Goal: Information Seeking & Learning: Learn about a topic

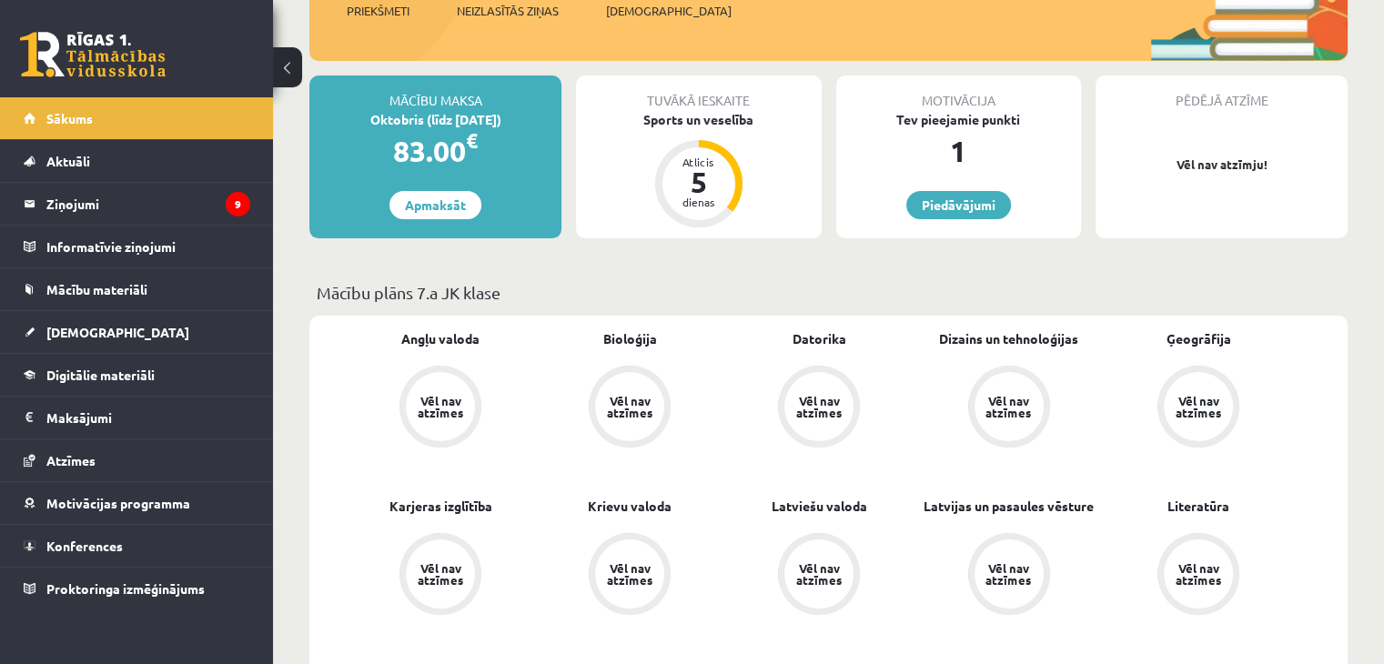
scroll to position [288, 0]
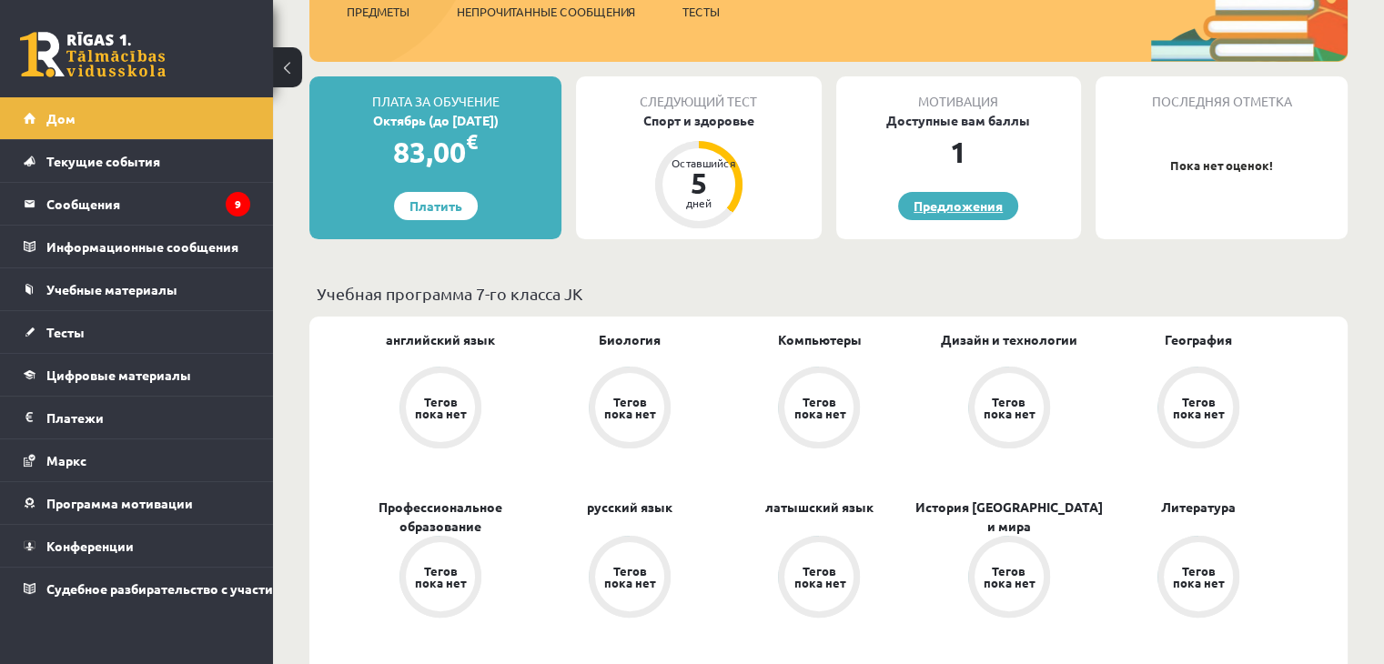
click at [934, 198] on font "Предложения" at bounding box center [957, 205] width 89 height 16
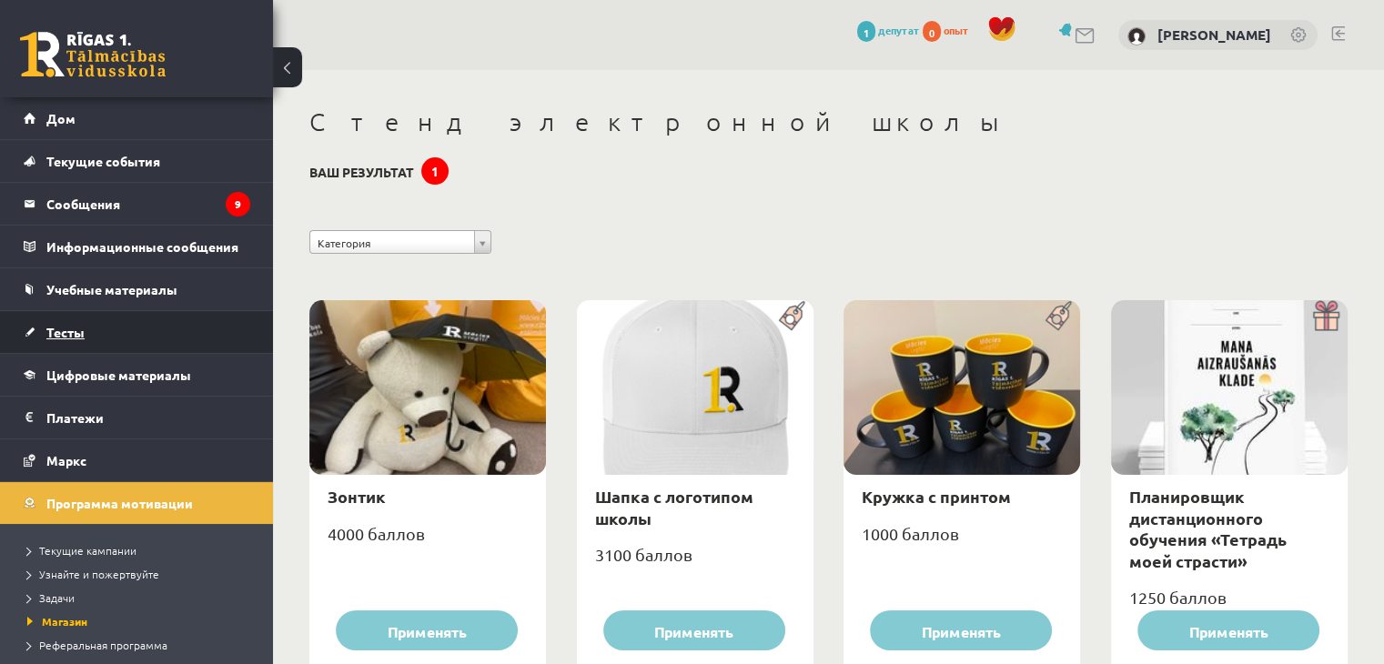
click at [119, 336] on link "Тесты" at bounding box center [137, 332] width 227 height 42
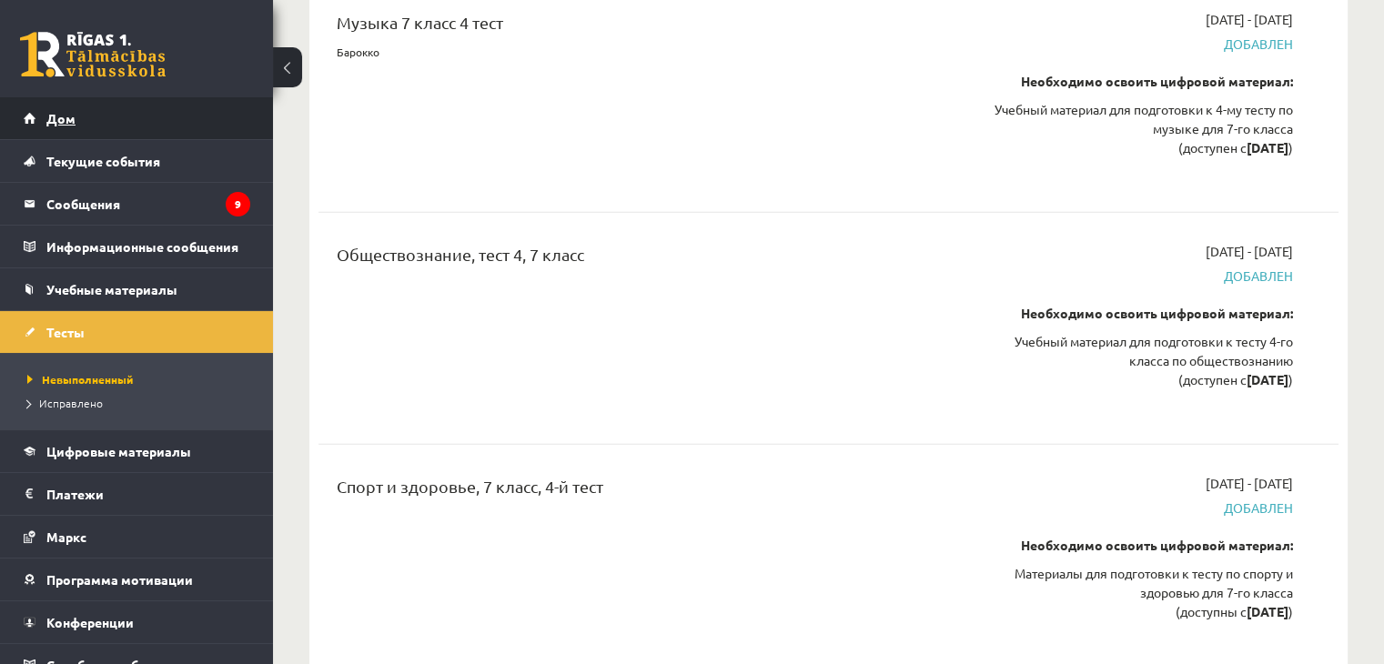
click at [169, 120] on link "Дом" at bounding box center [137, 118] width 227 height 42
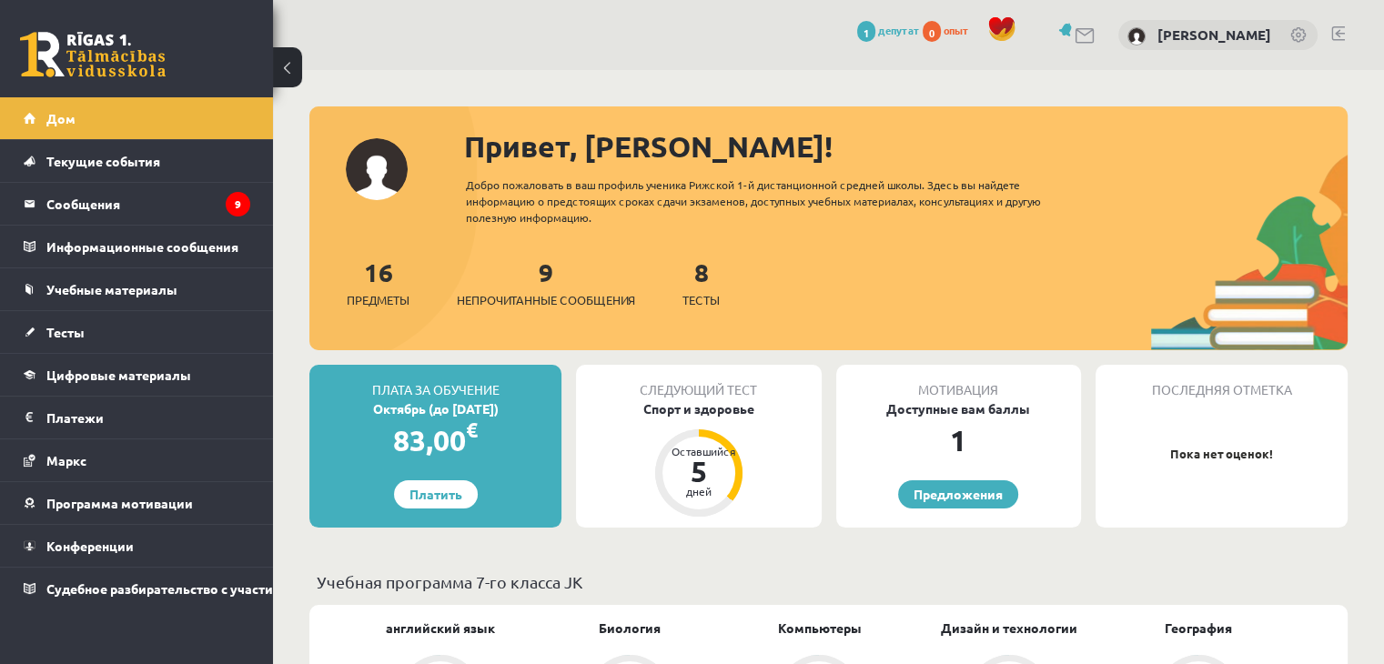
click at [216, 179] on link "Текущие события" at bounding box center [137, 161] width 227 height 42
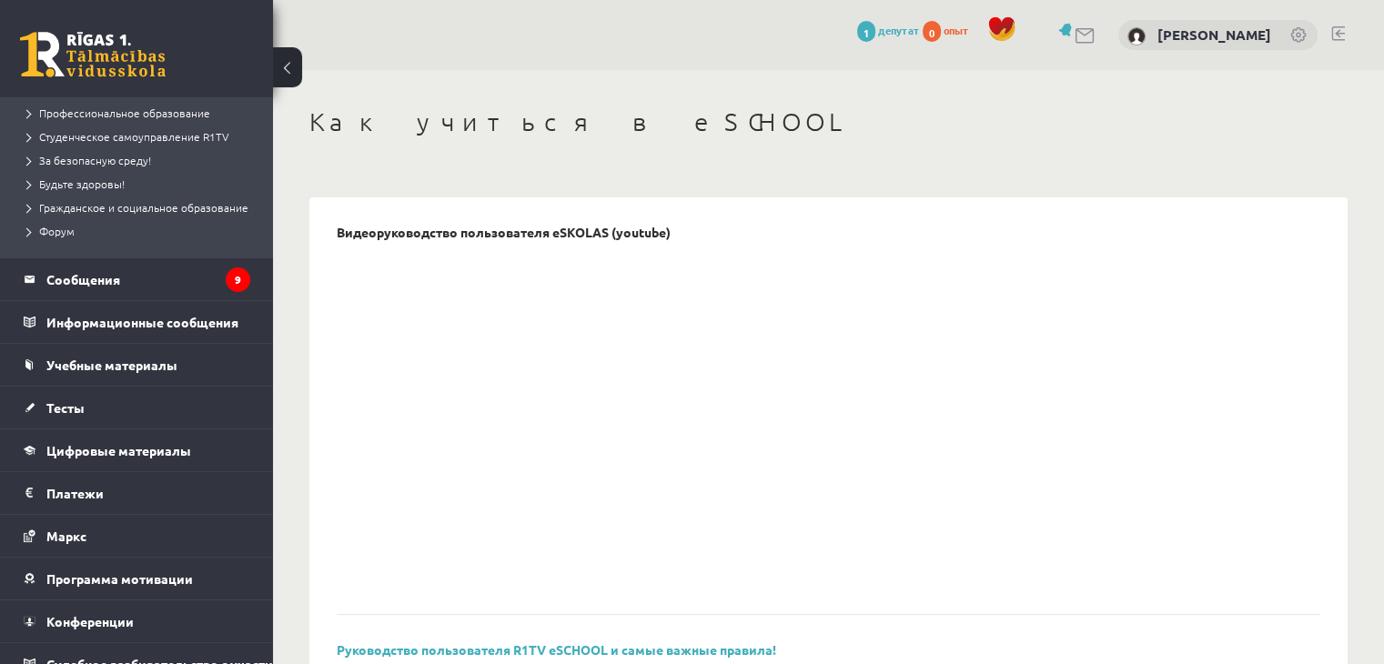
scroll to position [364, 0]
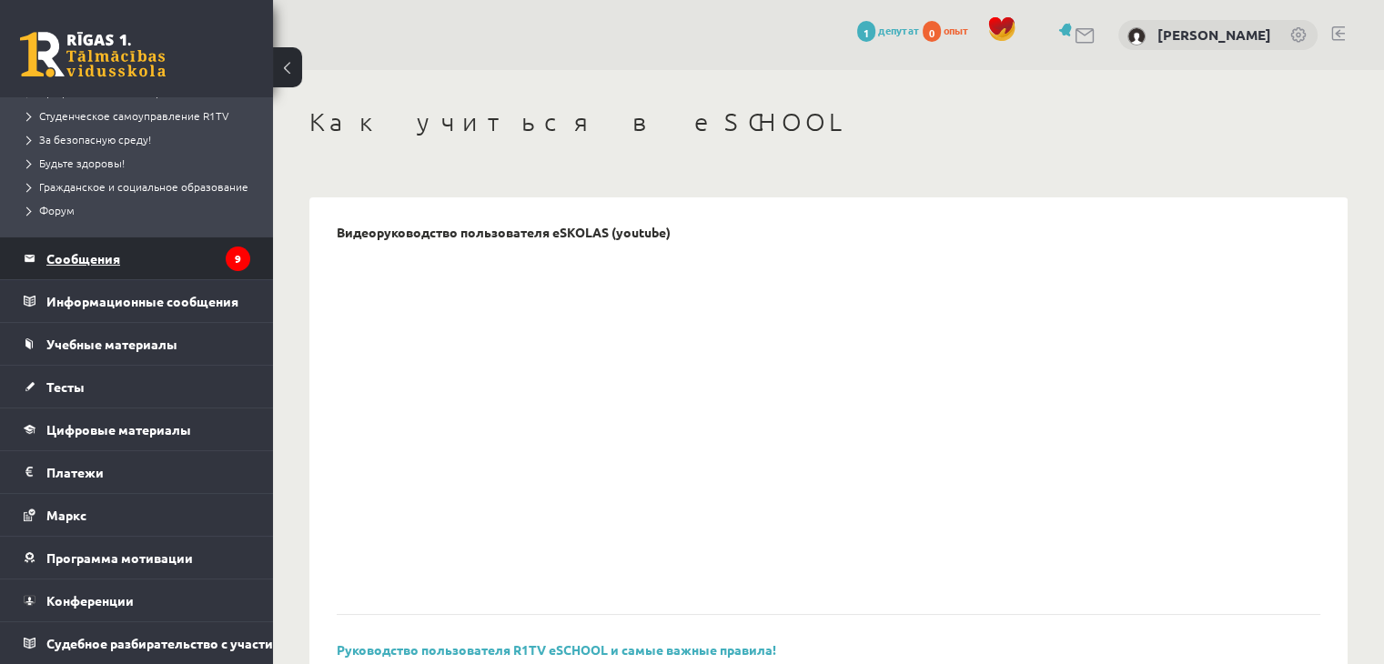
click at [181, 268] on legend "Сообщения 9" at bounding box center [148, 258] width 204 height 42
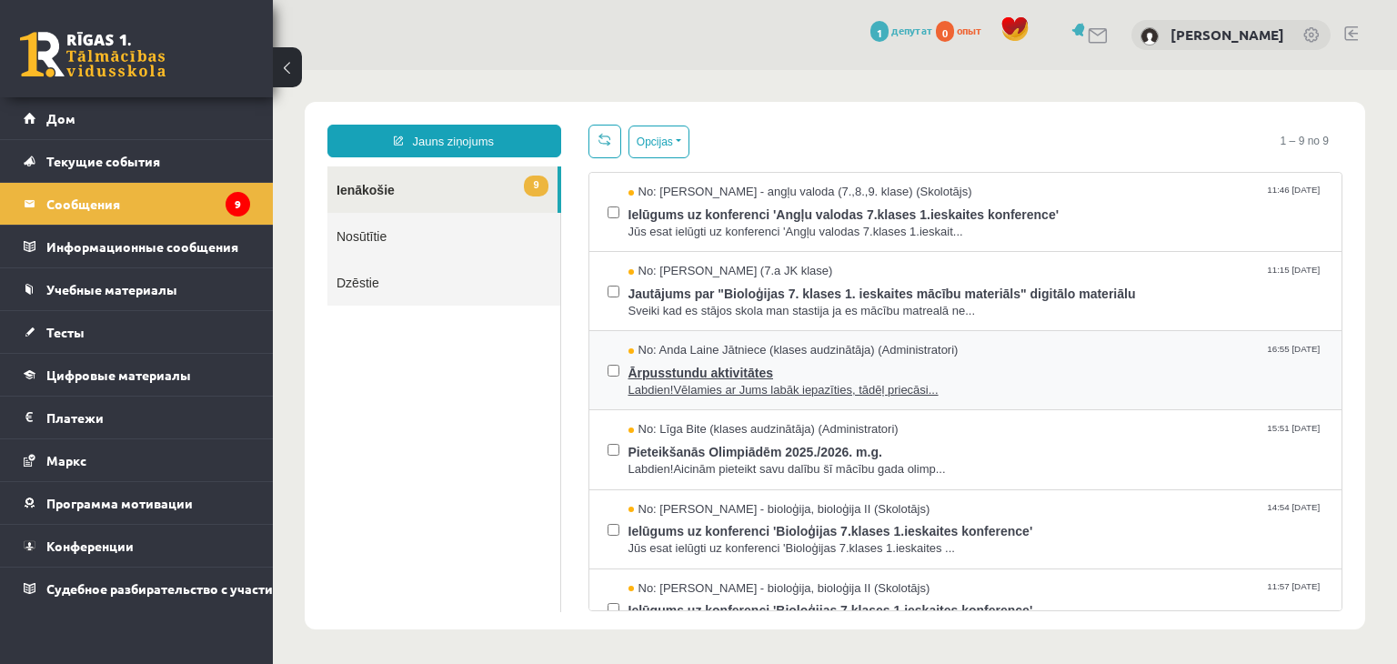
click at [745, 371] on span "Ārpusstundu aktivitātes" at bounding box center [977, 370] width 696 height 23
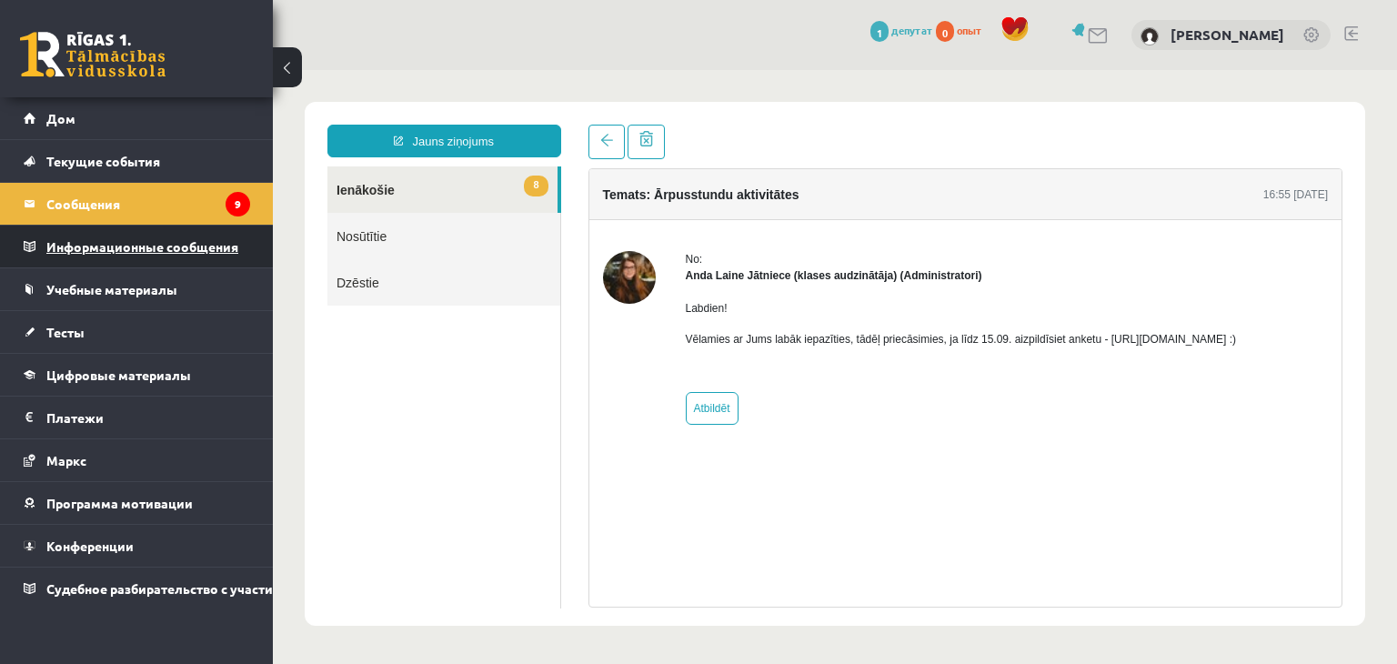
click at [170, 266] on legend "Информационные сообщения 0" at bounding box center [148, 247] width 204 height 42
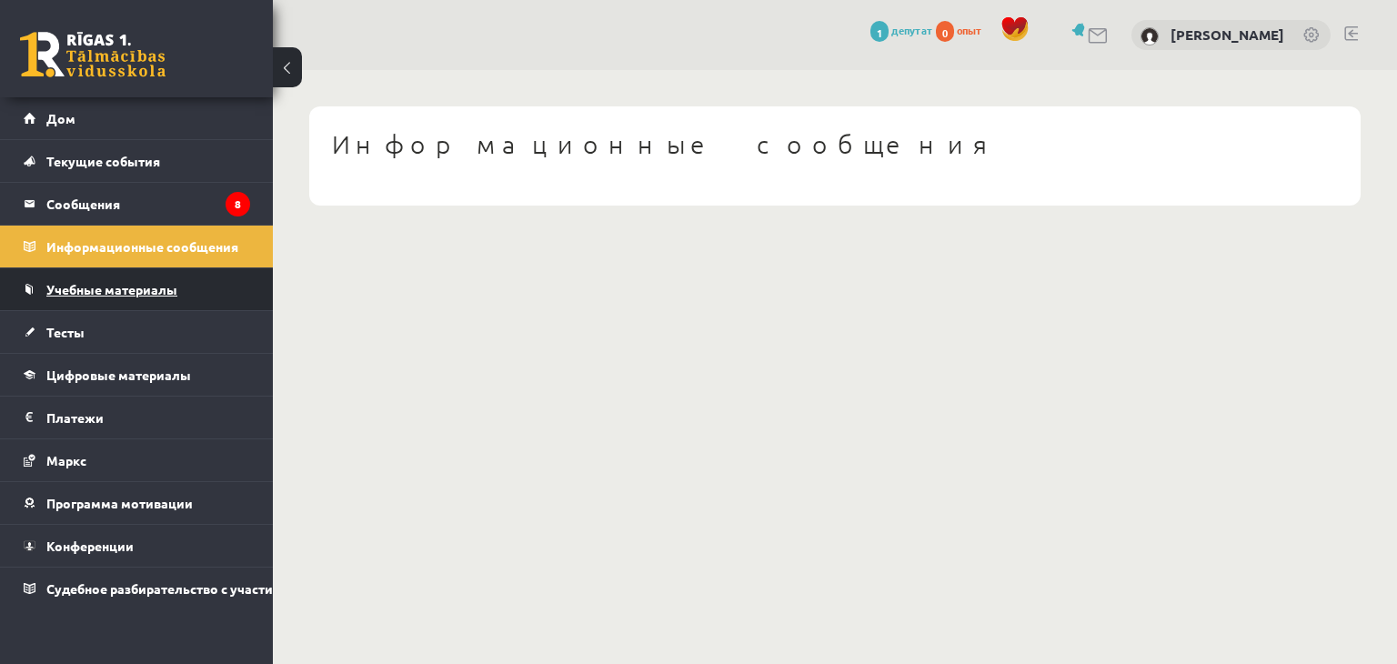
click at [153, 292] on font "Учебные материалы" at bounding box center [111, 289] width 131 height 16
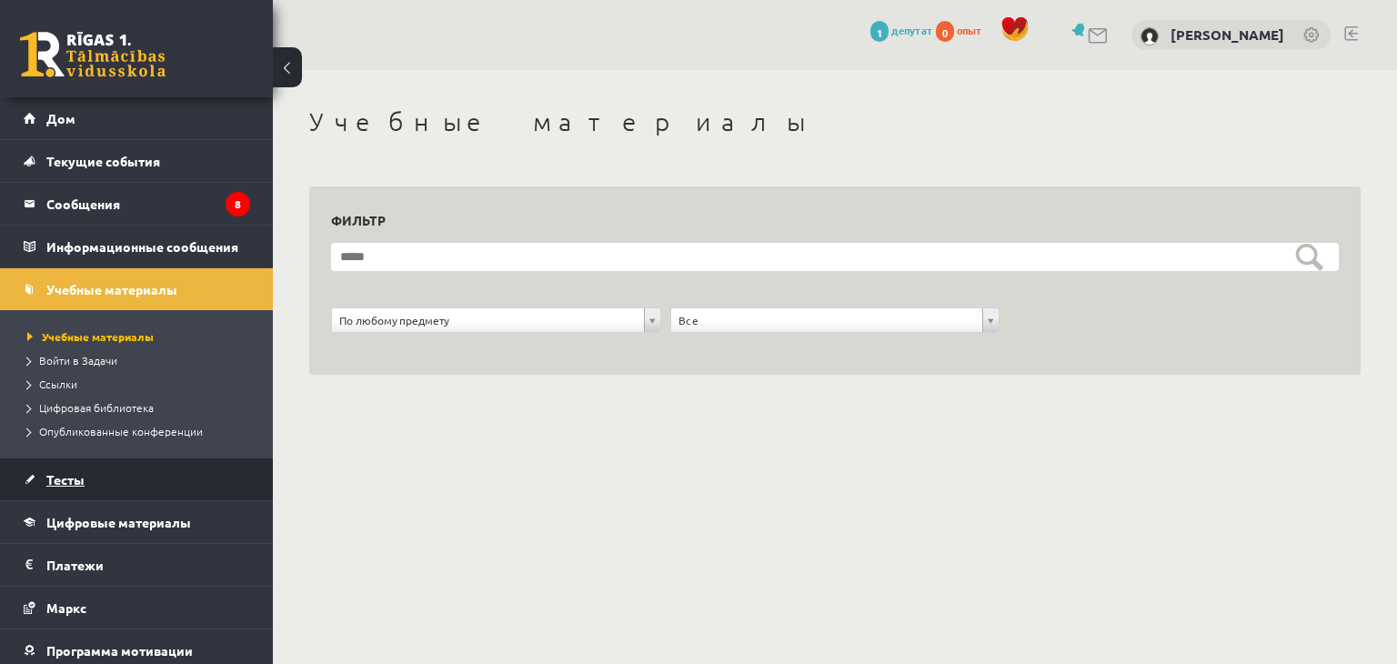
click at [156, 484] on link "Тесты" at bounding box center [137, 480] width 227 height 42
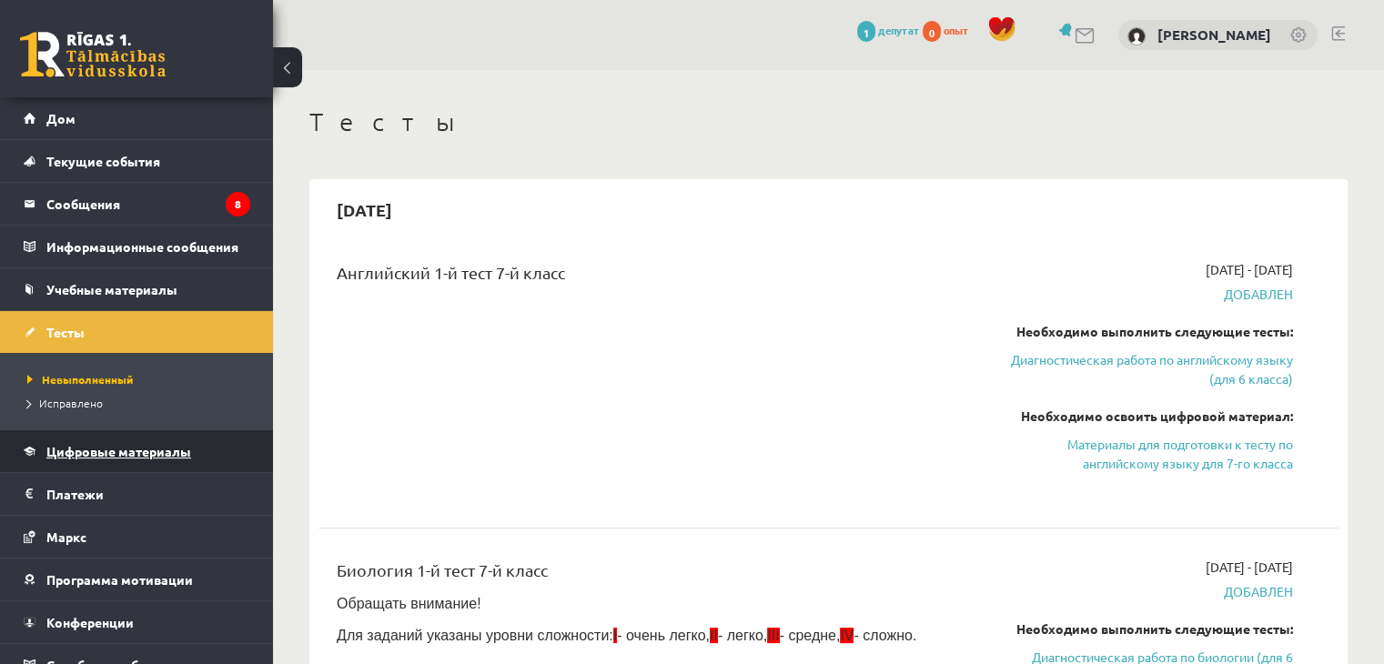
click at [163, 446] on font "Цифровые материалы" at bounding box center [118, 451] width 145 height 16
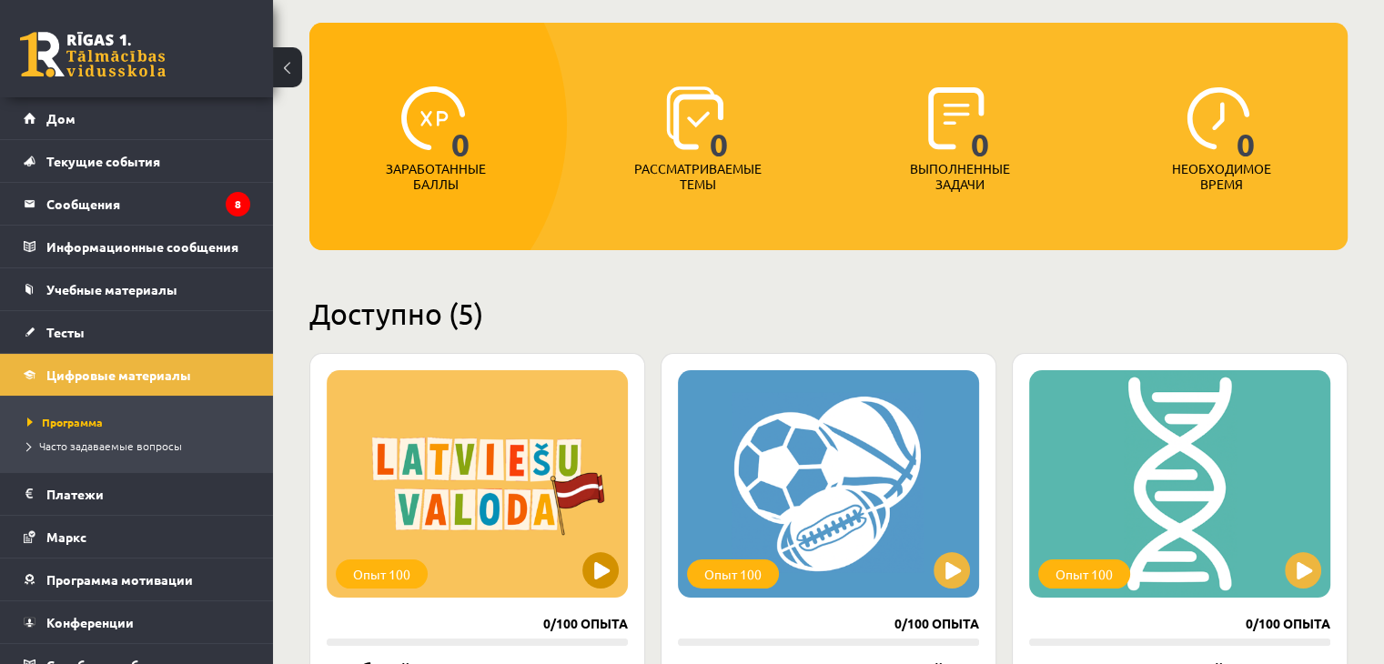
scroll to position [273, 0]
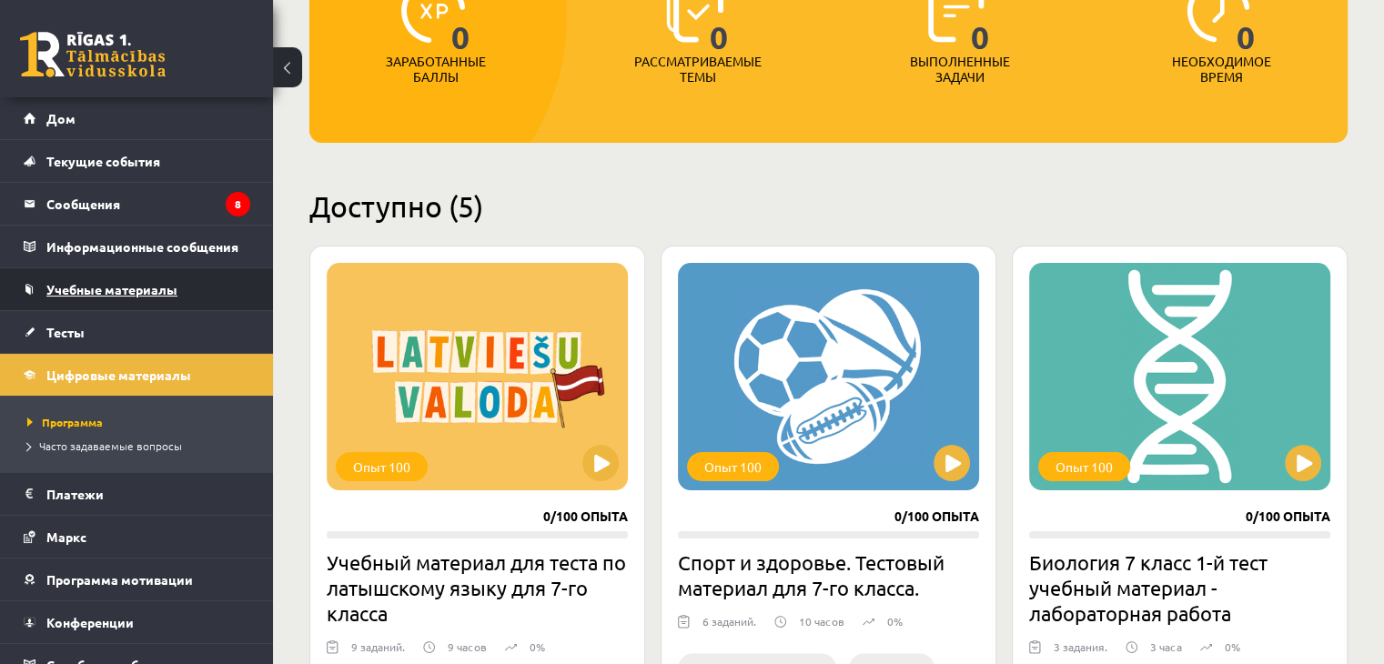
click at [142, 283] on font "Учебные материалы" at bounding box center [111, 289] width 131 height 16
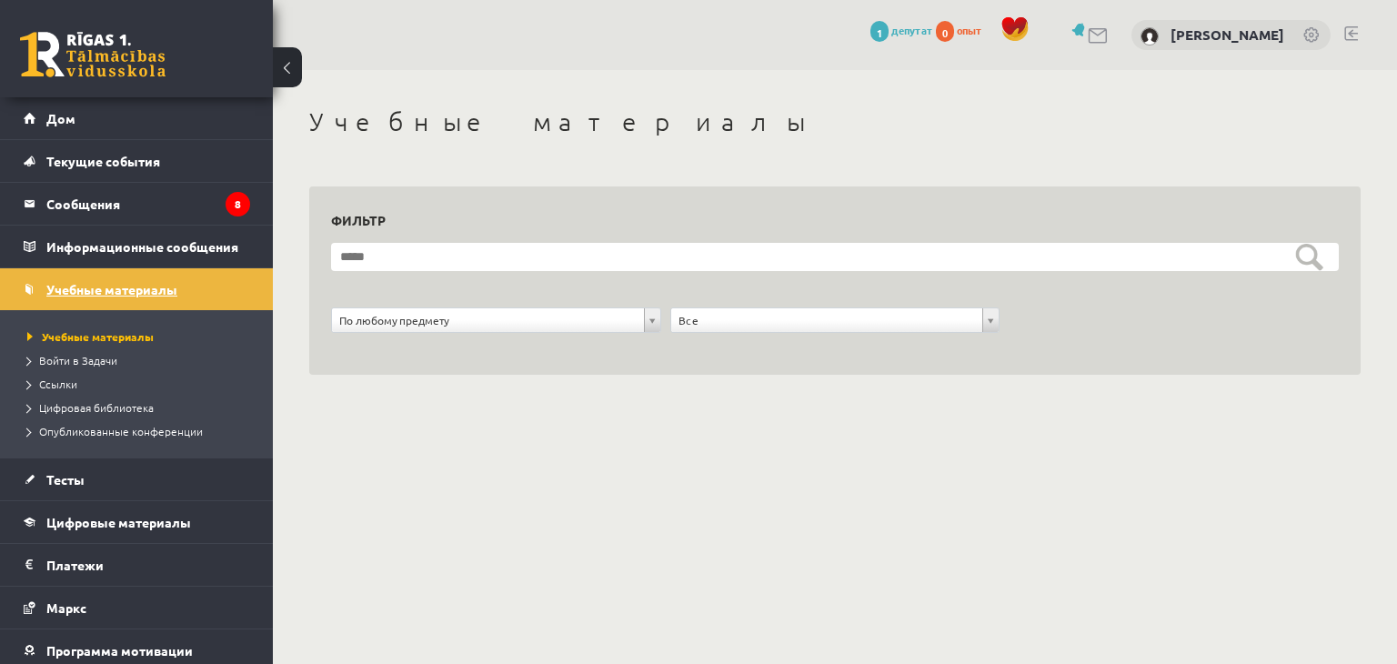
click at [215, 292] on link "Учебные материалы" at bounding box center [137, 289] width 227 height 42
click at [167, 471] on link "Тесты" at bounding box center [137, 480] width 227 height 42
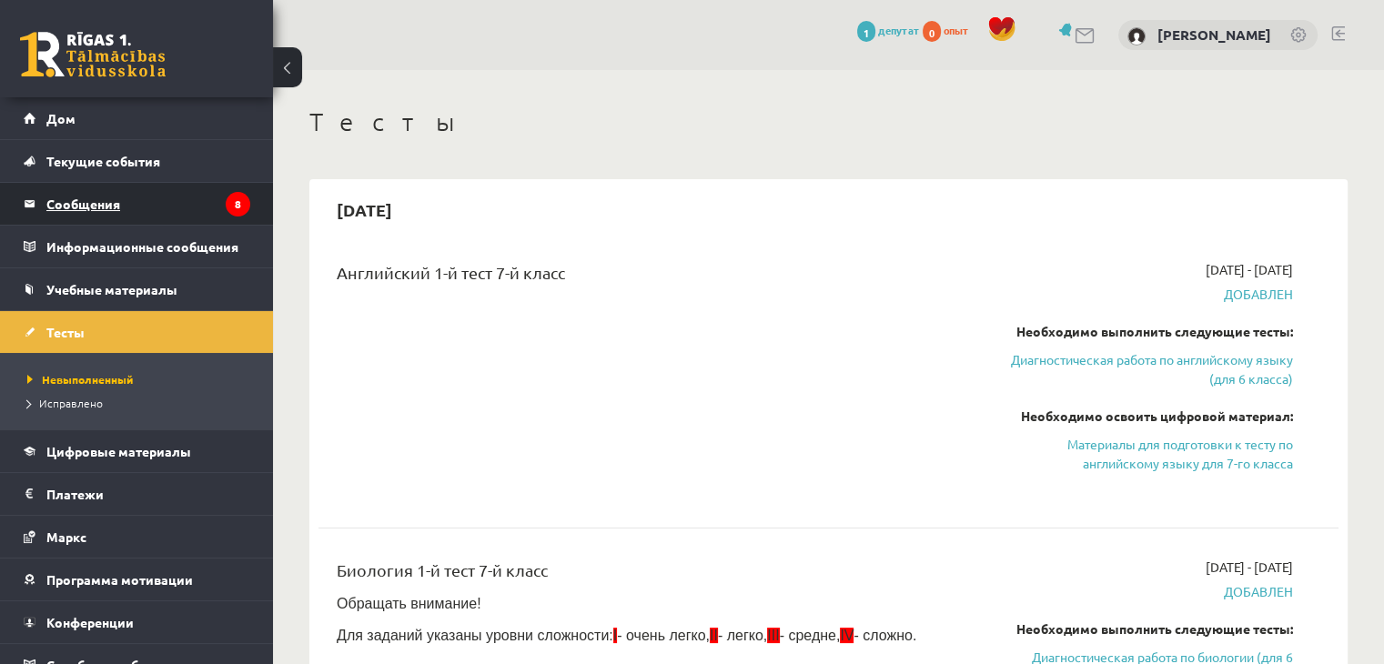
click at [140, 195] on legend "Сообщения 8" at bounding box center [148, 204] width 204 height 42
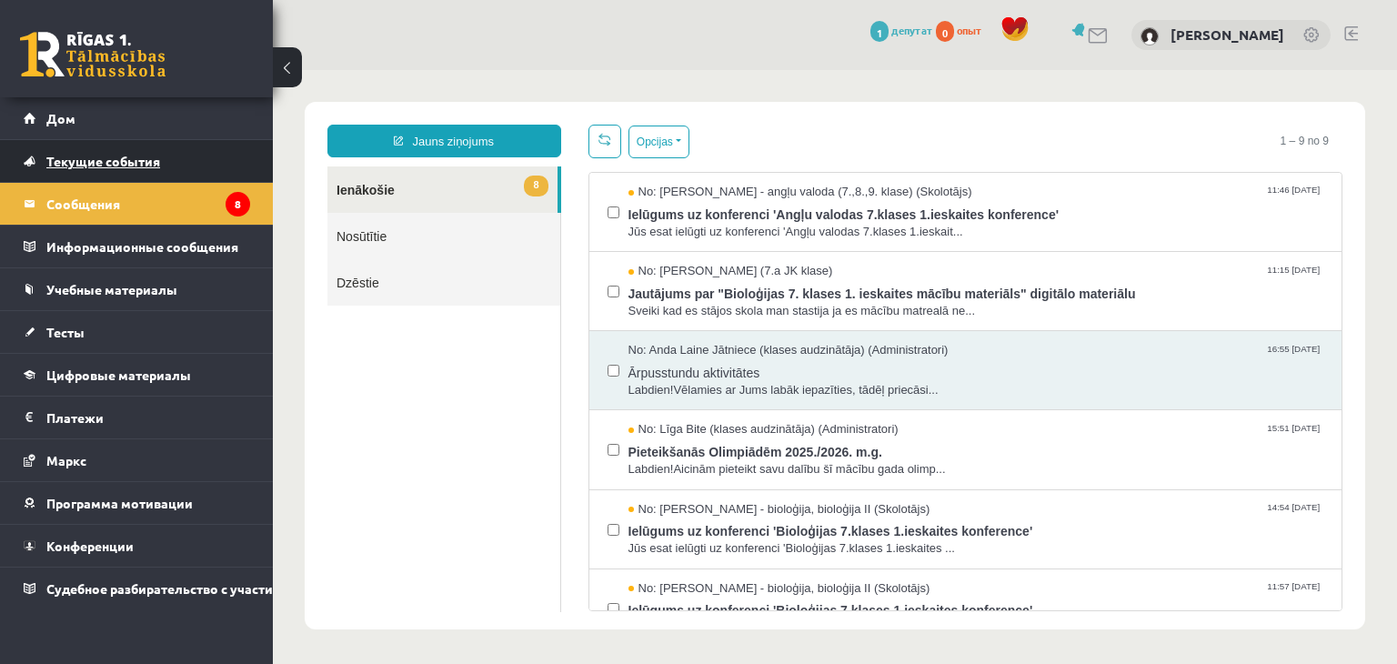
click at [120, 152] on link "Текущие события" at bounding box center [137, 161] width 227 height 42
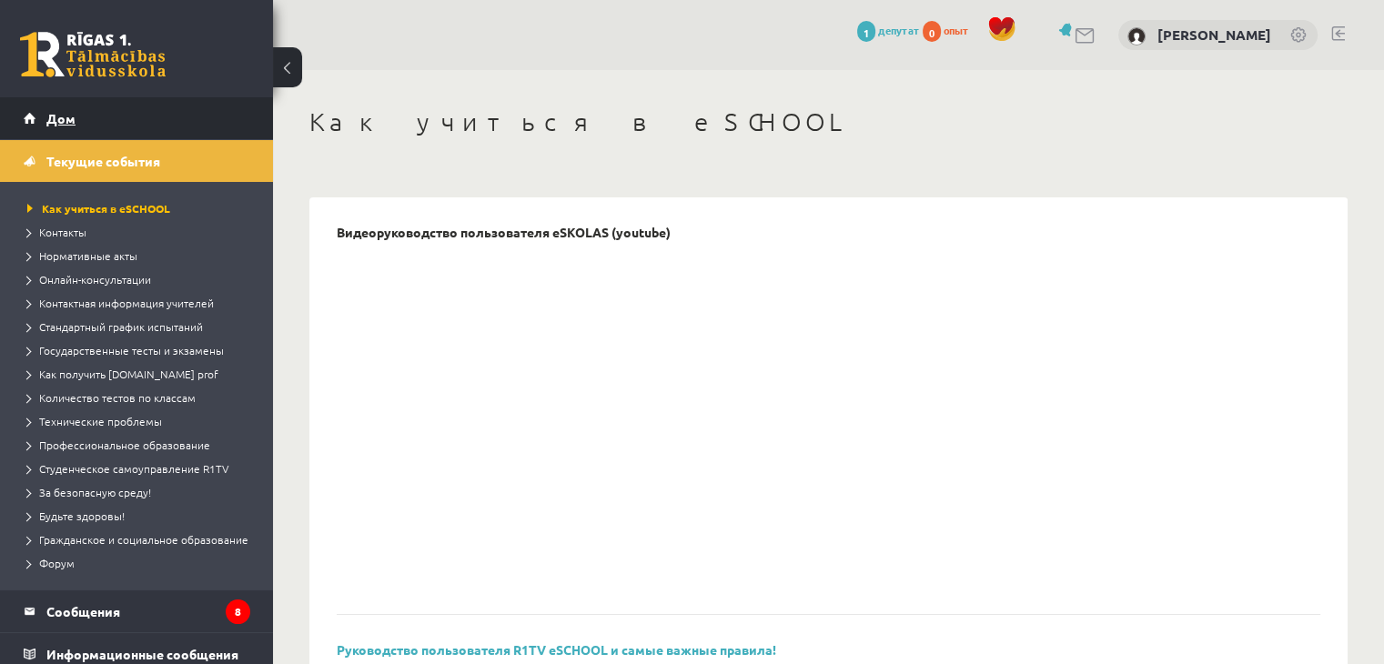
click at [169, 114] on link "Дом" at bounding box center [137, 118] width 227 height 42
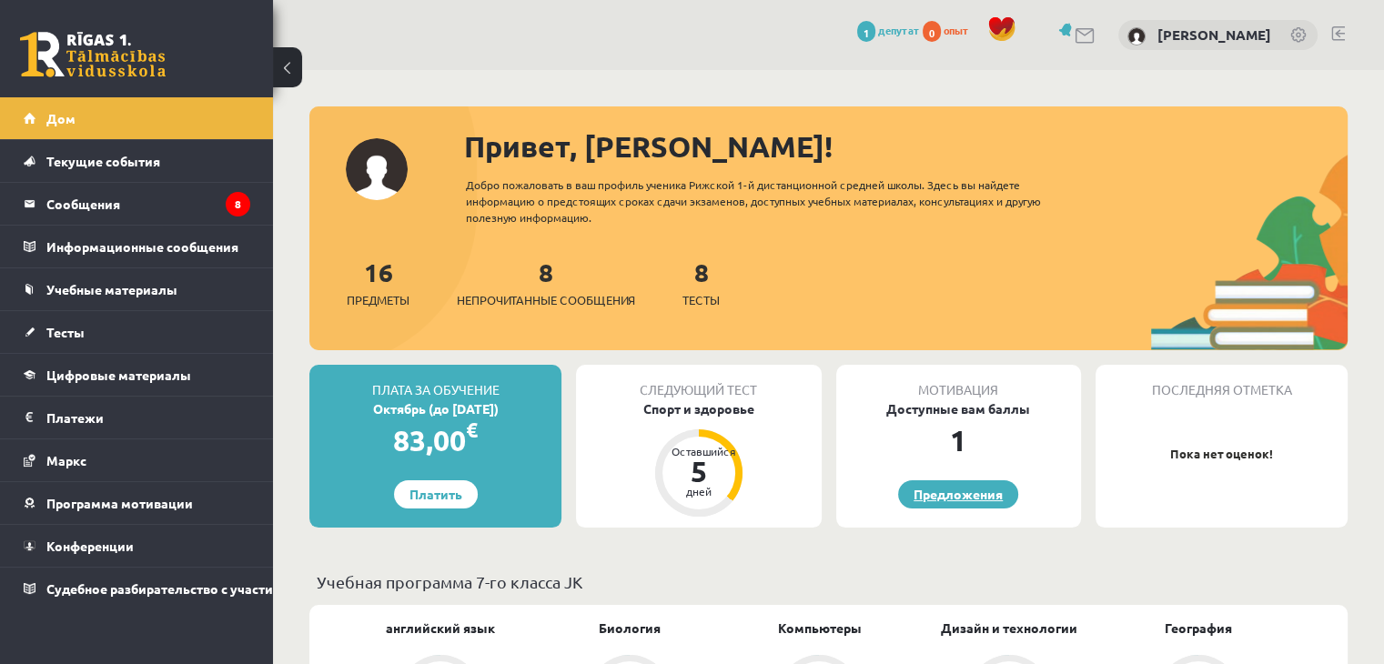
click at [964, 491] on font "Предложения" at bounding box center [957, 494] width 89 height 16
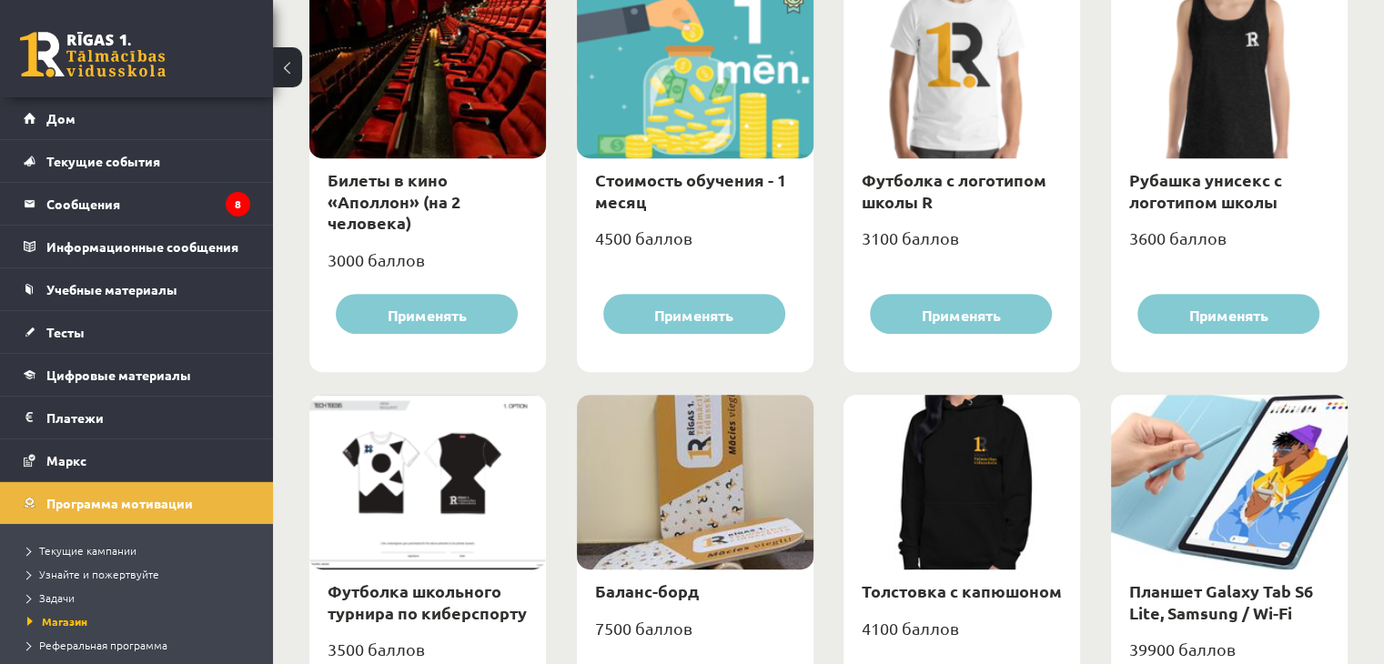
scroll to position [819, 0]
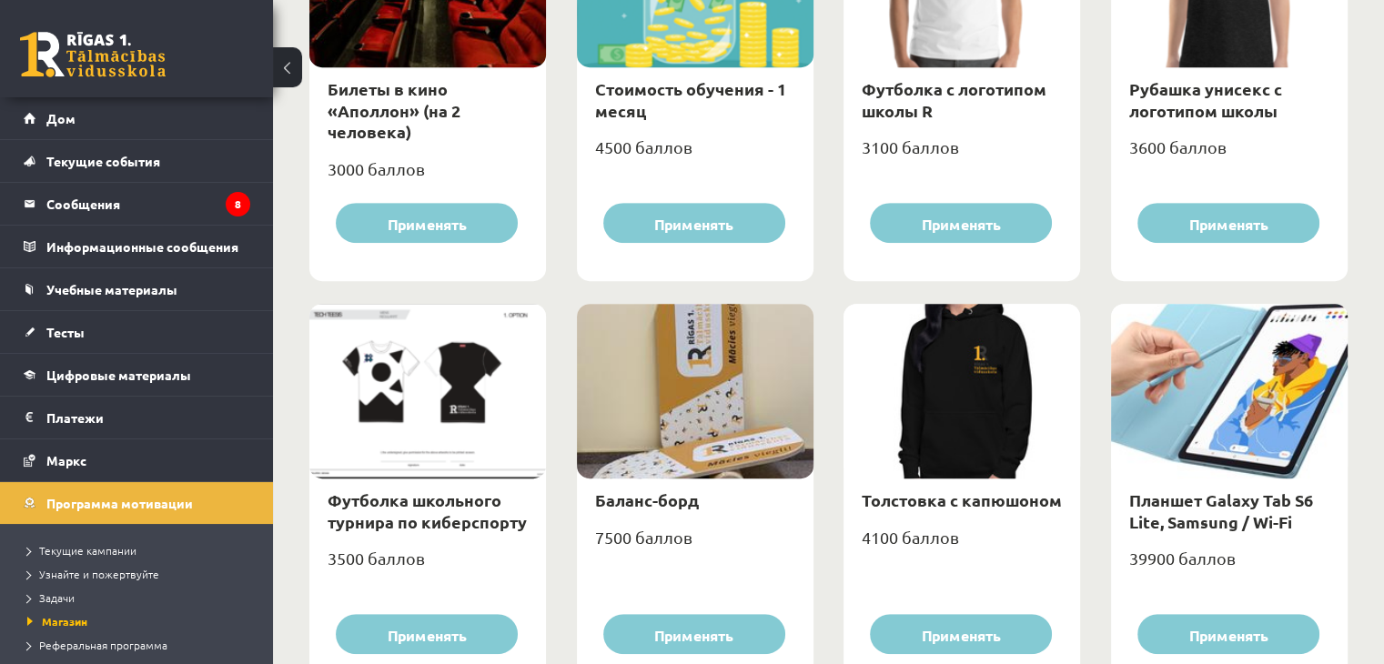
click at [1251, 409] on div at bounding box center [1229, 391] width 237 height 175
click at [1168, 565] on font "39900 баллов" at bounding box center [1182, 558] width 106 height 19
drag, startPoint x: 1168, startPoint y: 565, endPoint x: 1177, endPoint y: 583, distance: 20.3
click at [1168, 565] on font "39900 баллов" at bounding box center [1182, 558] width 106 height 19
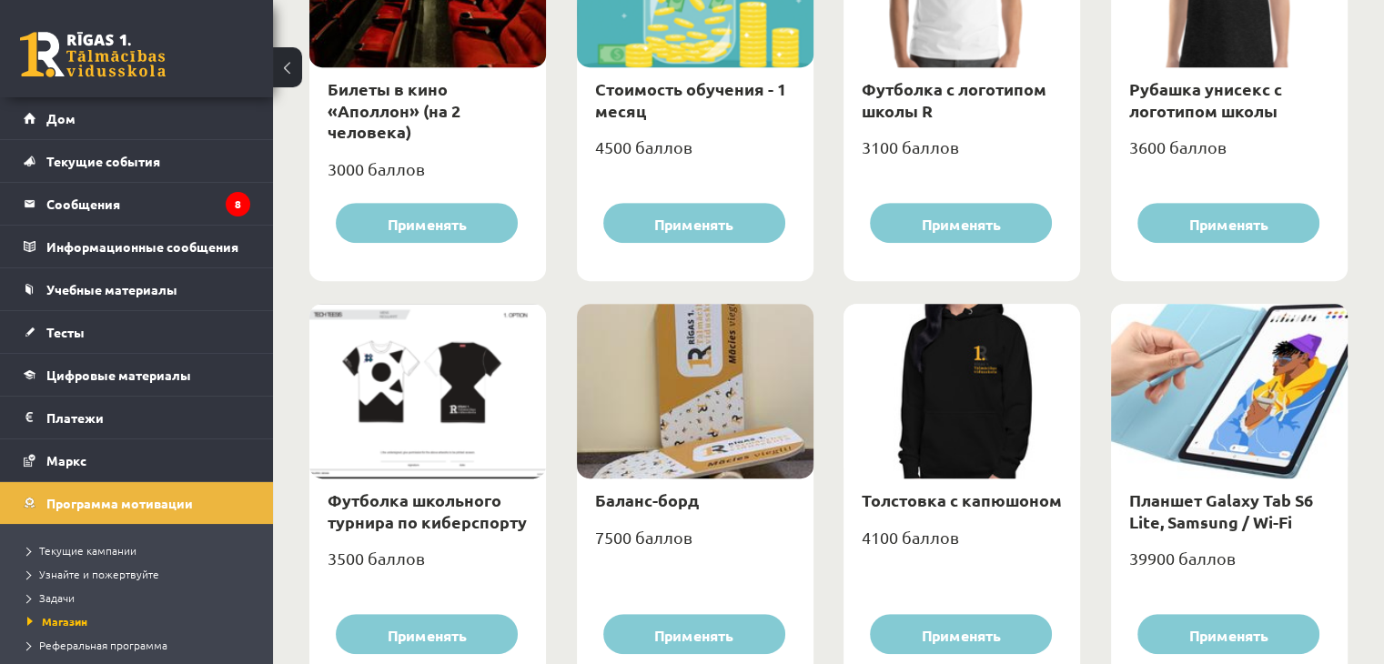
click at [1277, 564] on div "39900 баллов" at bounding box center [1229, 565] width 237 height 45
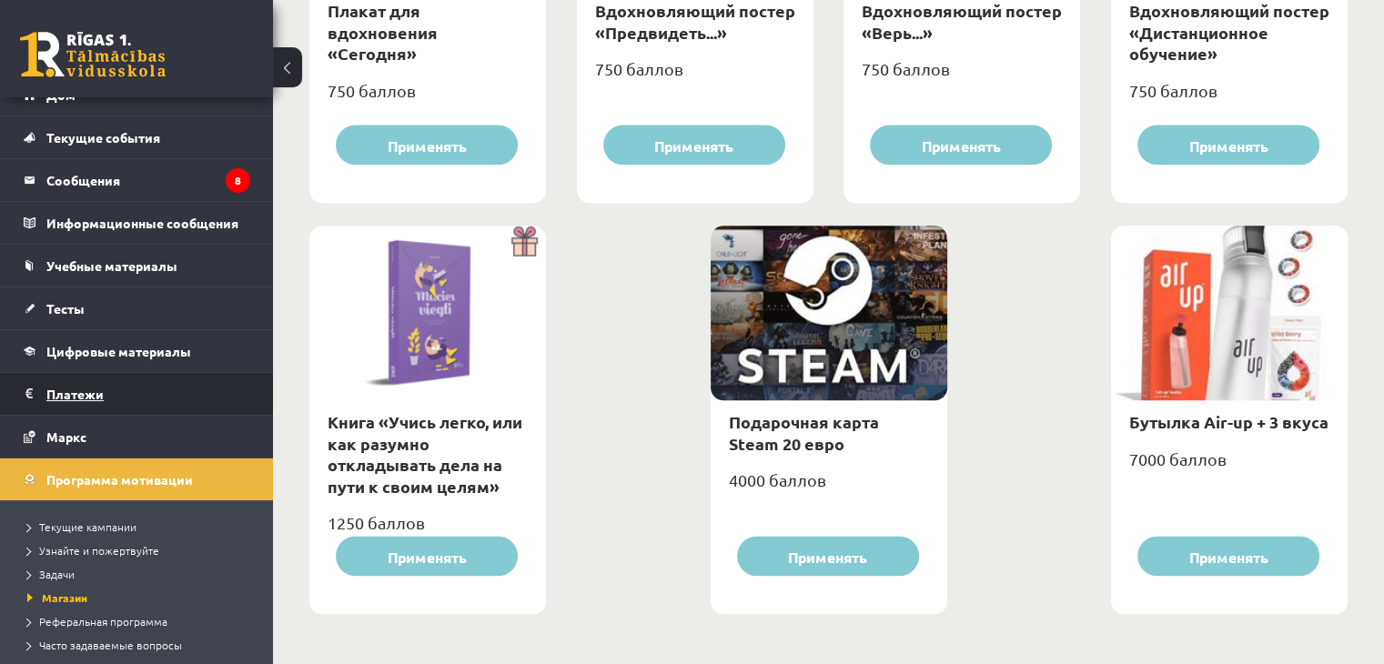
scroll to position [0, 0]
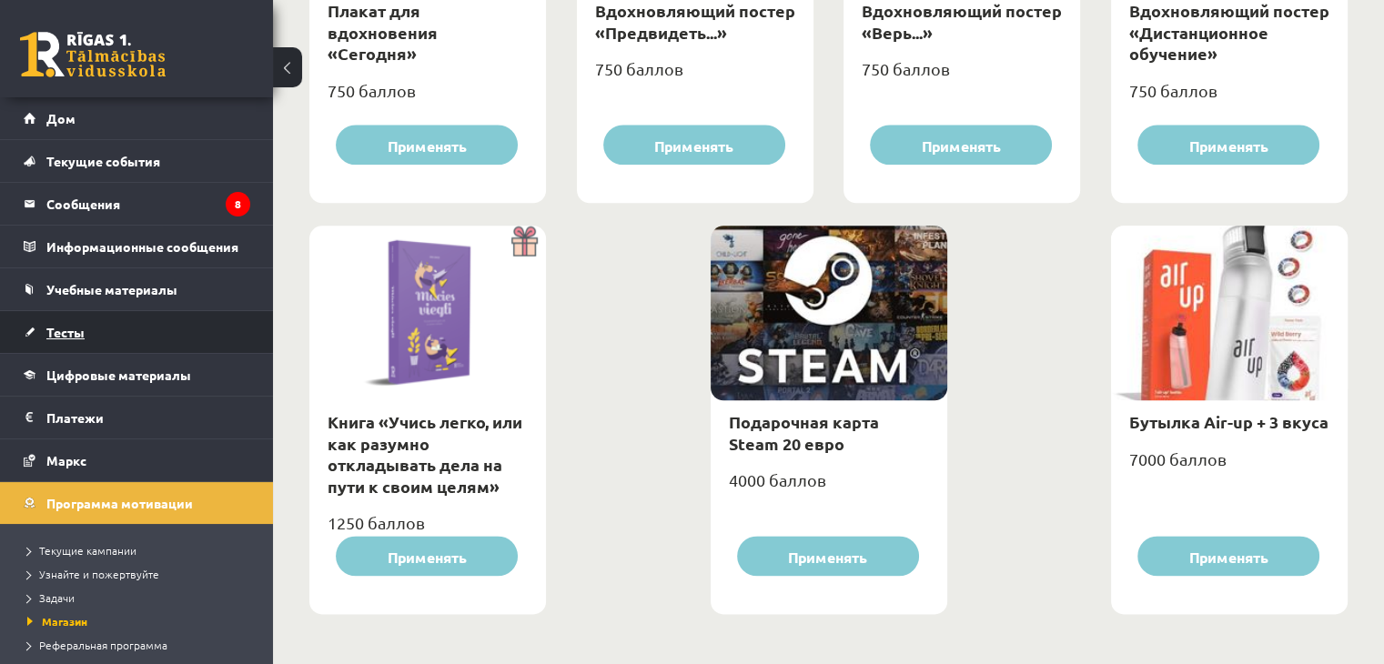
click at [105, 341] on link "Тесты" at bounding box center [137, 332] width 227 height 42
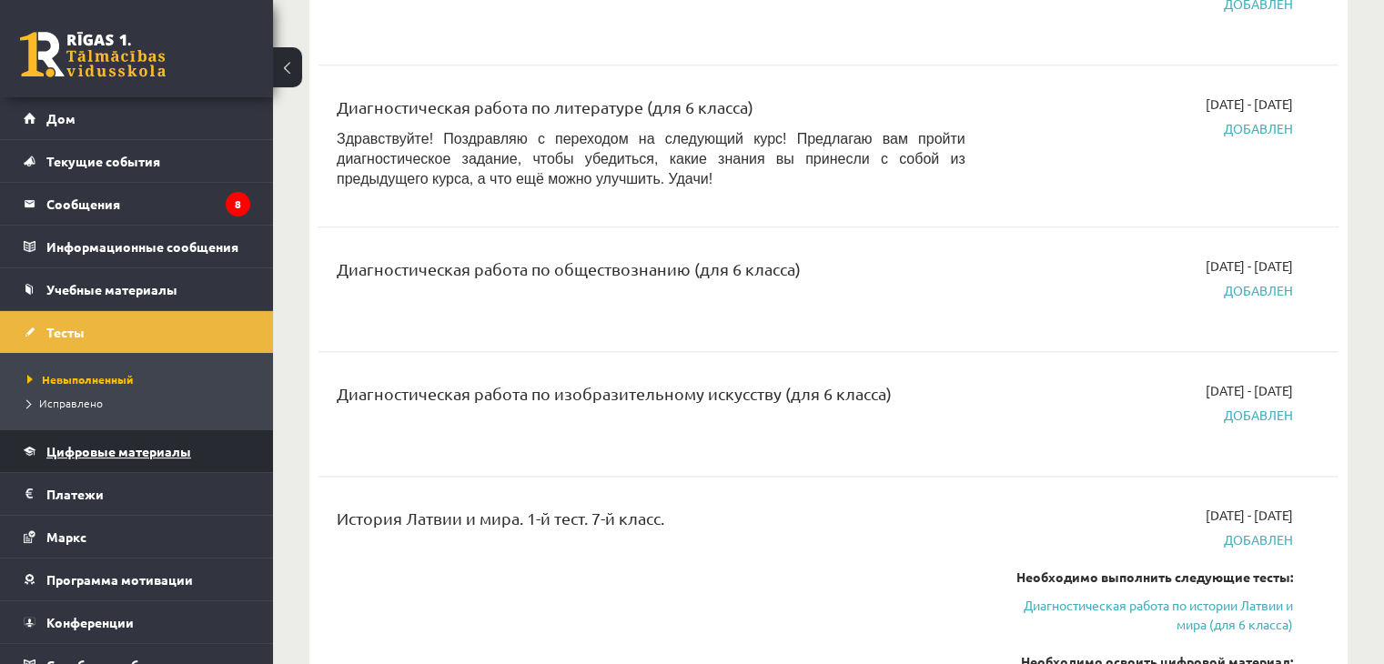
click at [98, 456] on font "Цифровые материалы" at bounding box center [118, 451] width 145 height 16
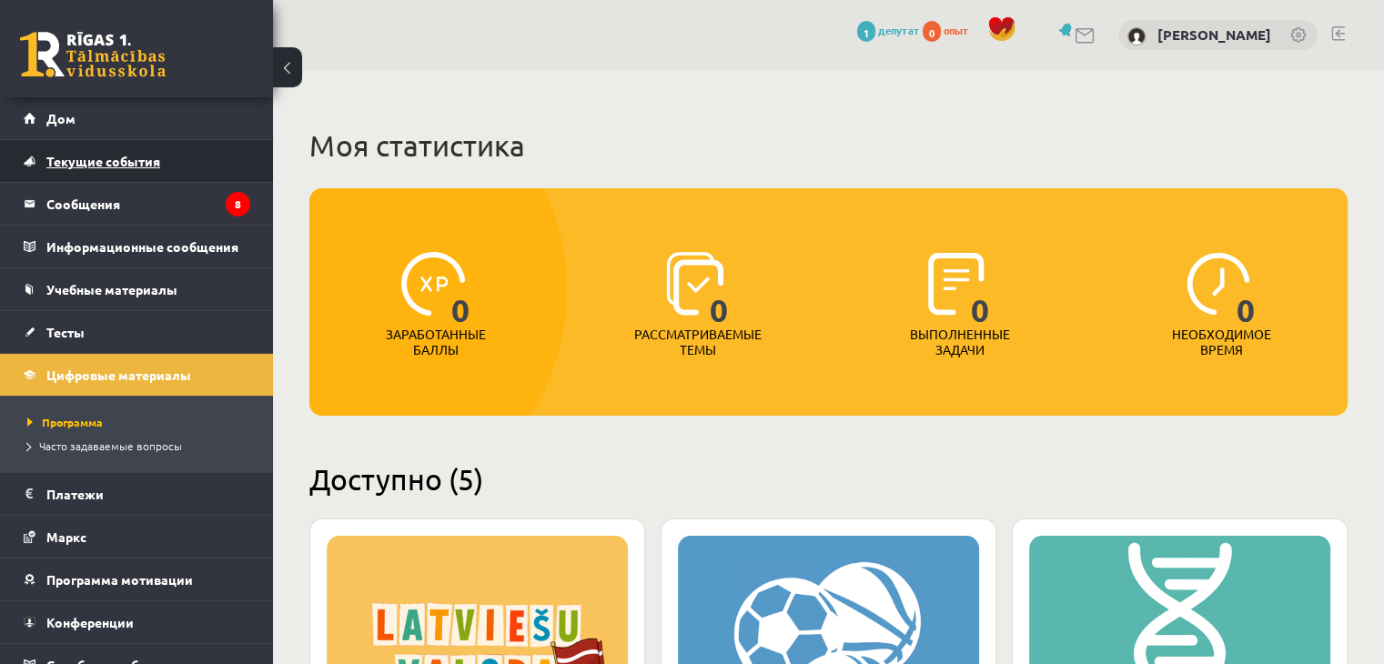
click at [84, 174] on link "Текущие события" at bounding box center [137, 161] width 227 height 42
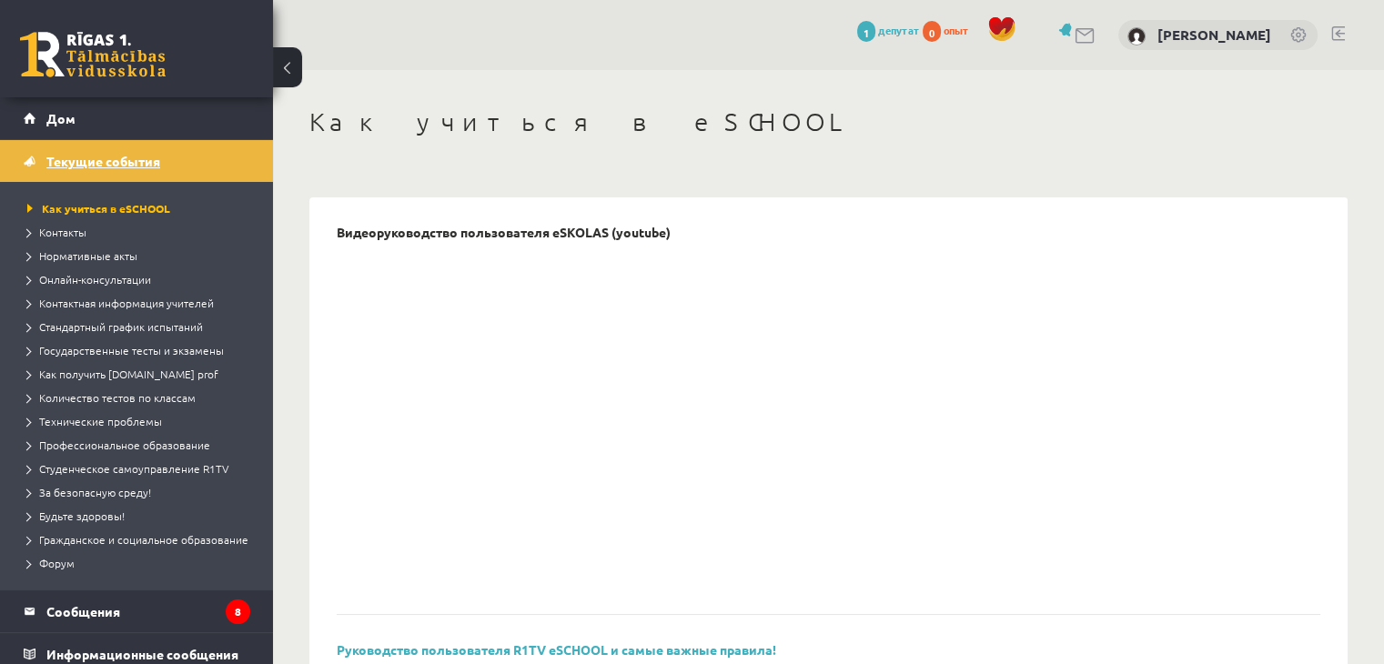
click at [175, 176] on link "Текущие события" at bounding box center [137, 161] width 227 height 42
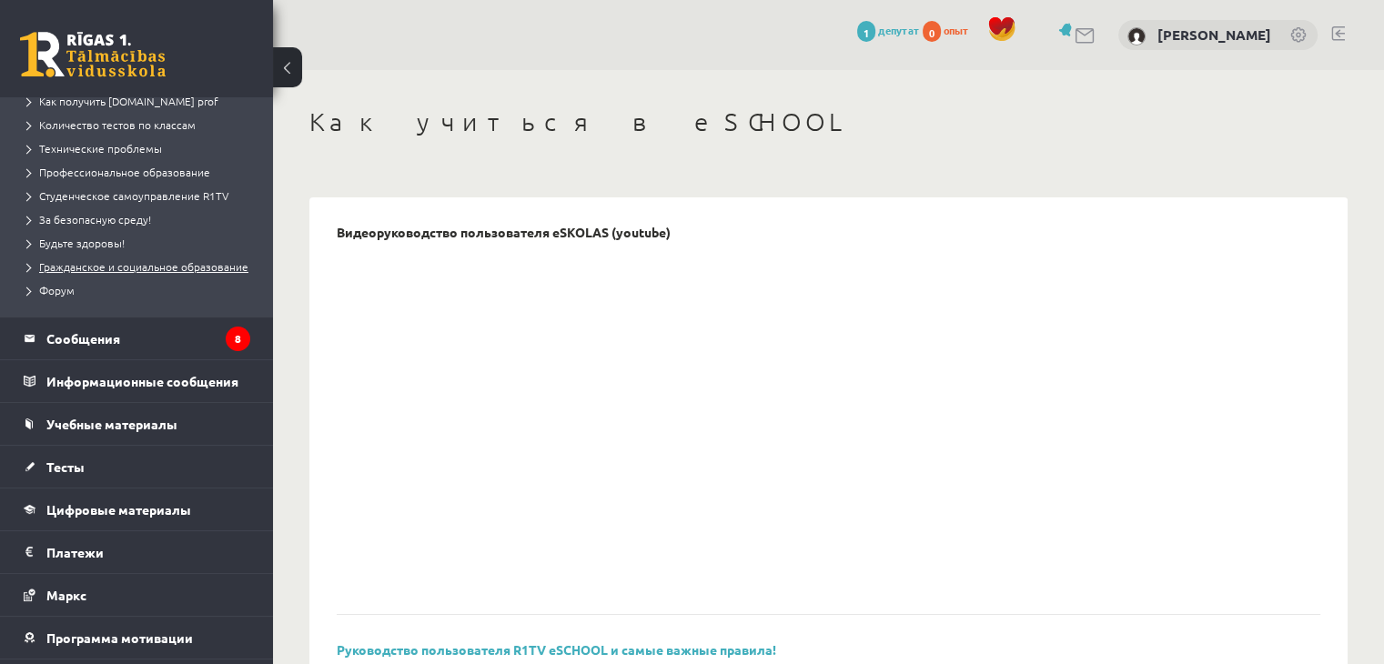
scroll to position [364, 0]
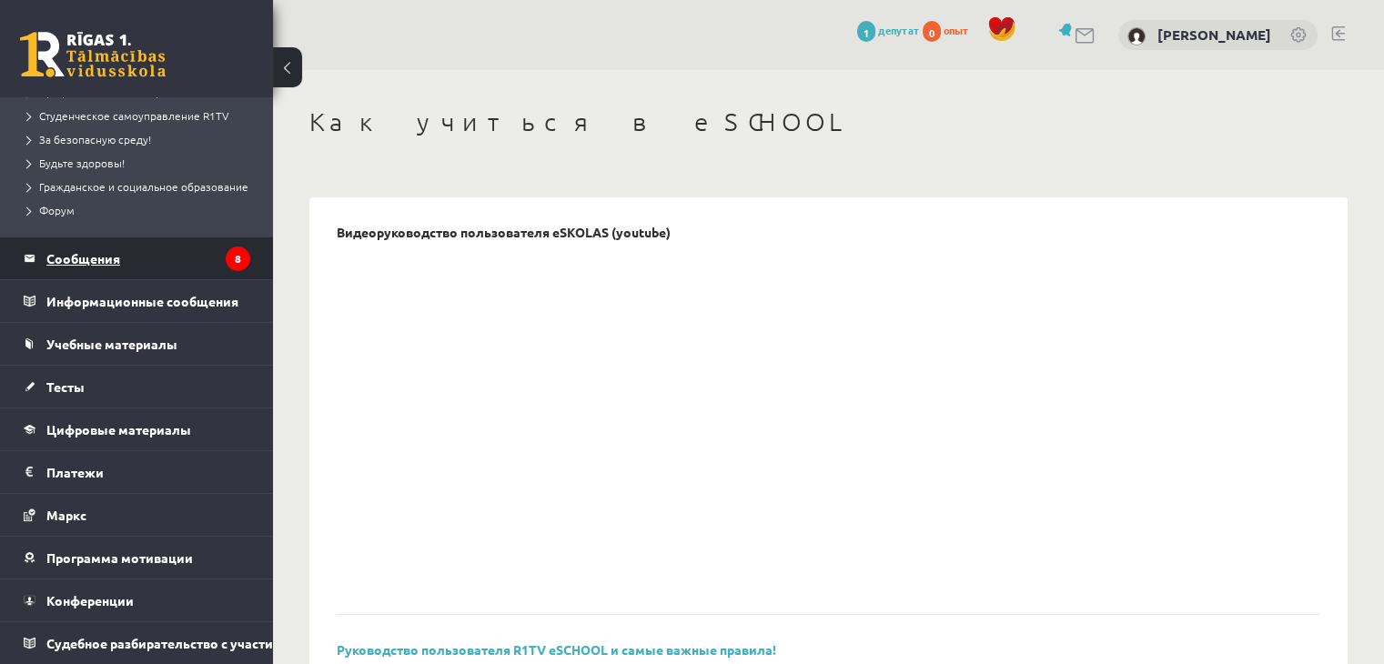
click at [136, 256] on legend "Сообщения 8" at bounding box center [148, 258] width 204 height 42
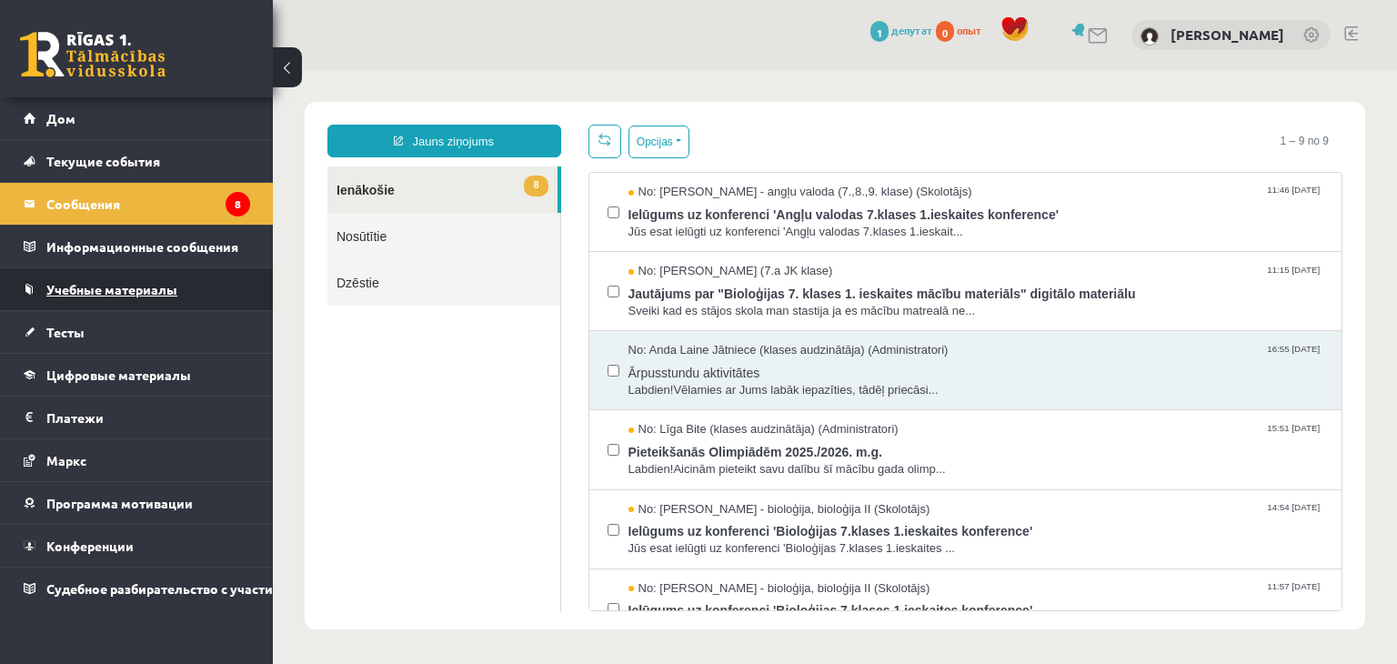
click at [165, 287] on font "Учебные материалы" at bounding box center [111, 289] width 131 height 16
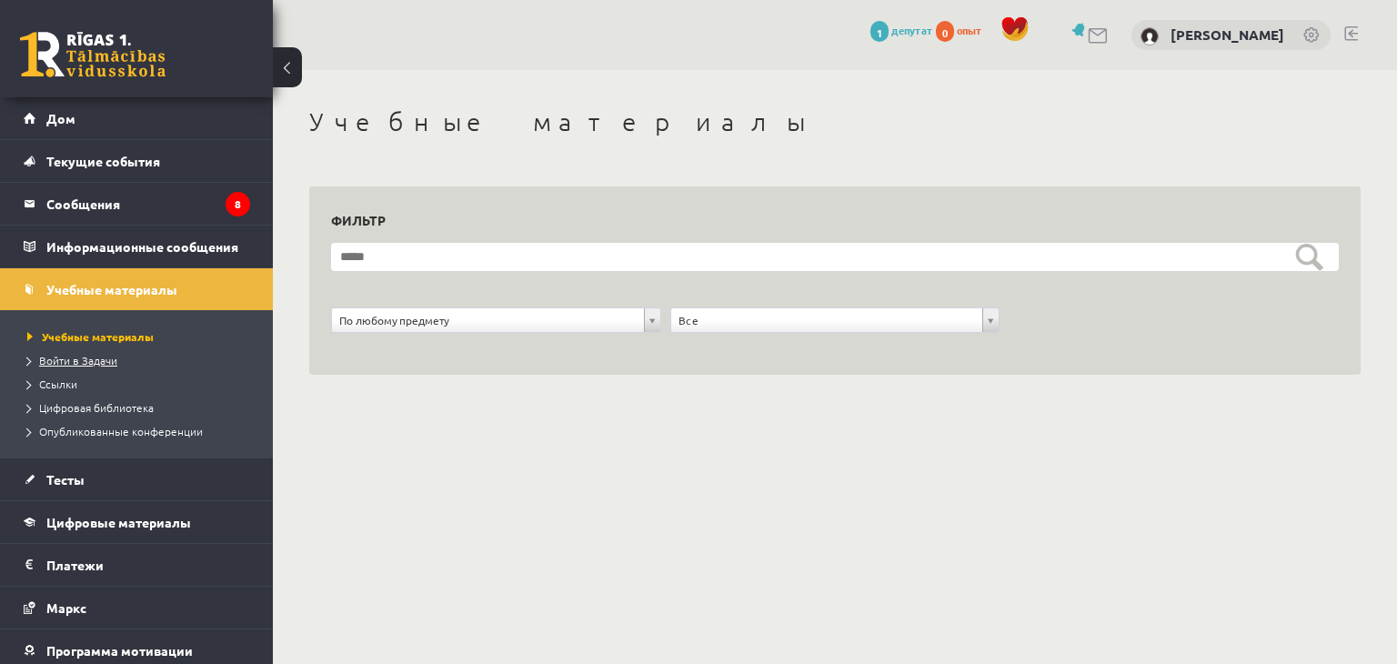
click at [78, 358] on font "Войти в Задачи" at bounding box center [78, 360] width 78 height 15
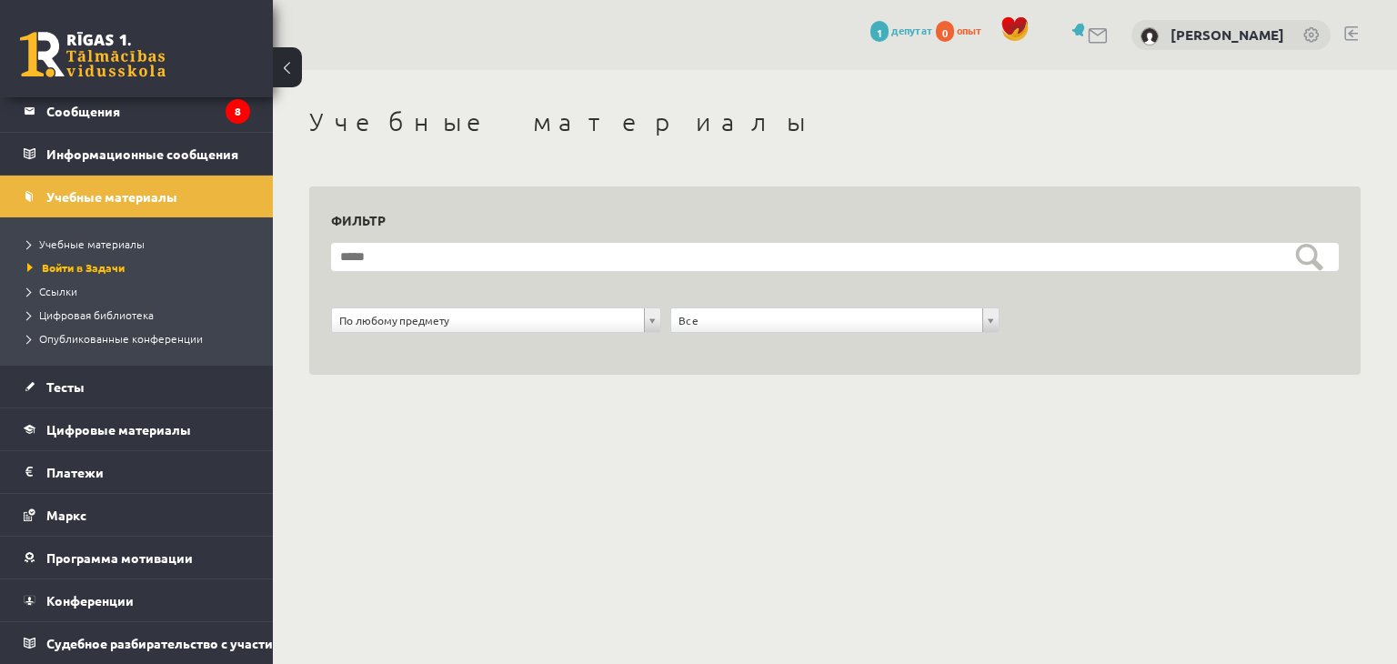
scroll to position [105, 0]
click at [109, 366] on link "Тесты" at bounding box center [137, 387] width 227 height 42
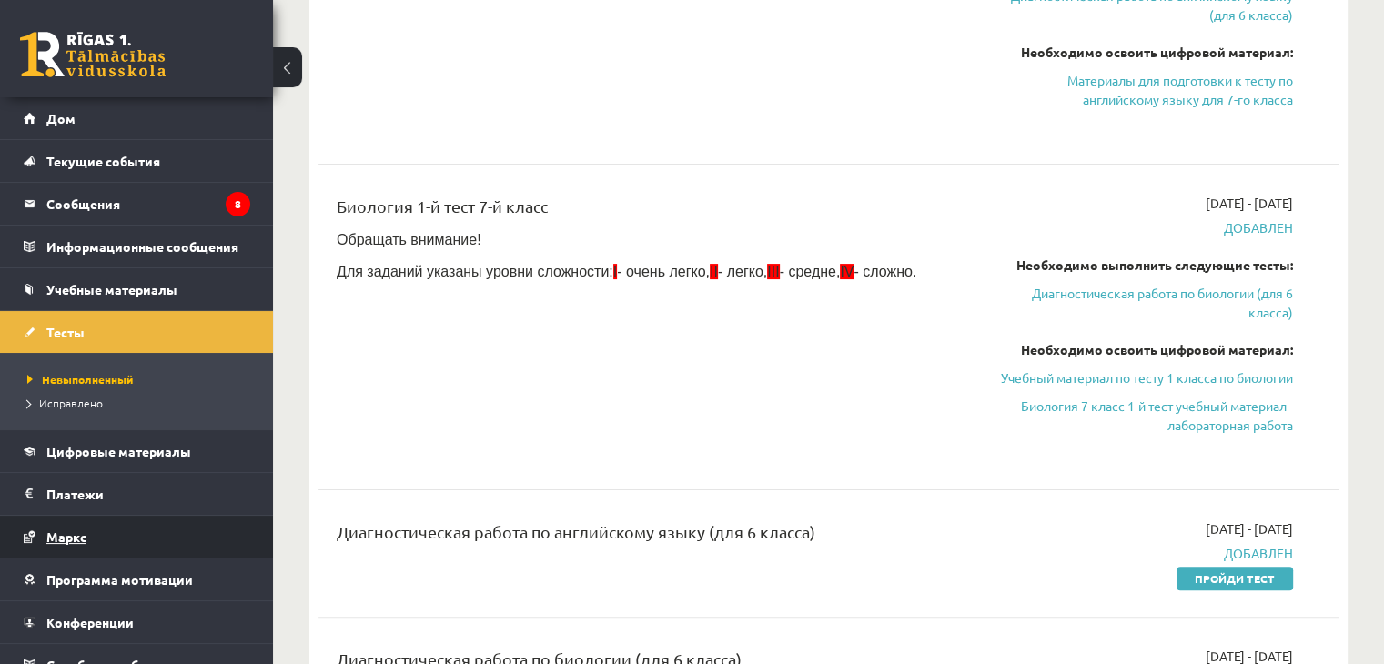
click at [155, 532] on link "Маркс" at bounding box center [137, 537] width 227 height 42
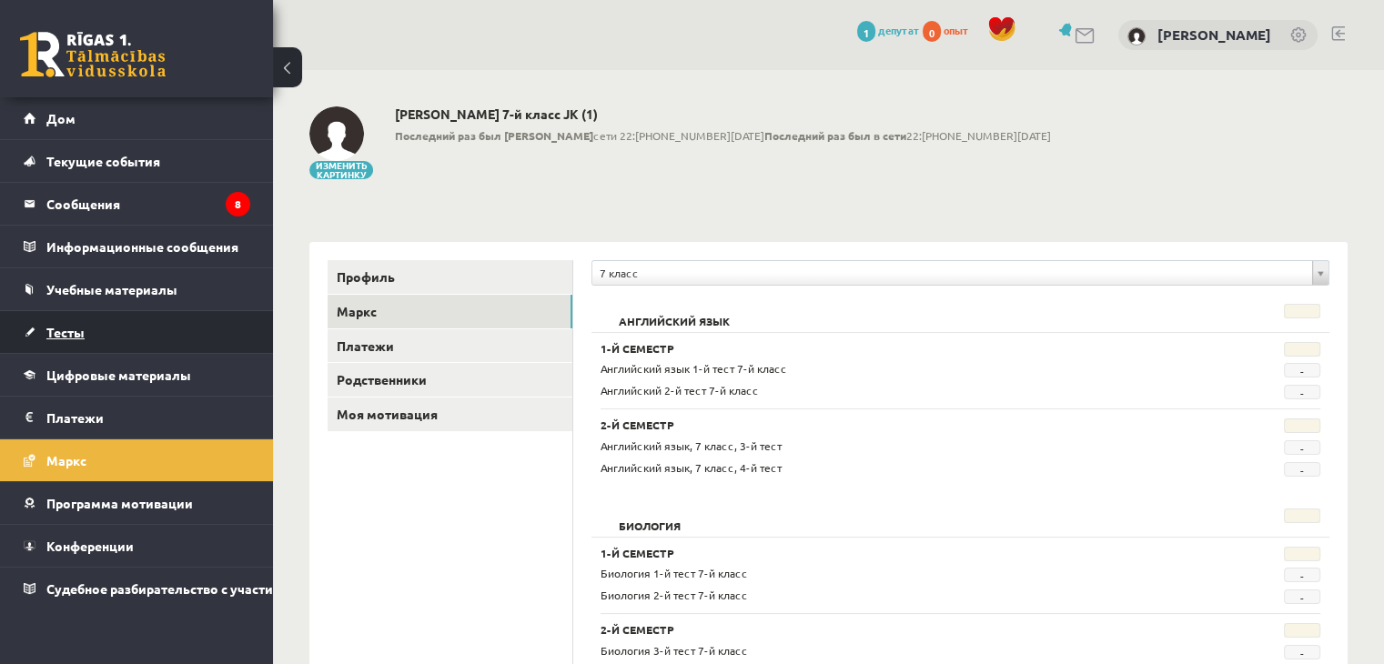
click at [69, 336] on font "Тесты" at bounding box center [65, 332] width 38 height 16
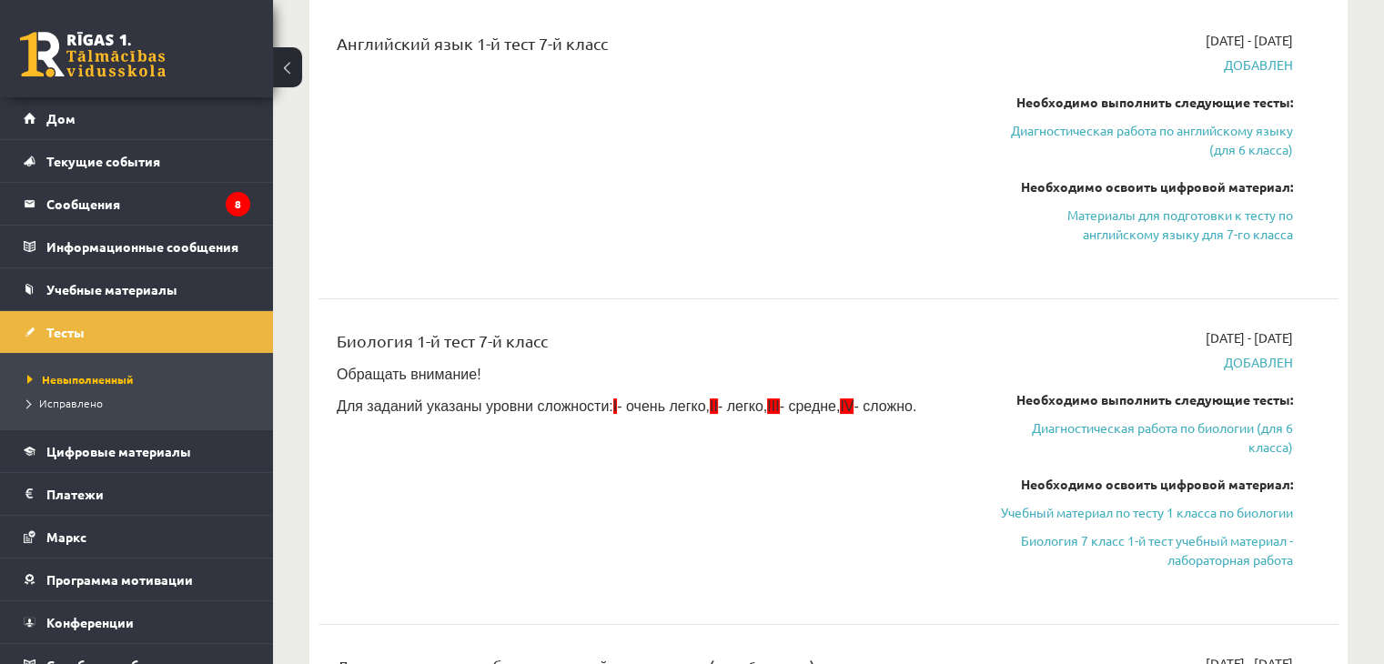
scroll to position [273, 0]
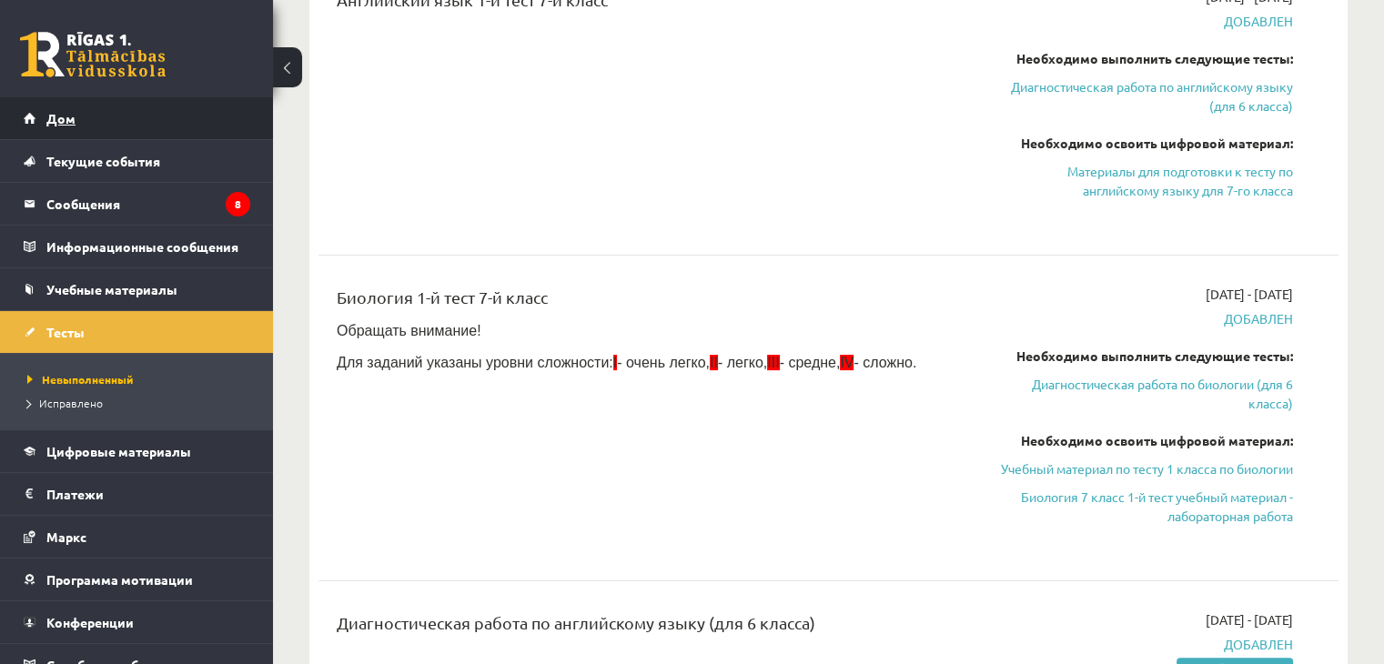
click at [166, 110] on link "Дом" at bounding box center [137, 118] width 227 height 42
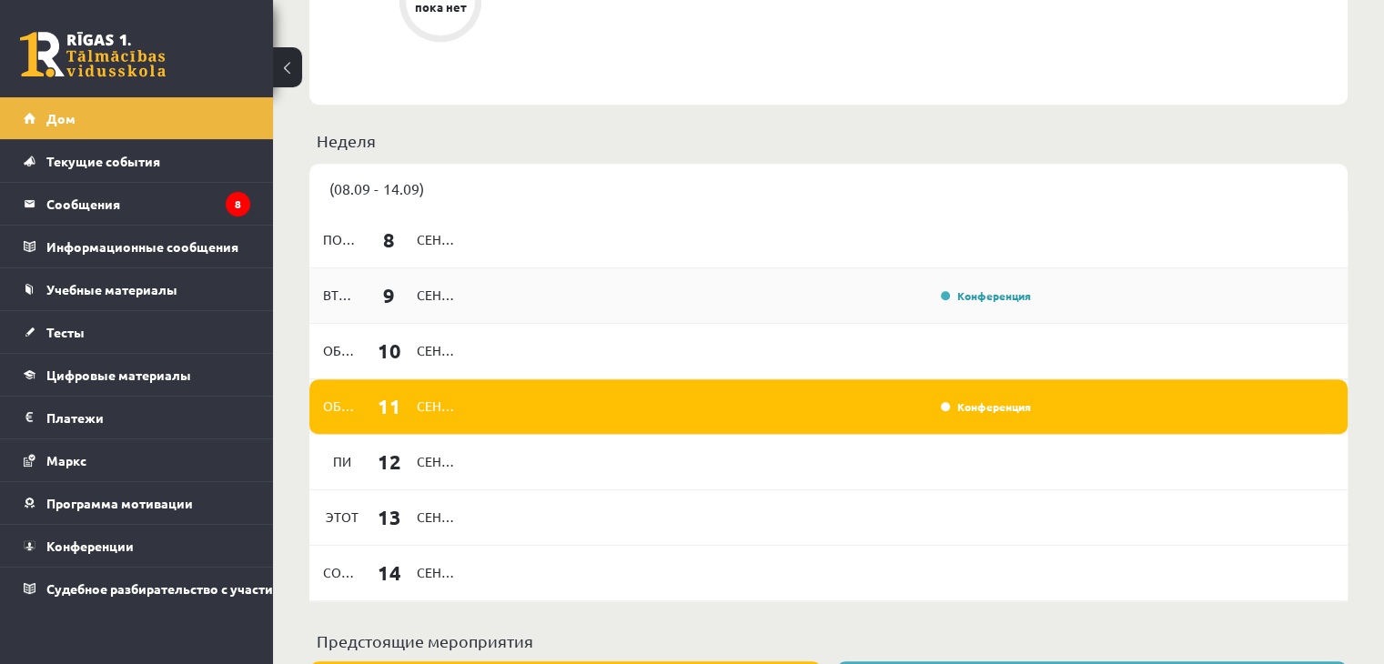
scroll to position [1108, 0]
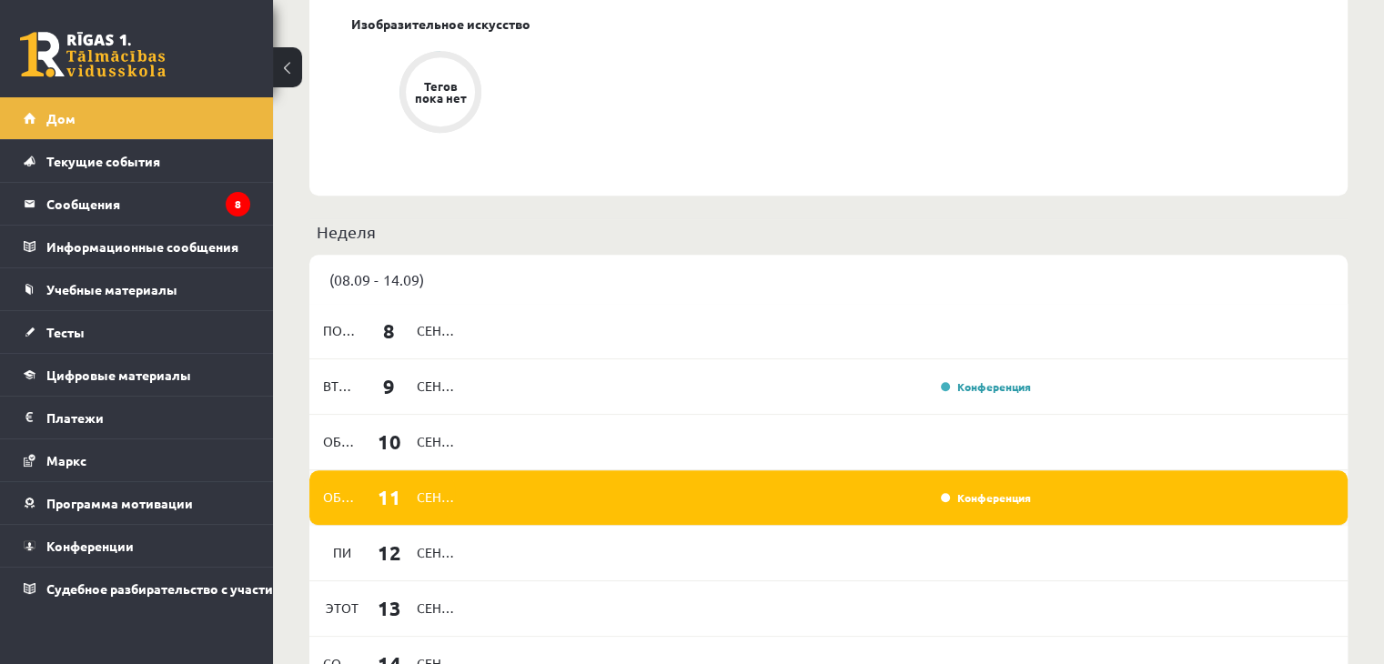
click at [887, 503] on div "Конференция" at bounding box center [750, 498] width 563 height 20
click at [942, 503] on link "Конференция" at bounding box center [986, 497] width 90 height 15
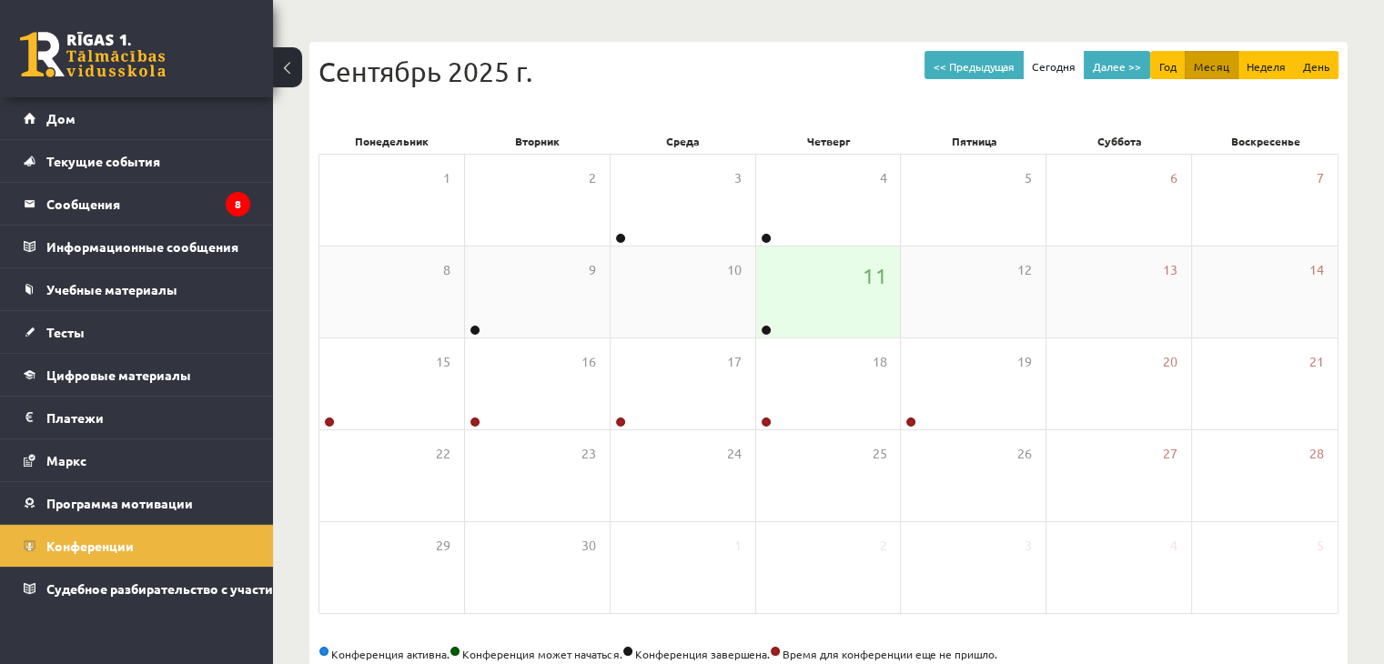
scroll to position [204, 0]
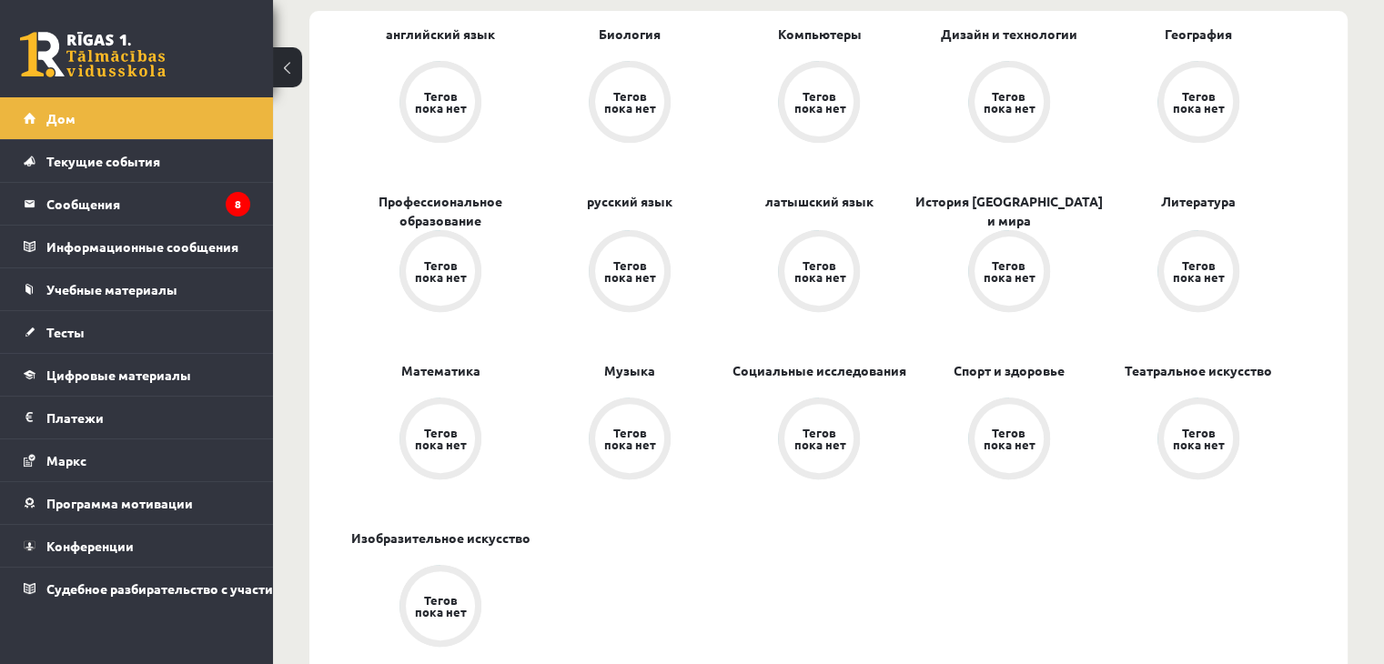
scroll to position [562, 0]
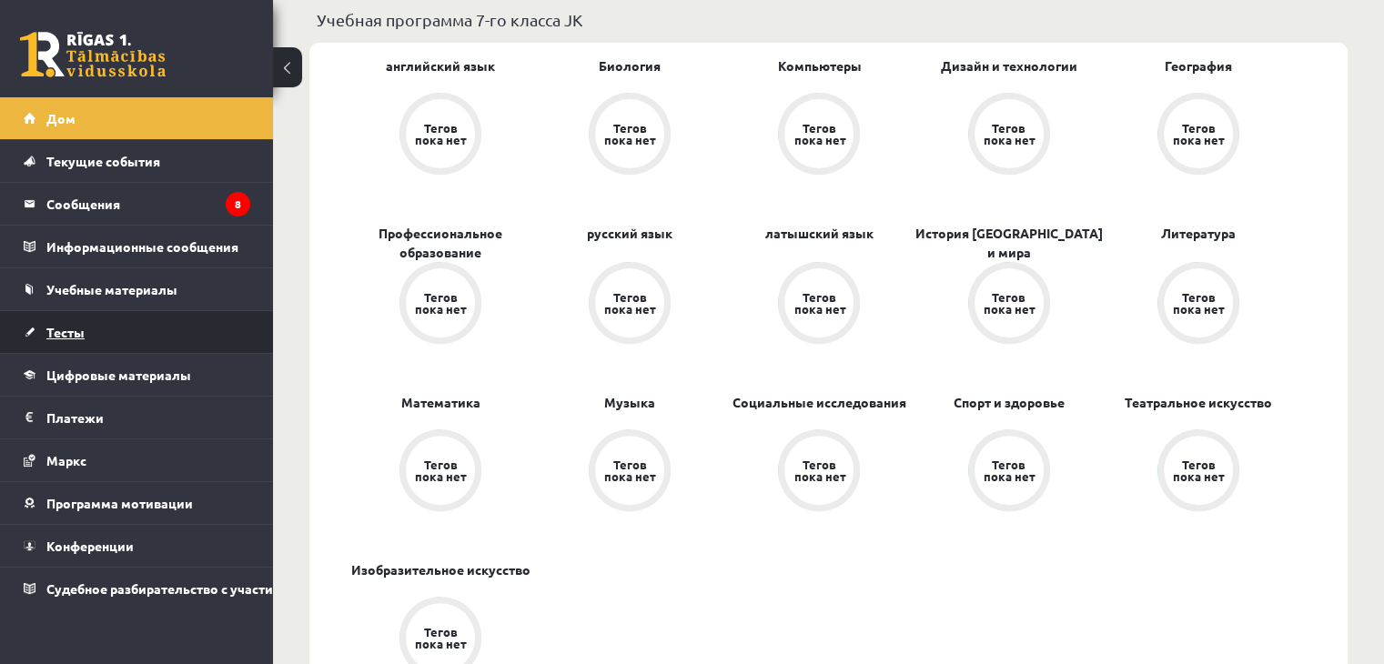
click at [95, 318] on link "Тесты" at bounding box center [137, 332] width 227 height 42
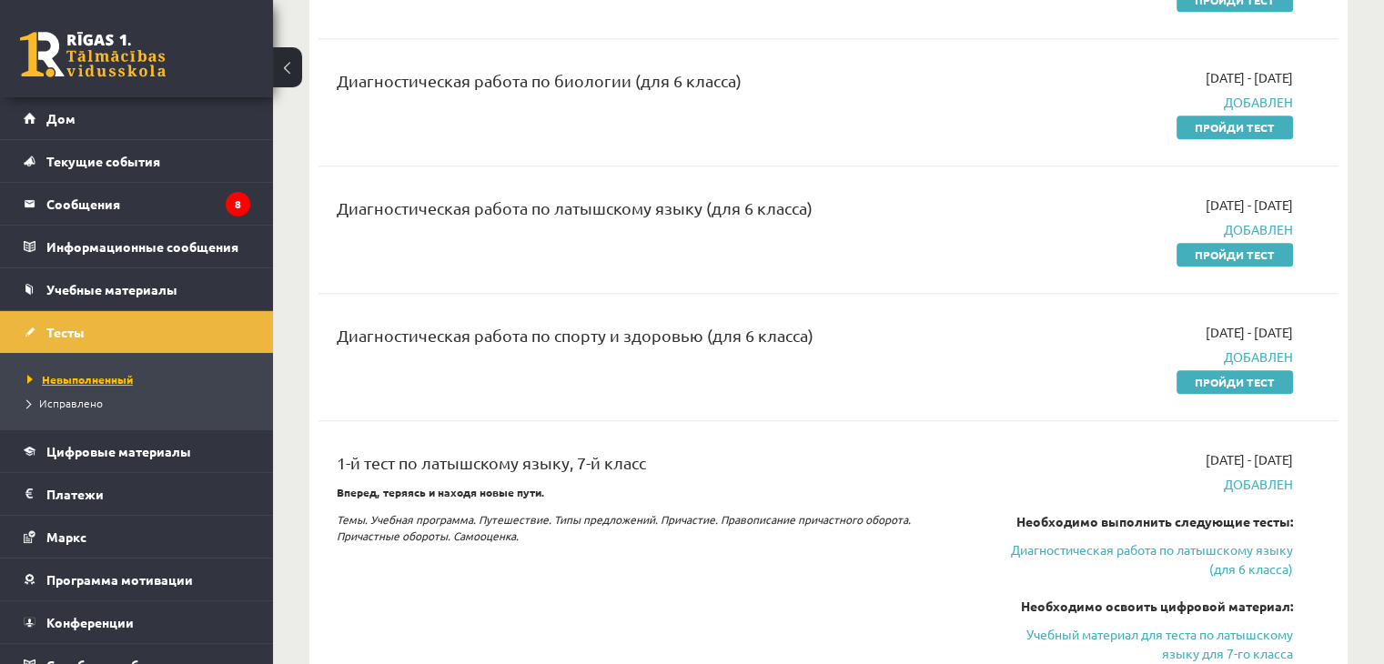
scroll to position [1199, 0]
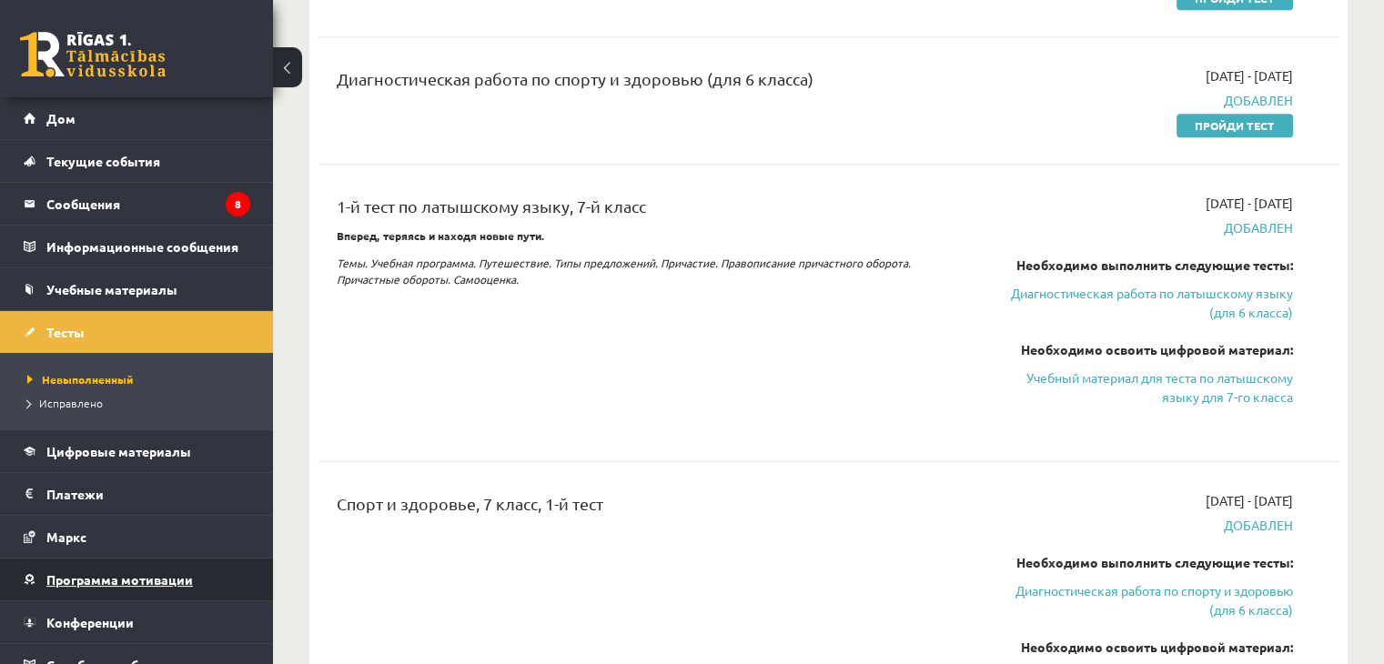
click at [140, 579] on font "Программа мотивации" at bounding box center [119, 579] width 146 height 16
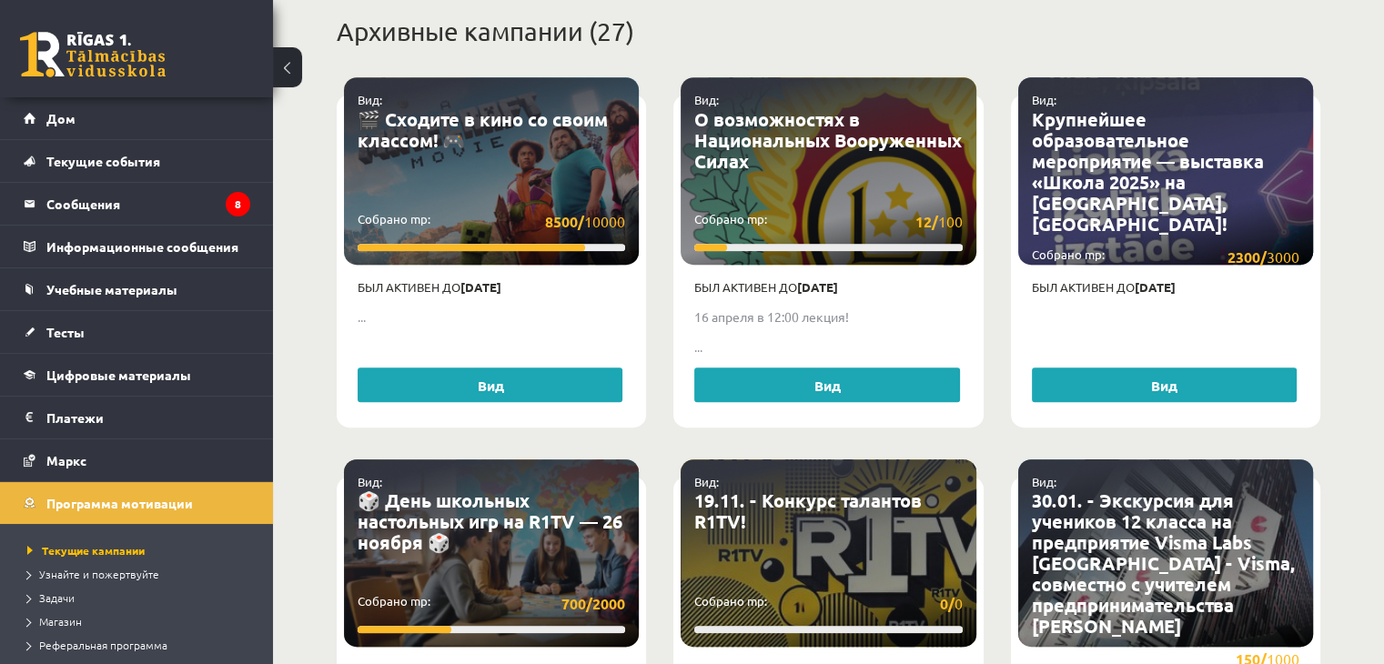
scroll to position [926, 0]
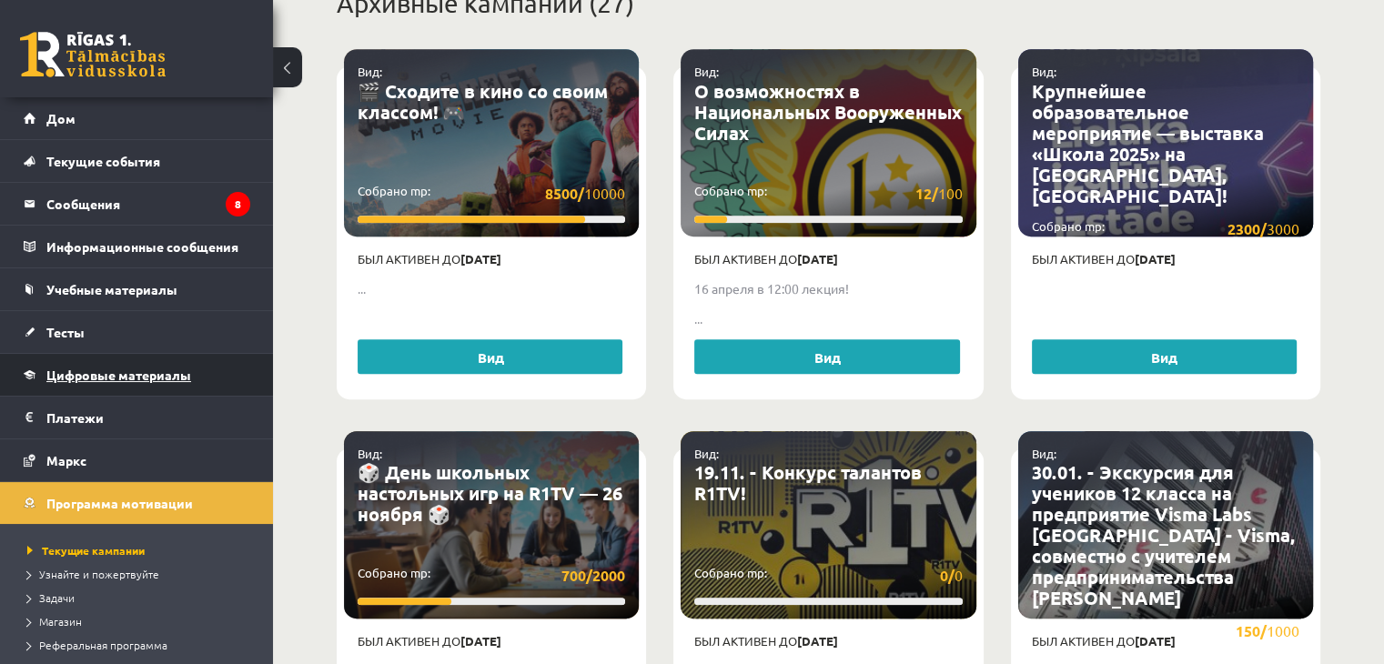
click at [193, 373] on link "Цифровые материалы" at bounding box center [137, 375] width 227 height 42
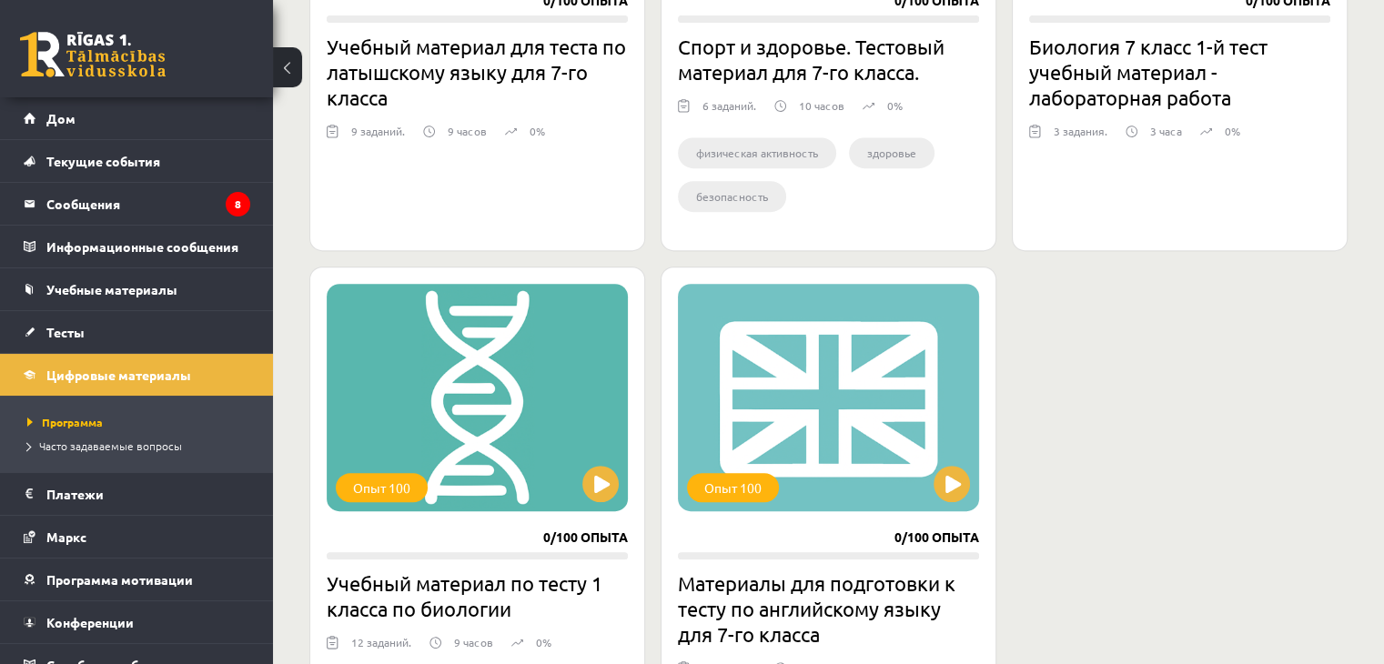
scroll to position [819, 0]
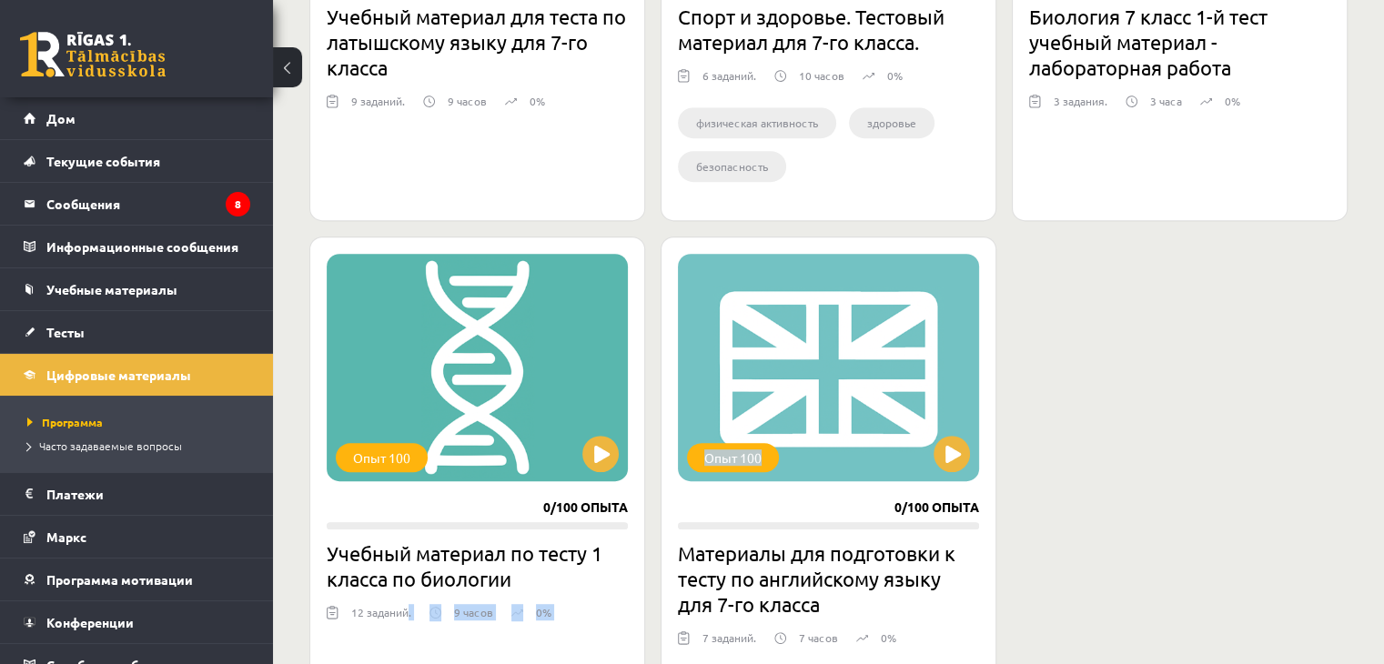
drag, startPoint x: 819, startPoint y: 299, endPoint x: 1043, endPoint y: 267, distance: 226.2
click at [1023, 268] on div "Опыт 100 0/100 опыта Учебный материал для теста по латышскому языку для 7-го кл…" at bounding box center [828, 262] width 1038 height 1124
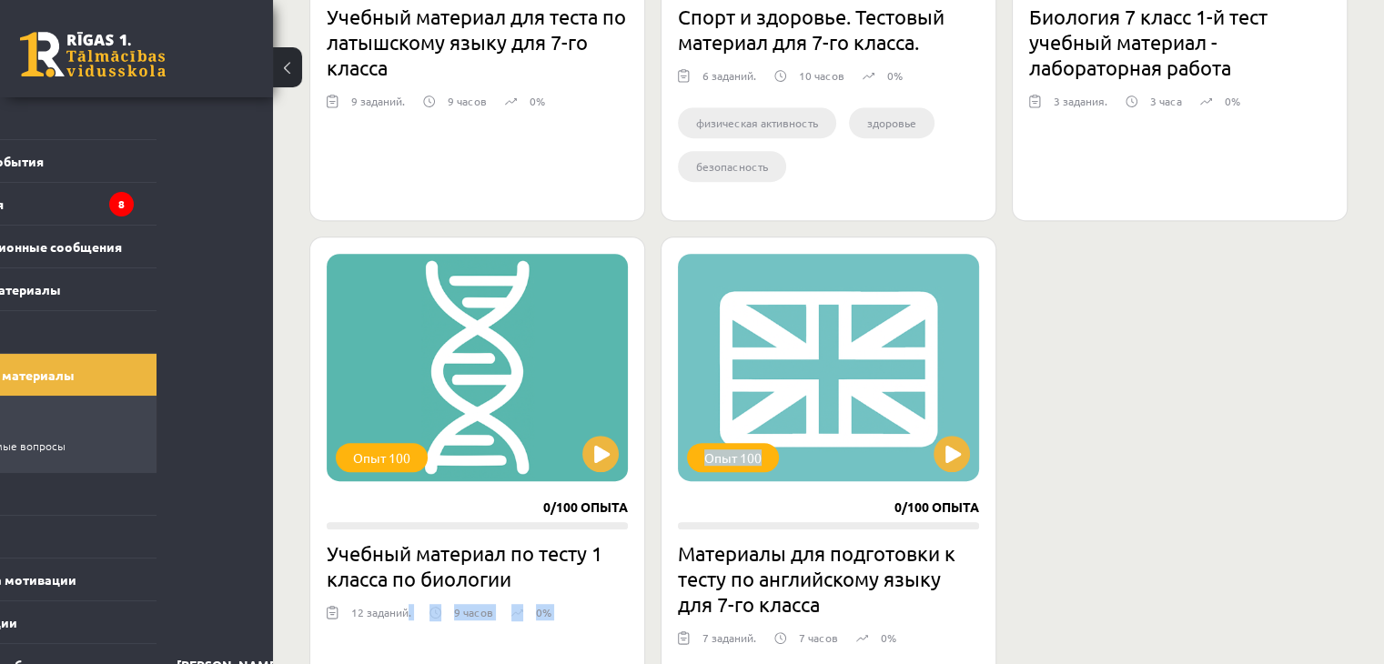
click at [1190, 463] on div "Опыт 100 0/100 опыта Учебный материал для теста по латышскому языку для 7-го кл…" at bounding box center [828, 262] width 1038 height 1124
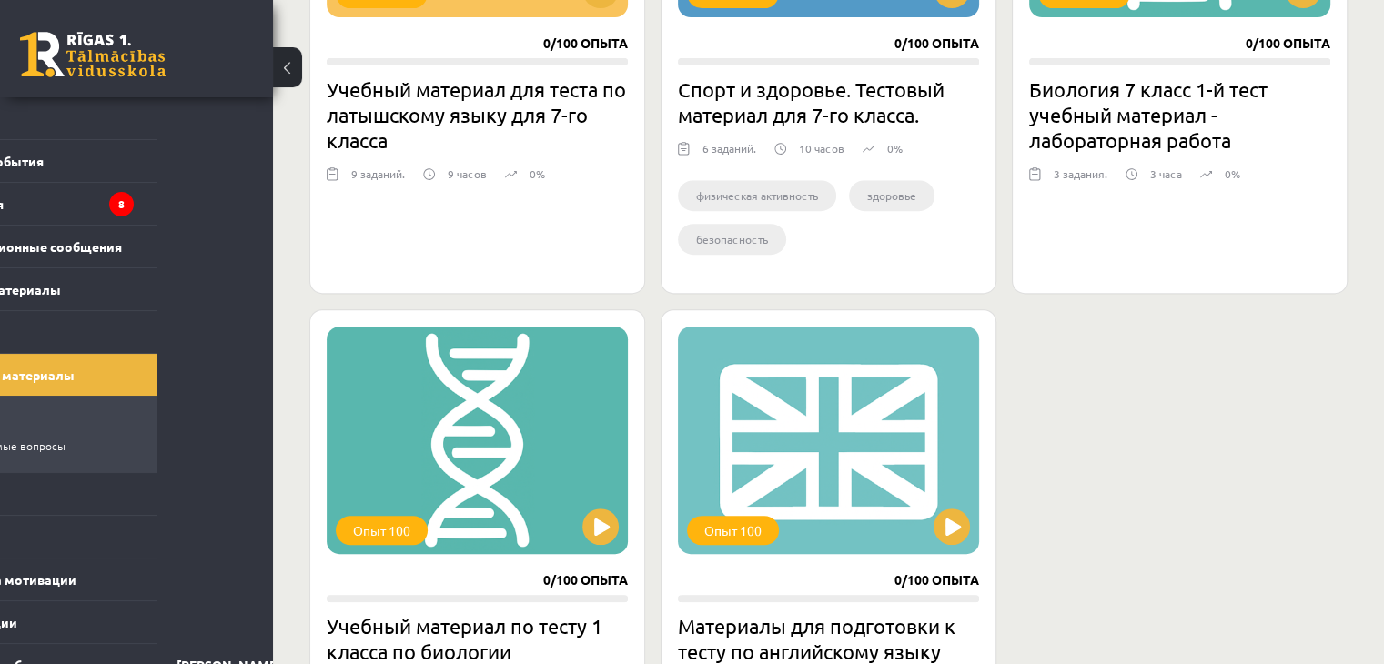
scroll to position [546, 0]
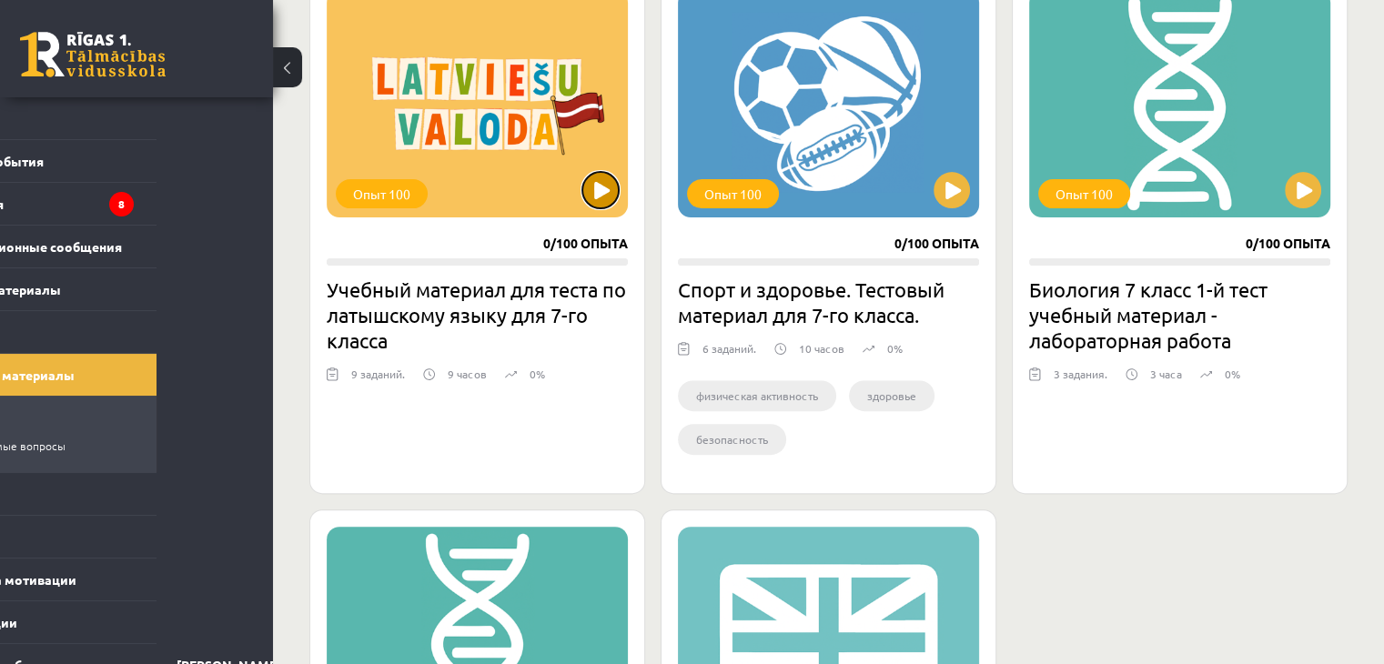
click at [590, 197] on button at bounding box center [600, 190] width 36 height 36
click at [485, 178] on div "Опыт 100" at bounding box center [477, 103] width 301 height 227
click div "Опыт 100"
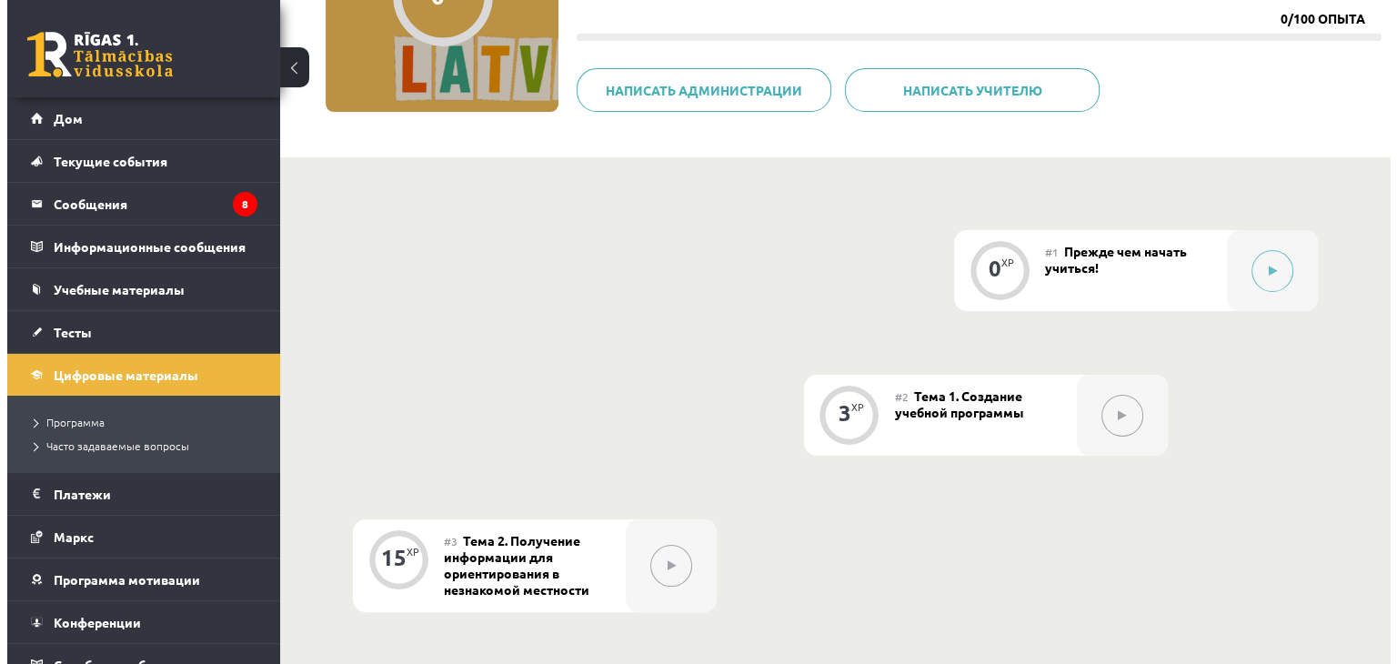
scroll to position [273, 0]
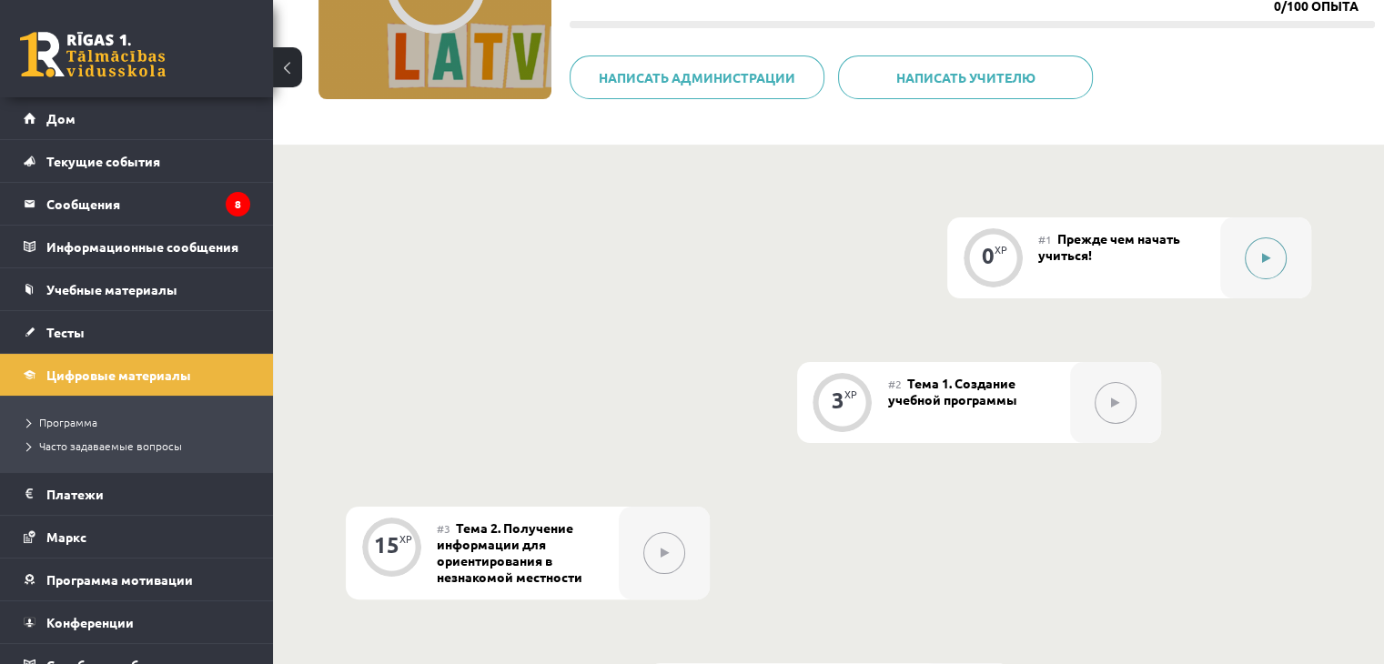
click at [1252, 247] on button at bounding box center [1266, 258] width 42 height 42
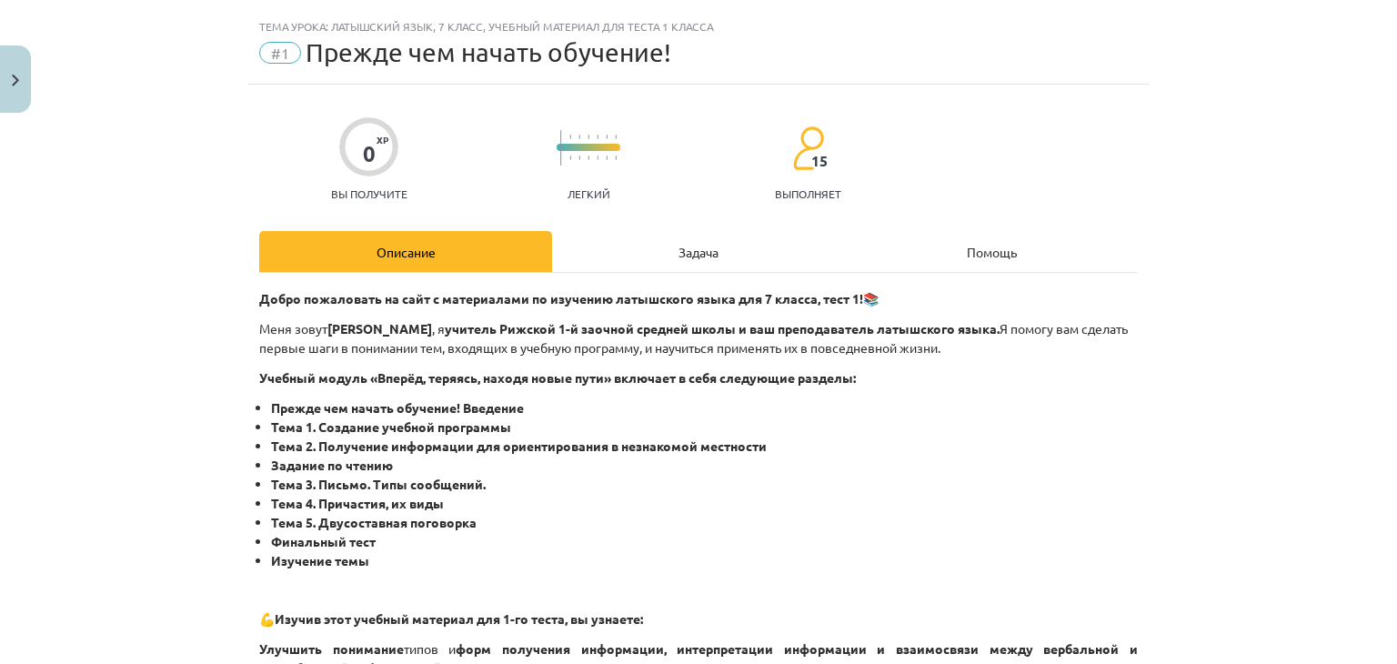
scroll to position [0, 0]
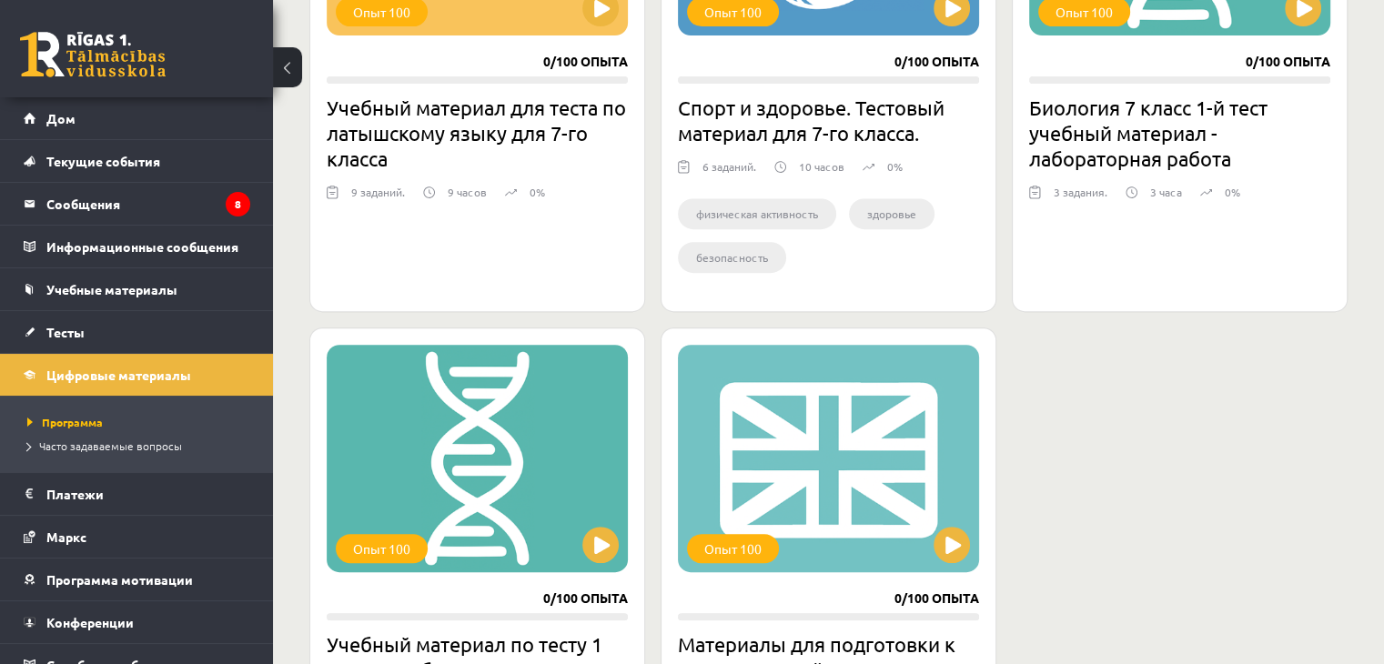
scroll to position [819, 0]
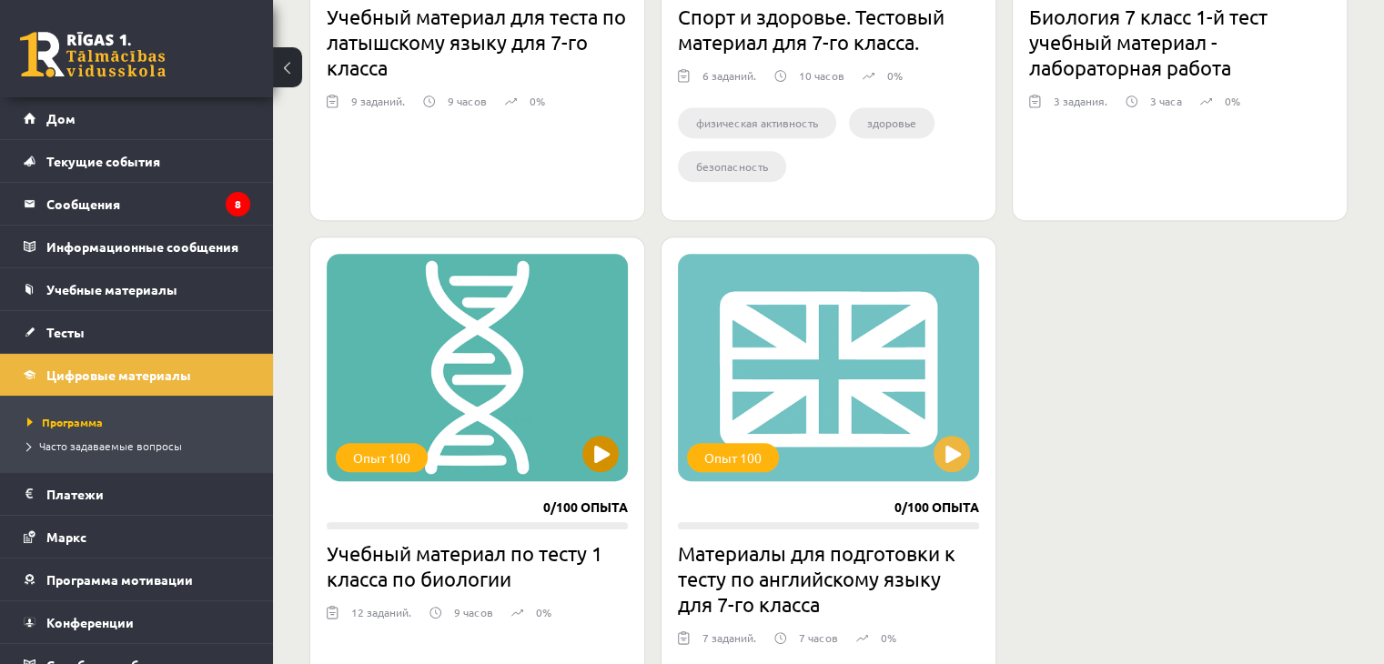
click at [495, 418] on div "Опыт 100" at bounding box center [477, 367] width 301 height 227
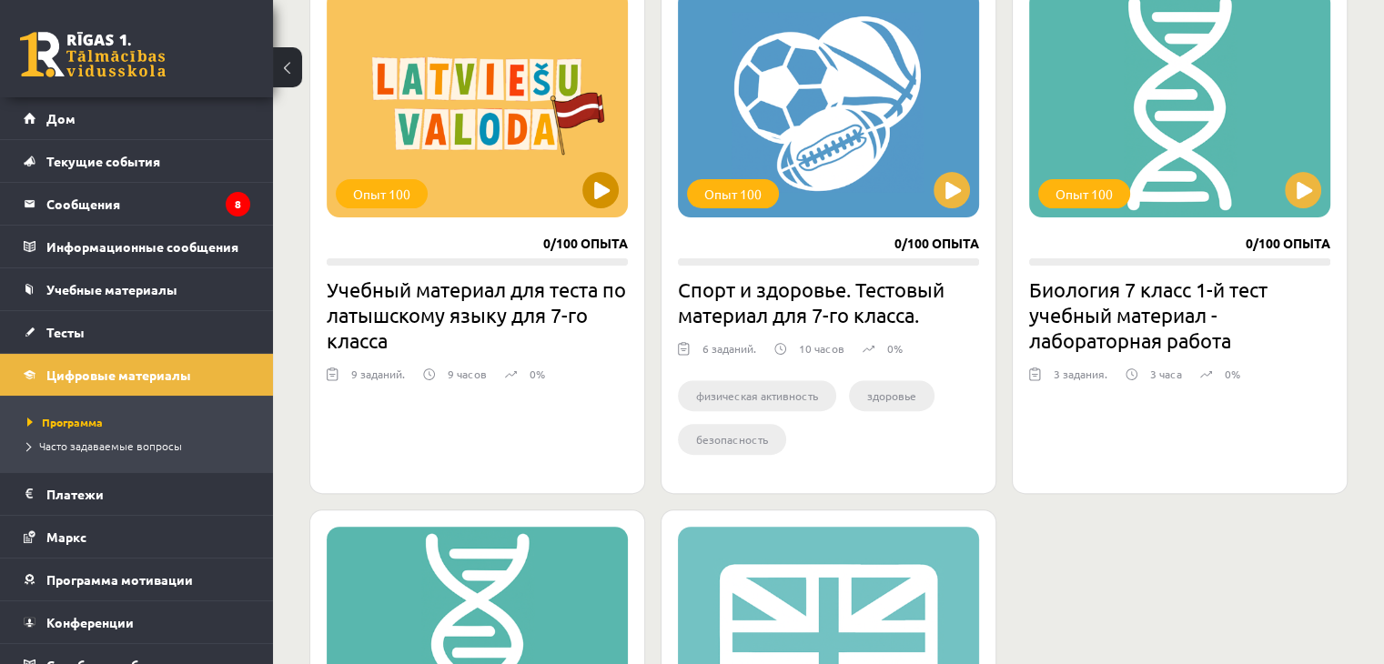
scroll to position [453, 0]
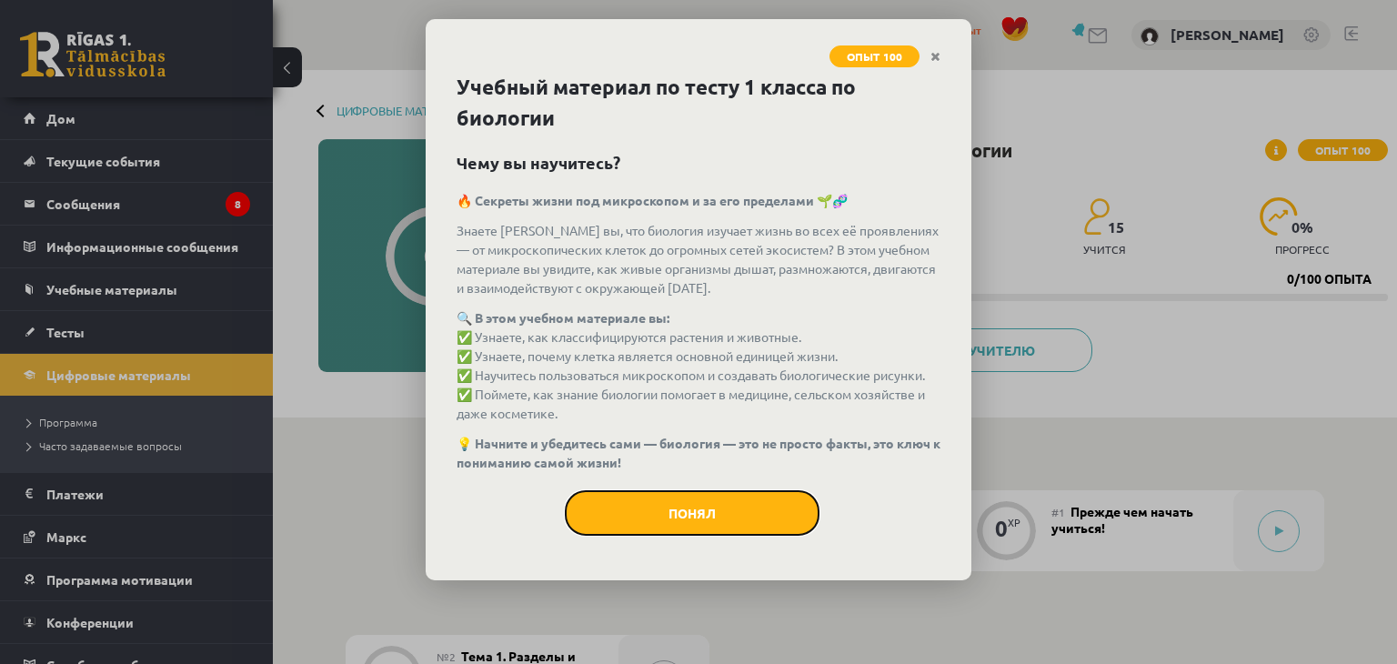
drag, startPoint x: 719, startPoint y: 507, endPoint x: 562, endPoint y: 430, distance: 174.1
click at [710, 502] on button "Понял" at bounding box center [692, 512] width 255 height 45
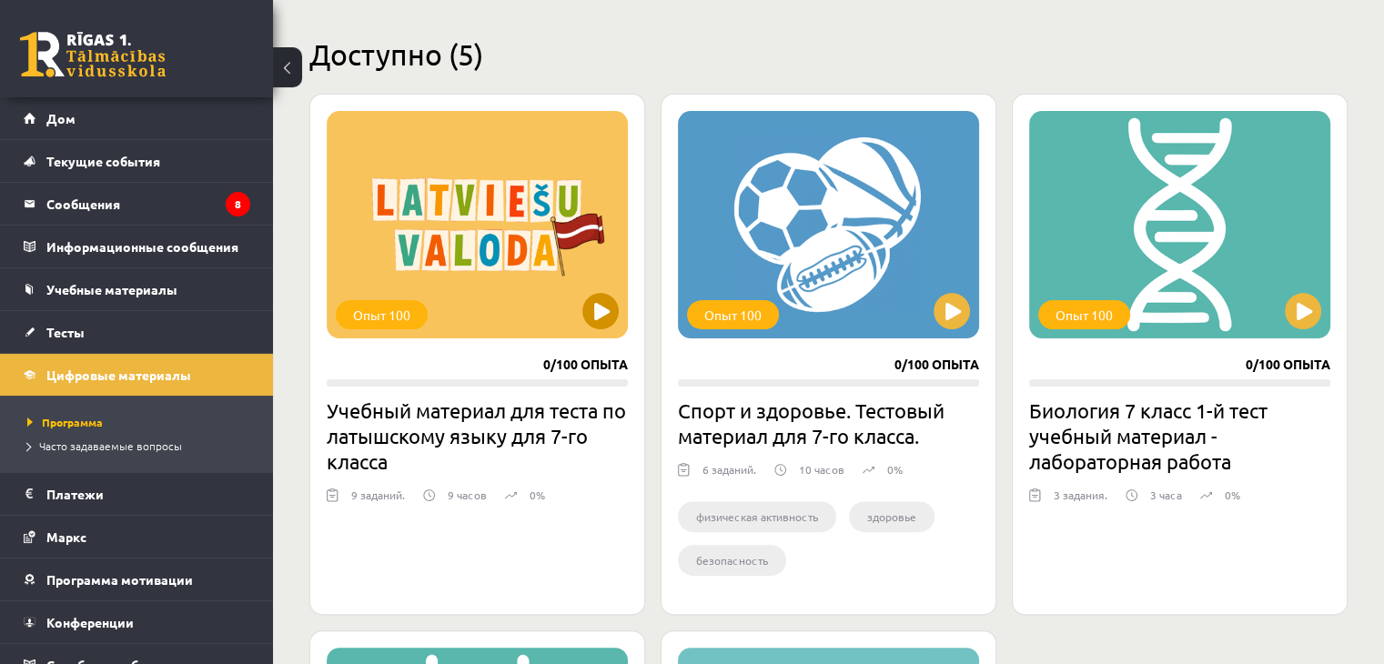
scroll to position [467, 0]
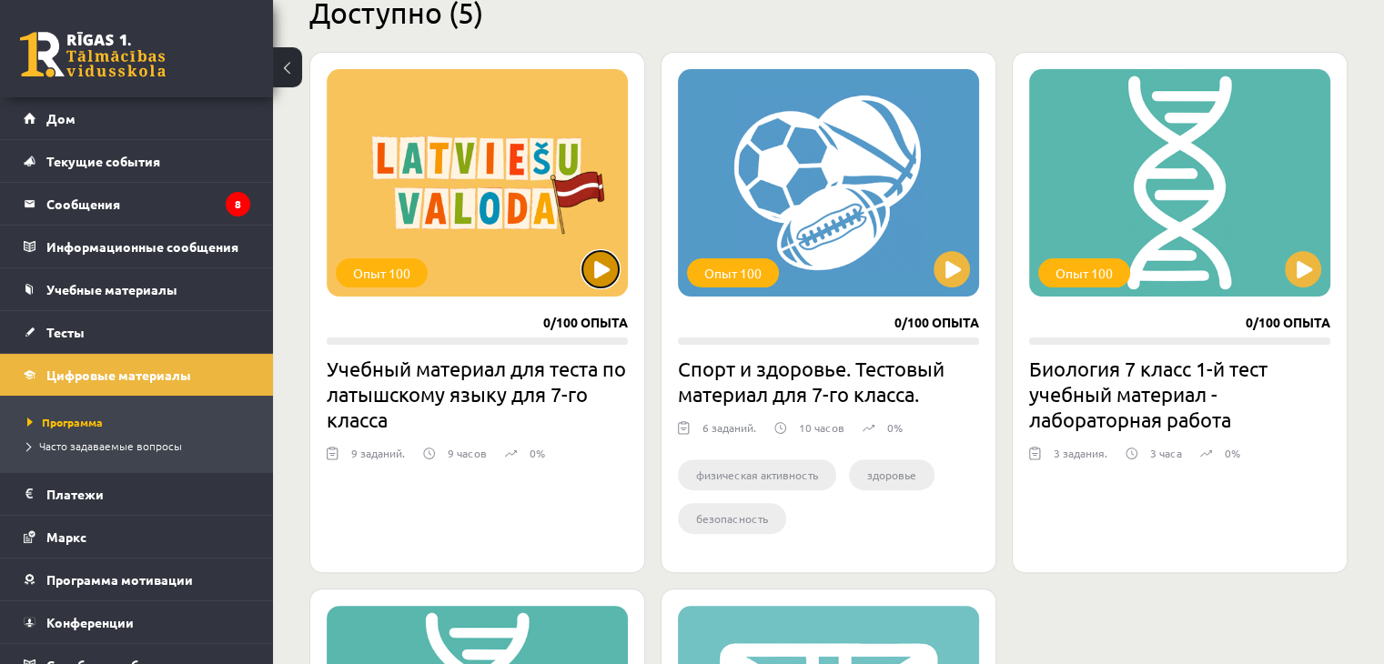
click at [602, 263] on button at bounding box center [600, 269] width 36 height 36
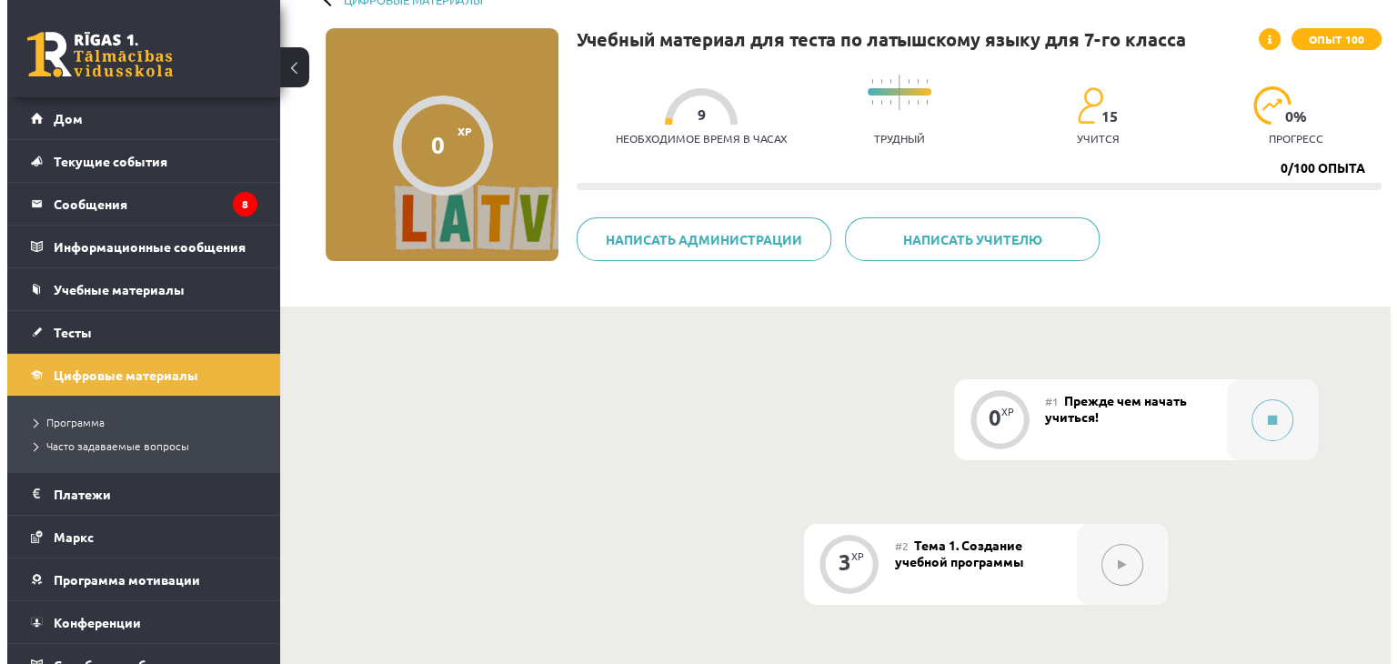
scroll to position [273, 0]
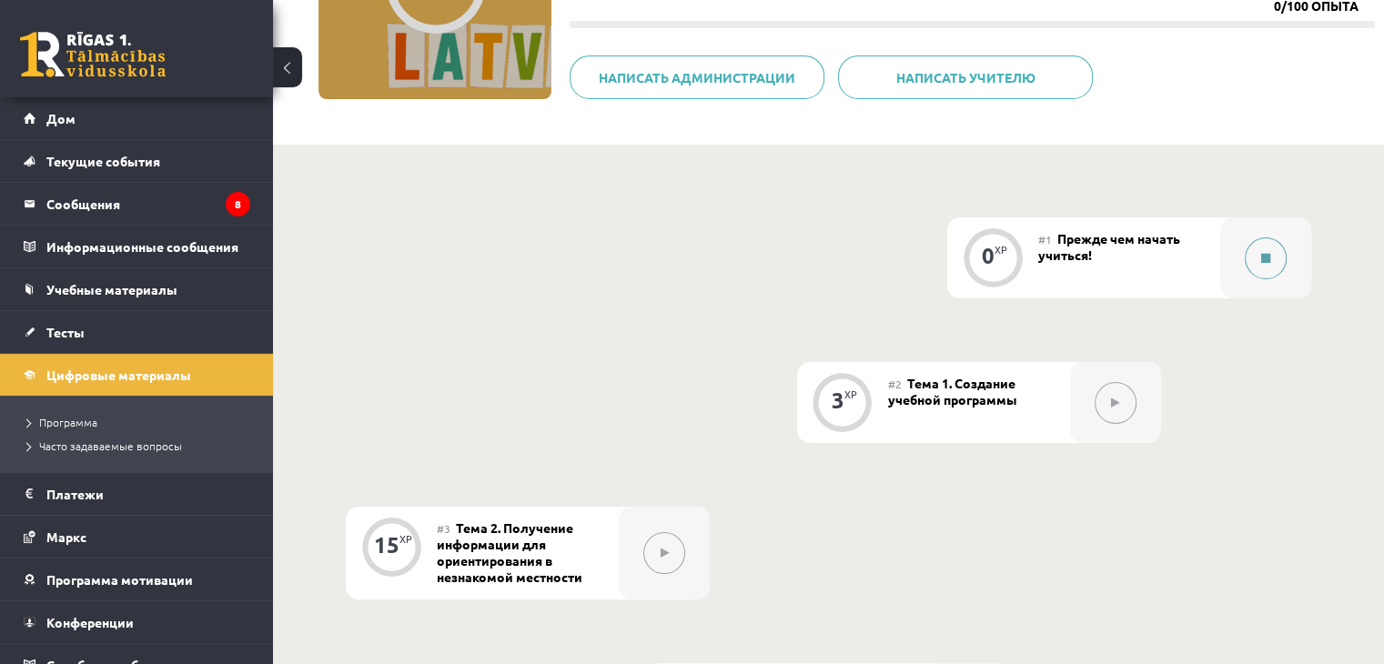
click at [1222, 251] on div at bounding box center [1265, 257] width 91 height 81
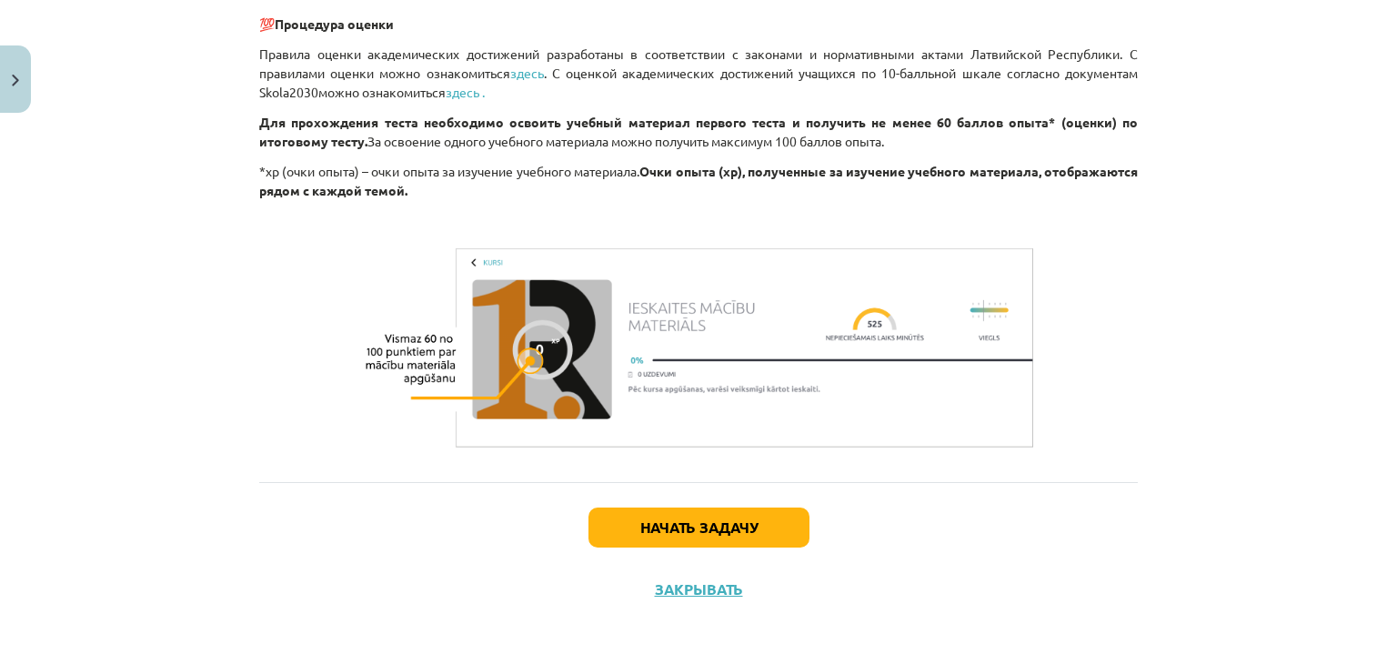
scroll to position [1007, 0]
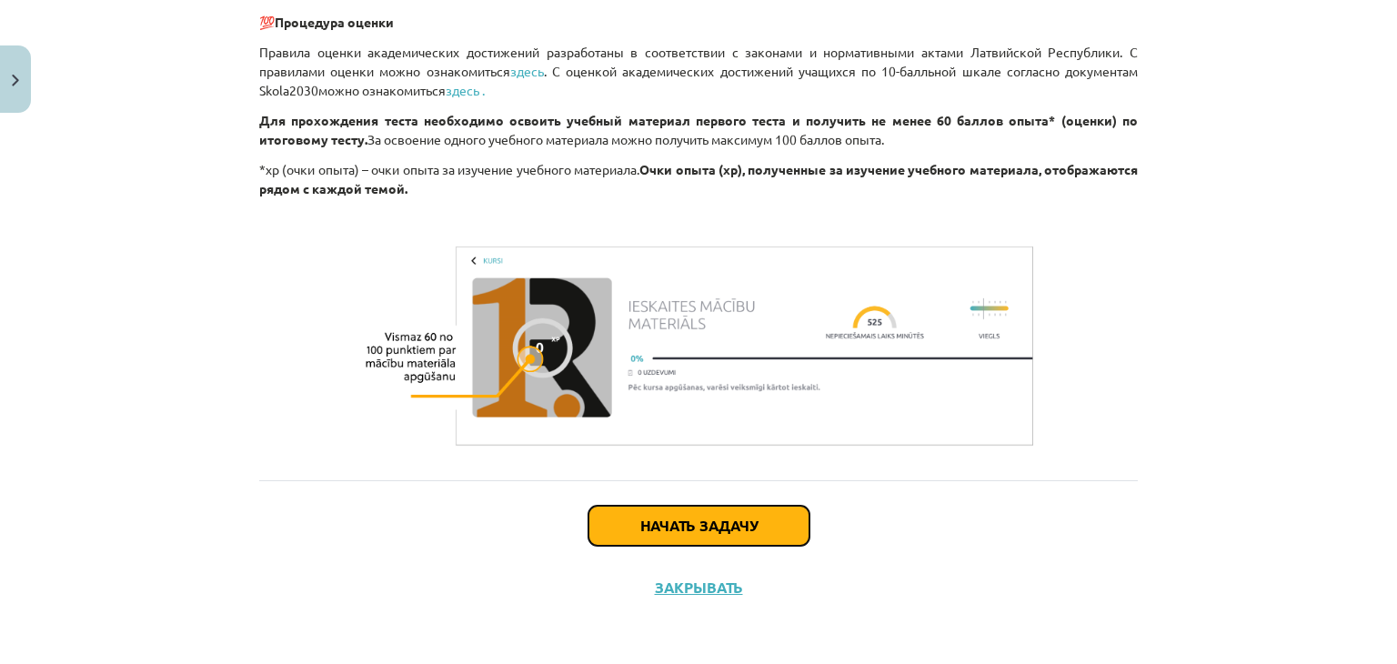
click at [722, 525] on font "Начать задачу" at bounding box center [698, 525] width 117 height 19
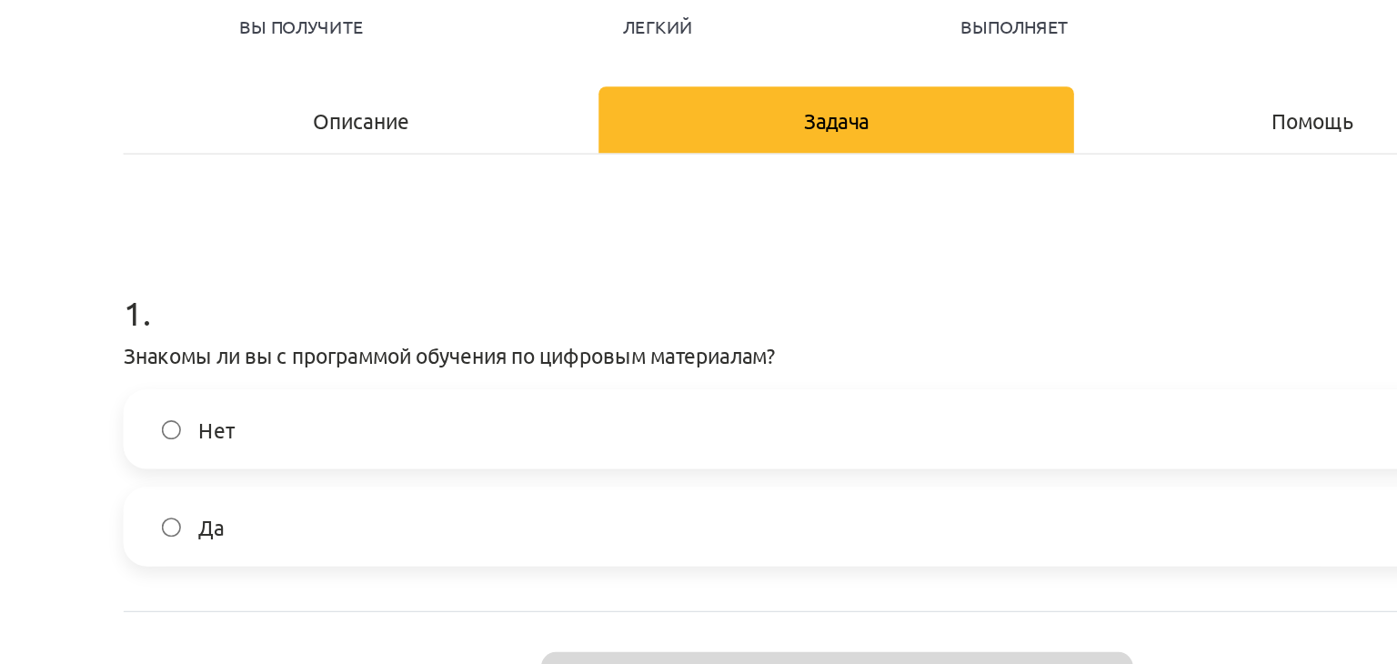
scroll to position [273, 0]
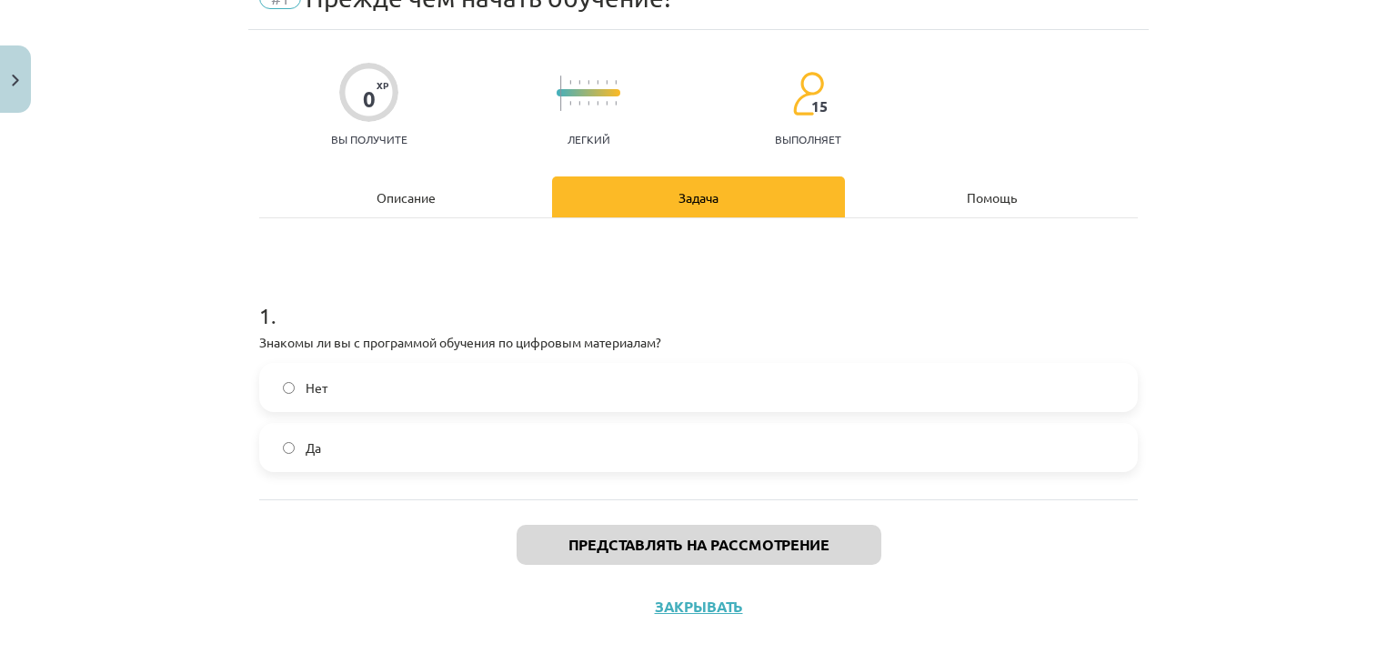
click at [287, 384] on label "Нет" at bounding box center [698, 387] width 875 height 45
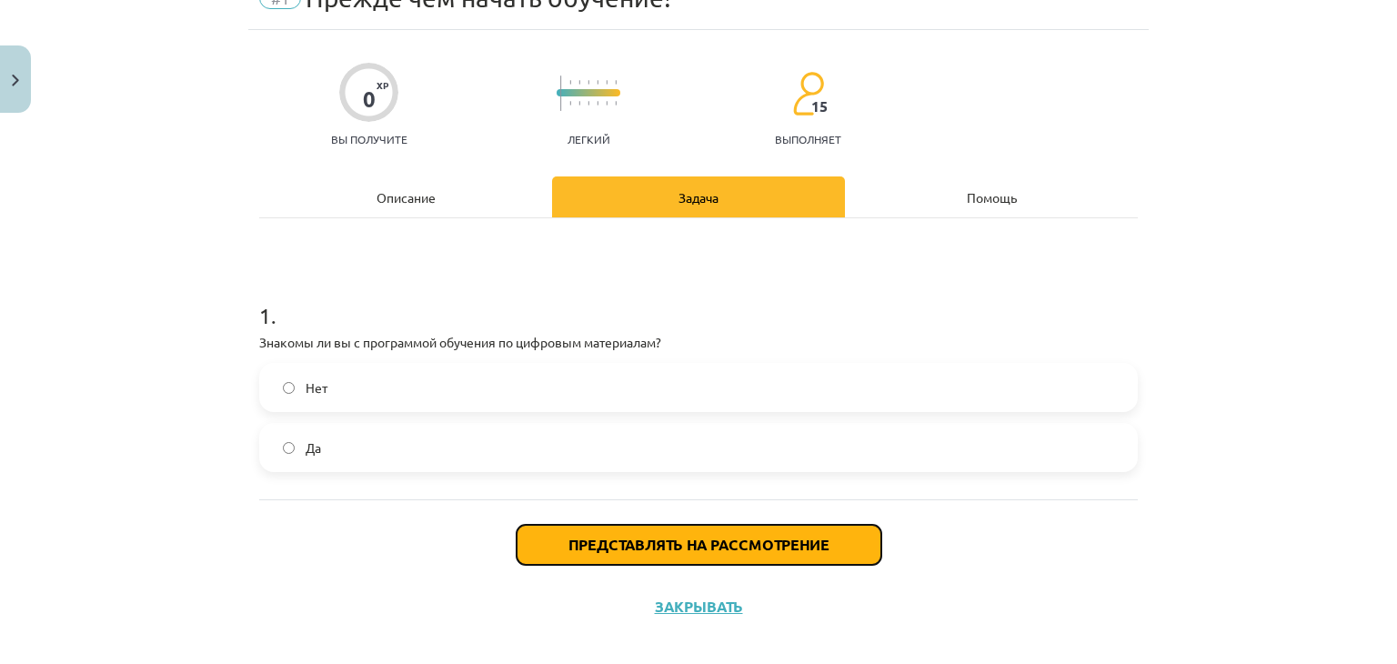
click at [735, 536] on font "Представлять на рассмотрение" at bounding box center [699, 544] width 261 height 19
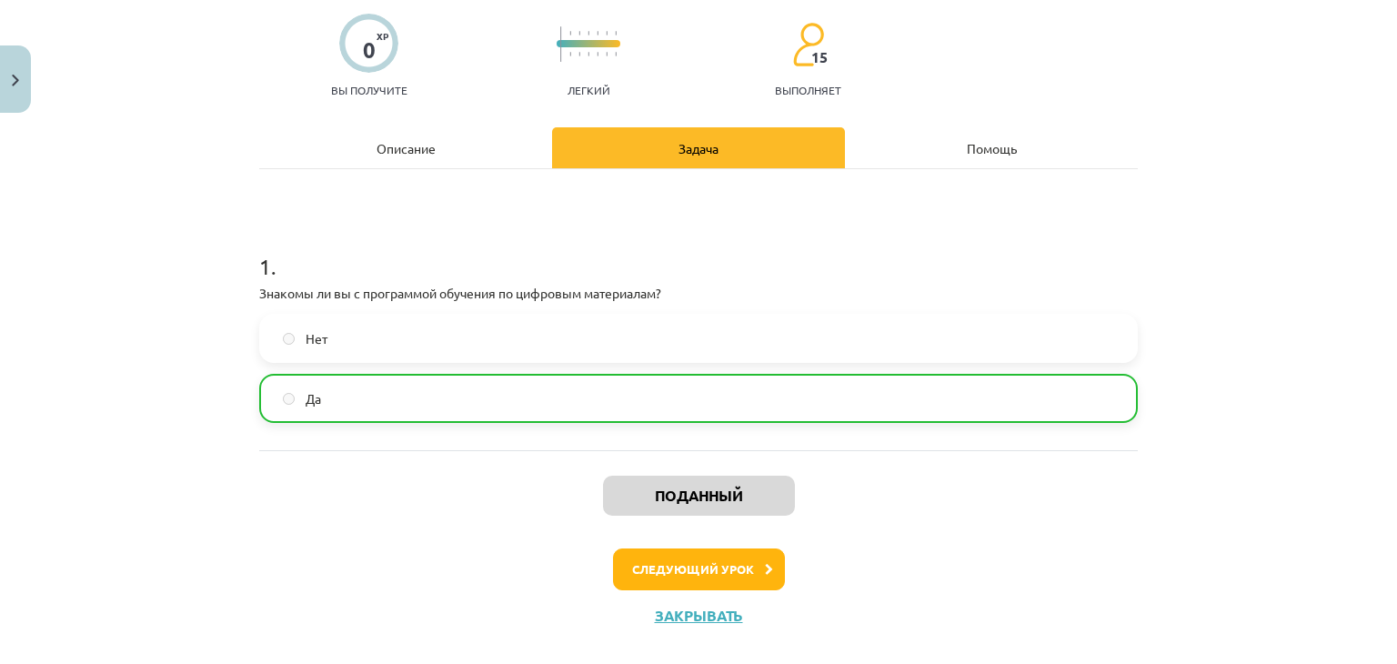
scroll to position [167, 0]
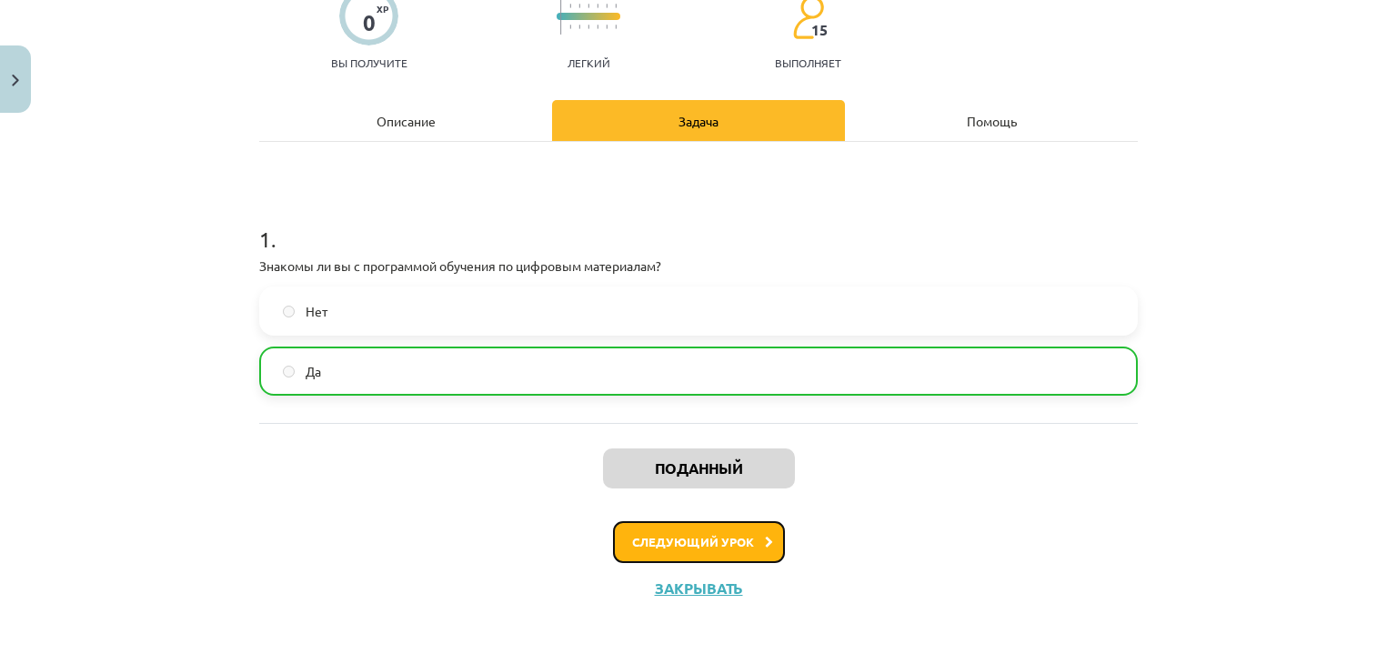
click at [695, 525] on button "Следующий урок" at bounding box center [699, 542] width 172 height 42
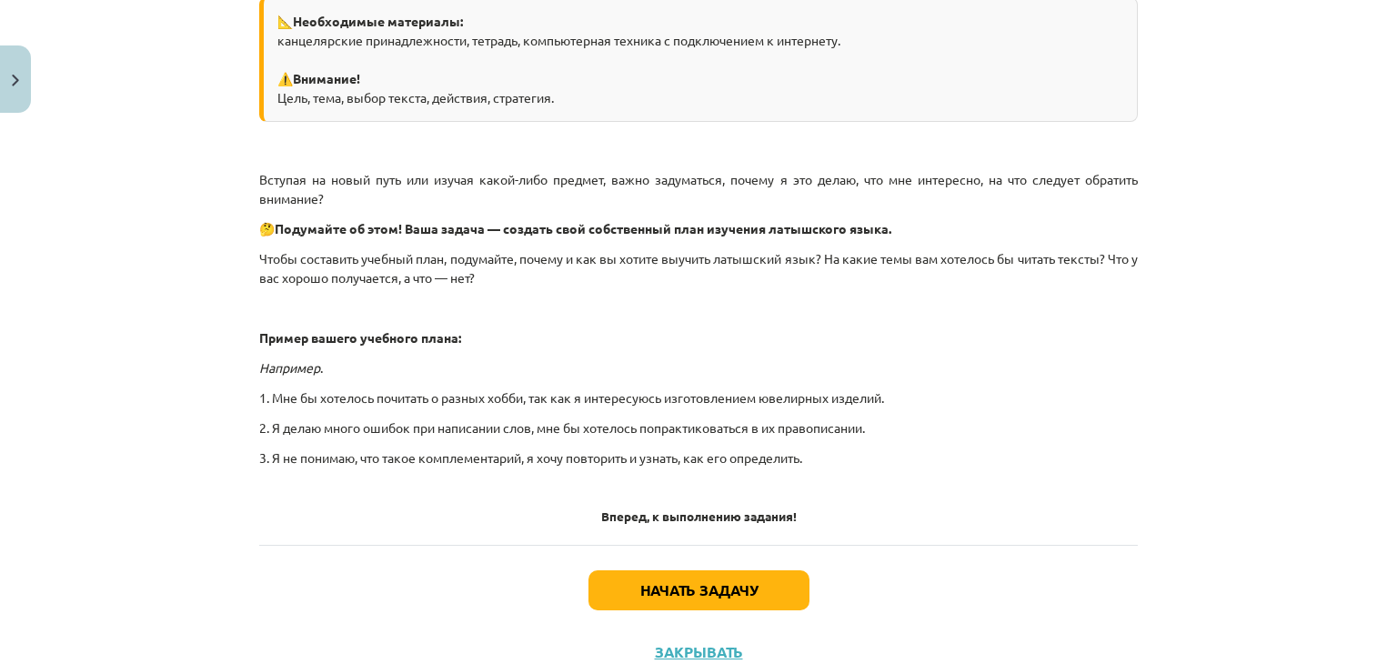
scroll to position [400, 0]
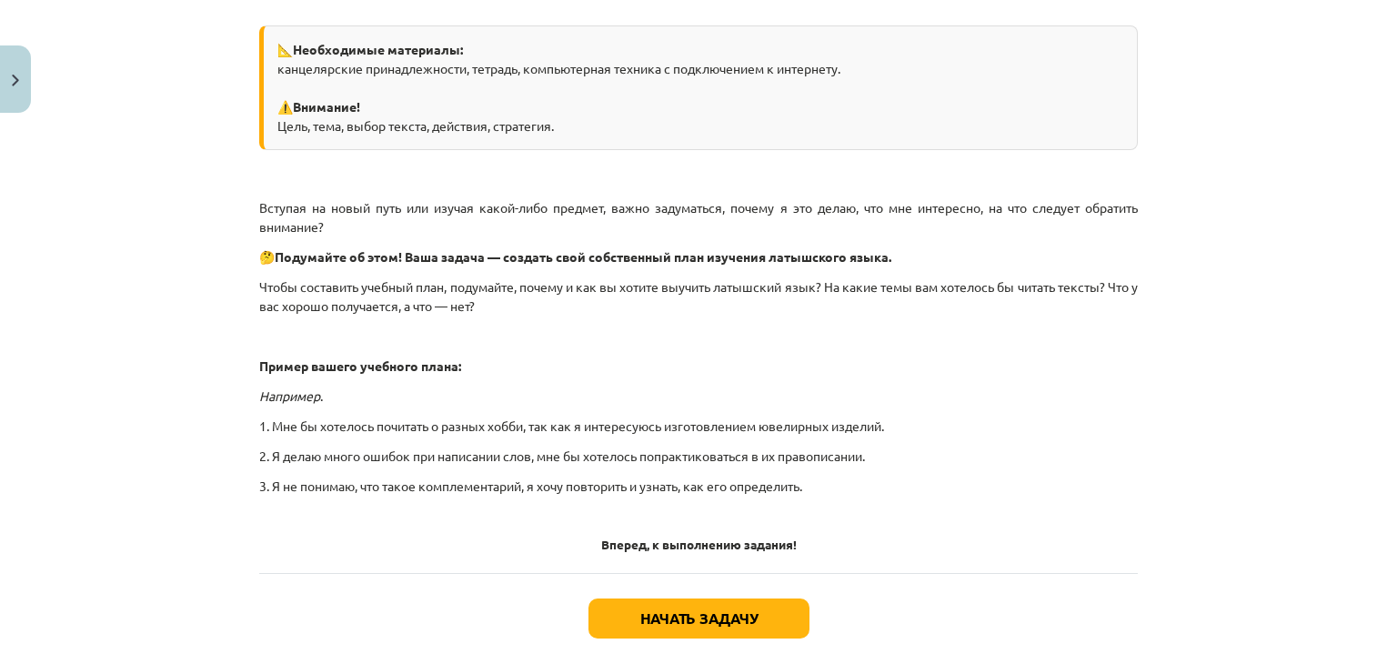
click at [596, 424] on font "1. Мне бы хотелось почитать о разных хобби, так как я интересуюсь изготовлением…" at bounding box center [571, 426] width 625 height 16
click at [735, 614] on font "Начать задачу" at bounding box center [698, 618] width 117 height 19
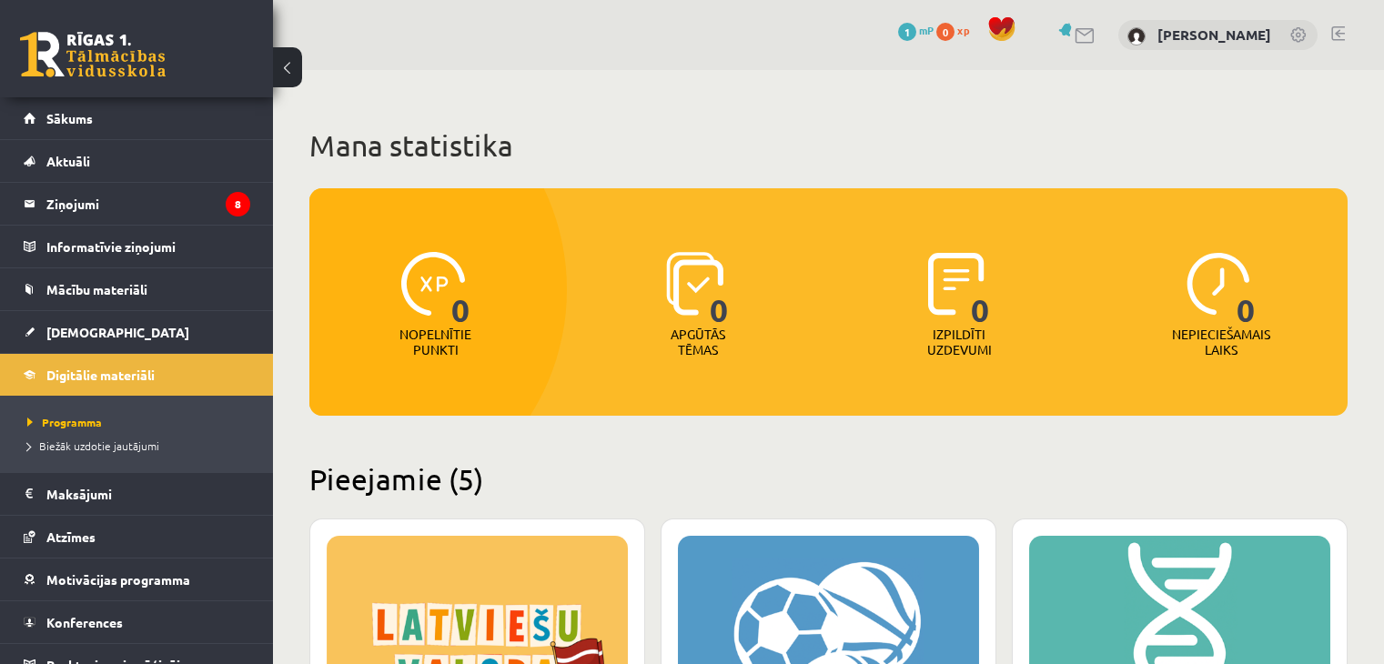
scroll to position [467, 0]
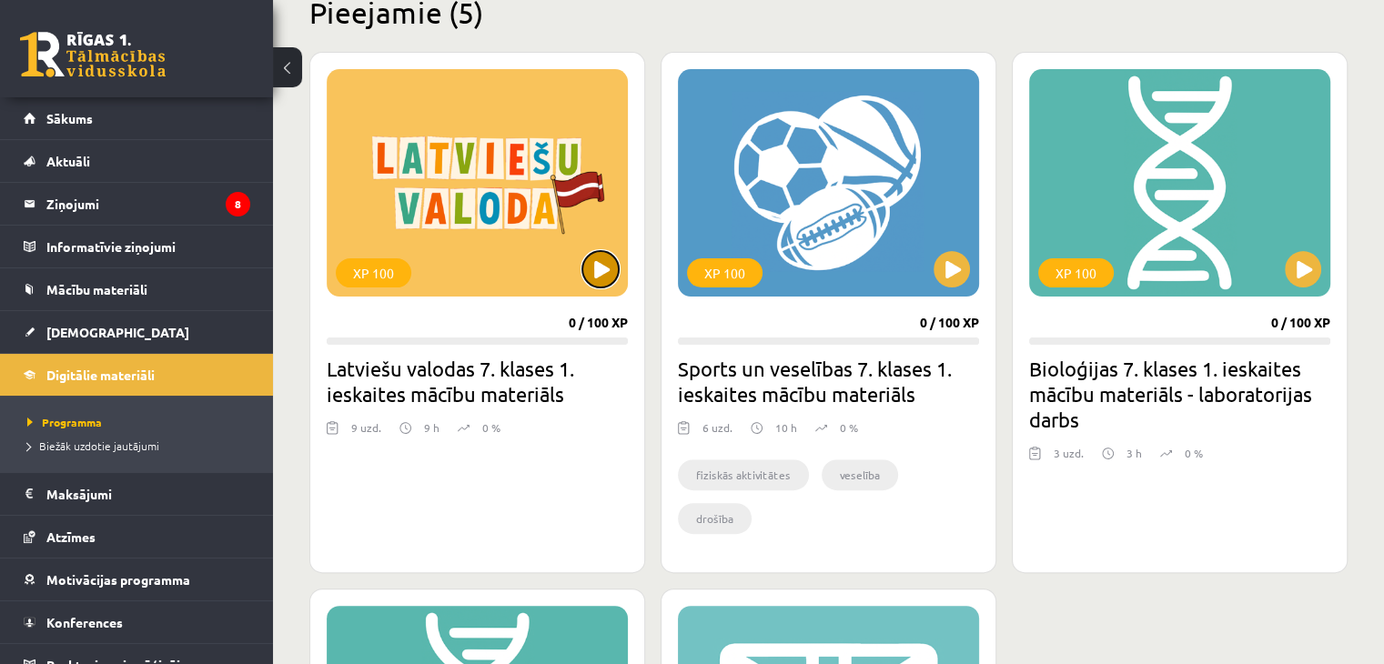
click at [597, 272] on button at bounding box center [600, 269] width 36 height 36
click at [564, 220] on div "XP 100" at bounding box center [477, 182] width 301 height 227
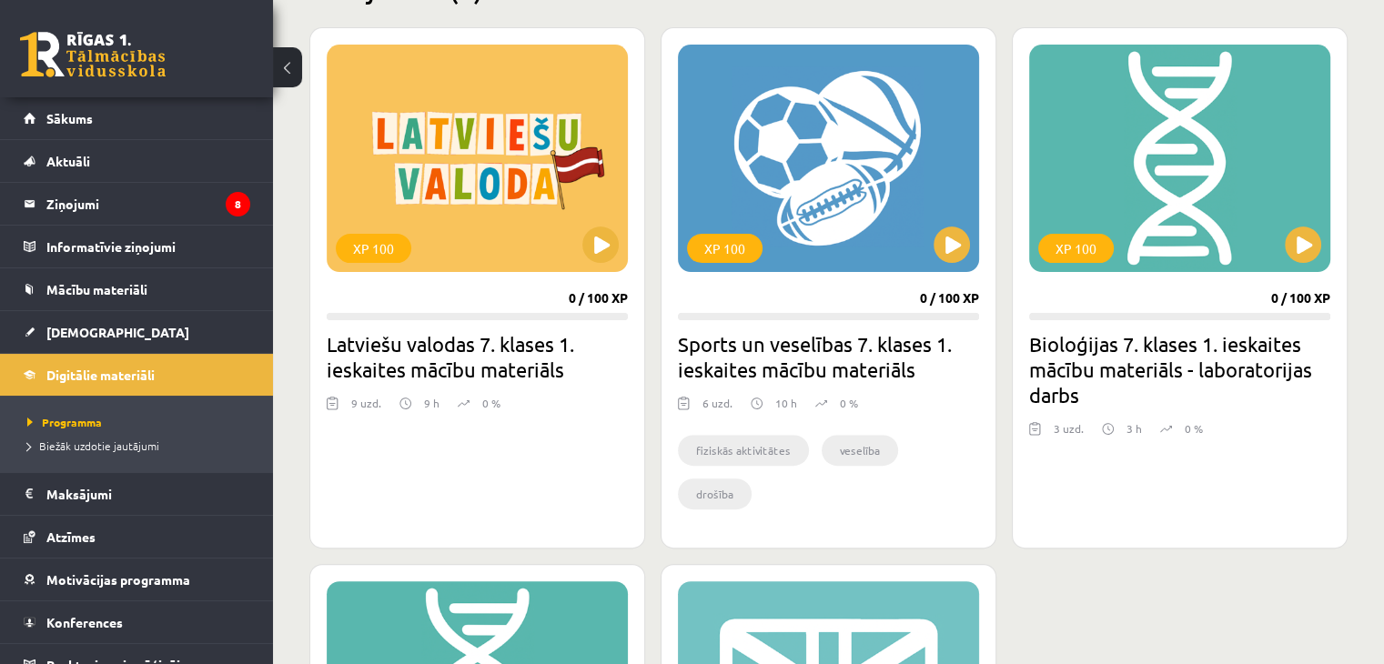
scroll to position [376, 0]
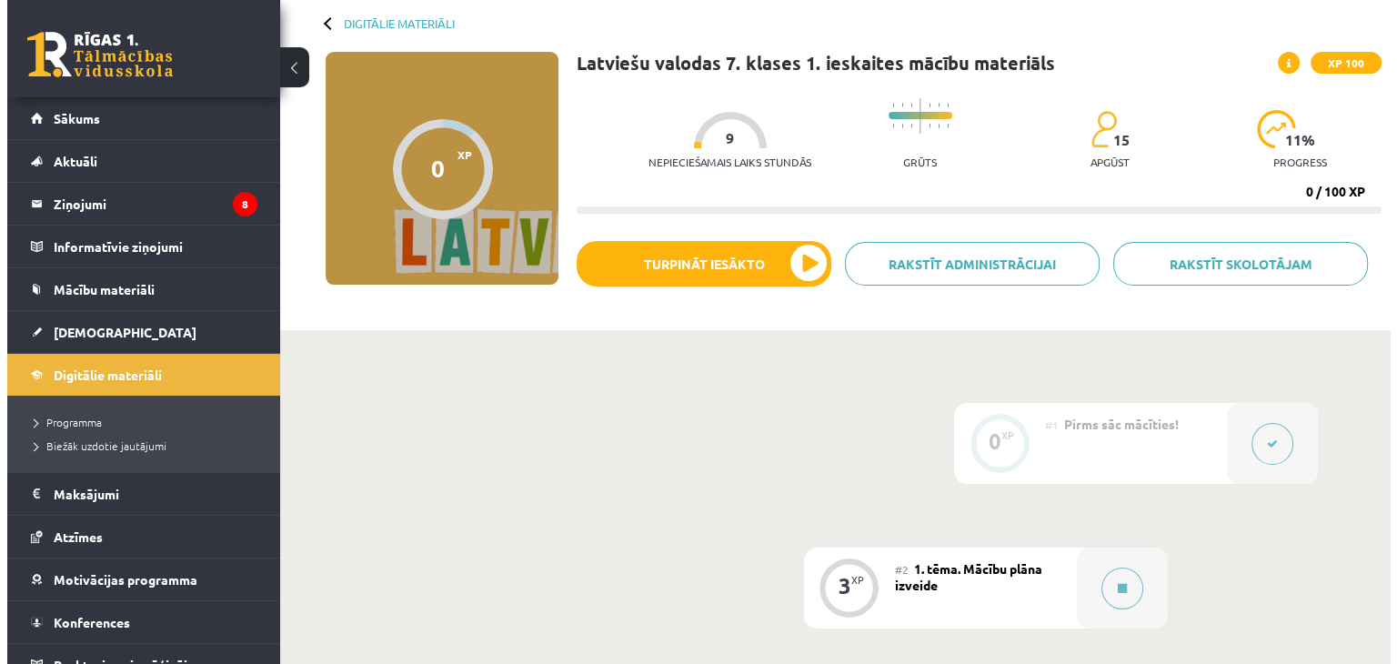
scroll to position [273, 0]
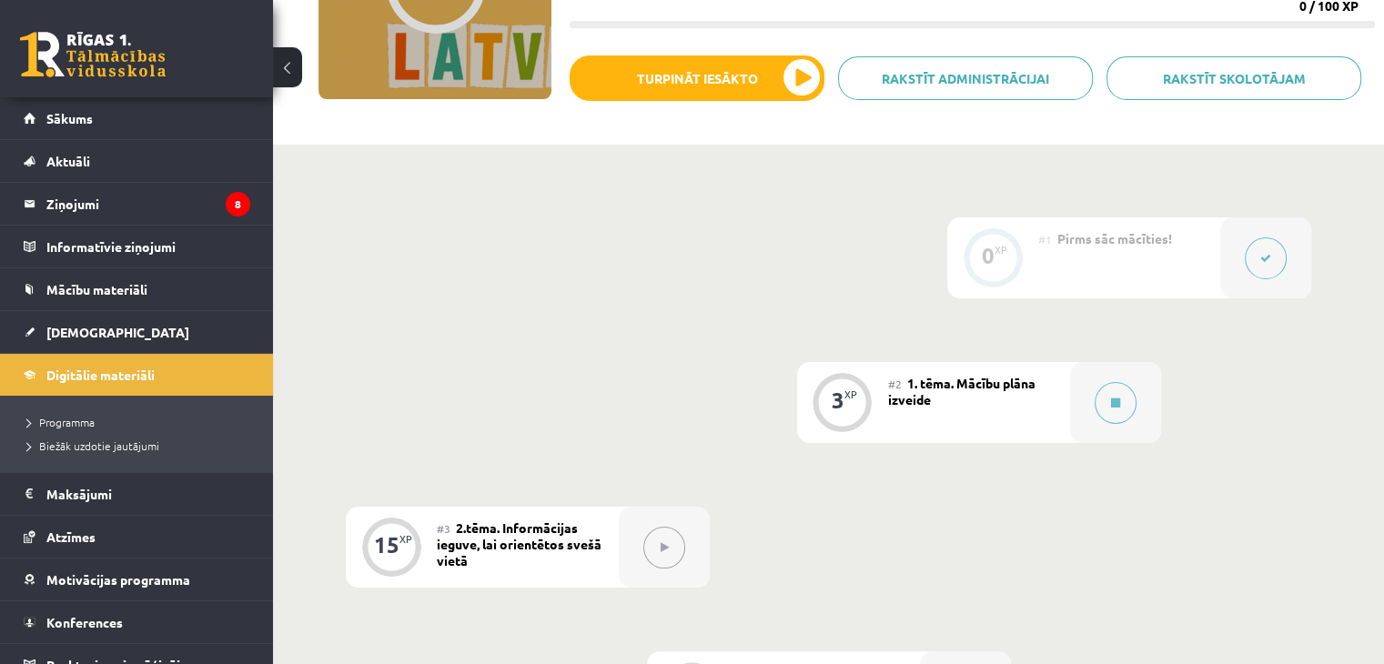
click at [958, 384] on span "1. tēma. Mācību plāna izveide" at bounding box center [961, 391] width 147 height 33
click at [1109, 398] on button at bounding box center [1115, 403] width 42 height 42
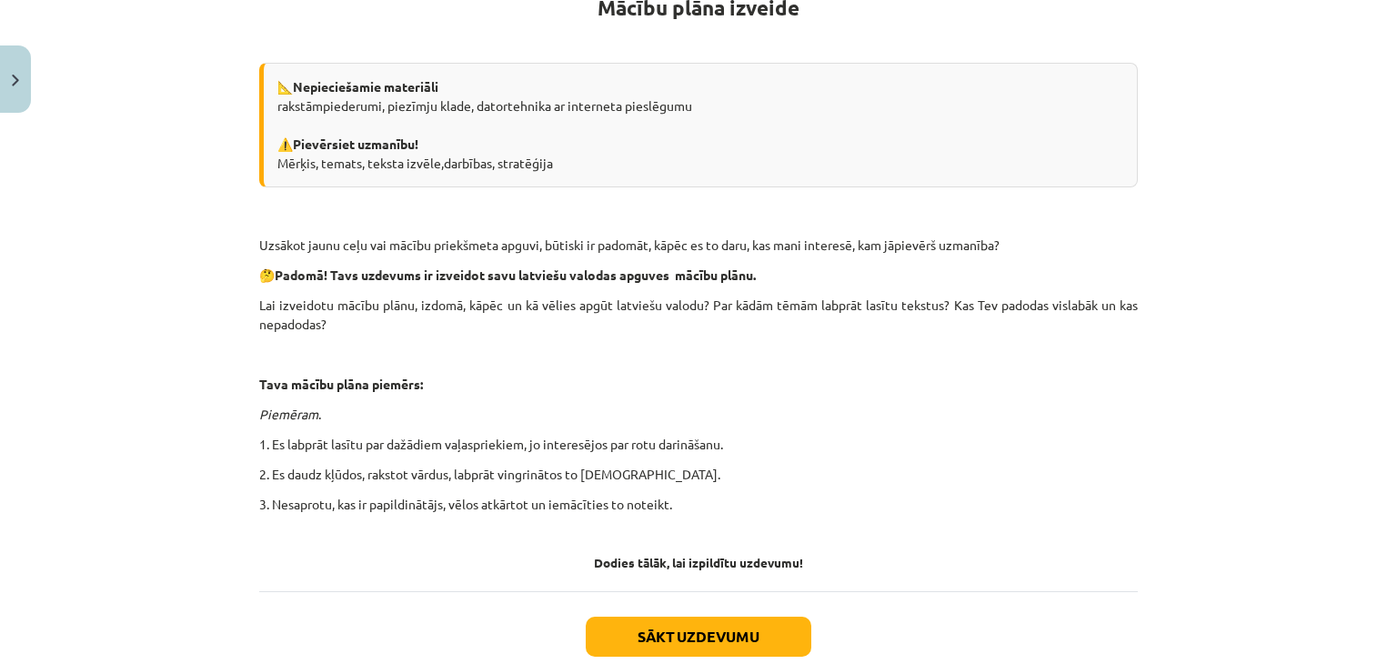
scroll to position [364, 0]
drag, startPoint x: 378, startPoint y: 463, endPoint x: 379, endPoint y: 507, distance: 43.7
click at [382, 488] on div "Mācību plāna izveide 📐 Nepieciešamie materiāli rakstāmpiederumi, piezīmju klade…" at bounding box center [698, 265] width 879 height 607
click at [372, 549] on div "Mācību plāna izveide 📐 Nepieciešamie materiāli rakstāmpiederumi, piezīmju klade…" at bounding box center [698, 265] width 879 height 607
click at [408, 482] on div "Mācību plāna izveide 📐 Nepieciešamie materiāli rakstāmpiederumi, piezīmju klade…" at bounding box center [698, 265] width 879 height 607
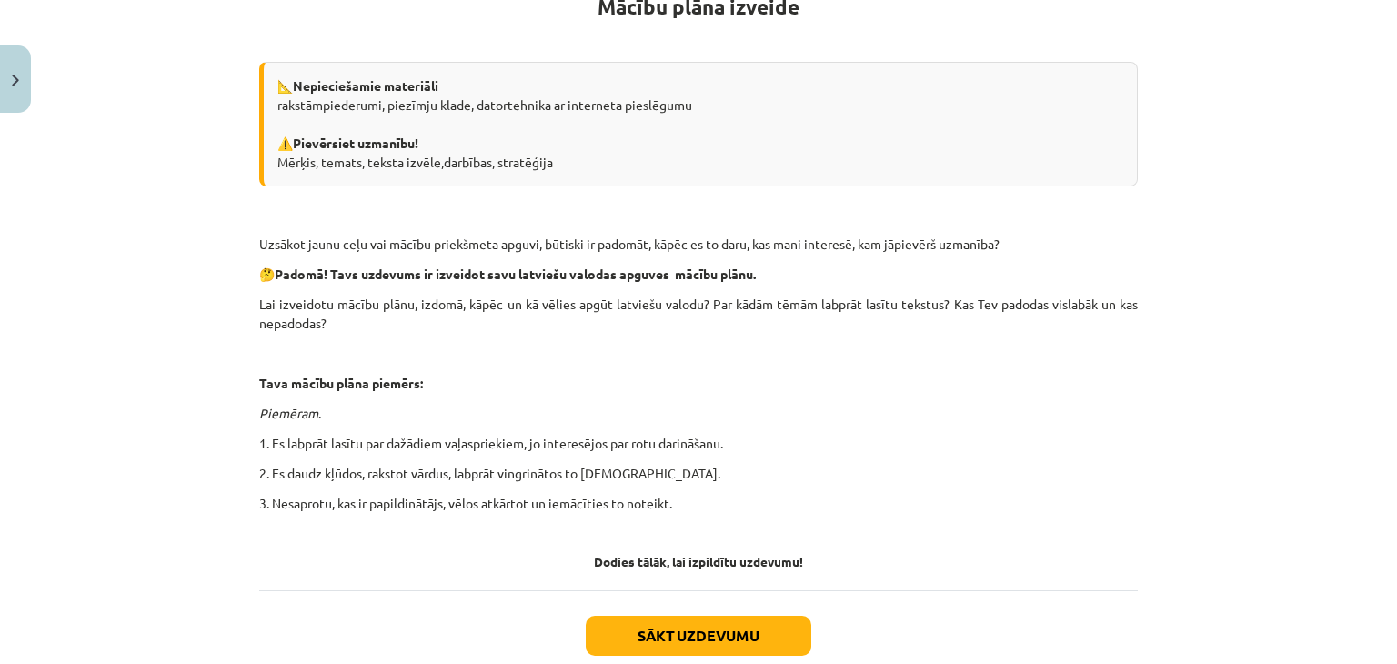
click at [415, 470] on p "2. Es daudz kļūdos, rakstot vārdus, labprāt vingrinātos to pareizrakstībā." at bounding box center [698, 473] width 879 height 19
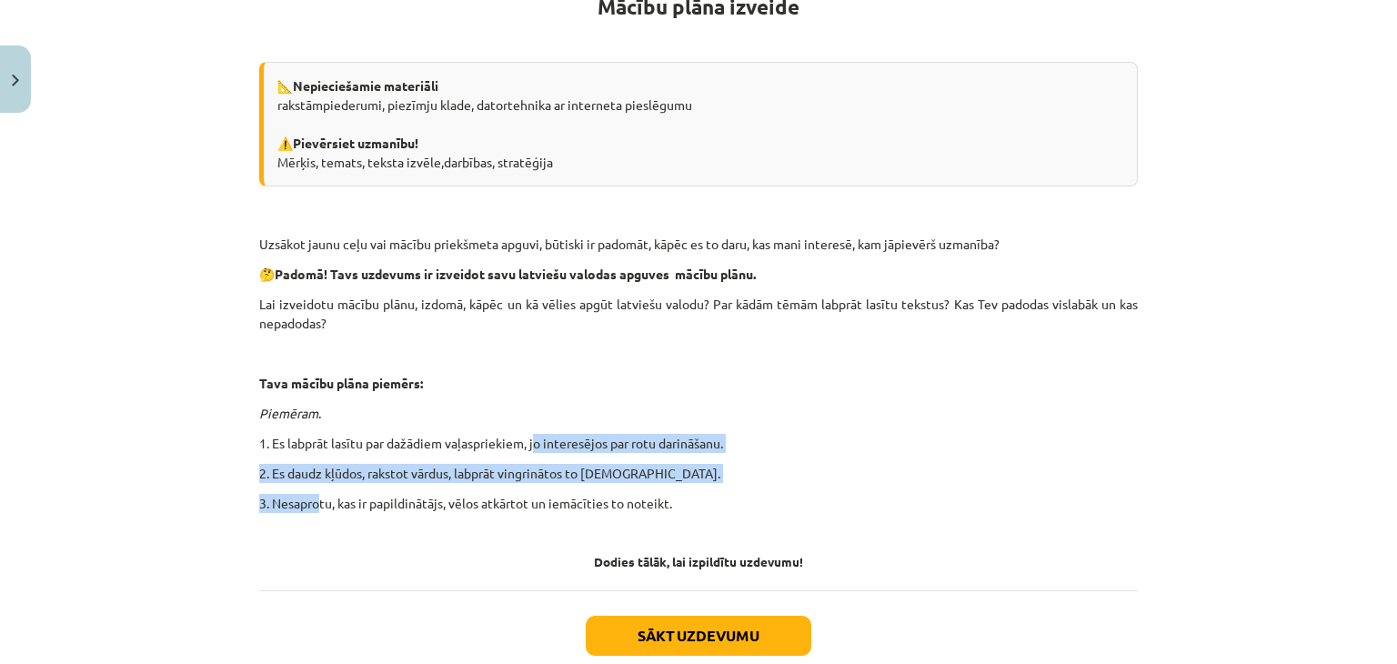
drag, startPoint x: 310, startPoint y: 508, endPoint x: 587, endPoint y: 390, distance: 300.4
click at [587, 390] on div "Mācību plāna izveide 📐 Nepieciešamie materiāli rakstāmpiederumi, piezīmju klade…" at bounding box center [698, 265] width 879 height 607
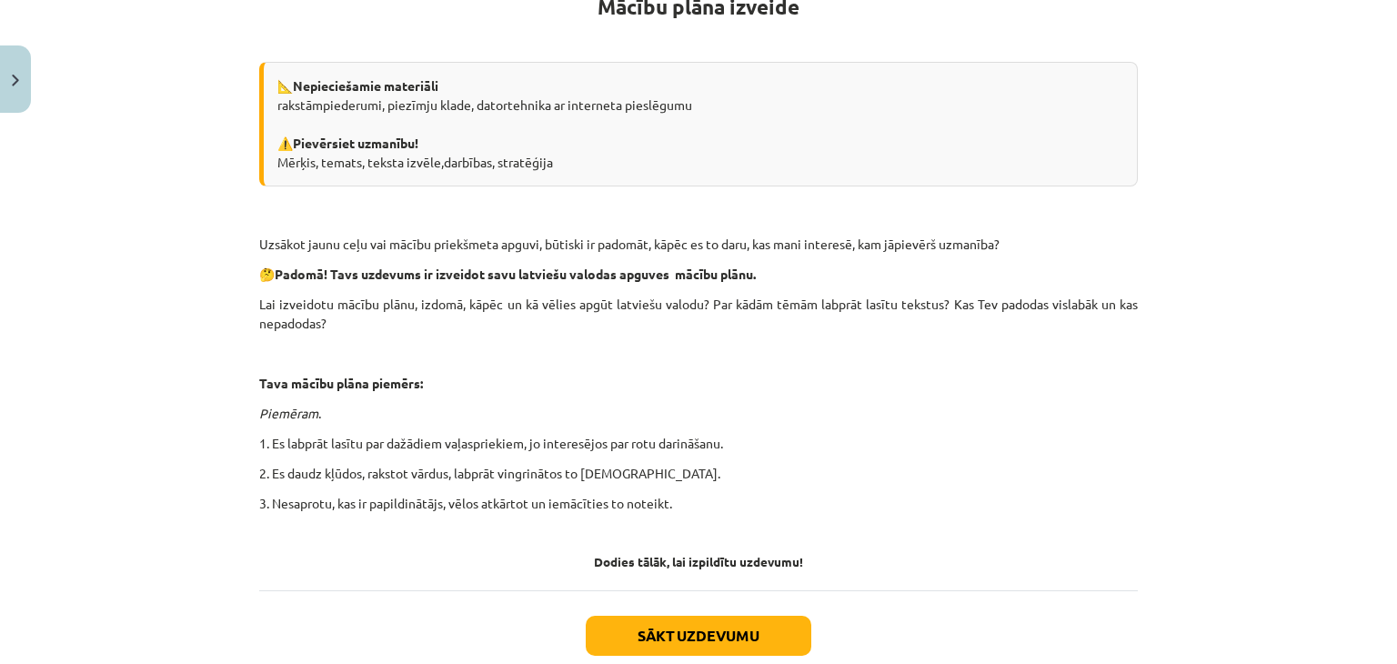
click at [426, 530] on p at bounding box center [698, 533] width 879 height 19
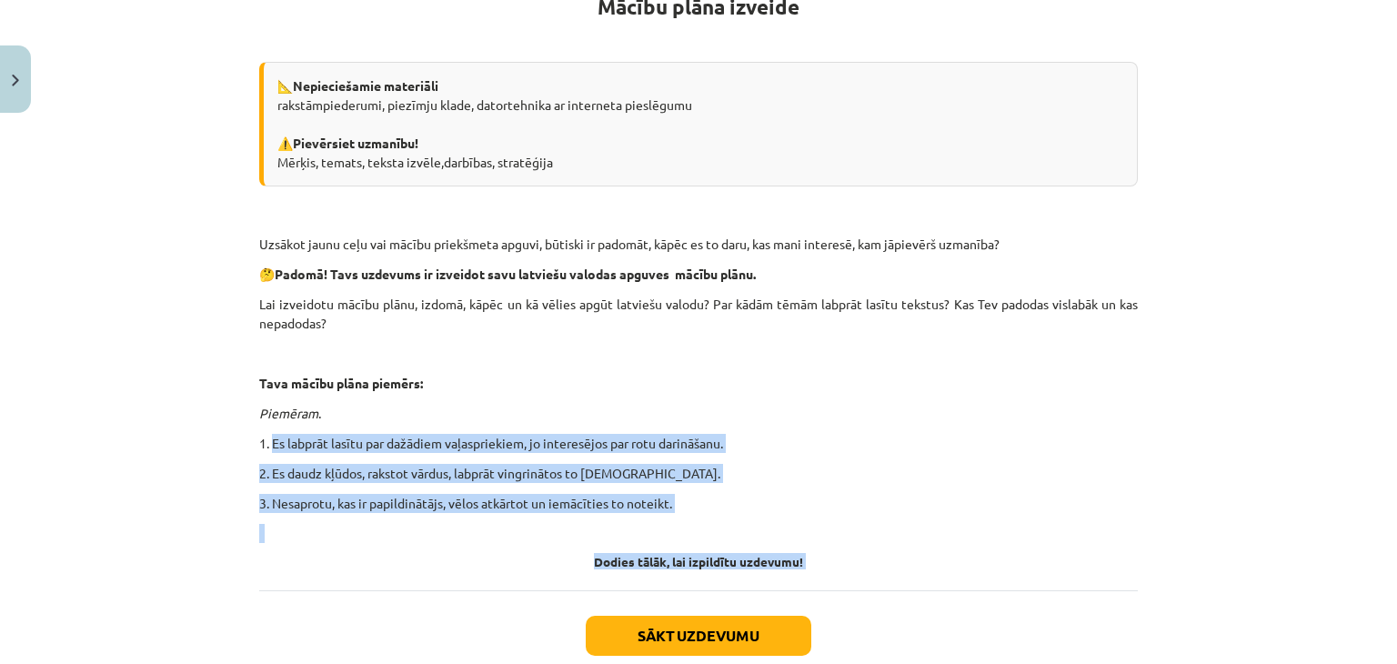
drag, startPoint x: 265, startPoint y: 436, endPoint x: 277, endPoint y: 590, distance: 154.3
click at [277, 590] on div "3 XP Saņemsi Sarežģīts 15 pilda Apraksts Uzdevums Palīdzība Mācību plāna izveid…" at bounding box center [698, 243] width 901 height 972
click at [421, 457] on div "Mācību plāna izveide 📐 Nepieciešamie materiāli rakstāmpiederumi, piezīmju klade…" at bounding box center [698, 265] width 879 height 607
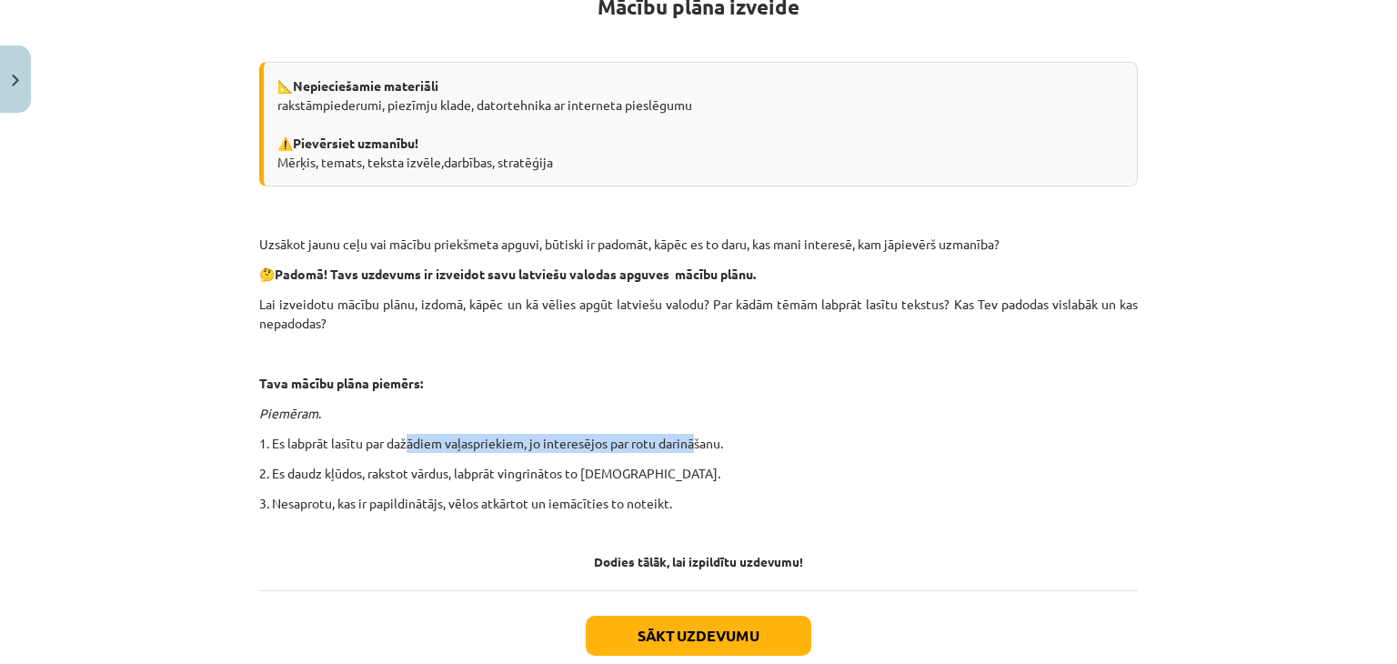
drag, startPoint x: 403, startPoint y: 438, endPoint x: 710, endPoint y: 419, distance: 307.1
click at [710, 419] on div "Mācību plāna izveide 📐 Nepieciešamie materiāli rakstāmpiederumi, piezīmju klade…" at bounding box center [698, 265] width 879 height 607
click at [335, 537] on p at bounding box center [698, 533] width 879 height 19
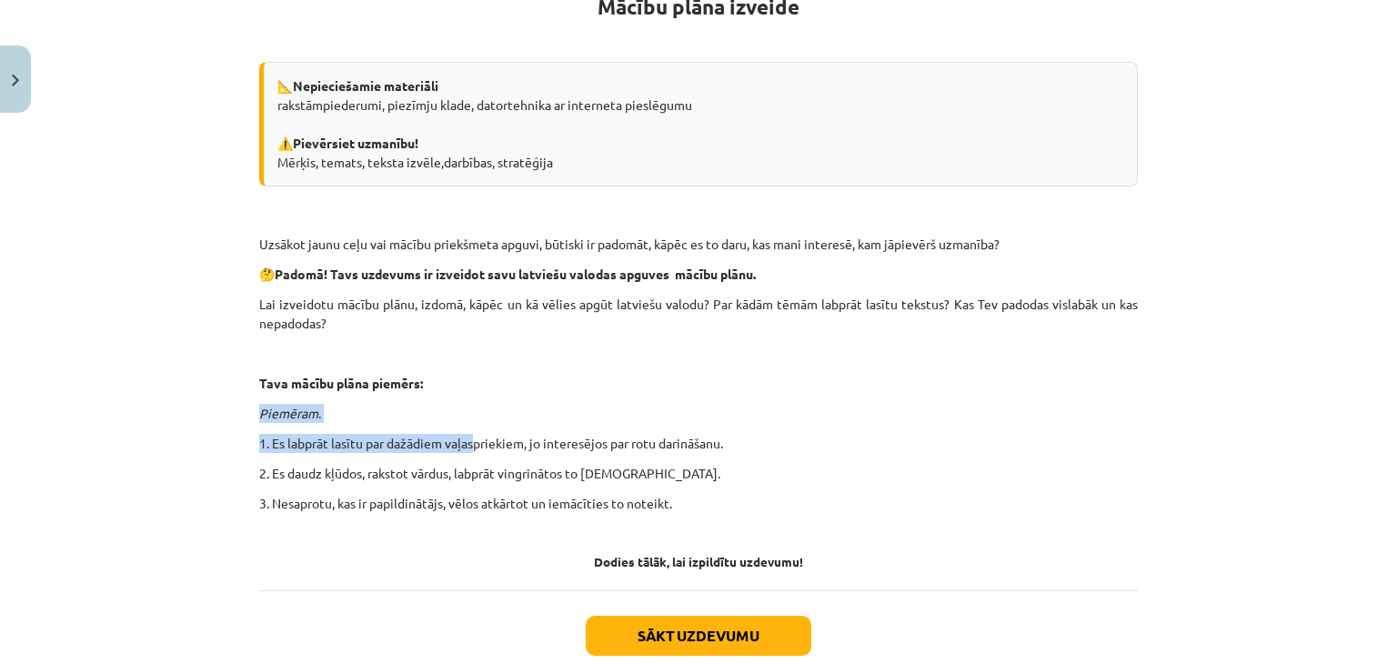
drag, startPoint x: 470, startPoint y: 445, endPoint x: 589, endPoint y: 377, distance: 136.5
click at [581, 371] on div "Mācību plāna izveide 📐 Nepieciešamie materiāli rakstāmpiederumi, piezīmju klade…" at bounding box center [698, 265] width 879 height 607
click at [1072, 357] on p at bounding box center [698, 353] width 879 height 19
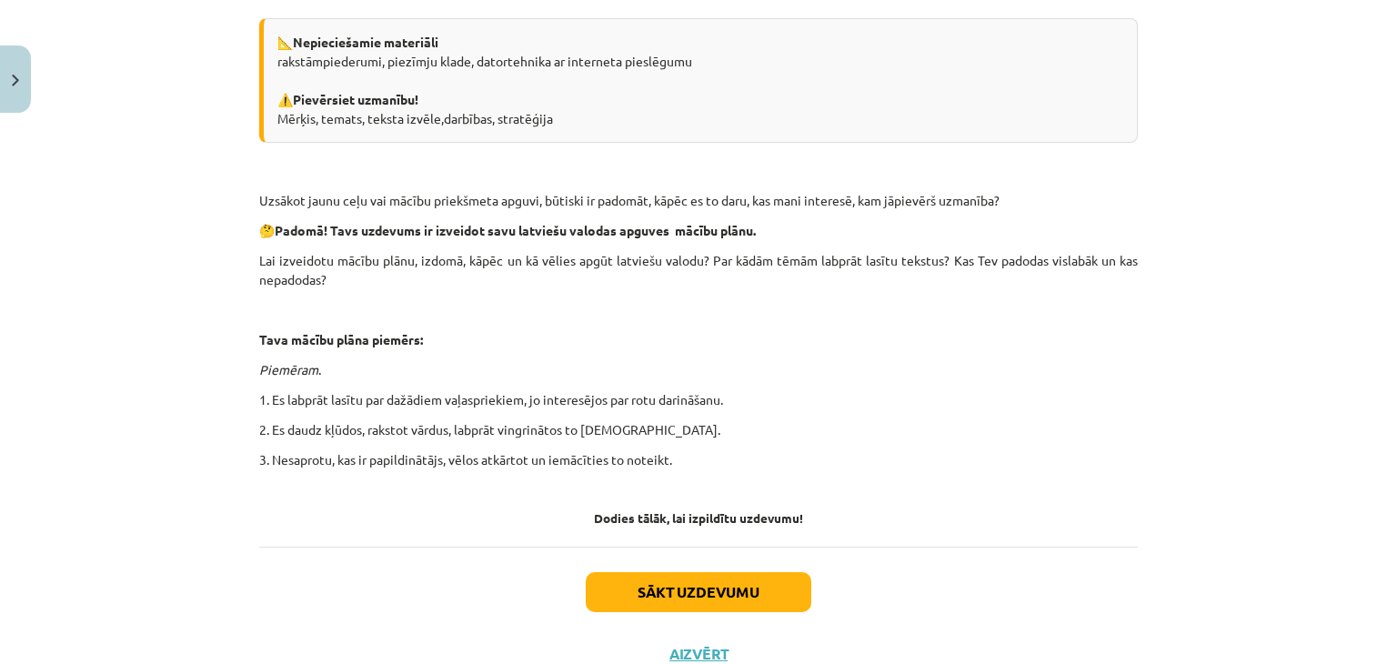
scroll to position [473, 0]
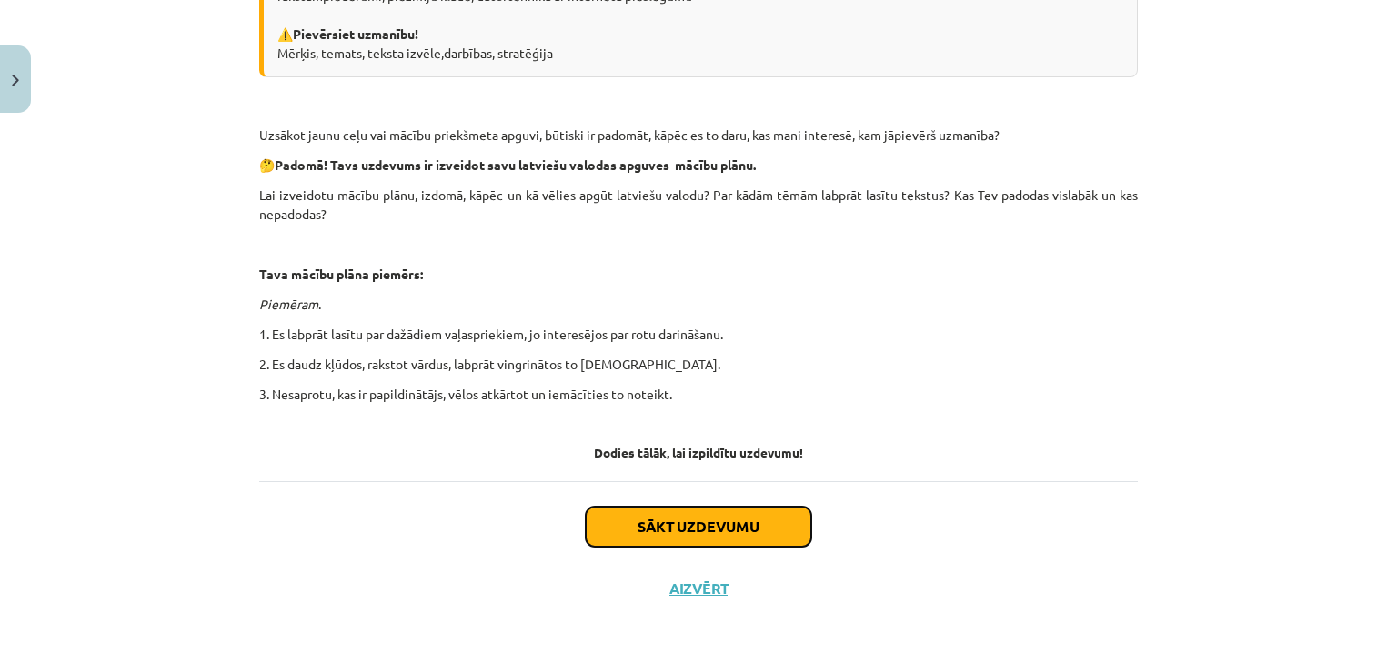
click at [715, 521] on button "Sākt uzdevumu" at bounding box center [699, 527] width 226 height 40
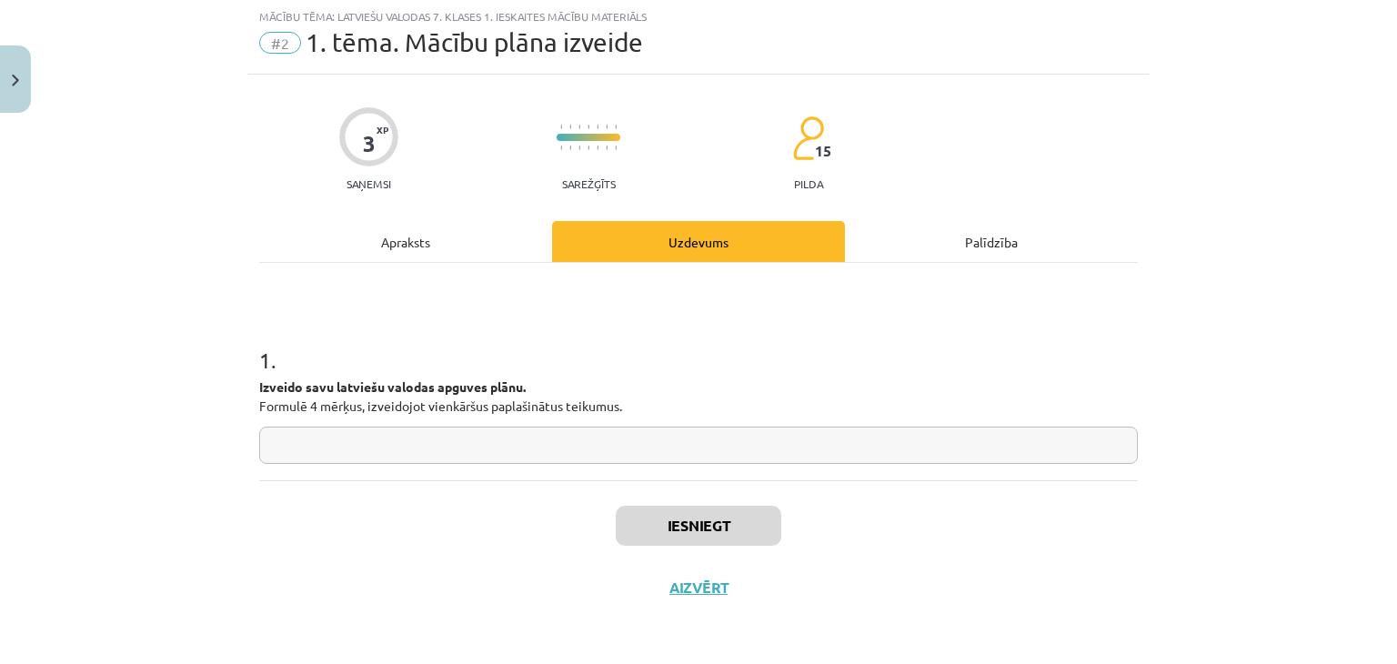
scroll to position [45, 0]
click at [720, 445] on input "text" at bounding box center [698, 446] width 879 height 37
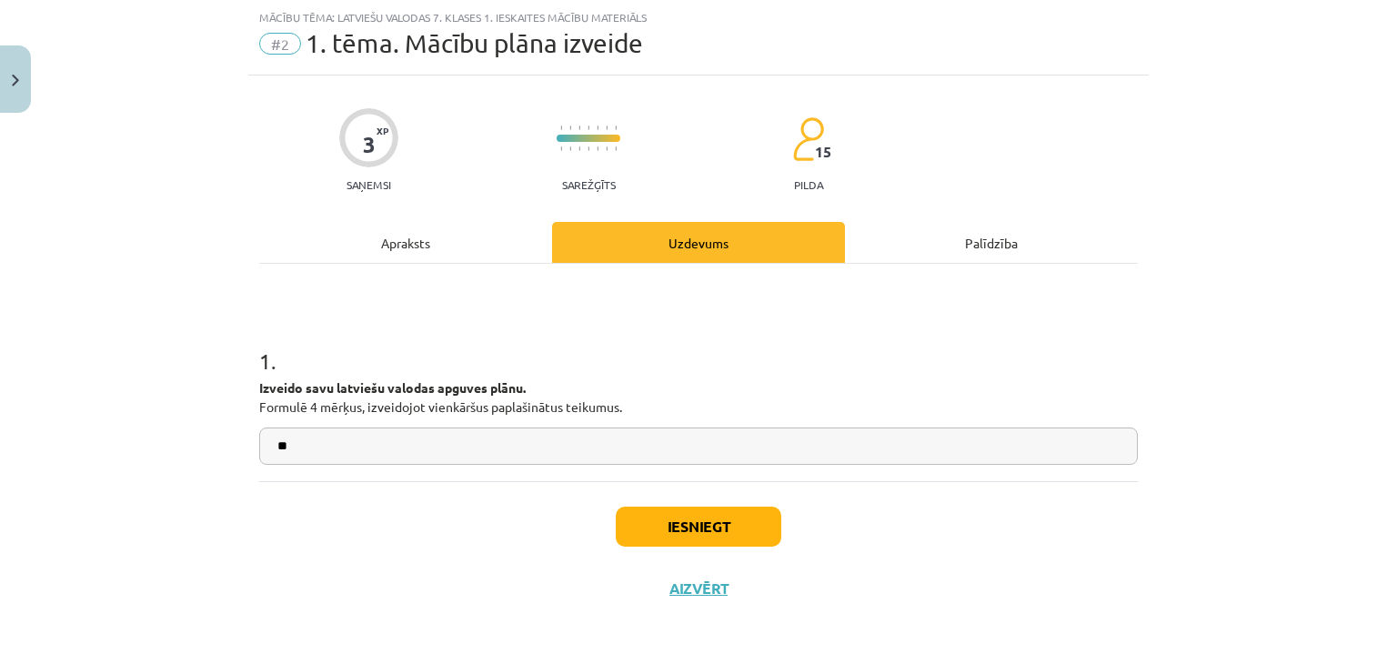
type input "*"
click at [791, 446] on input "********" at bounding box center [698, 446] width 879 height 37
type input "*"
paste input "**********"
type input "**********"
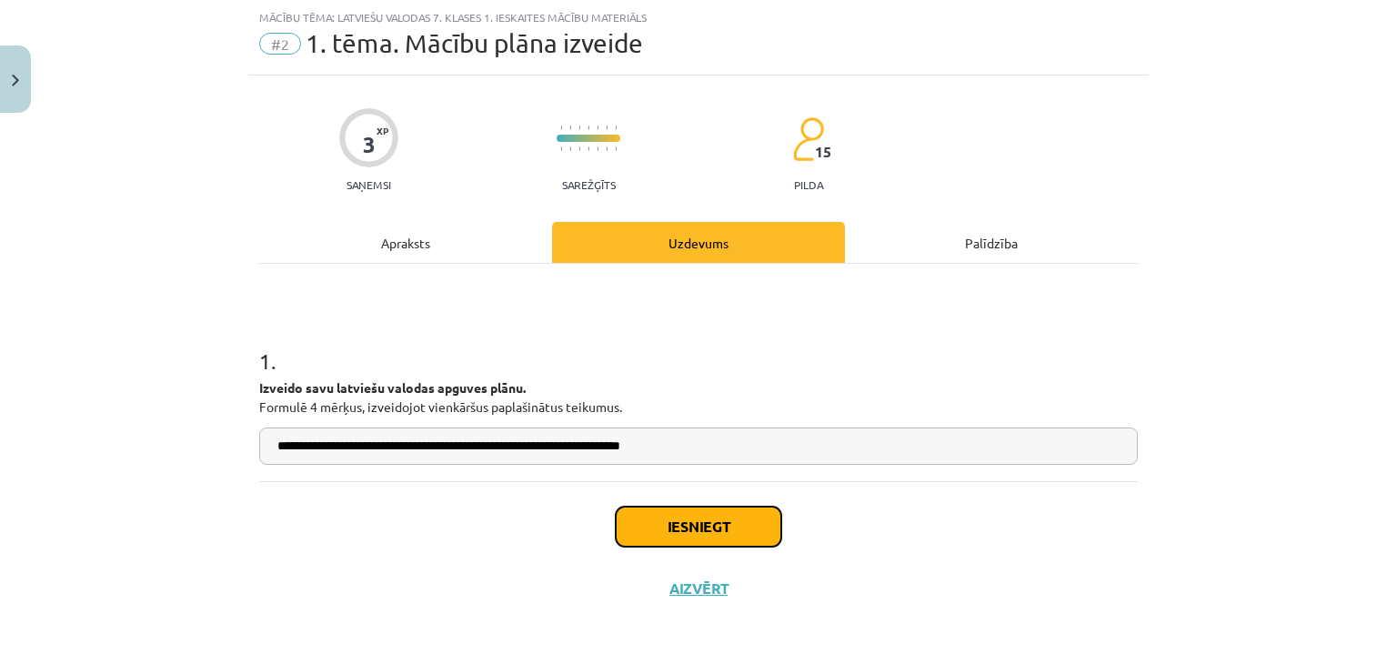
click at [660, 522] on button "Iesniegt" at bounding box center [699, 527] width 166 height 40
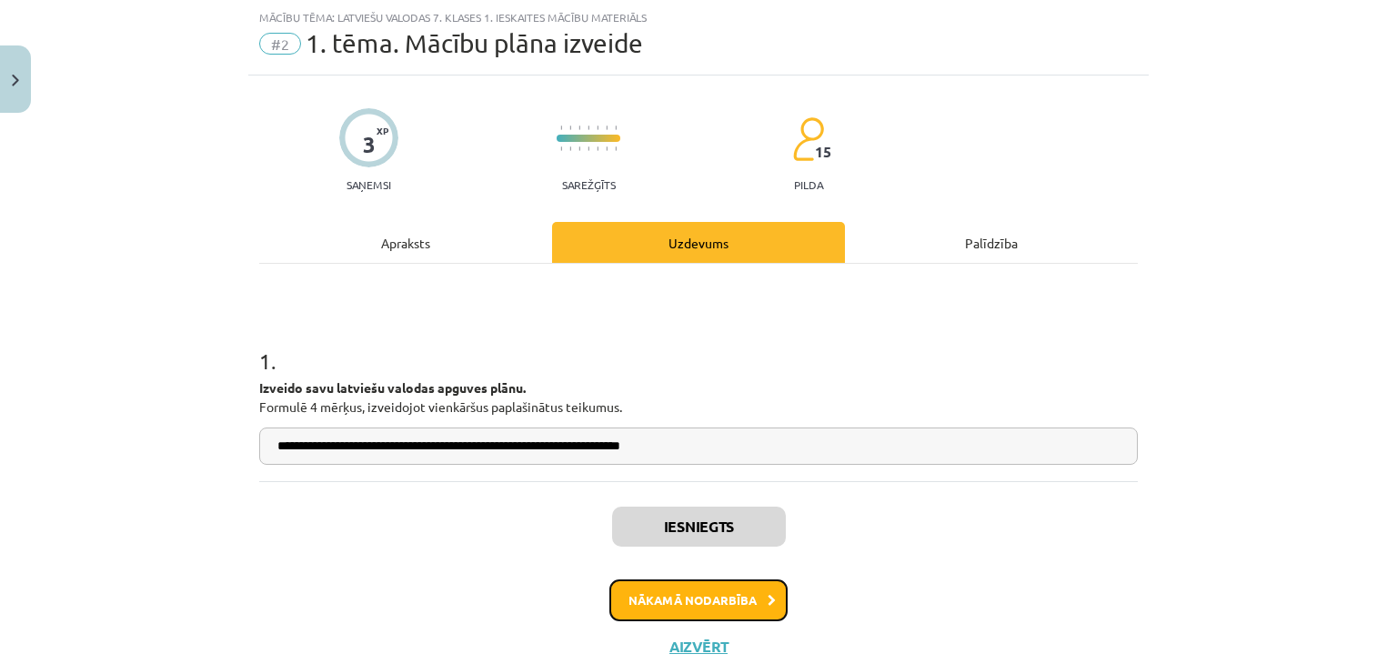
click at [742, 594] on button "Nākamā nodarbība" at bounding box center [699, 600] width 178 height 42
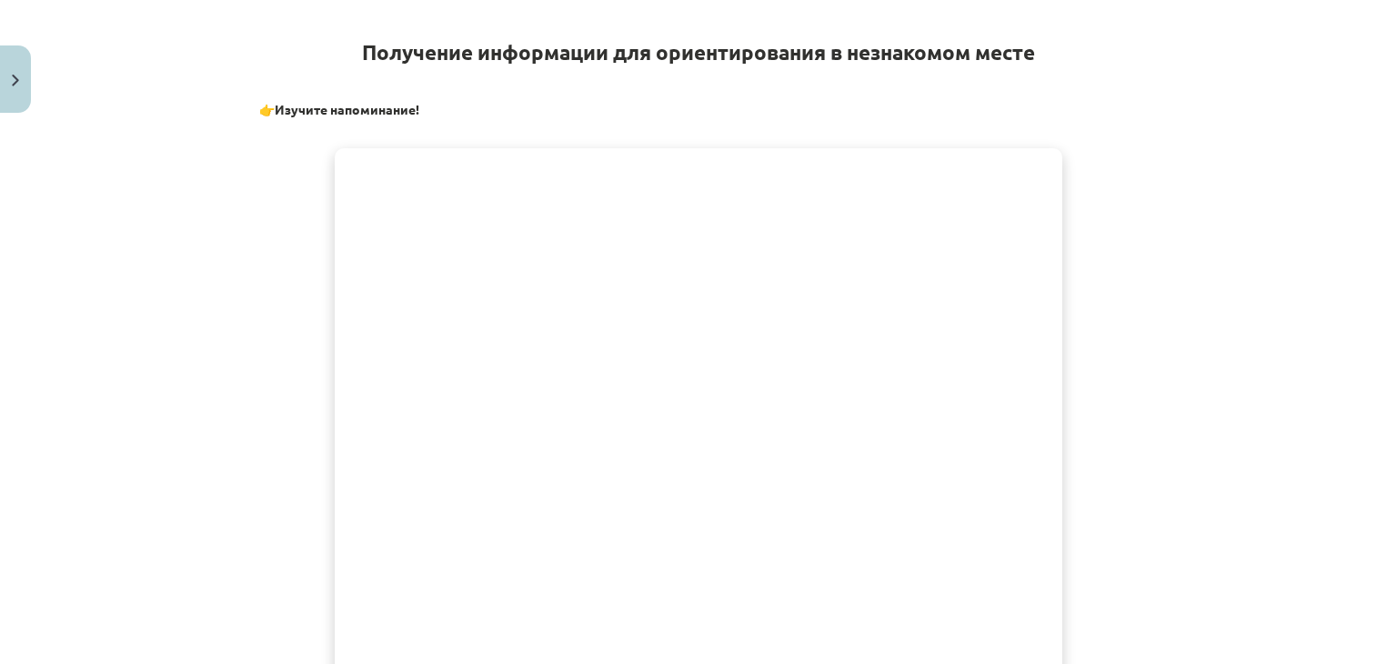
scroll to position [438, 0]
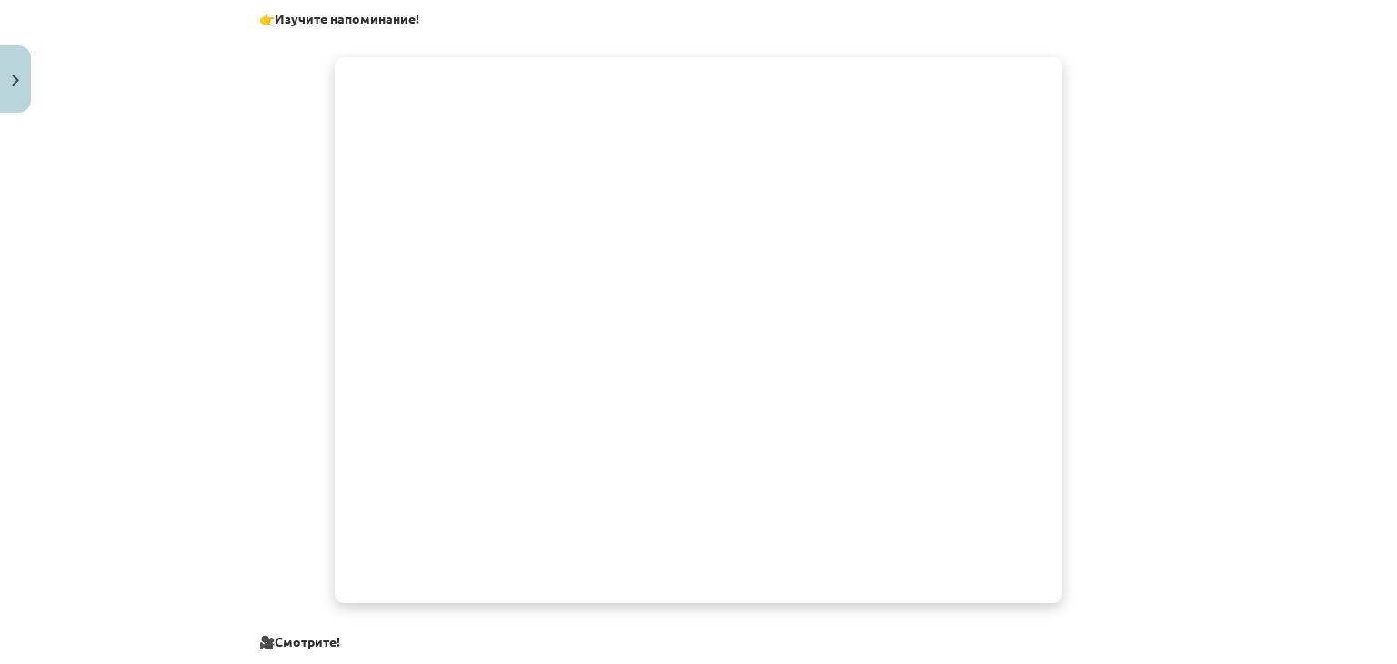
click at [284, 642] on font "Смотрите!" at bounding box center [308, 641] width 66 height 16
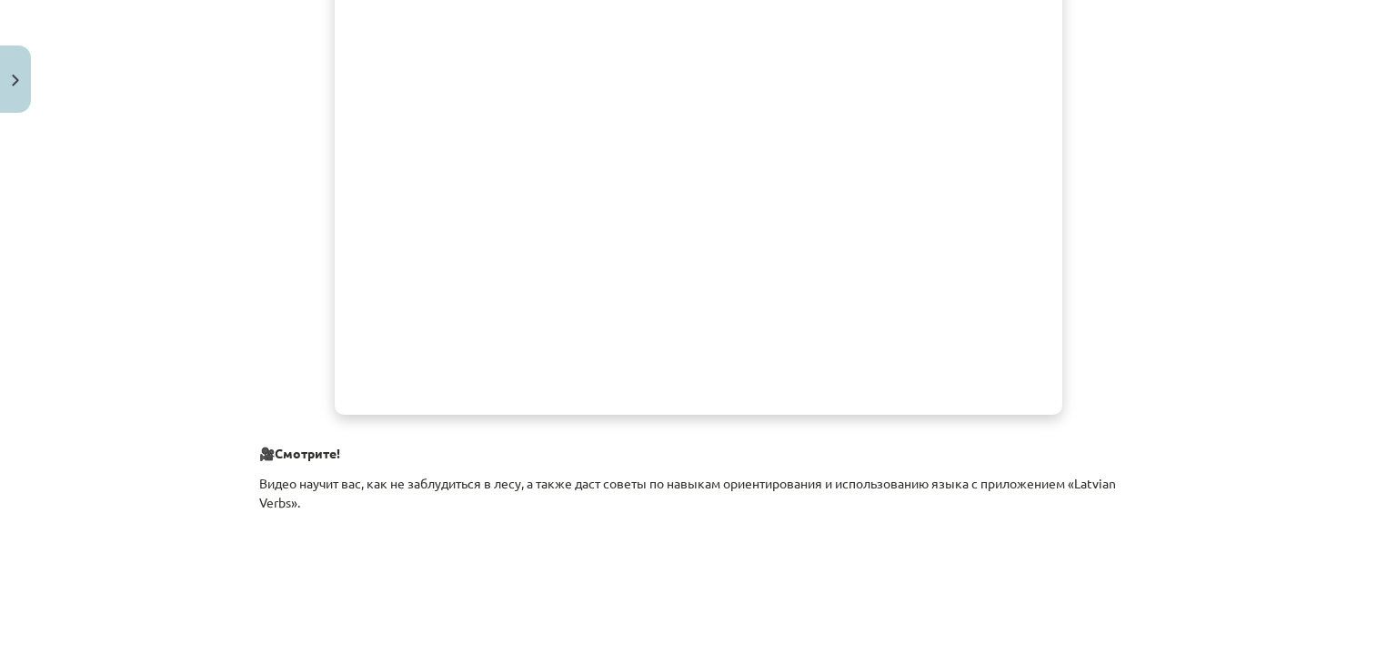
scroll to position [629, 0]
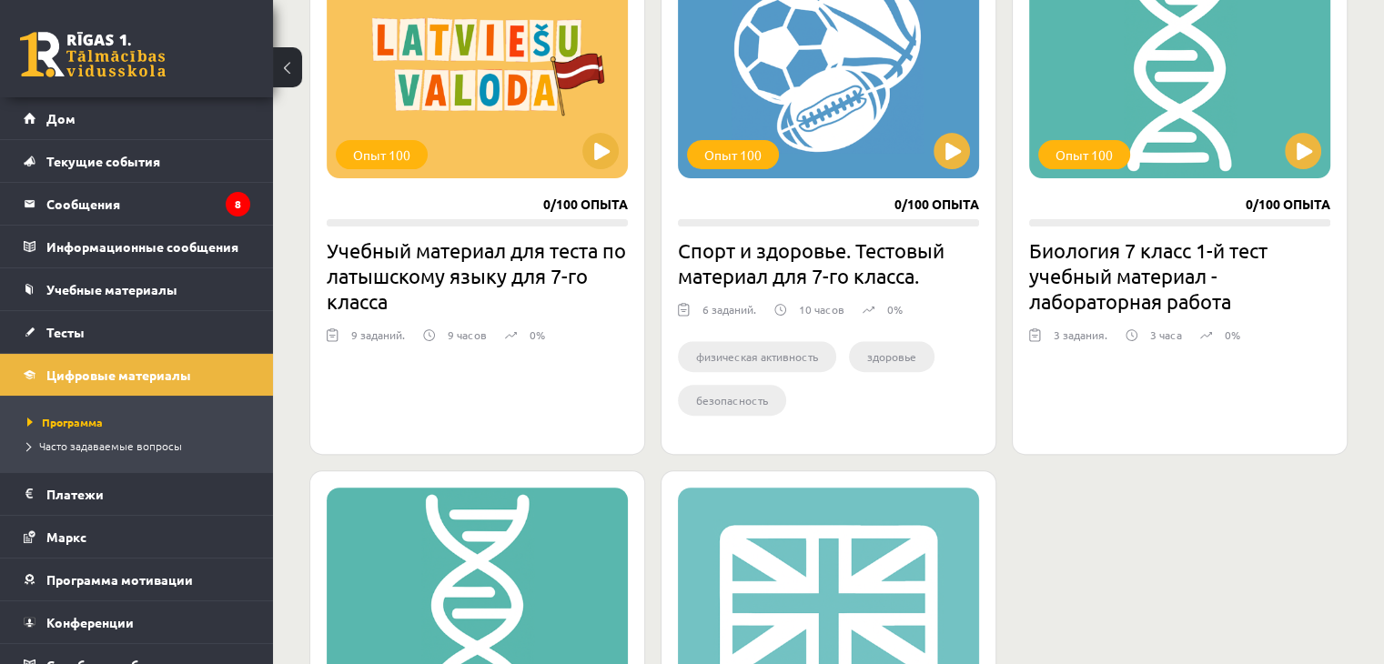
scroll to position [558, 0]
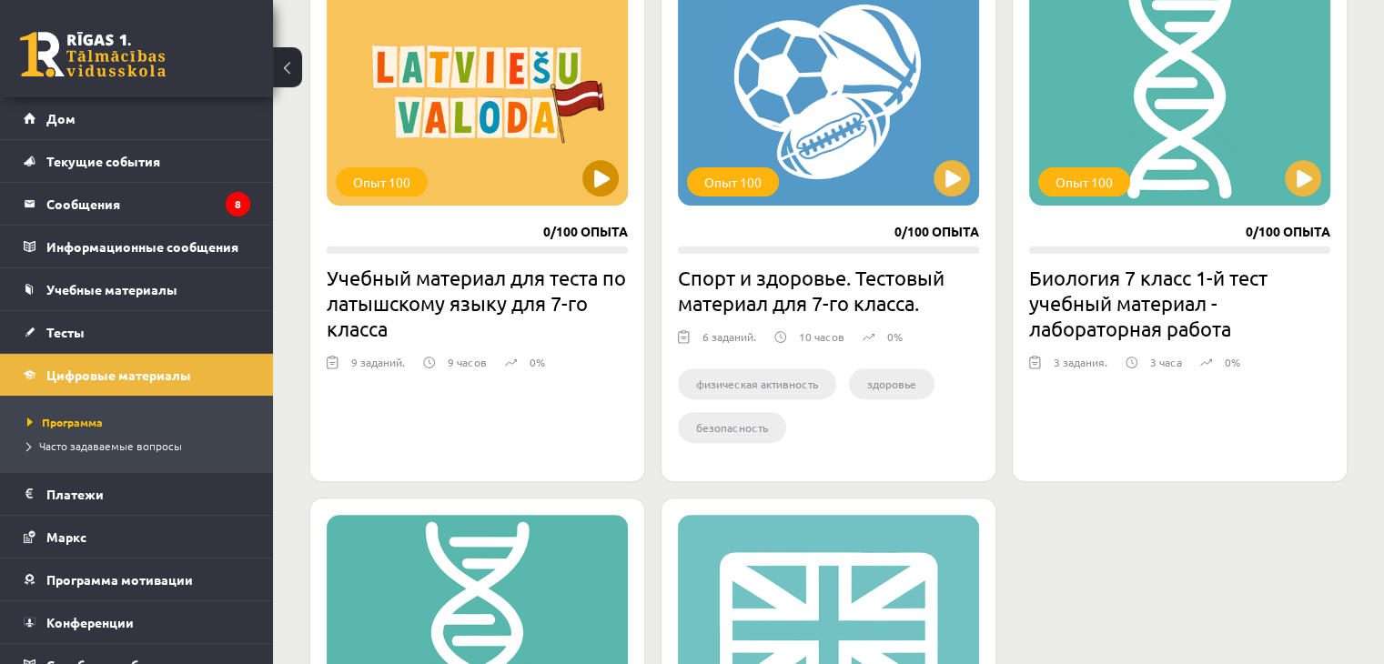
click at [502, 118] on div "Опыт 100" at bounding box center [477, 91] width 301 height 227
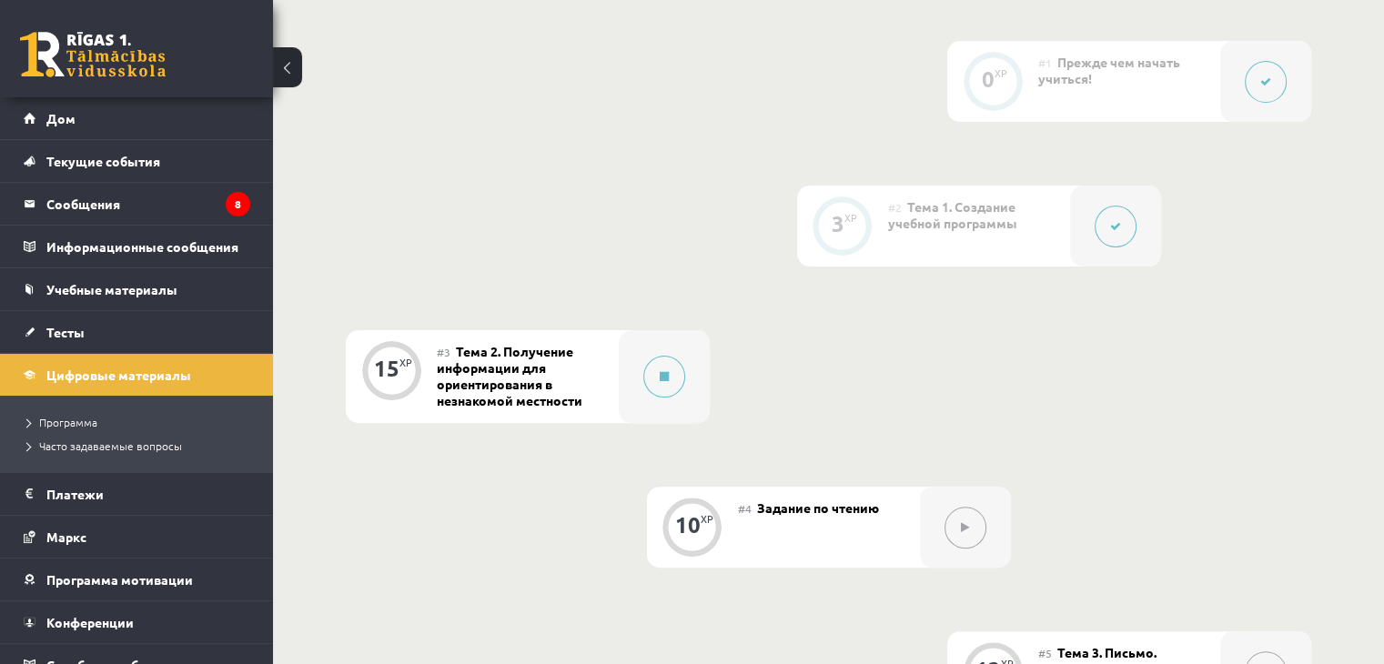
scroll to position [455, 0]
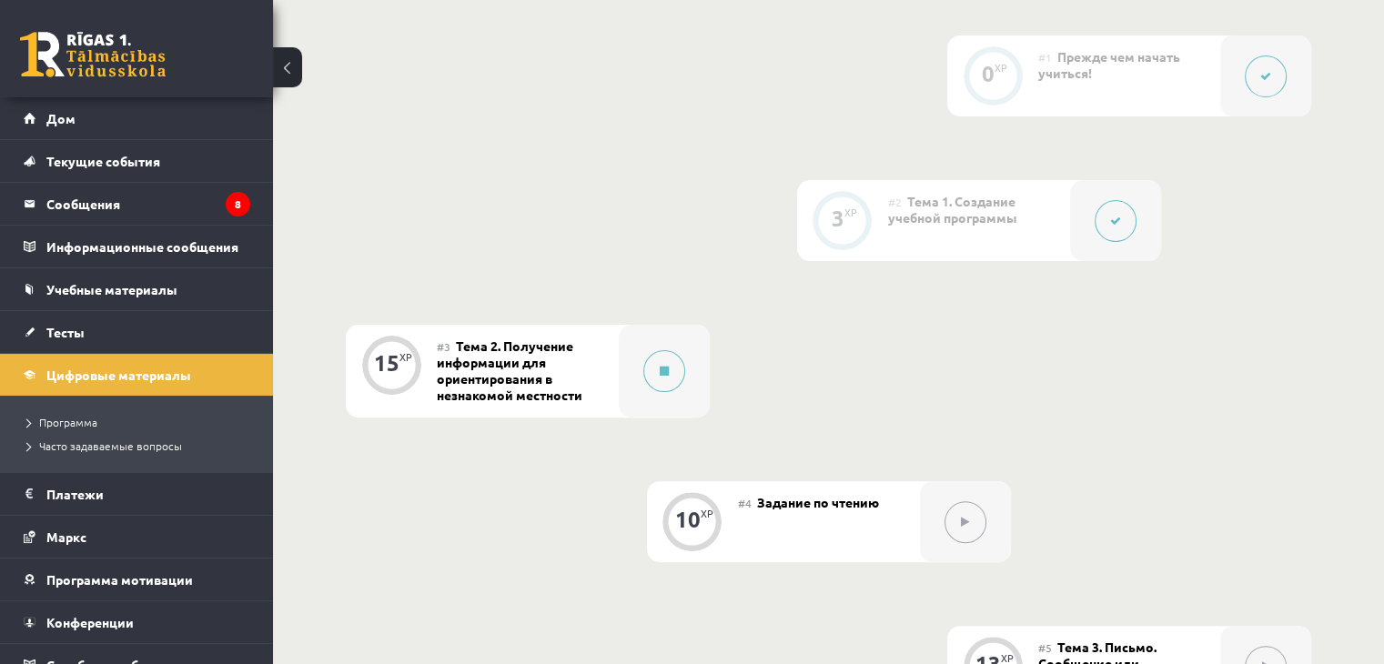
click at [835, 228] on font "3" at bounding box center [837, 218] width 13 height 28
drag, startPoint x: 838, startPoint y: 229, endPoint x: 840, endPoint y: 258, distance: 29.2
click at [838, 230] on font "3" at bounding box center [837, 218] width 13 height 28
click at [839, 222] on font "3" at bounding box center [837, 218] width 13 height 28
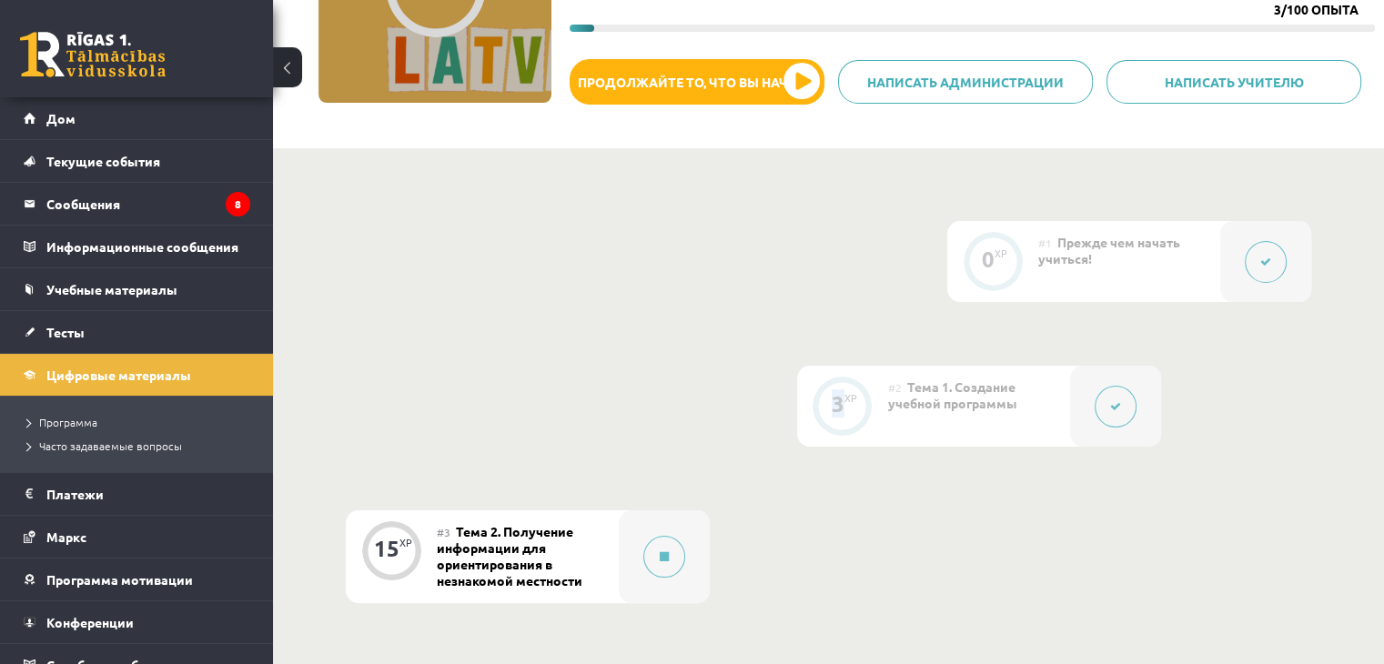
scroll to position [273, 0]
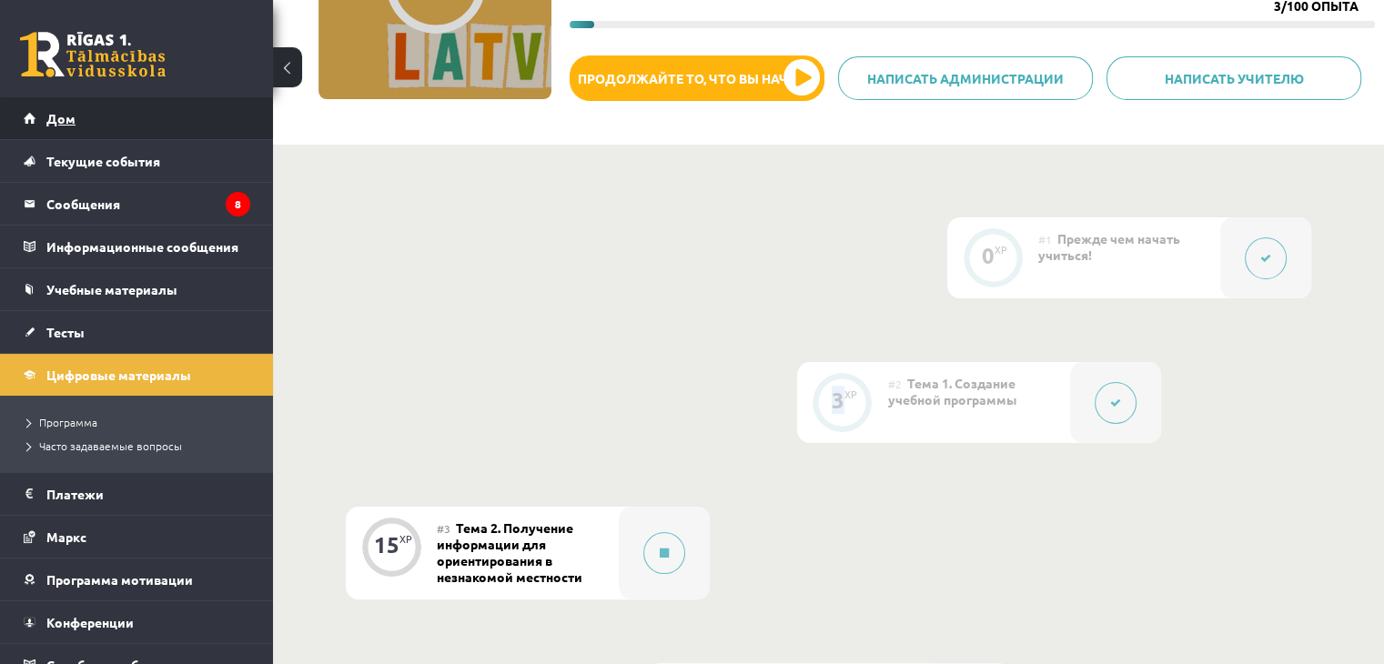
click at [136, 114] on link "Дом" at bounding box center [137, 118] width 227 height 42
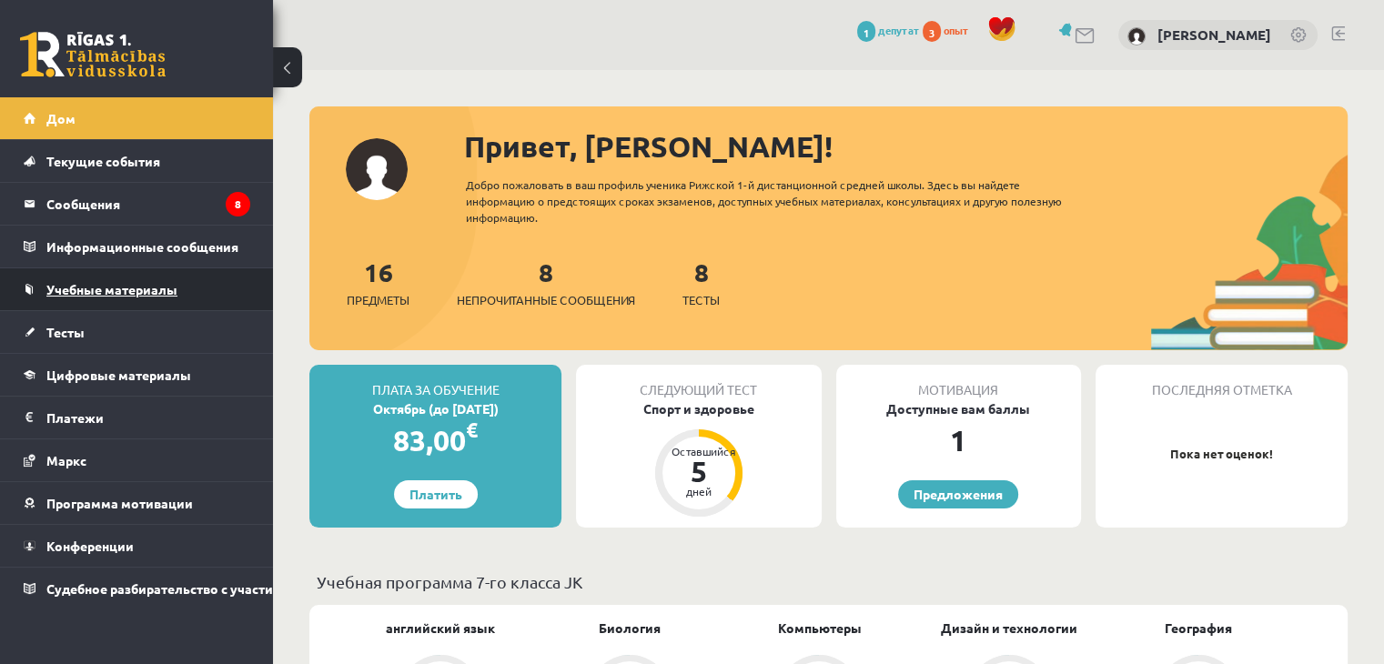
click at [182, 292] on link "Учебные материалы" at bounding box center [137, 289] width 227 height 42
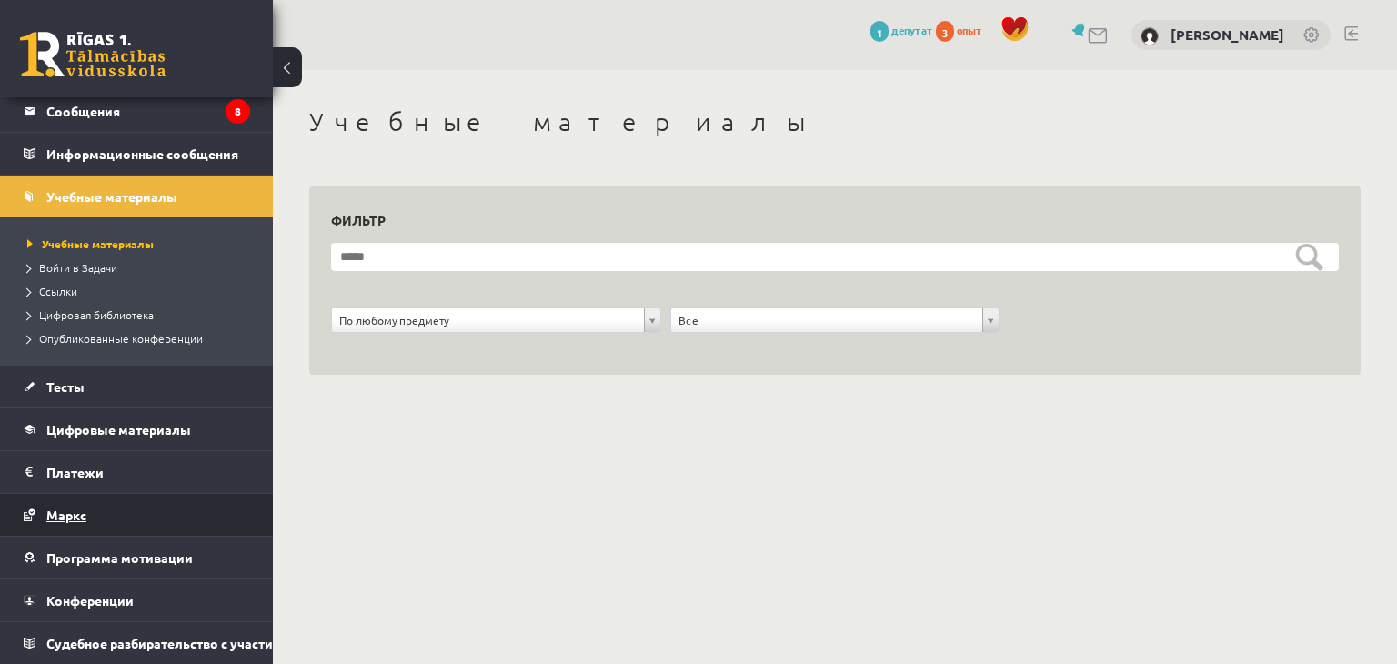
scroll to position [105, 0]
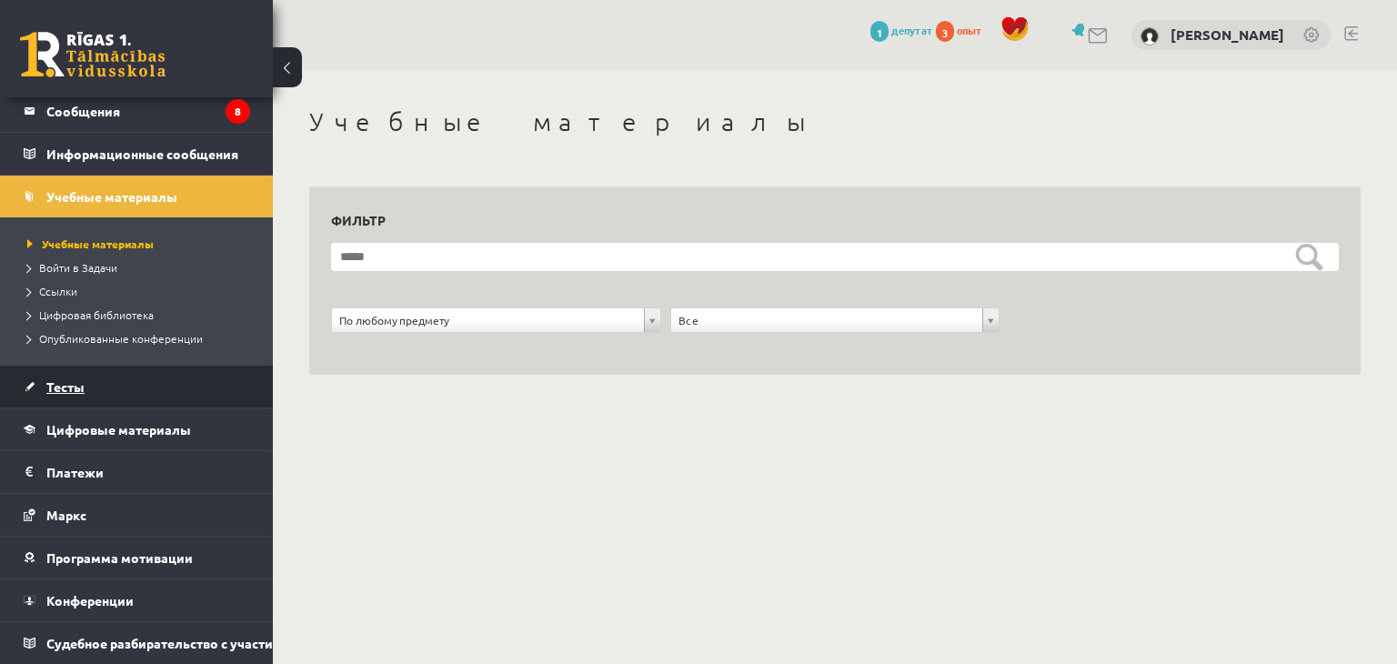
click at [191, 366] on link "Тесты" at bounding box center [137, 387] width 227 height 42
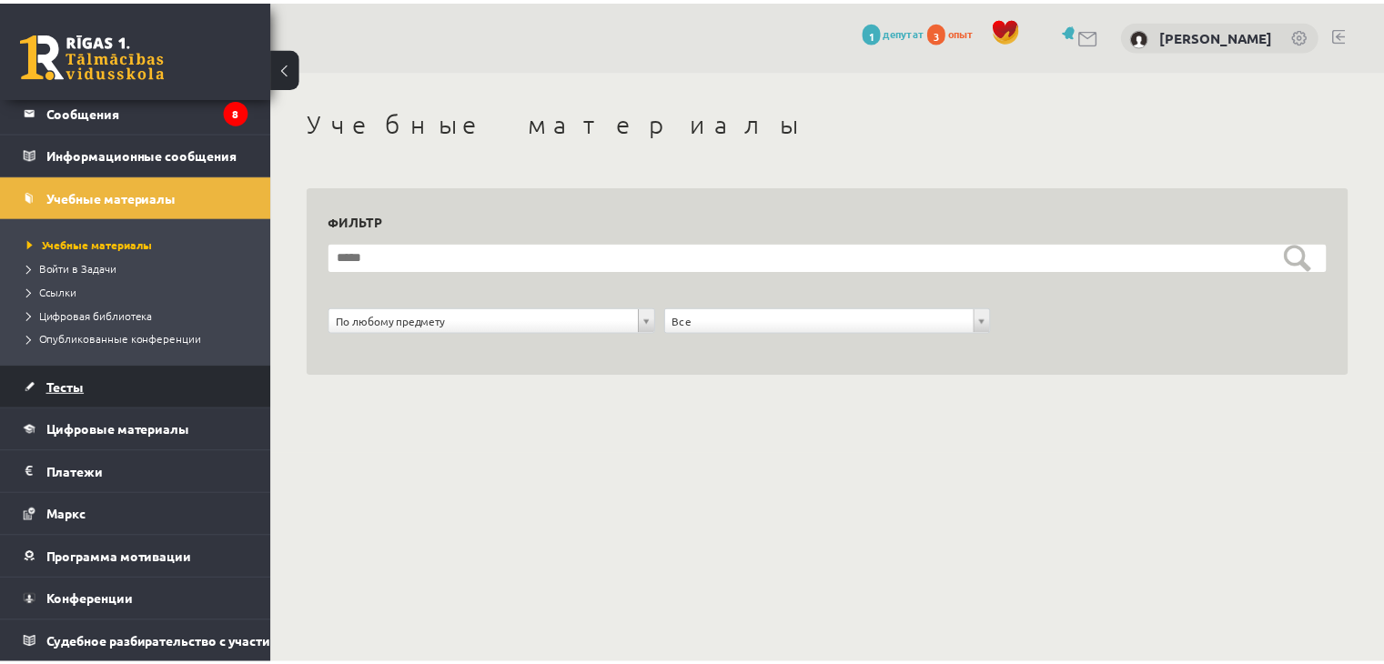
scroll to position [34, 0]
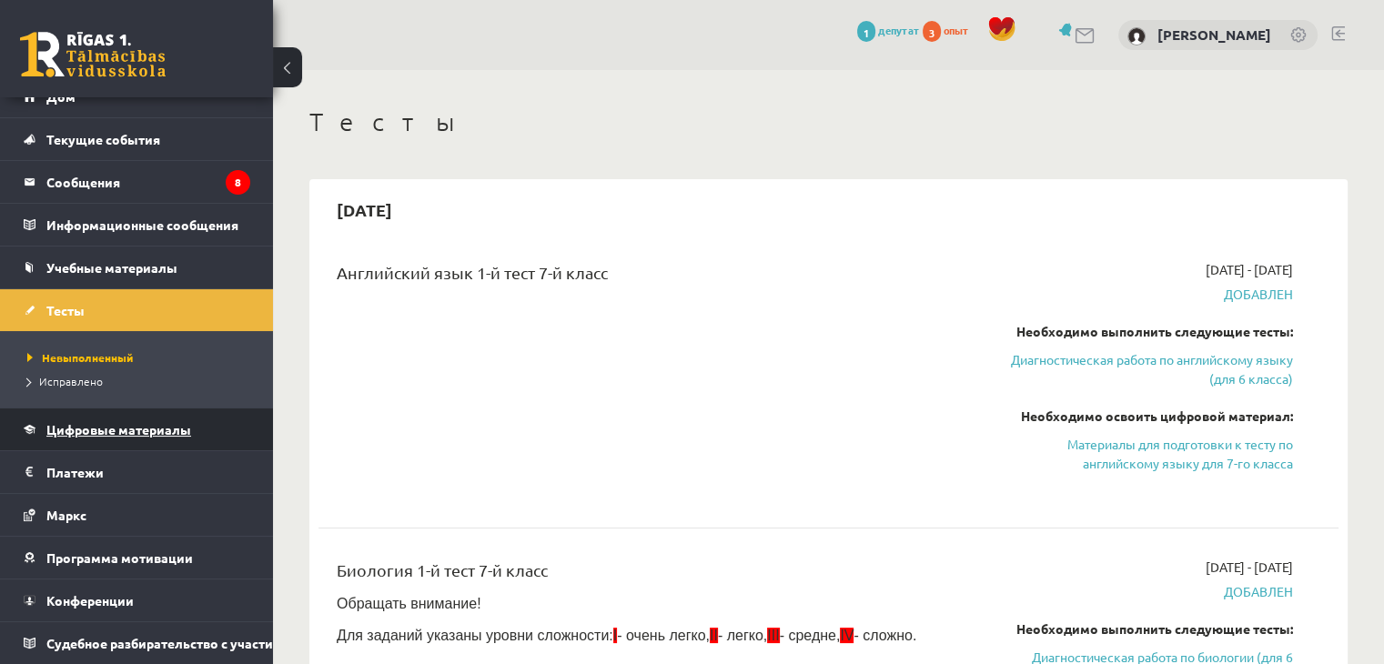
click at [132, 421] on font "Цифровые материалы" at bounding box center [118, 429] width 145 height 16
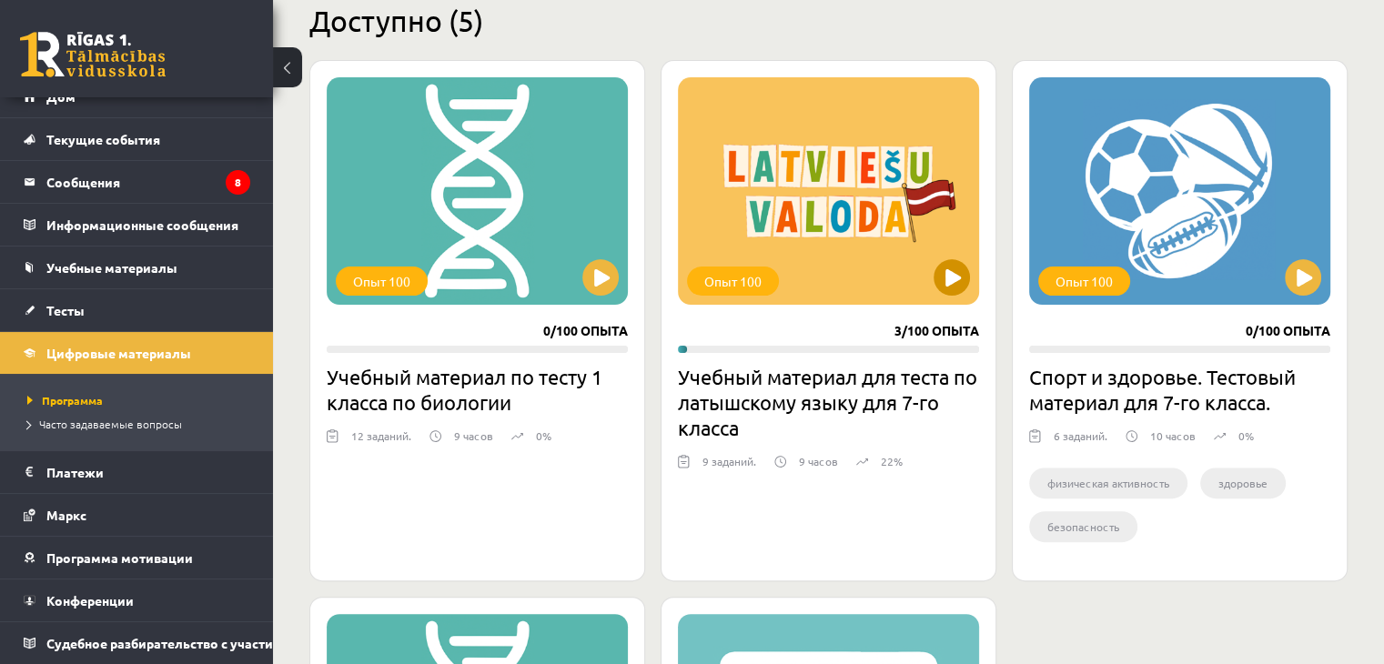
scroll to position [455, 0]
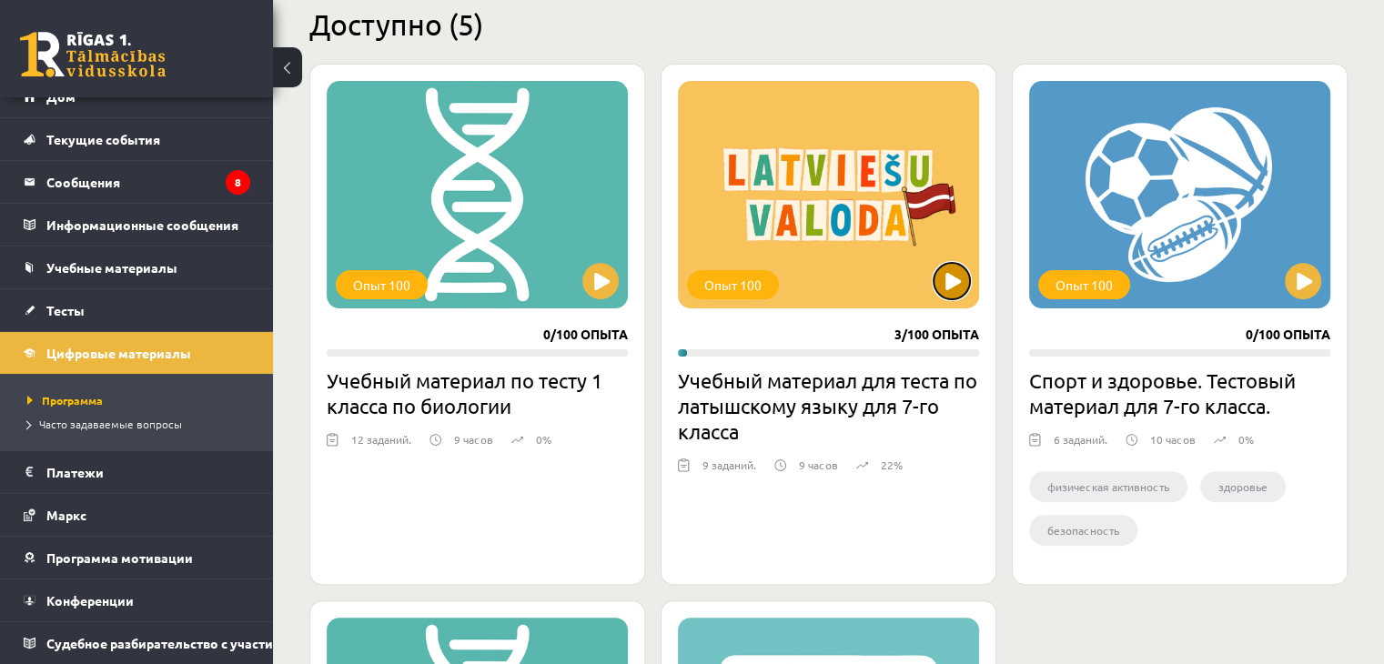
click at [959, 281] on button at bounding box center [951, 281] width 36 height 36
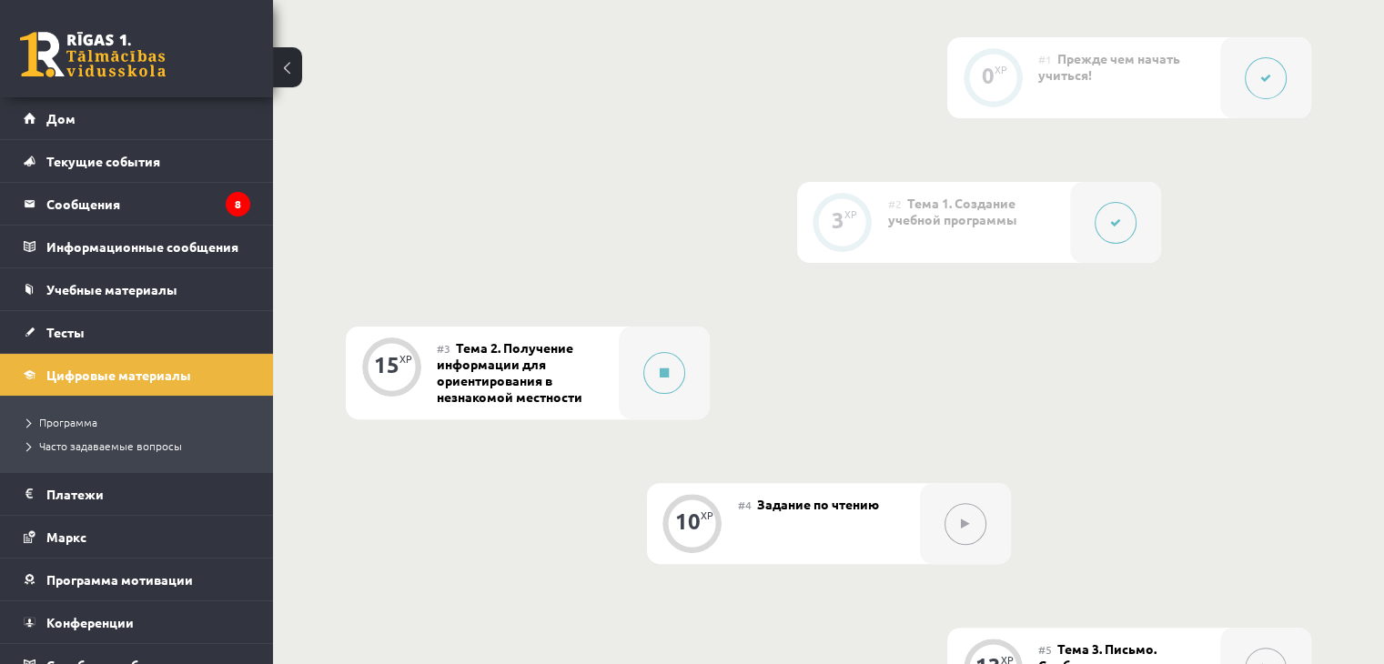
scroll to position [485, 0]
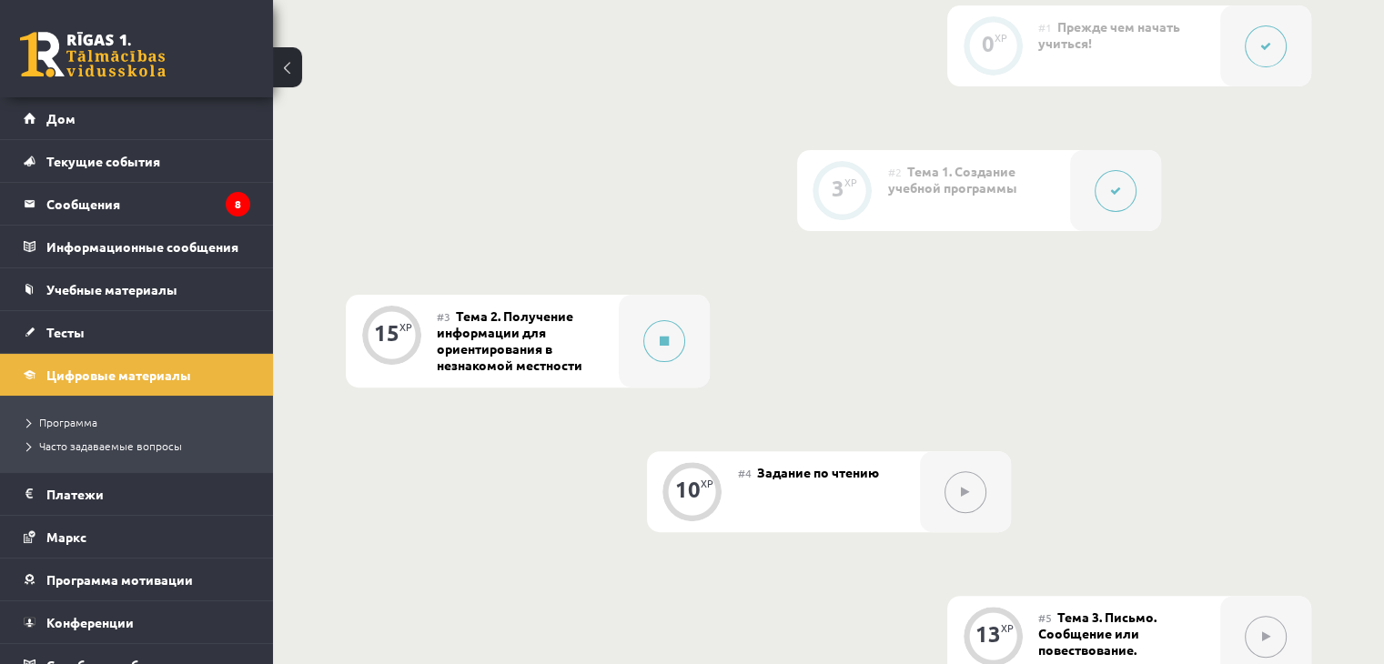
drag, startPoint x: 462, startPoint y: 310, endPoint x: 475, endPoint y: 354, distance: 45.5
click at [469, 340] on font "Тема 2. Получение информации для ориентирования в незнакомой местности" at bounding box center [510, 340] width 146 height 66
click at [500, 342] on font "Тема 2. Получение информации для ориентирования в незнакомой местности" at bounding box center [510, 340] width 146 height 66
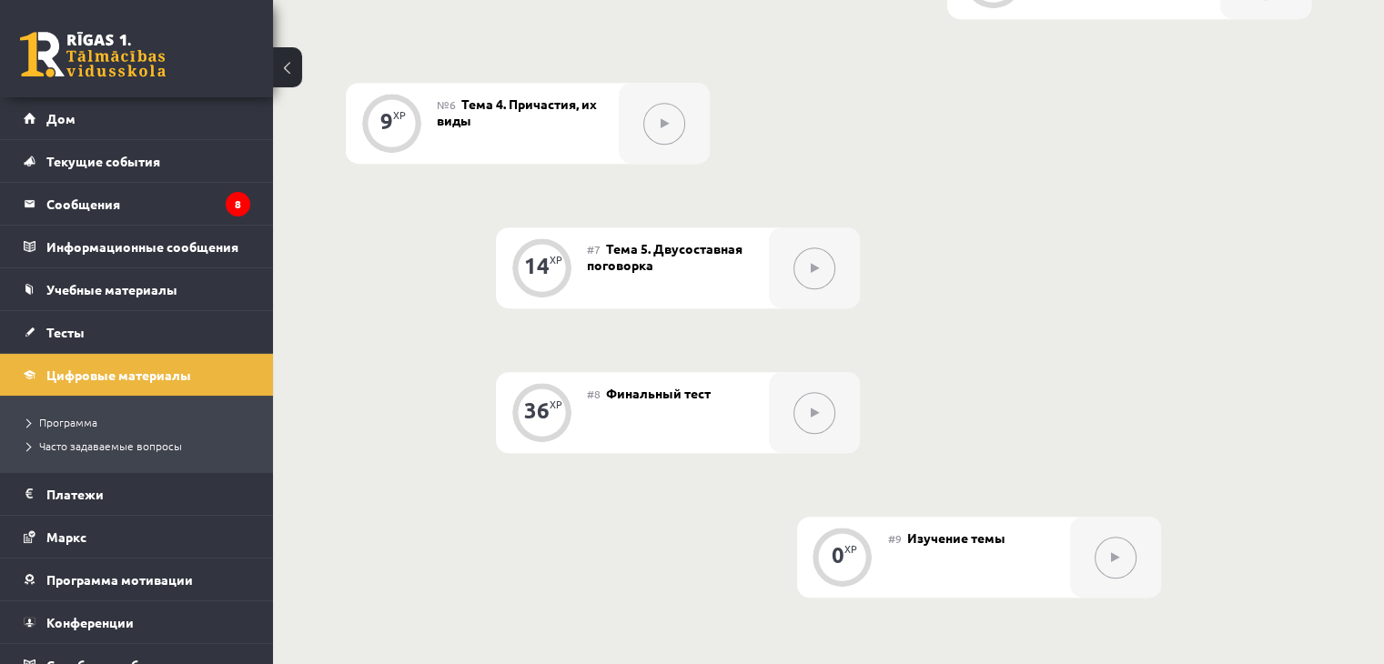
scroll to position [1183, 0]
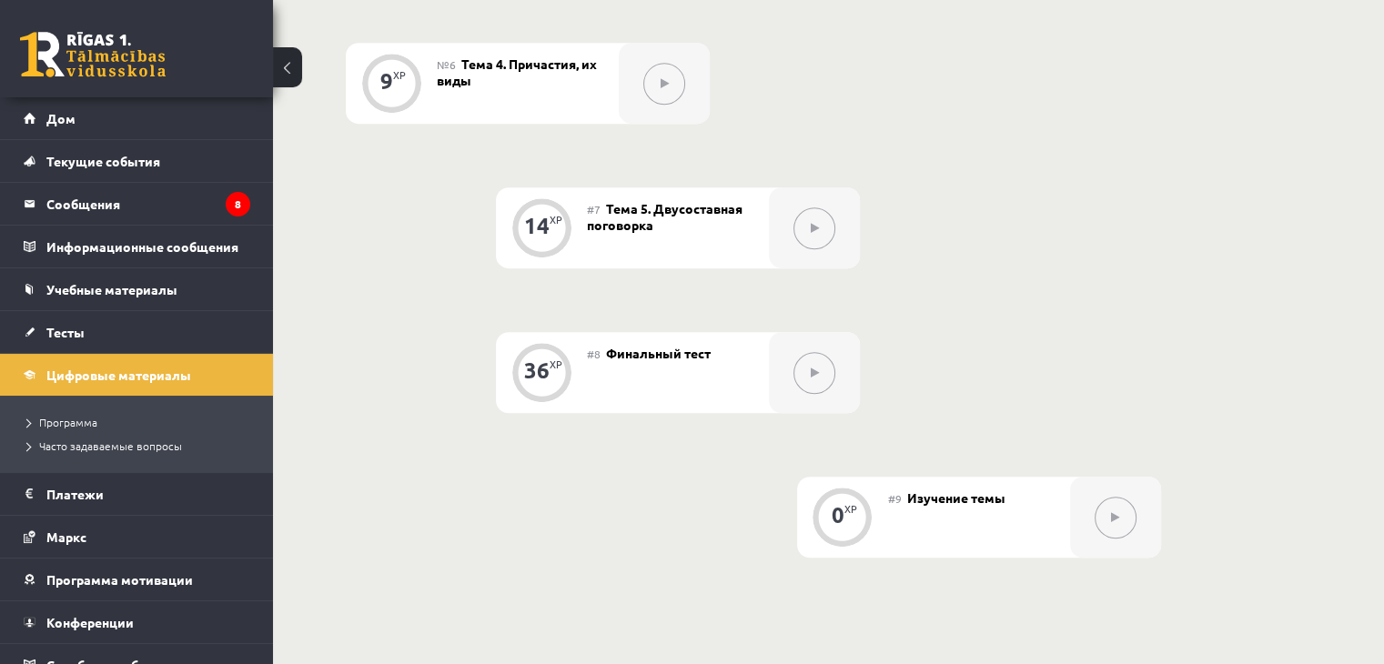
click at [551, 231] on div "14 XP" at bounding box center [541, 225] width 55 height 55
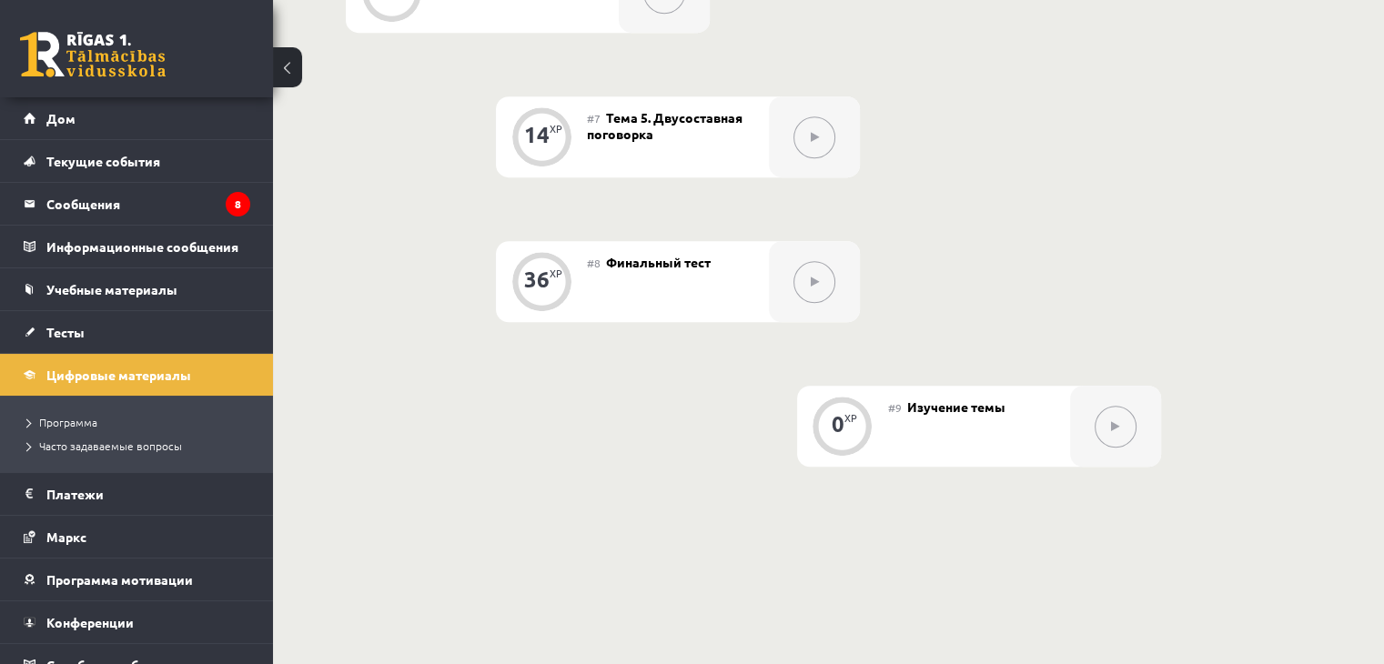
scroll to position [1395, 0]
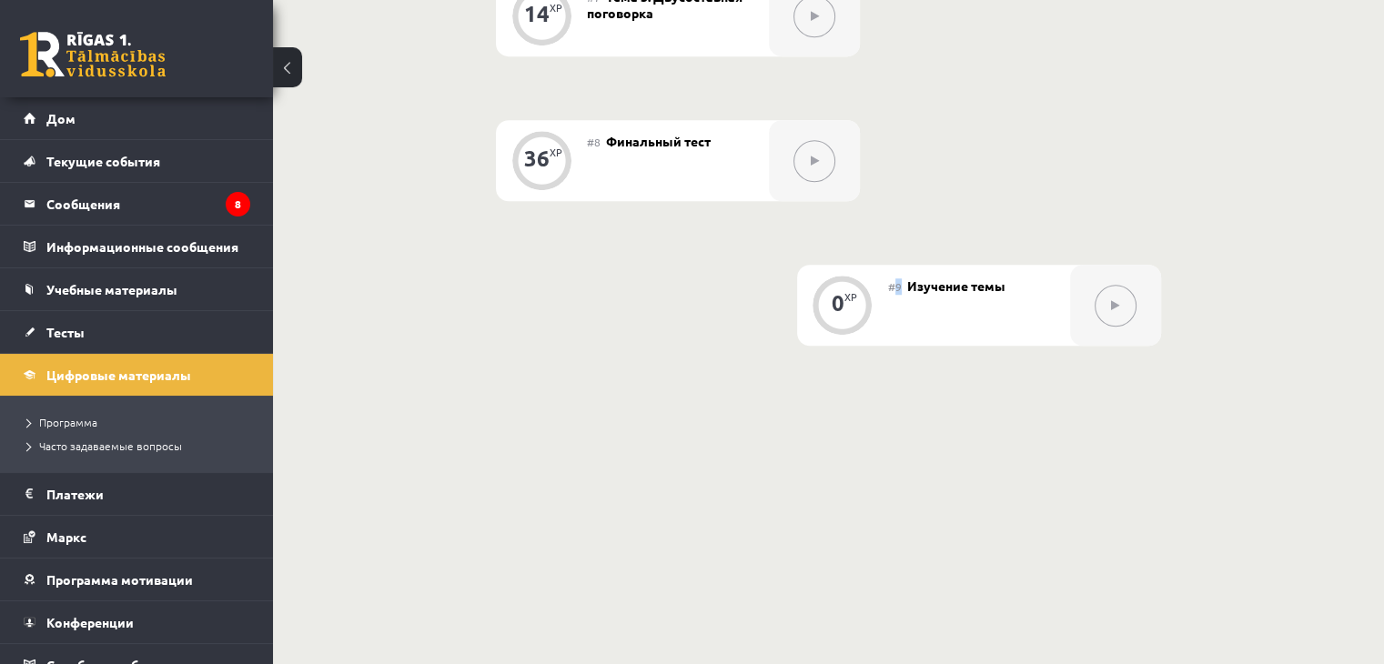
drag, startPoint x: 899, startPoint y: 286, endPoint x: 847, endPoint y: 316, distance: 59.9
click at [848, 314] on div "0 XP #9 Изучение темы" at bounding box center [979, 305] width 364 height 81
click at [895, 325] on div "#9 Изучение темы" at bounding box center [979, 305] width 182 height 81
click at [897, 289] on font "#9" at bounding box center [895, 286] width 14 height 15
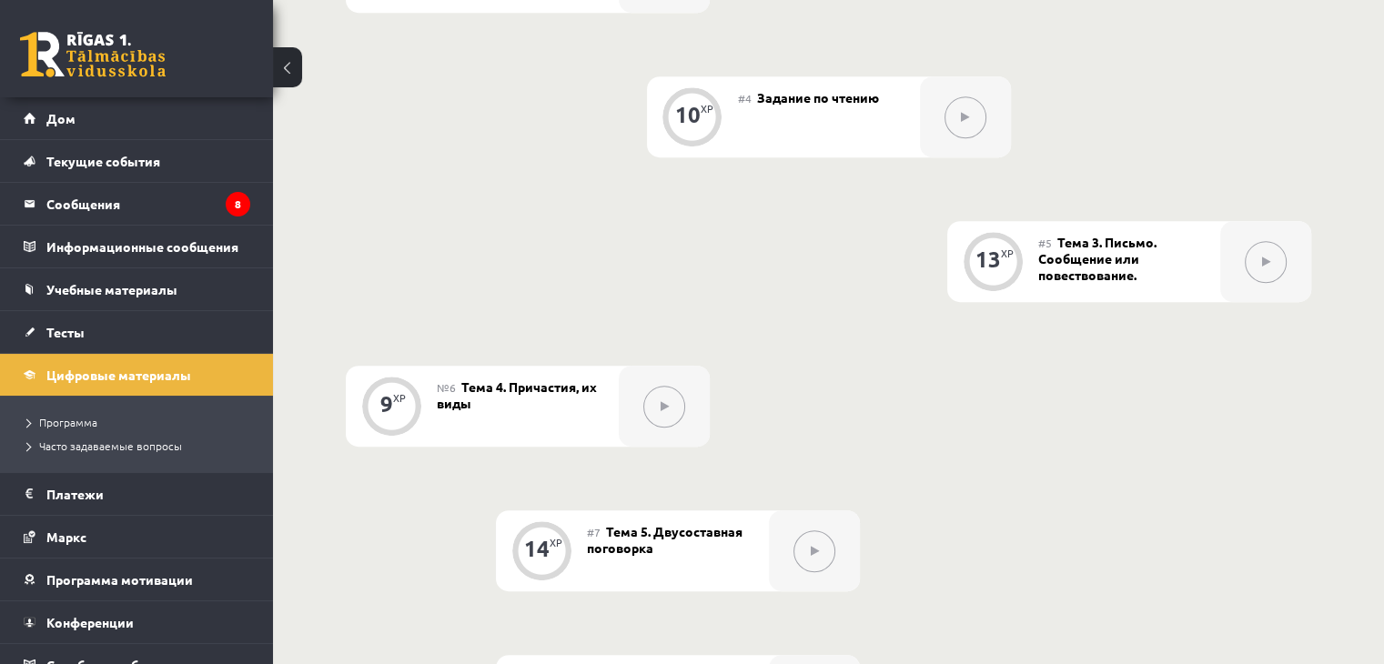
scroll to position [849, 0]
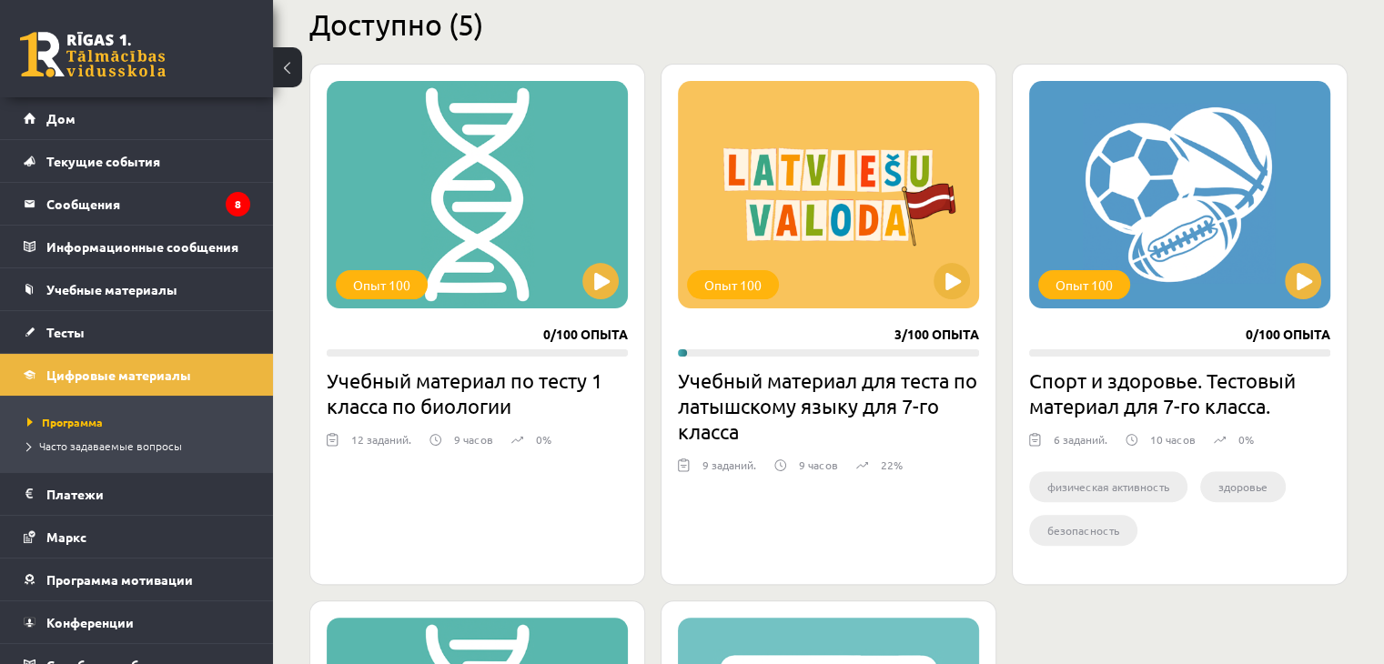
scroll to position [546, 0]
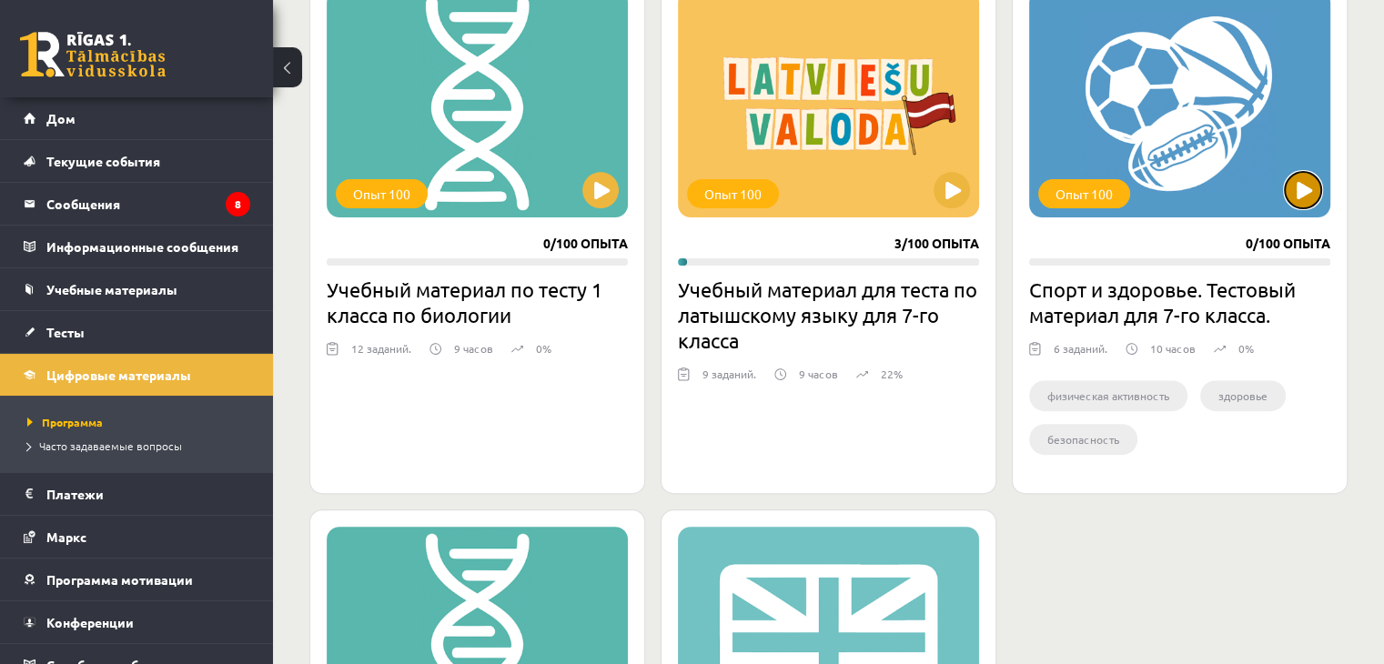
click at [1294, 190] on button at bounding box center [1303, 190] width 36 height 36
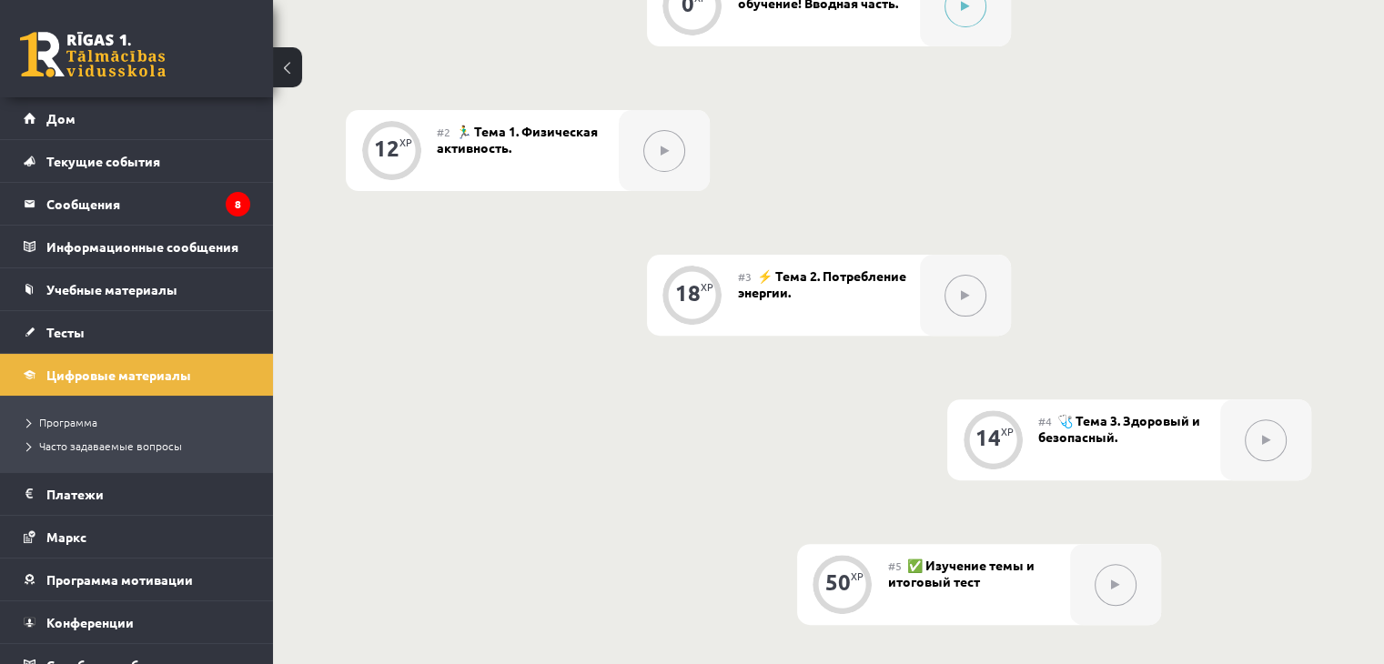
scroll to position [455, 0]
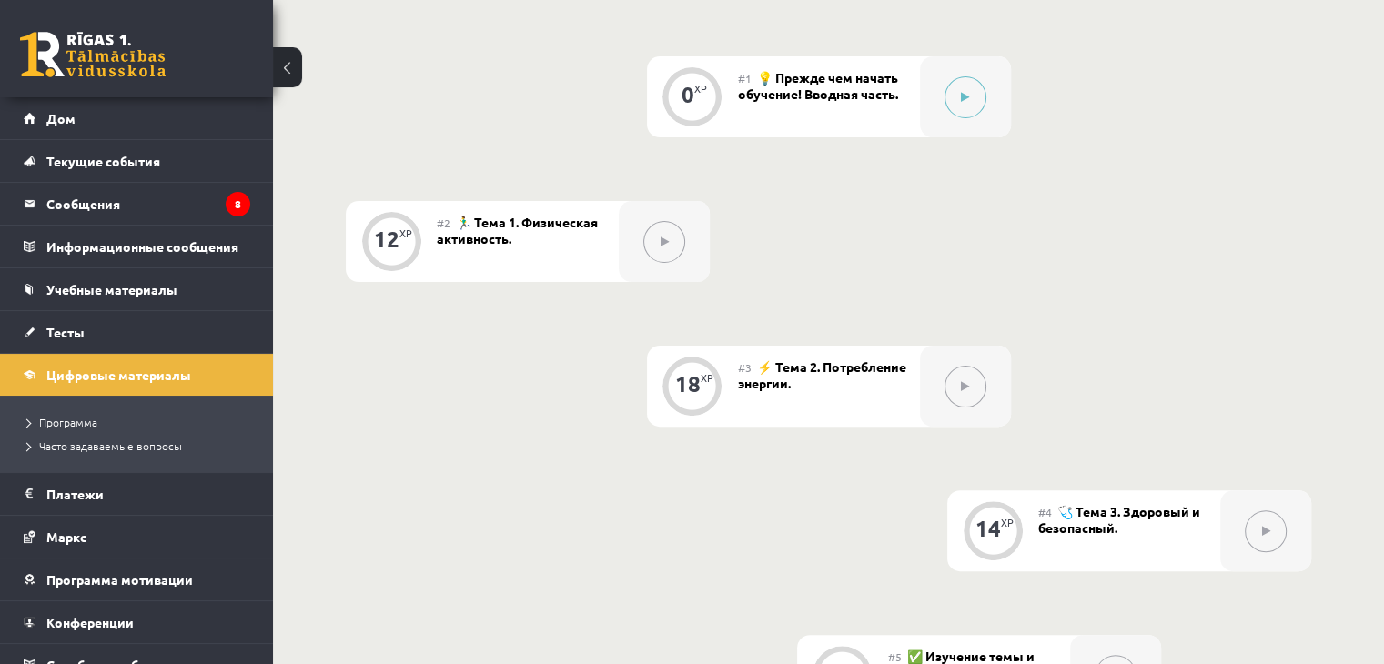
drag, startPoint x: 1194, startPoint y: 55, endPoint x: 1177, endPoint y: 88, distance: 37.4
click at [1189, 63] on div "0 XP #1 💡 Прежде чем начать обучение! Вводная часть. 12 XP #2 🏃‍♂️ Тема 1. Физи…" at bounding box center [828, 490] width 1111 height 1013
drag, startPoint x: 1182, startPoint y: 116, endPoint x: 1145, endPoint y: 237, distance: 127.2
click at [1191, 181] on div "0 XP #1 💡 Прежде чем начать обучение! Вводная часть. 12 XP #2 🏃‍♂️ Тема 1. Физи…" at bounding box center [828, 458] width 965 height 804
click at [983, 216] on div "0 XP #1 💡 Прежде чем начать обучение! Вводная часть. 12 XP #2 🏃‍♂️ Тема 1. Физи…" at bounding box center [828, 458] width 965 height 804
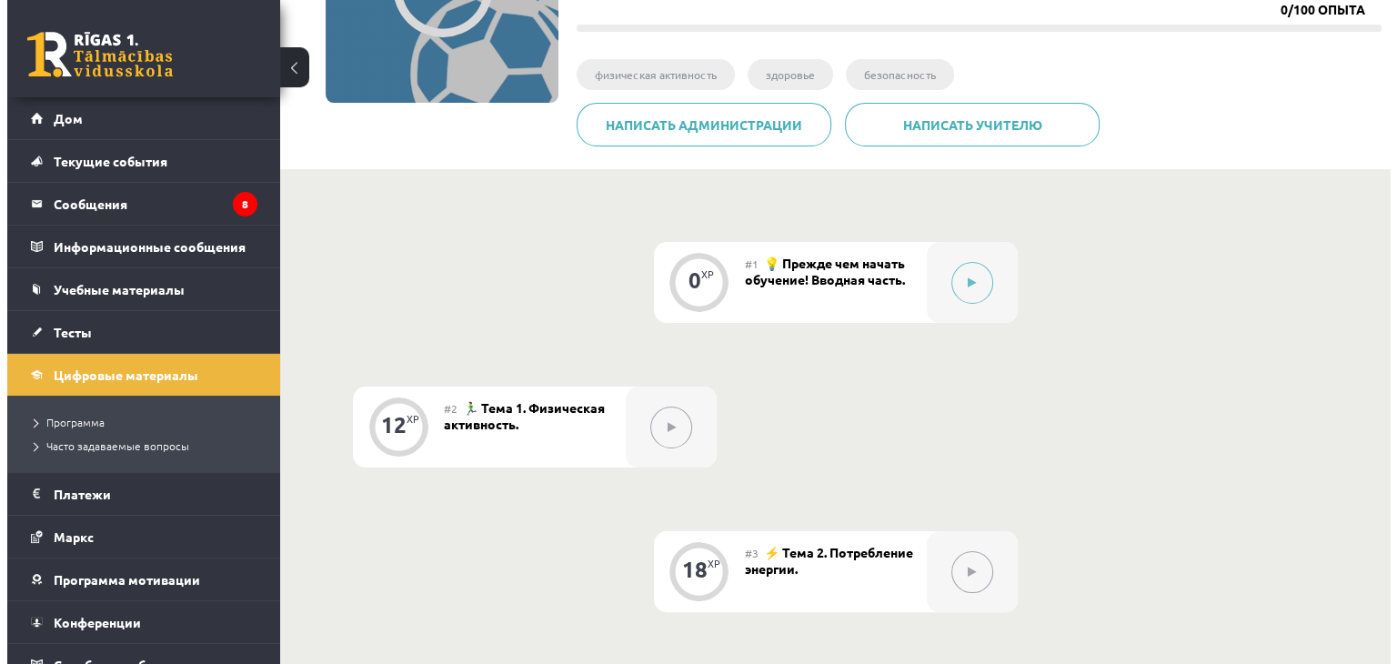
scroll to position [273, 0]
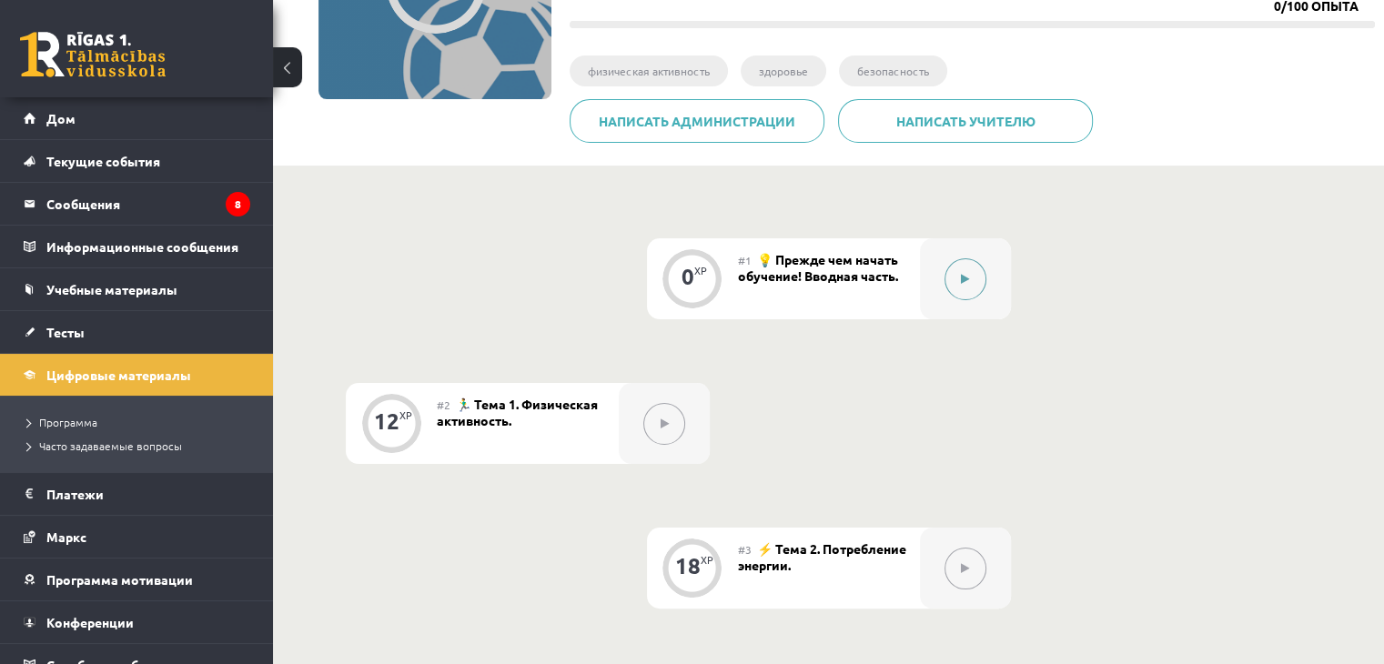
click at [963, 274] on icon at bounding box center [965, 279] width 8 height 11
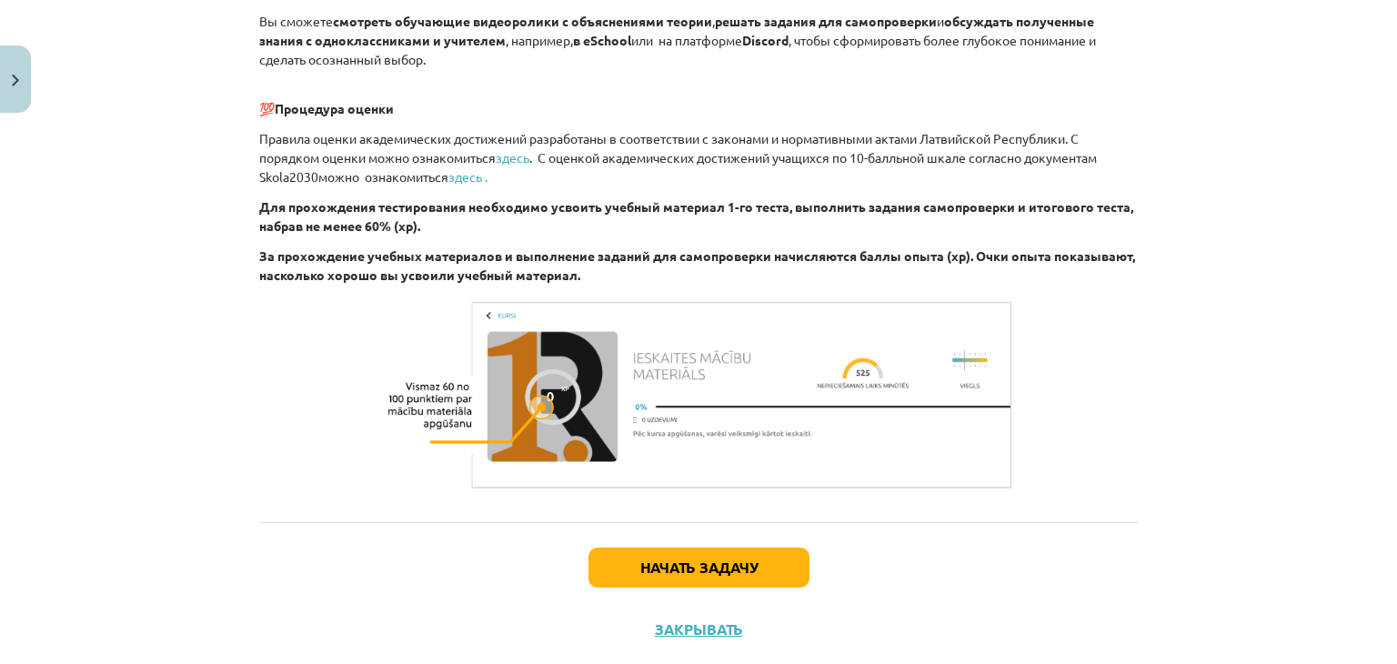
scroll to position [678, 0]
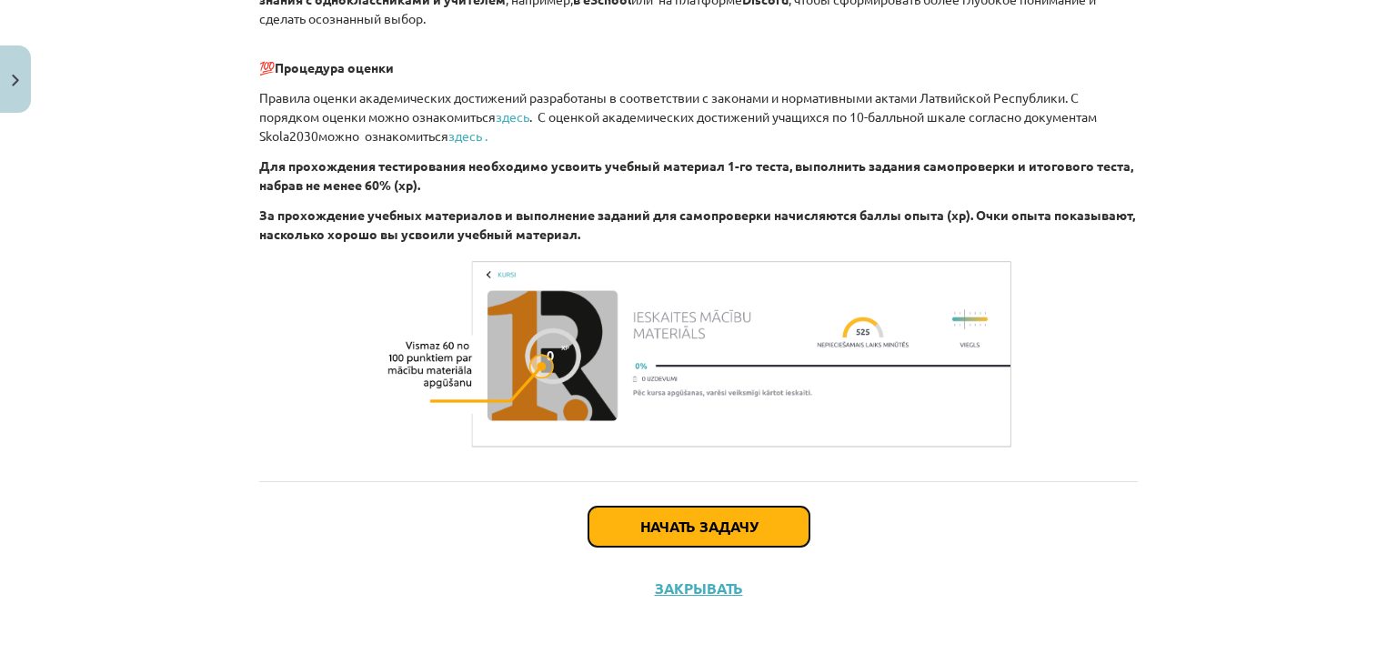
click at [731, 520] on font "Начать задачу" at bounding box center [698, 526] width 117 height 19
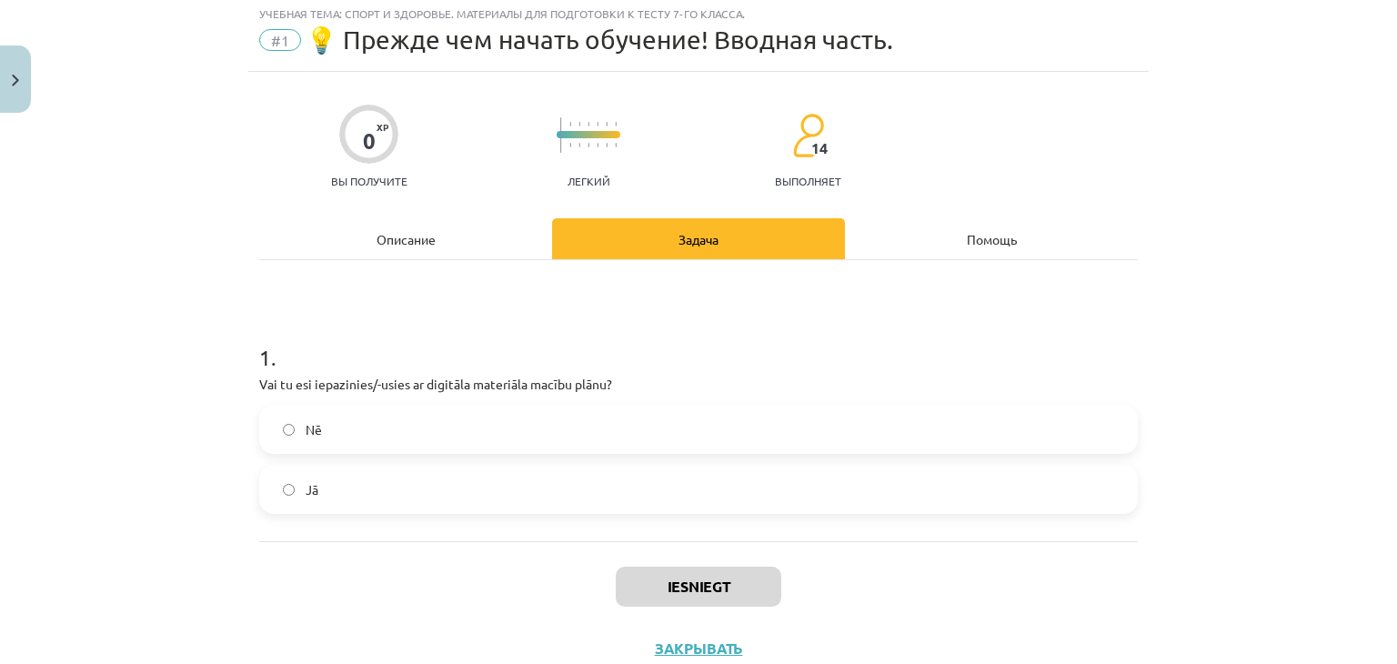
scroll to position [45, 0]
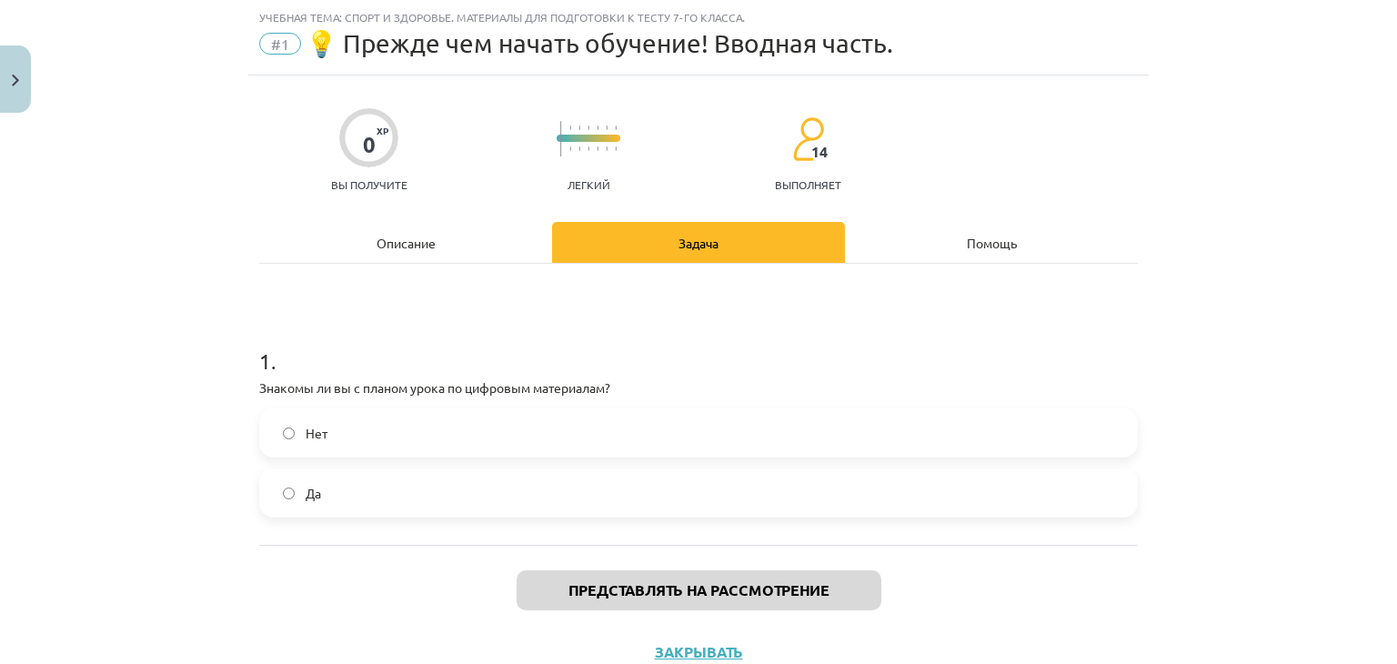
click at [569, 490] on label "Да" at bounding box center [698, 492] width 875 height 45
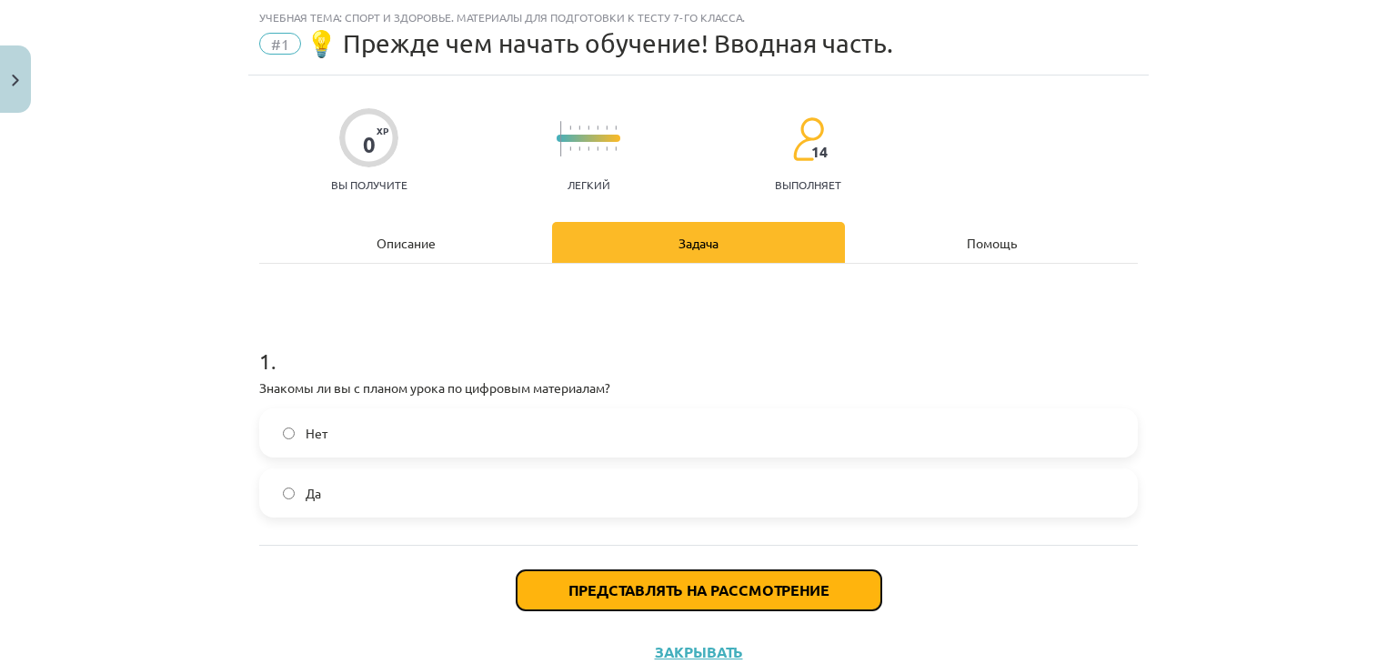
click at [630, 590] on font "Представлять на рассмотрение" at bounding box center [699, 589] width 261 height 19
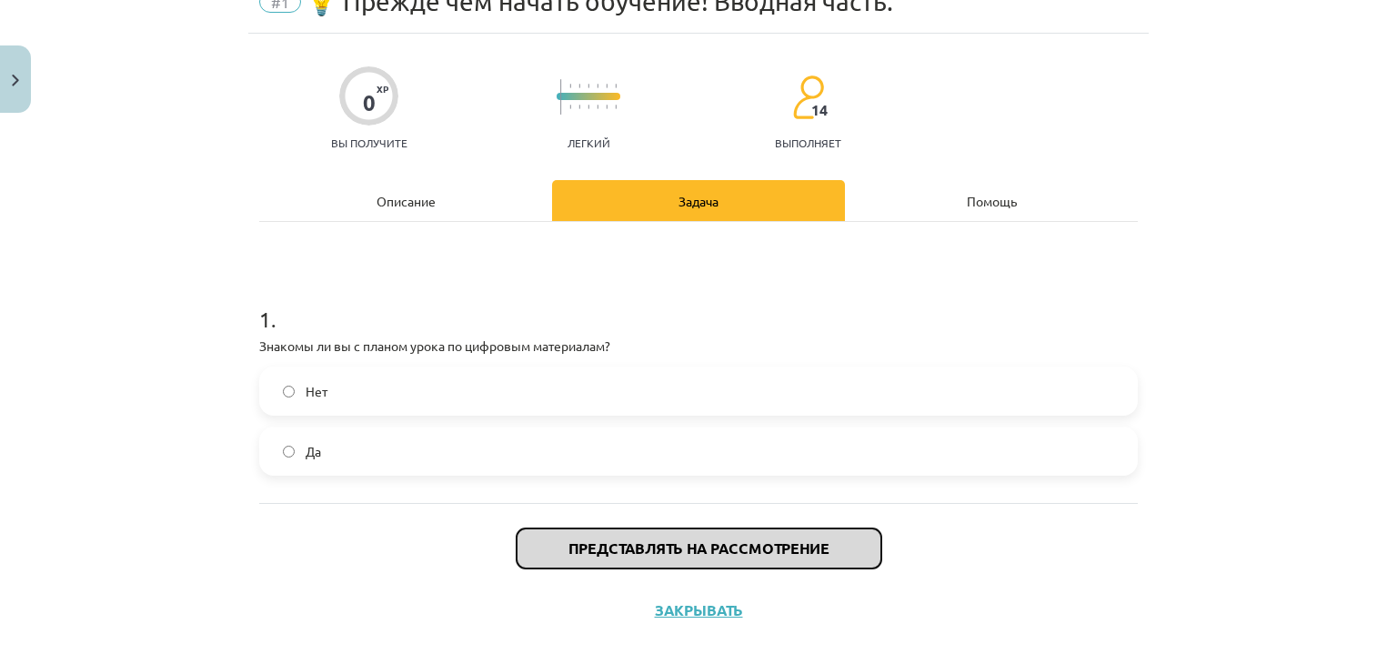
scroll to position [109, 0]
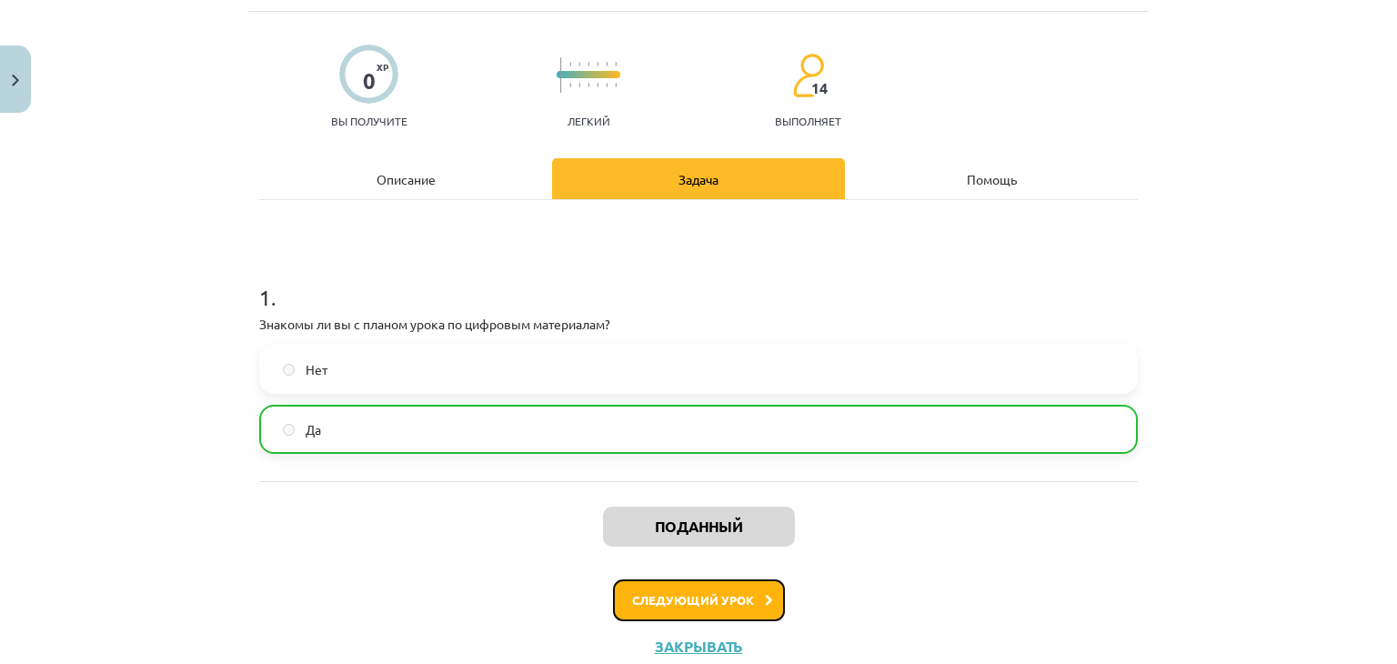
click at [695, 599] on font "Следующий урок" at bounding box center [693, 599] width 122 height 15
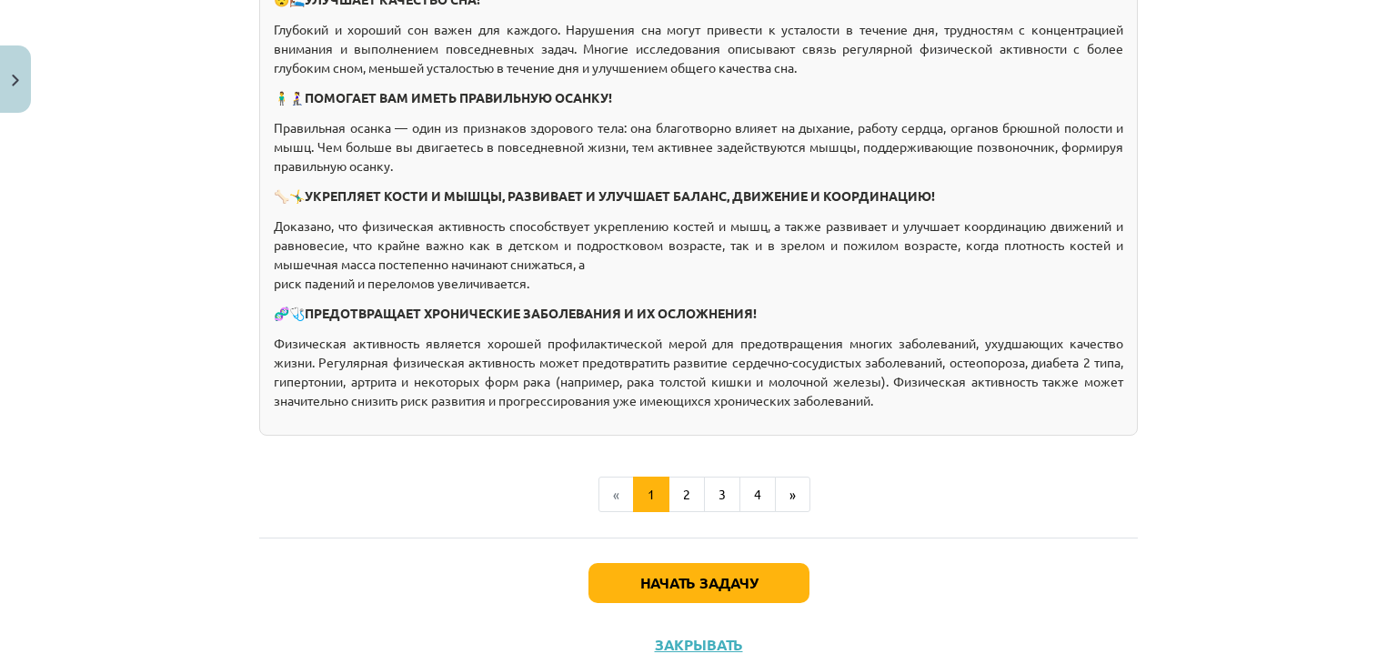
scroll to position [1479, 0]
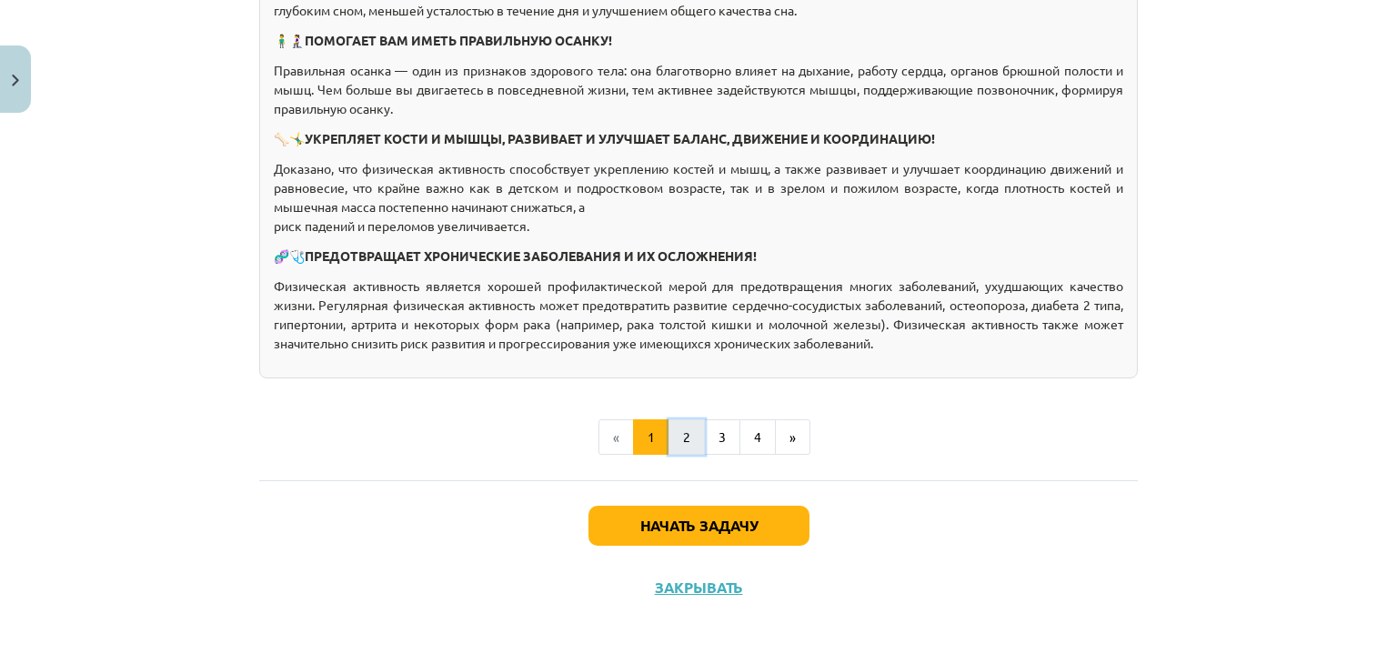
click at [672, 438] on button "2" at bounding box center [687, 437] width 36 height 36
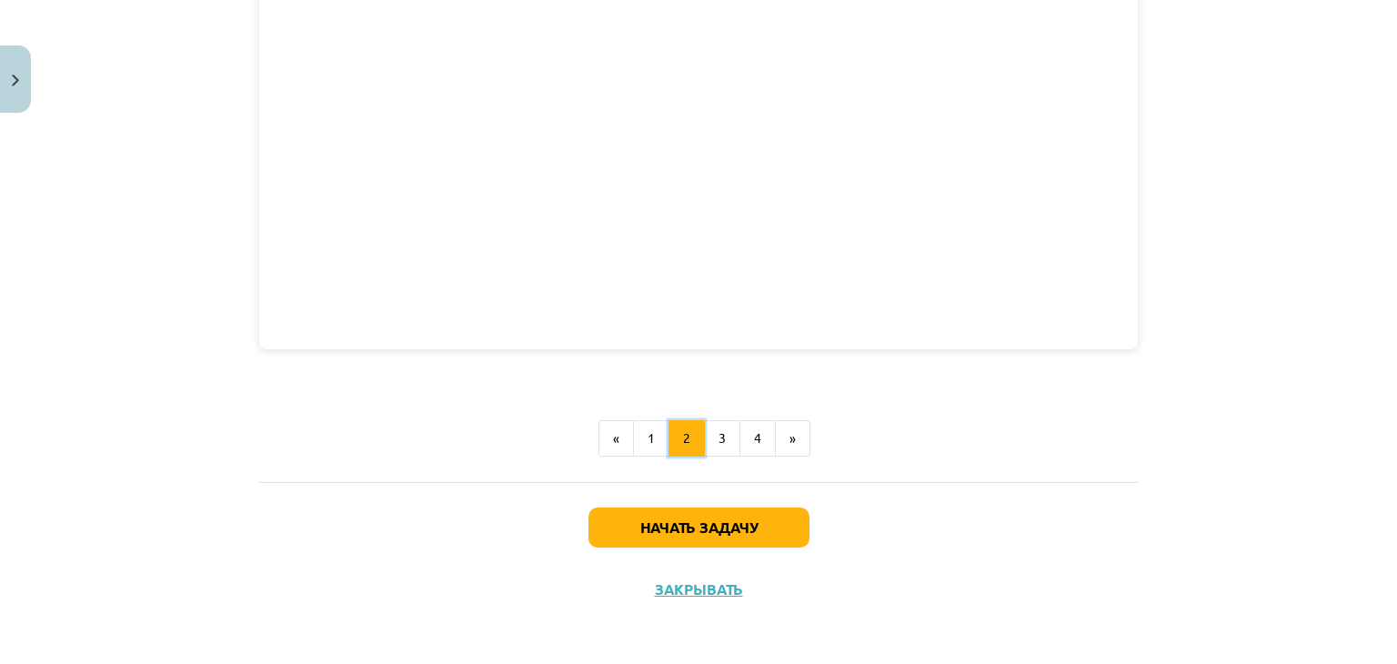
scroll to position [1344, 0]
click at [712, 448] on button "3" at bounding box center [722, 437] width 36 height 36
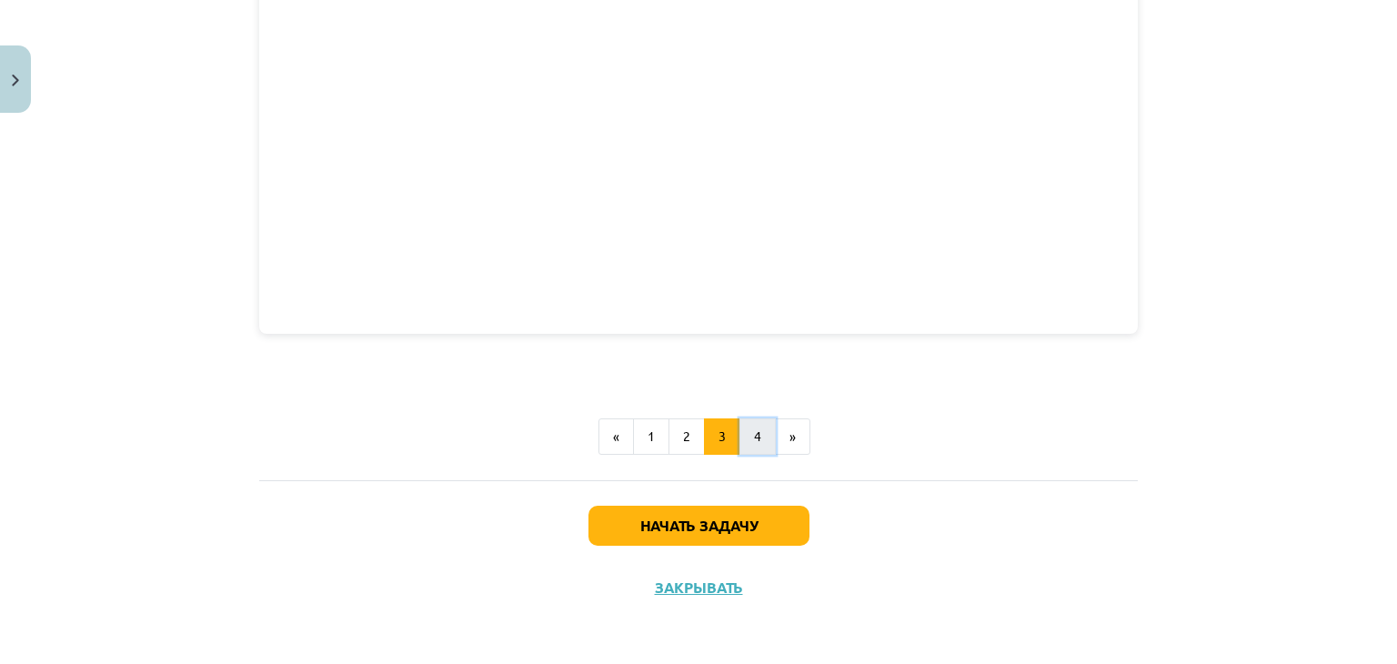
click at [751, 427] on button "4" at bounding box center [758, 436] width 36 height 36
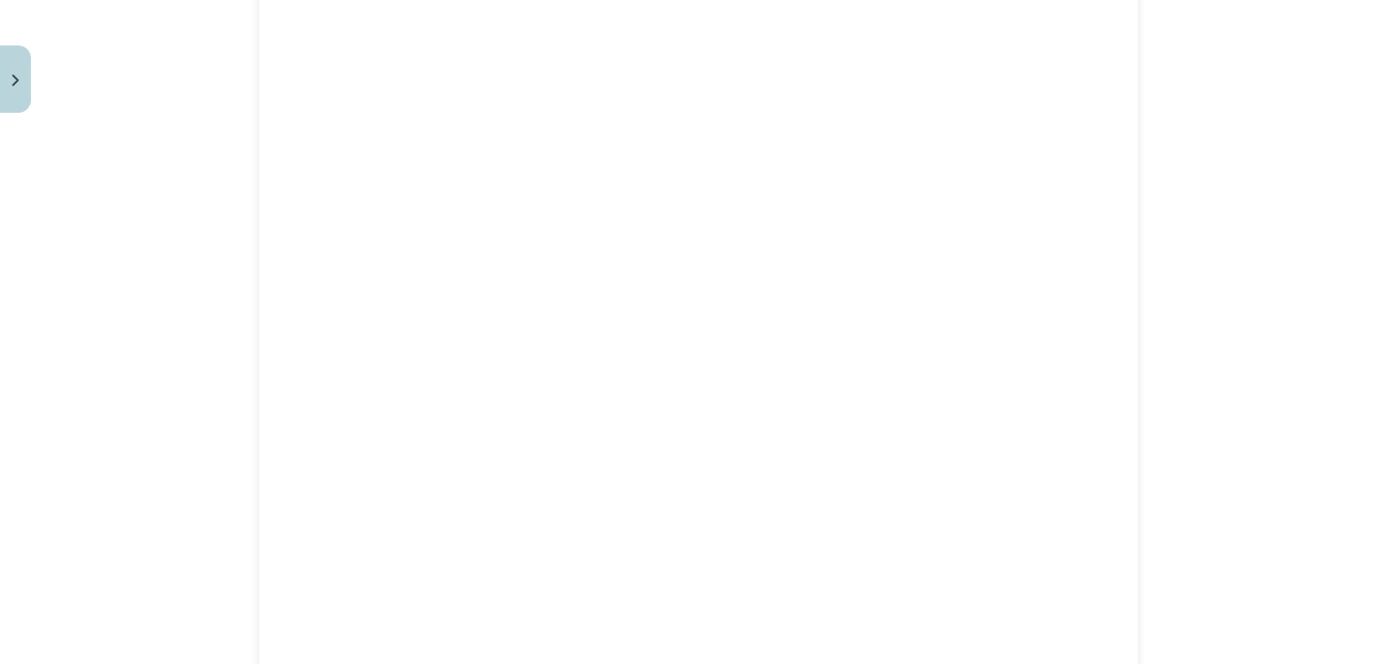
scroll to position [1845, 0]
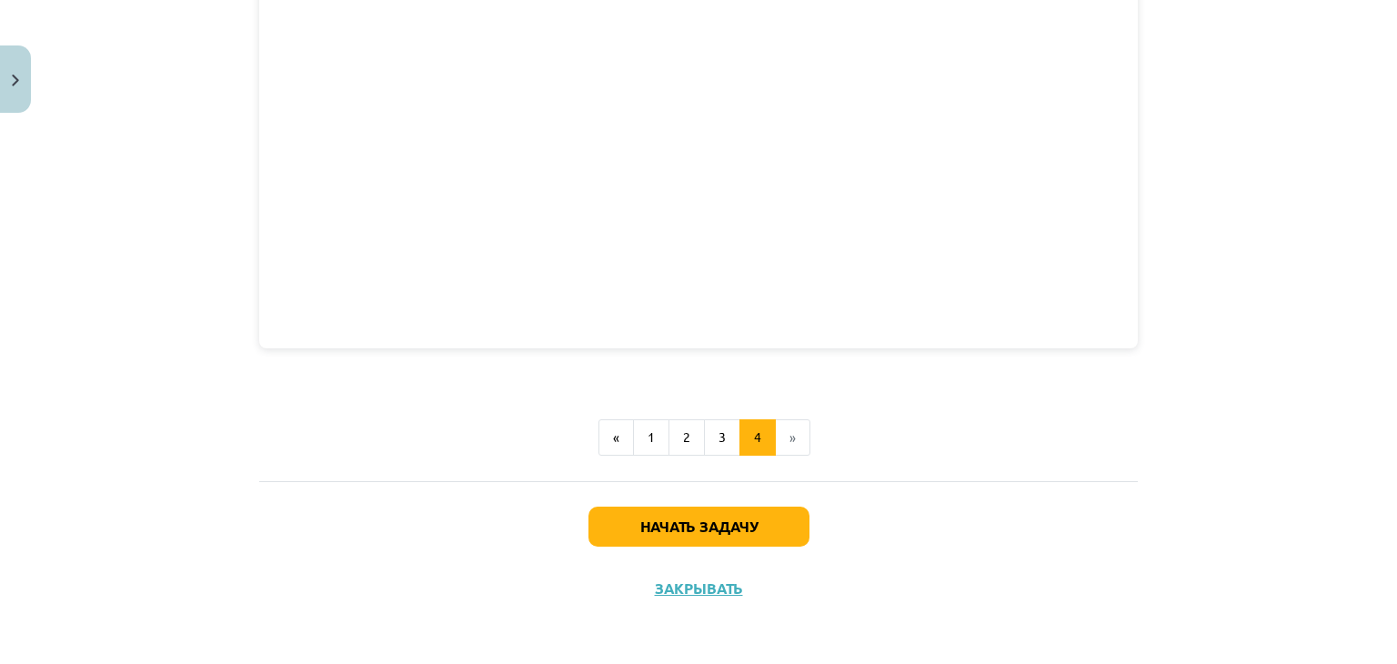
click at [788, 428] on li "»" at bounding box center [793, 437] width 35 height 36
click at [686, 441] on button "2" at bounding box center [687, 437] width 36 height 36
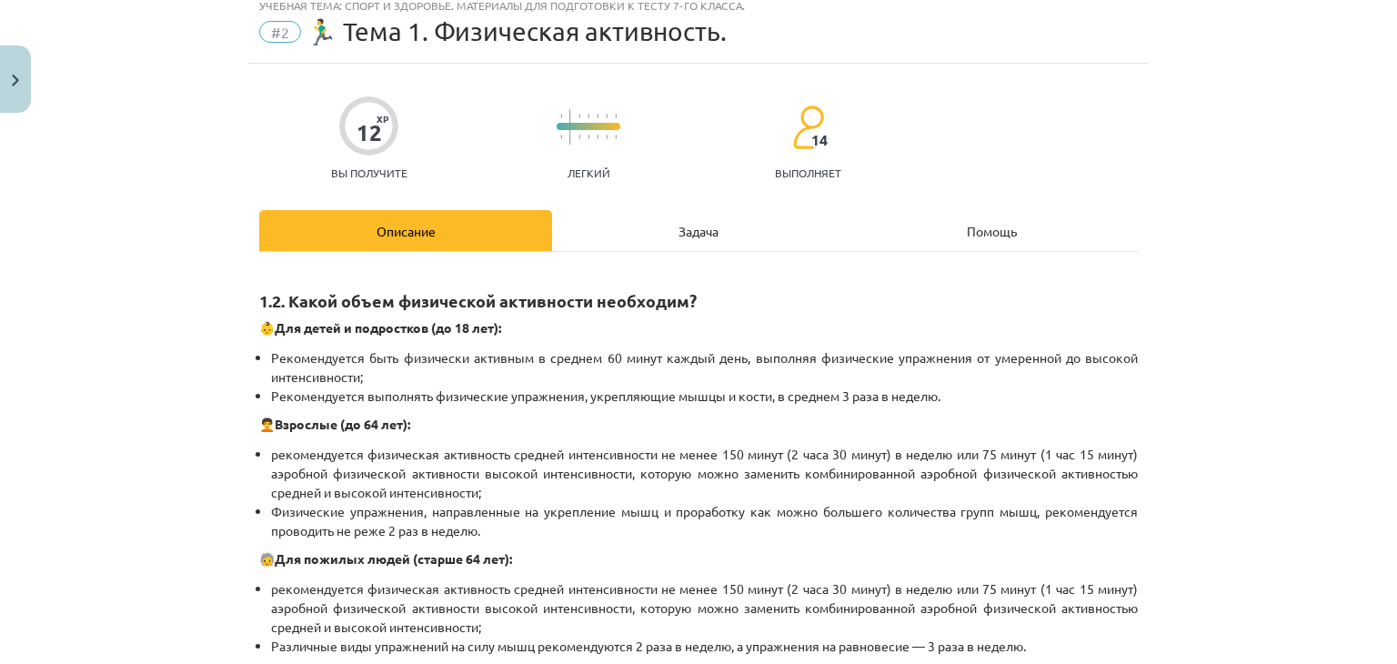
scroll to position [0, 0]
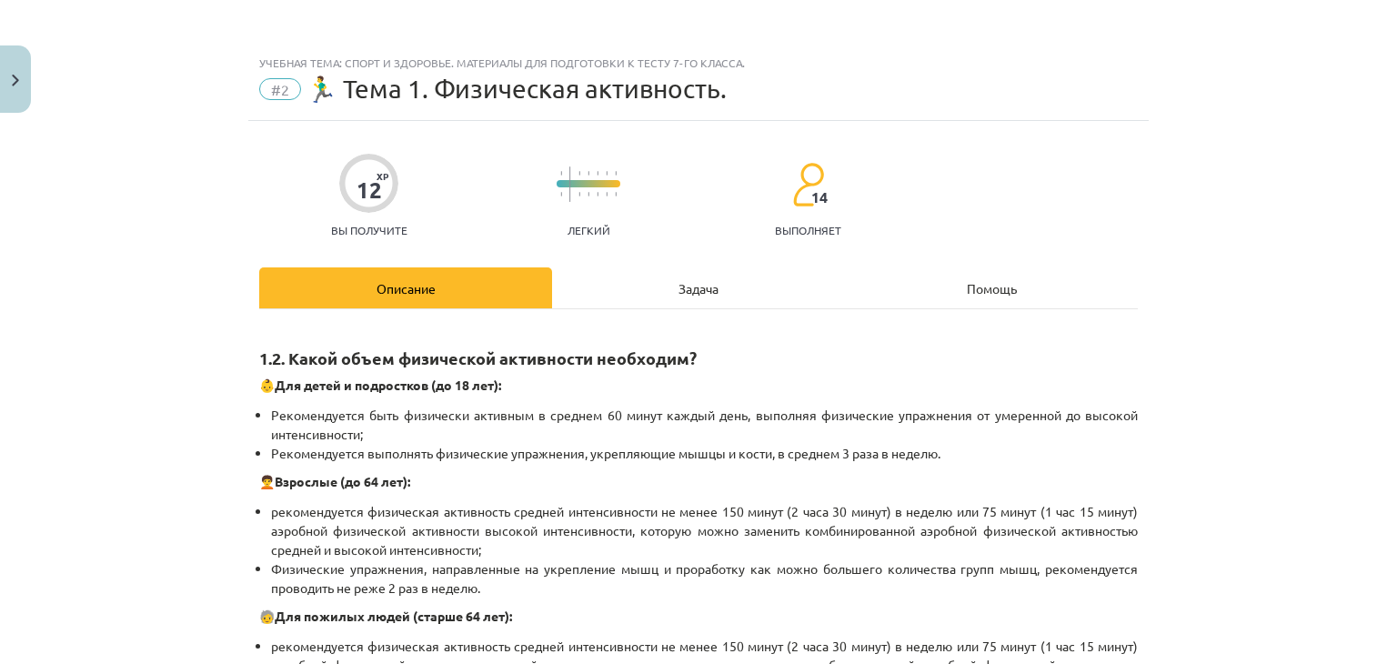
click at [697, 280] on font "Задача" at bounding box center [699, 288] width 40 height 16
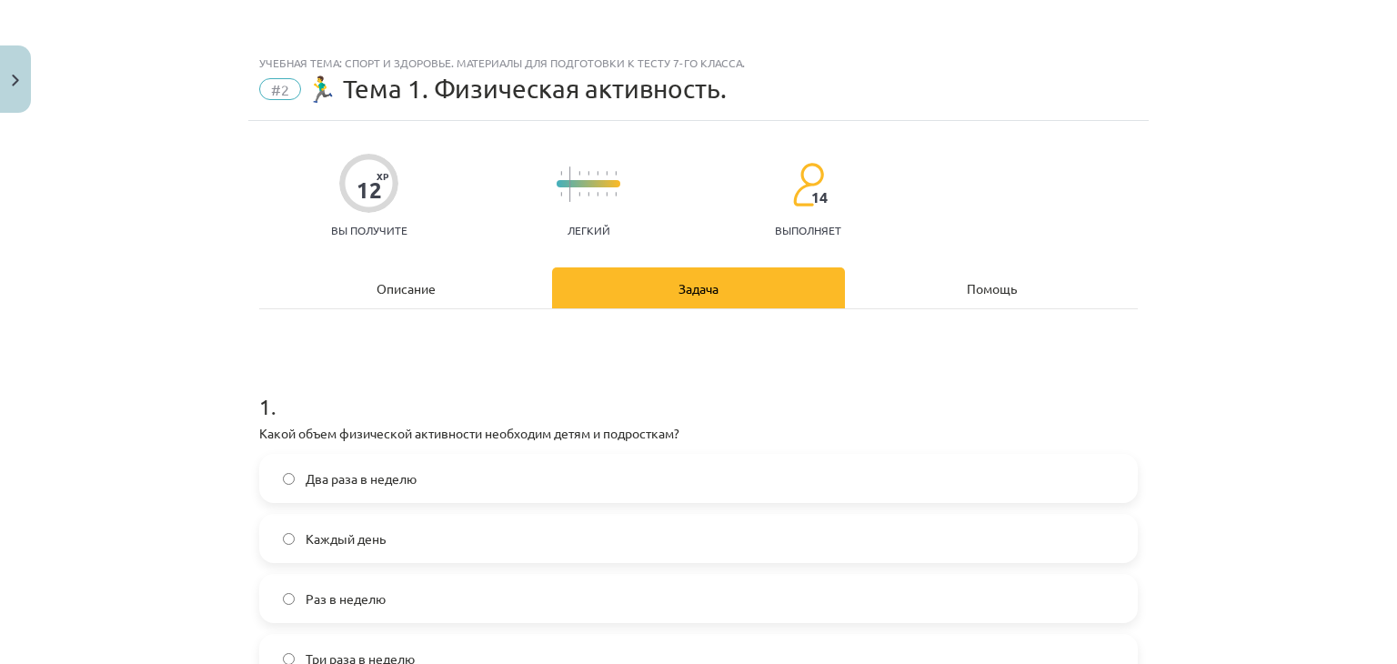
click at [989, 288] on font "Помощь" at bounding box center [992, 288] width 50 height 16
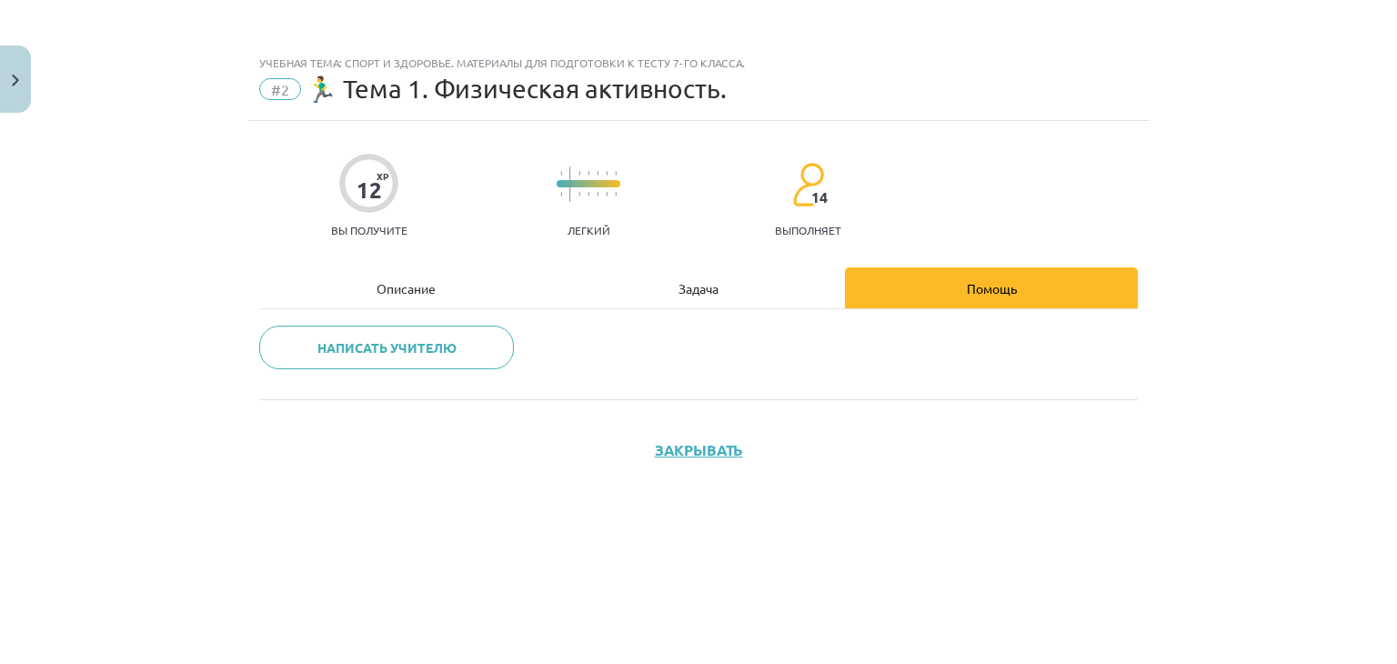
click at [707, 278] on div "Задача" at bounding box center [698, 287] width 293 height 41
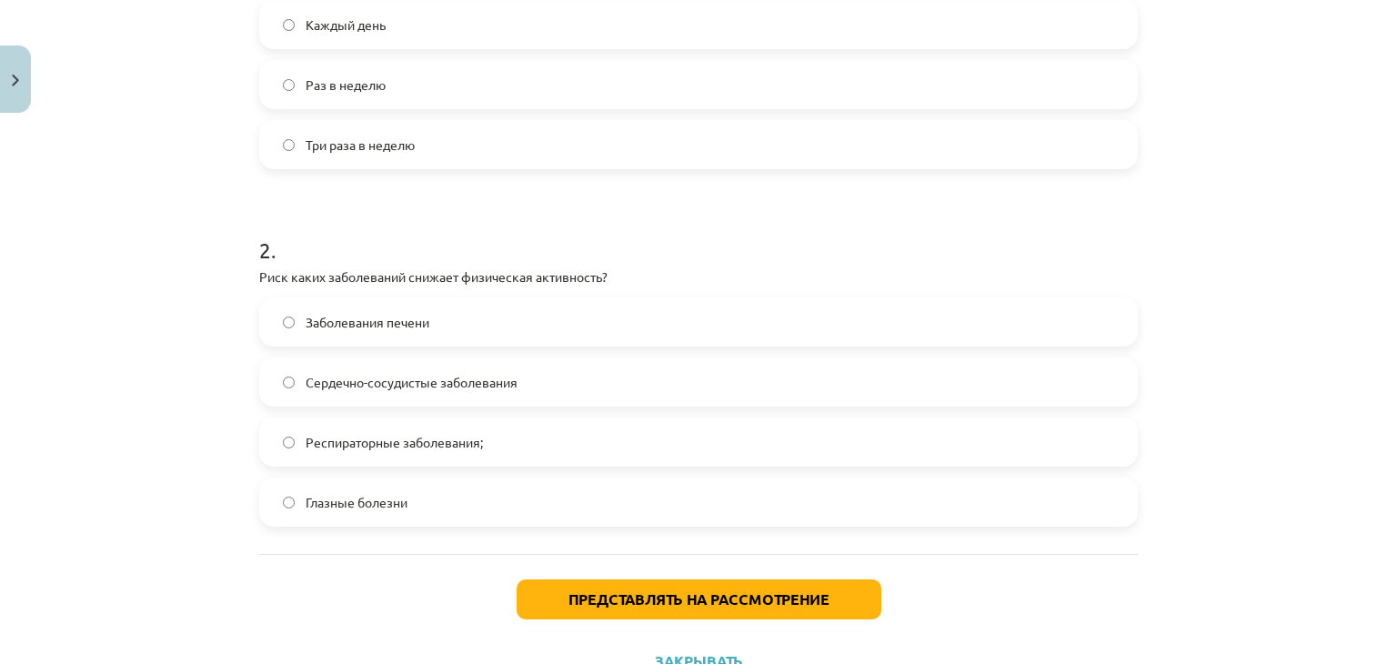
scroll to position [546, 0]
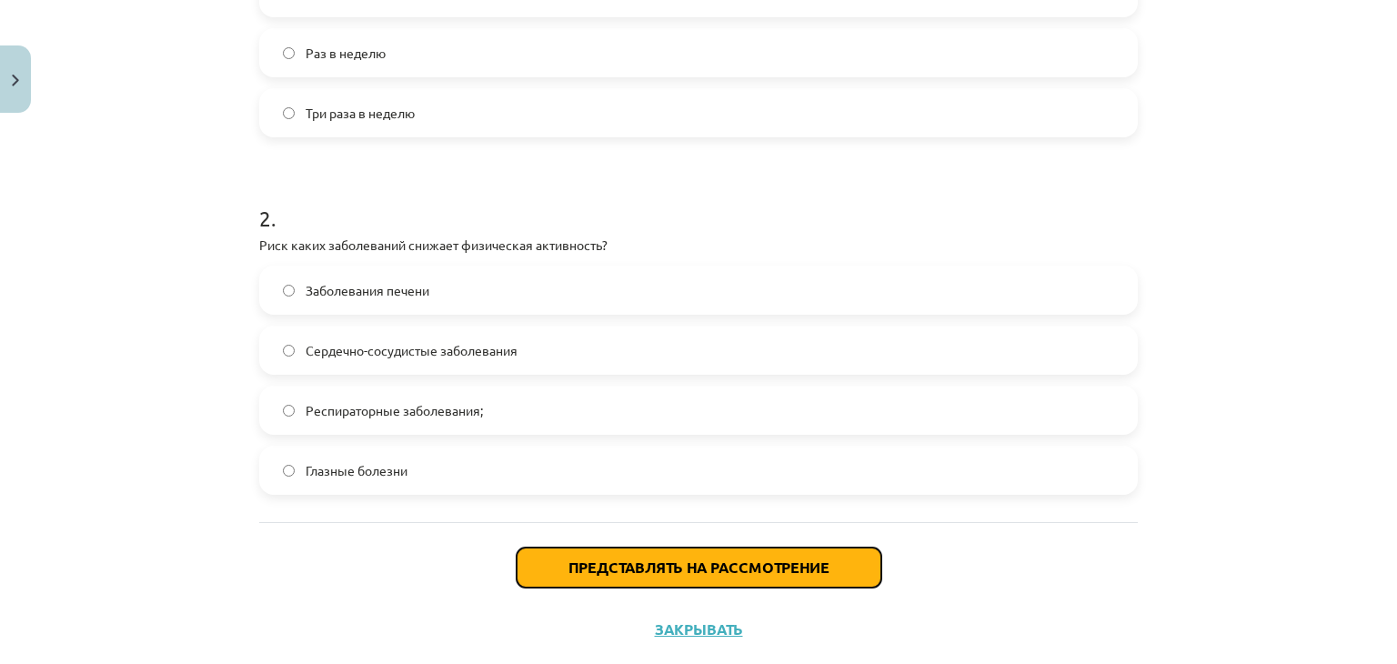
click at [715, 562] on font "Представлять на рассмотрение" at bounding box center [699, 567] width 261 height 19
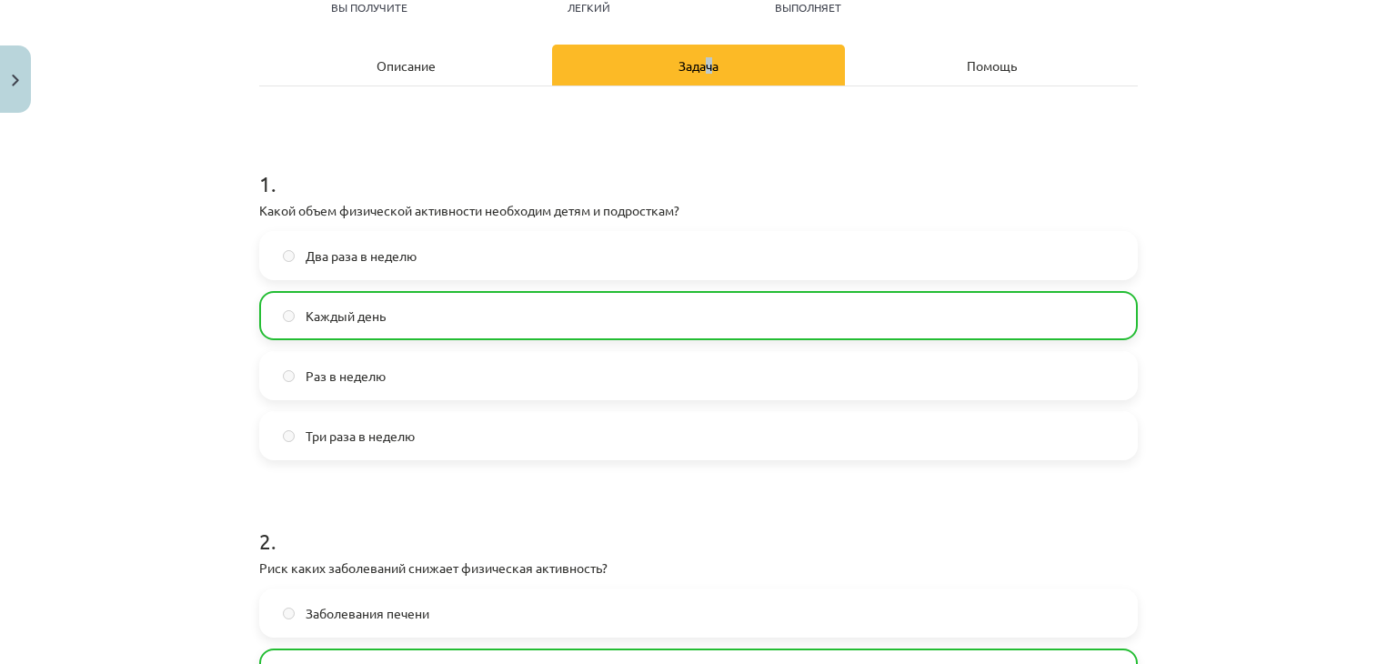
scroll to position [189, 0]
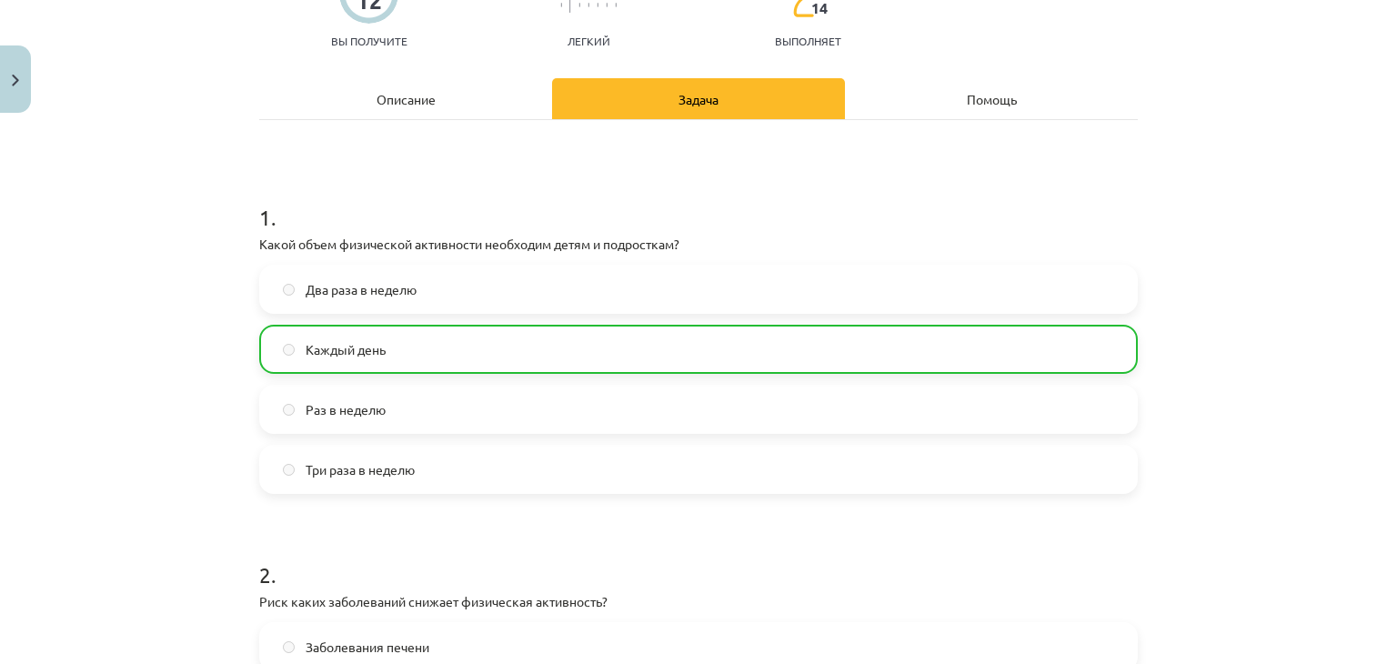
click at [350, 85] on div "Описание" at bounding box center [405, 98] width 293 height 41
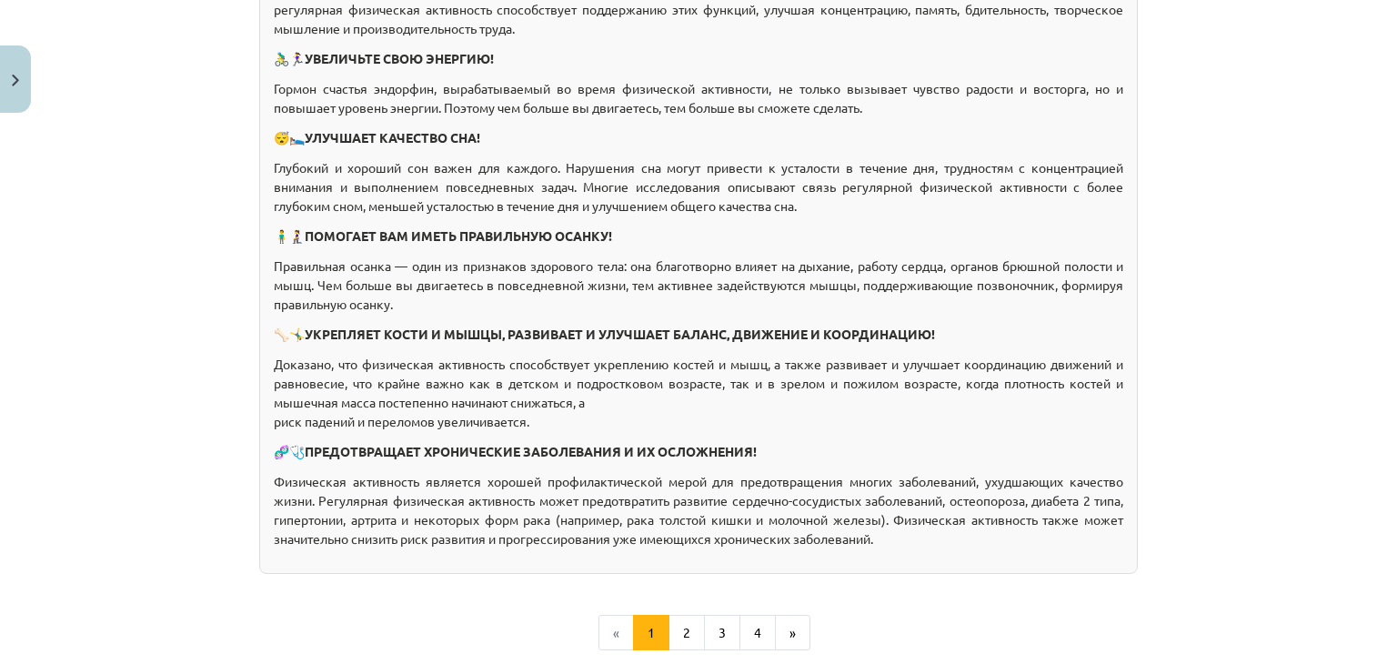
scroll to position [1537, 0]
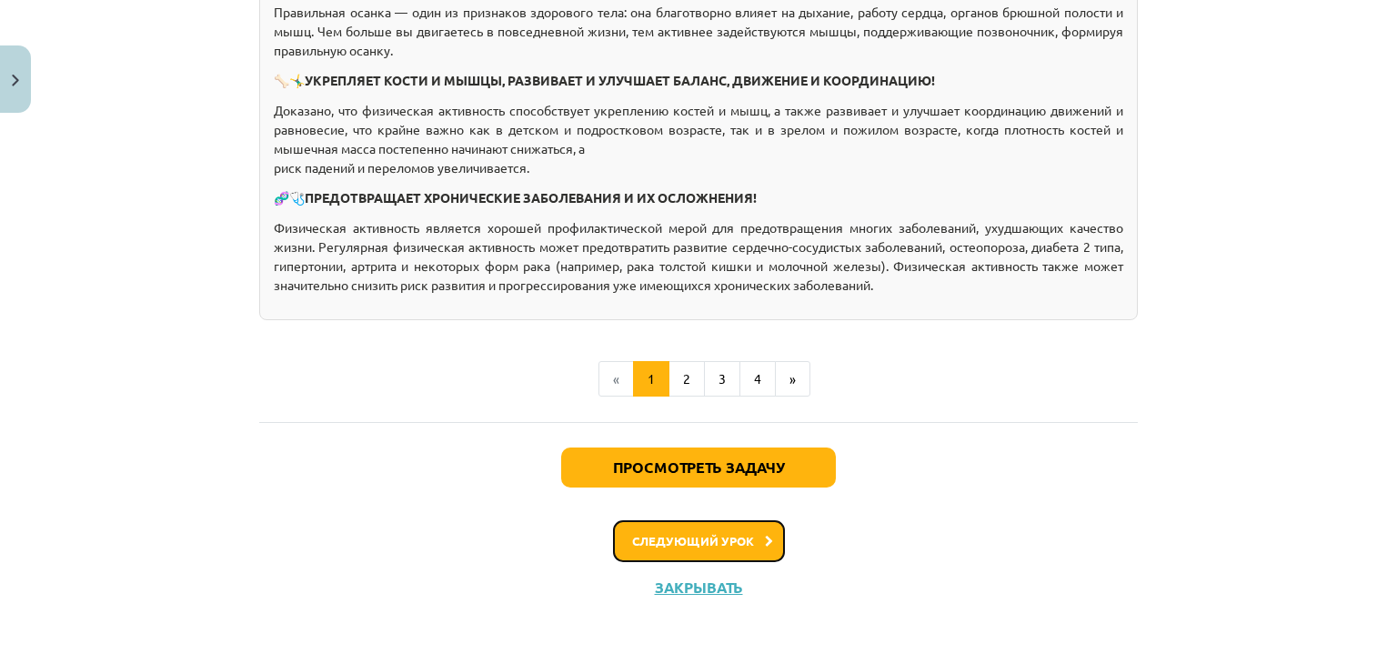
click at [739, 536] on font "Следующий урок" at bounding box center [693, 540] width 122 height 15
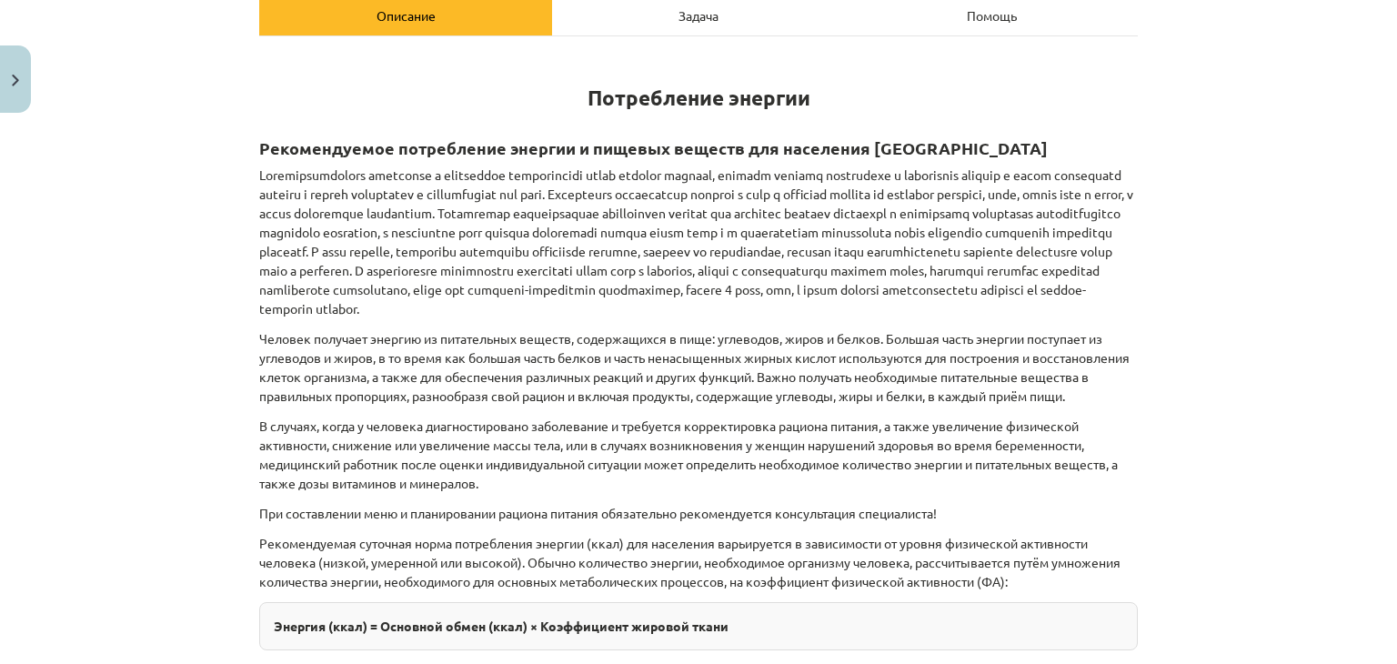
scroll to position [182, 0]
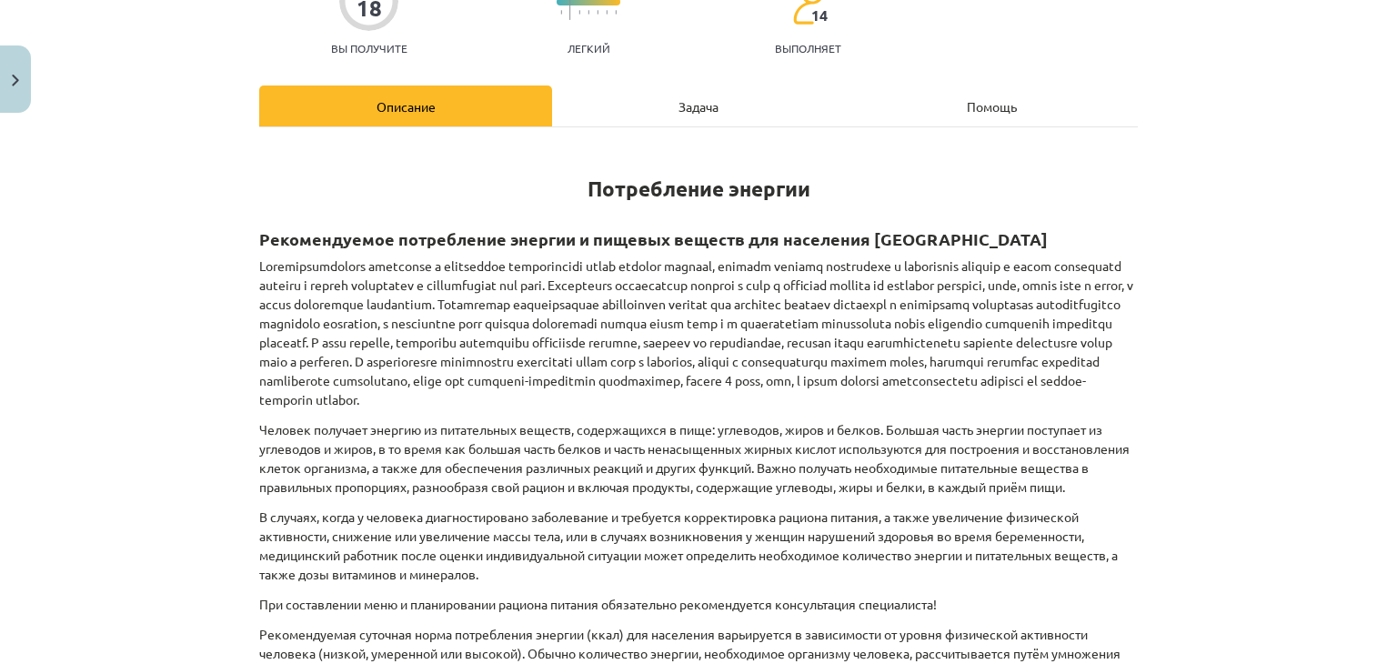
click at [679, 112] on font "Задача" at bounding box center [699, 106] width 40 height 16
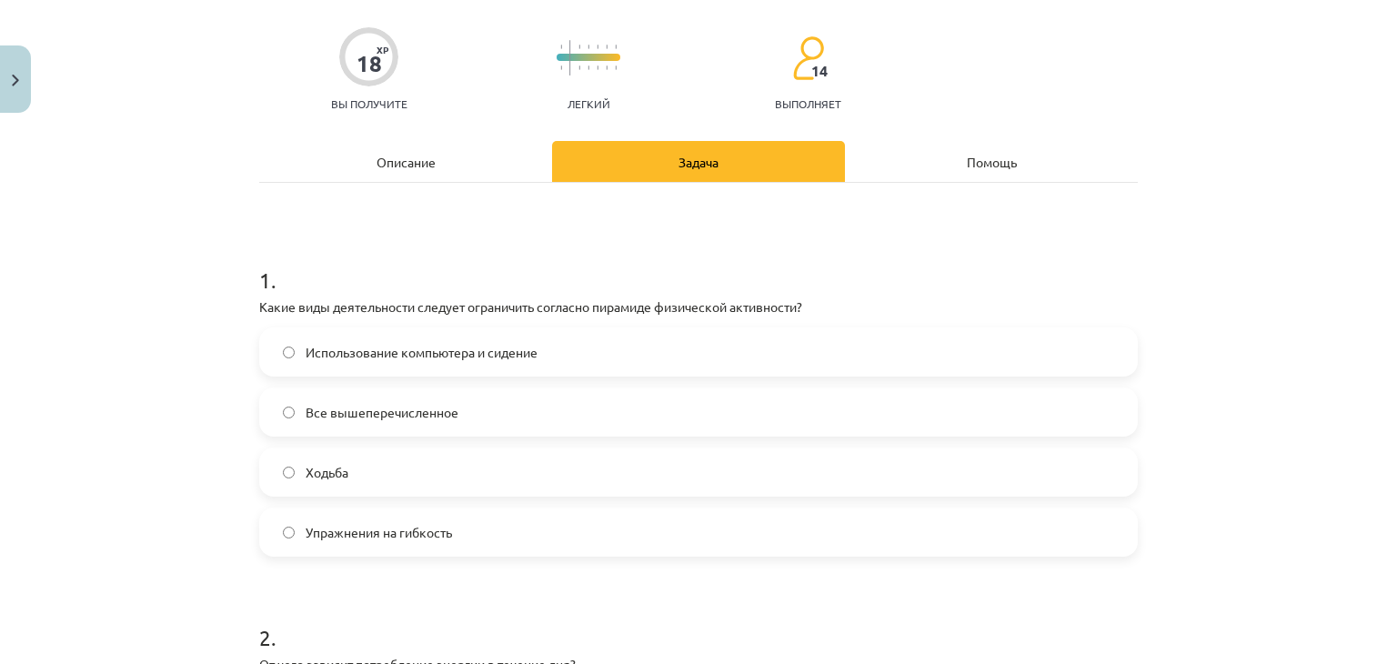
scroll to position [0, 0]
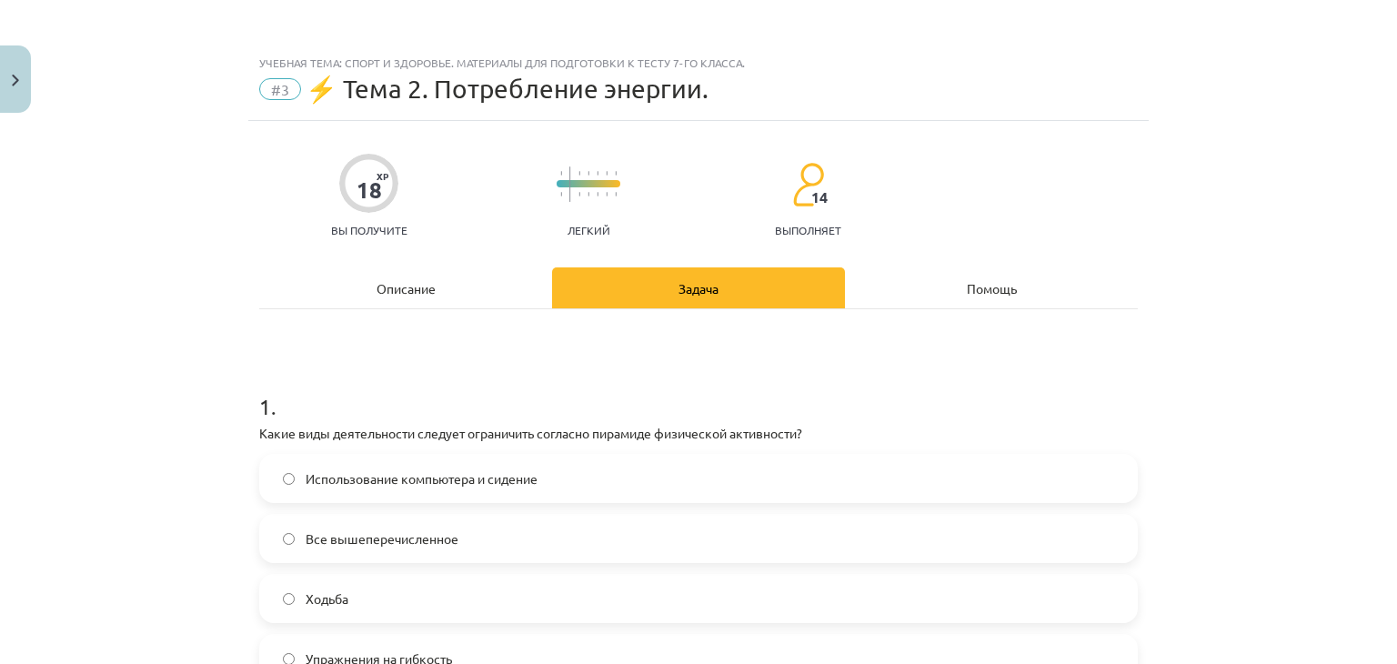
click at [397, 278] on div "Описание" at bounding box center [405, 287] width 293 height 41
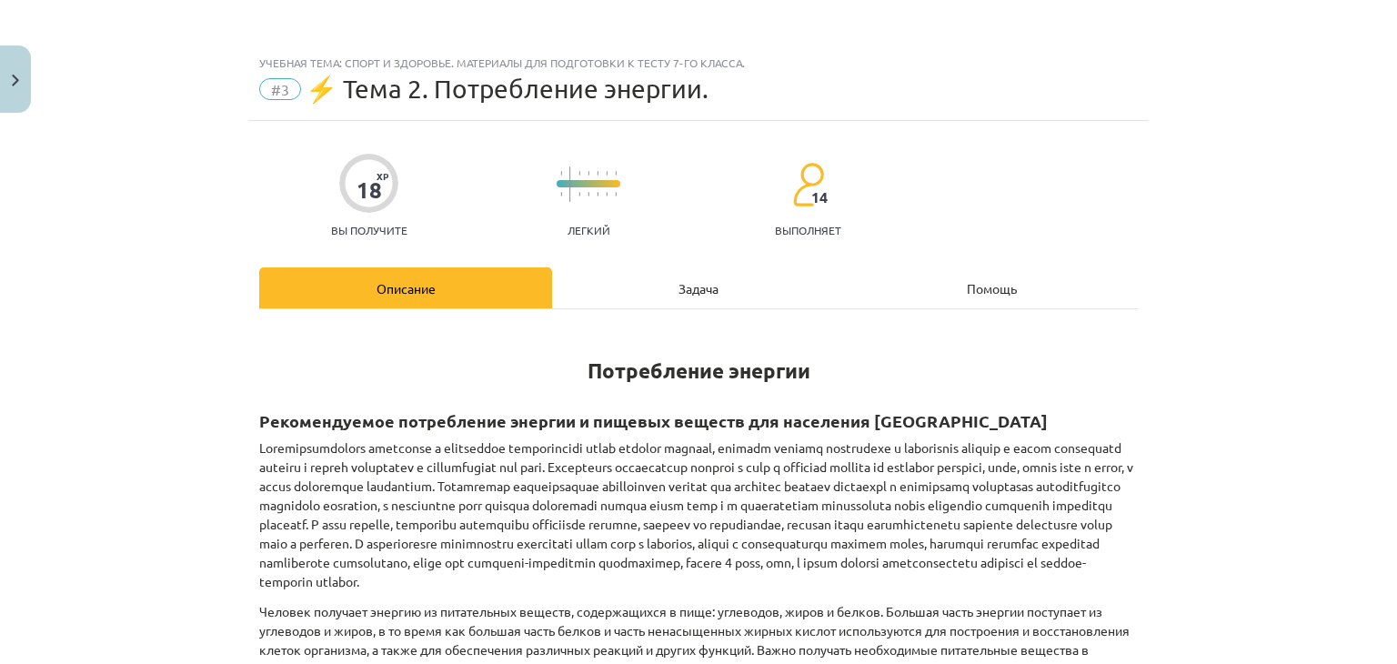
click at [625, 303] on div "Задача" at bounding box center [698, 287] width 293 height 41
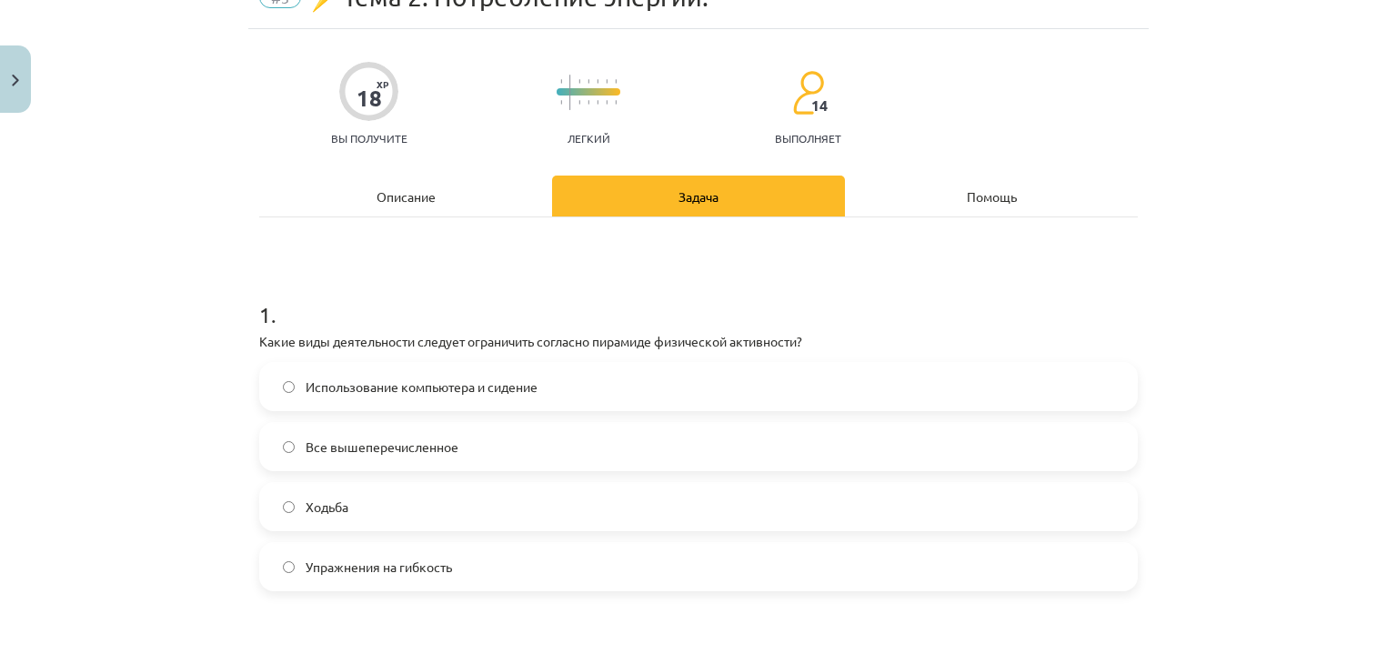
scroll to position [136, 0]
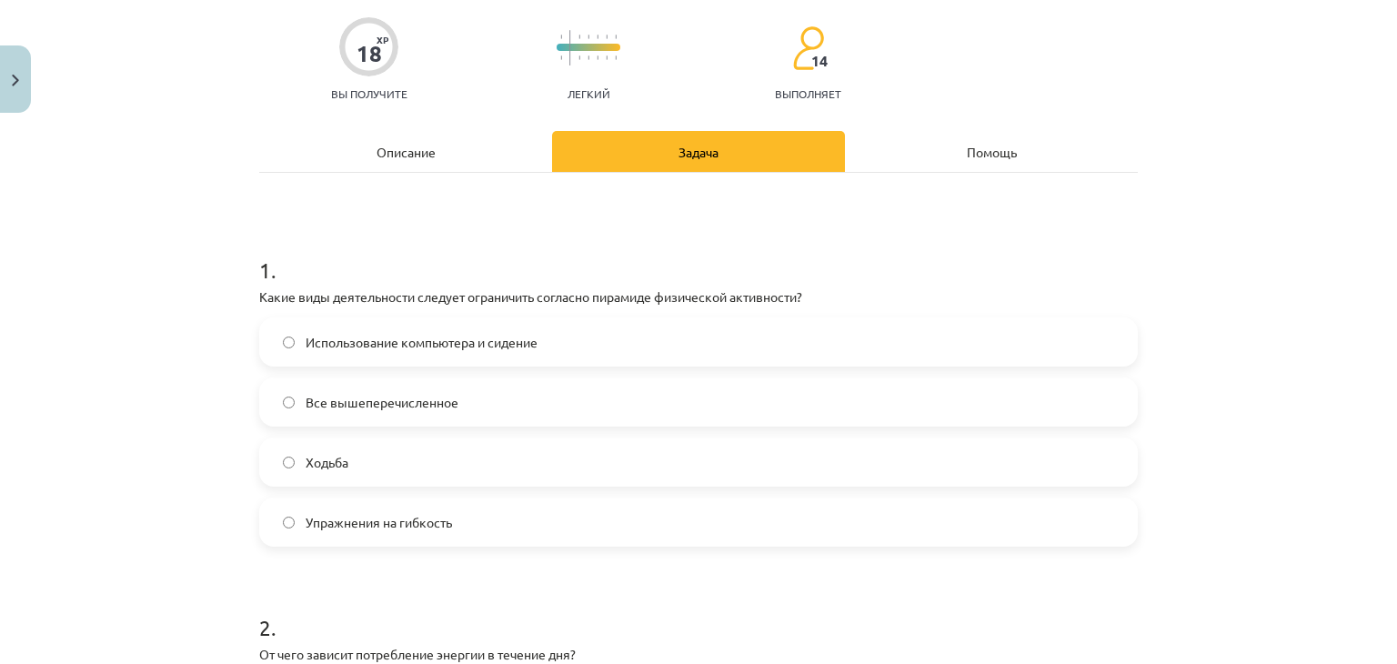
click at [388, 352] on label "Использование компьютера и сидение" at bounding box center [698, 341] width 875 height 45
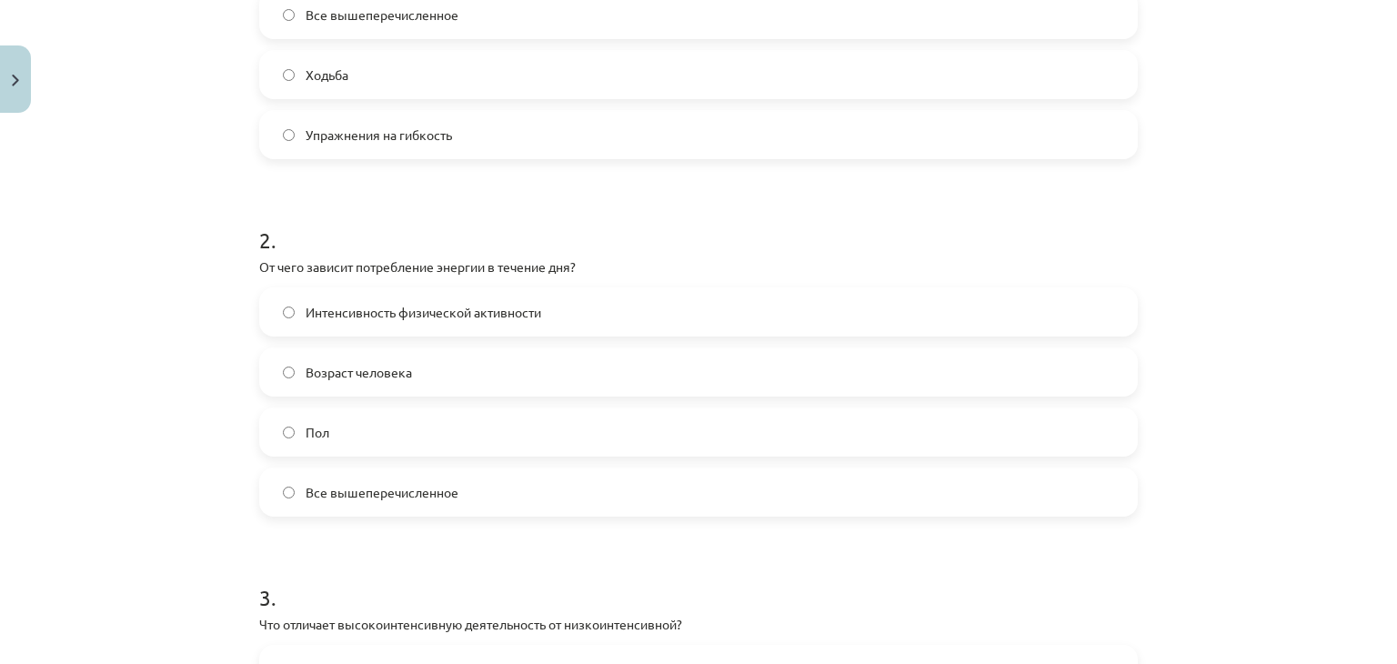
scroll to position [217, 0]
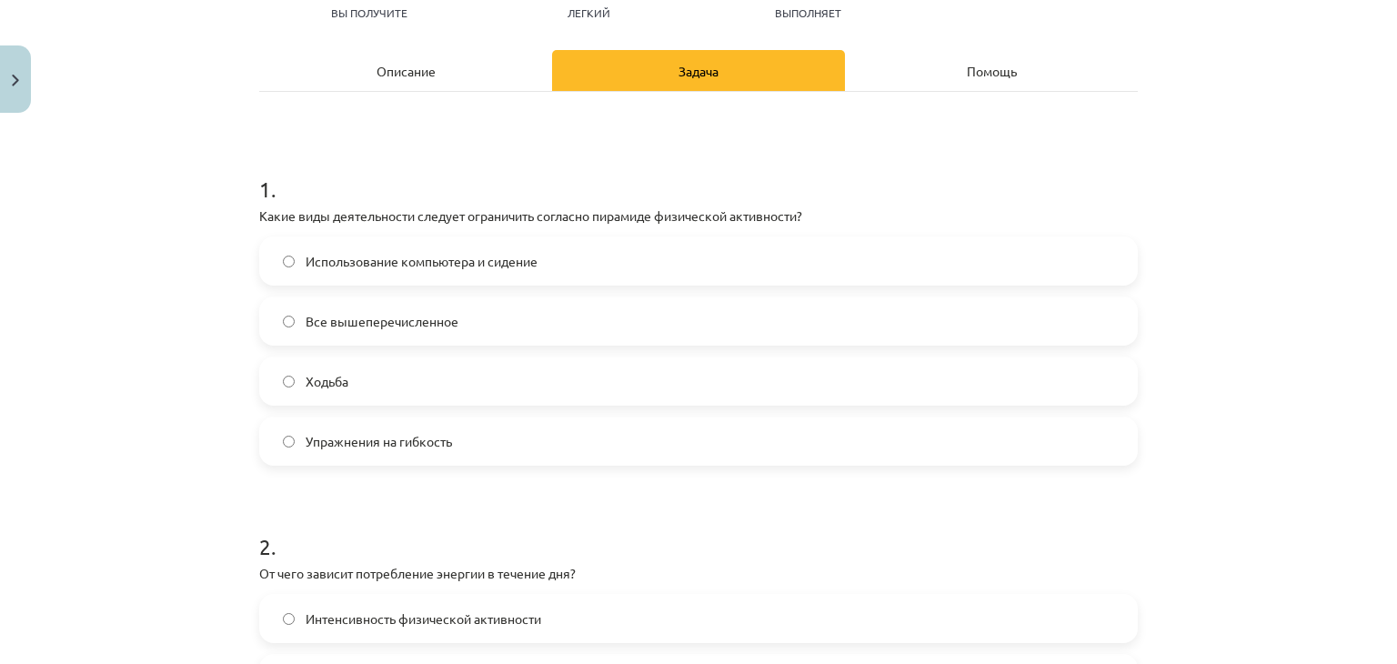
click at [747, 183] on h1 "1 ." at bounding box center [698, 173] width 879 height 56
click at [746, 184] on h1 "1 ." at bounding box center [698, 173] width 879 height 56
drag, startPoint x: 561, startPoint y: 168, endPoint x: 544, endPoint y: 282, distance: 115.0
click at [559, 185] on h1 "1 ." at bounding box center [698, 173] width 879 height 56
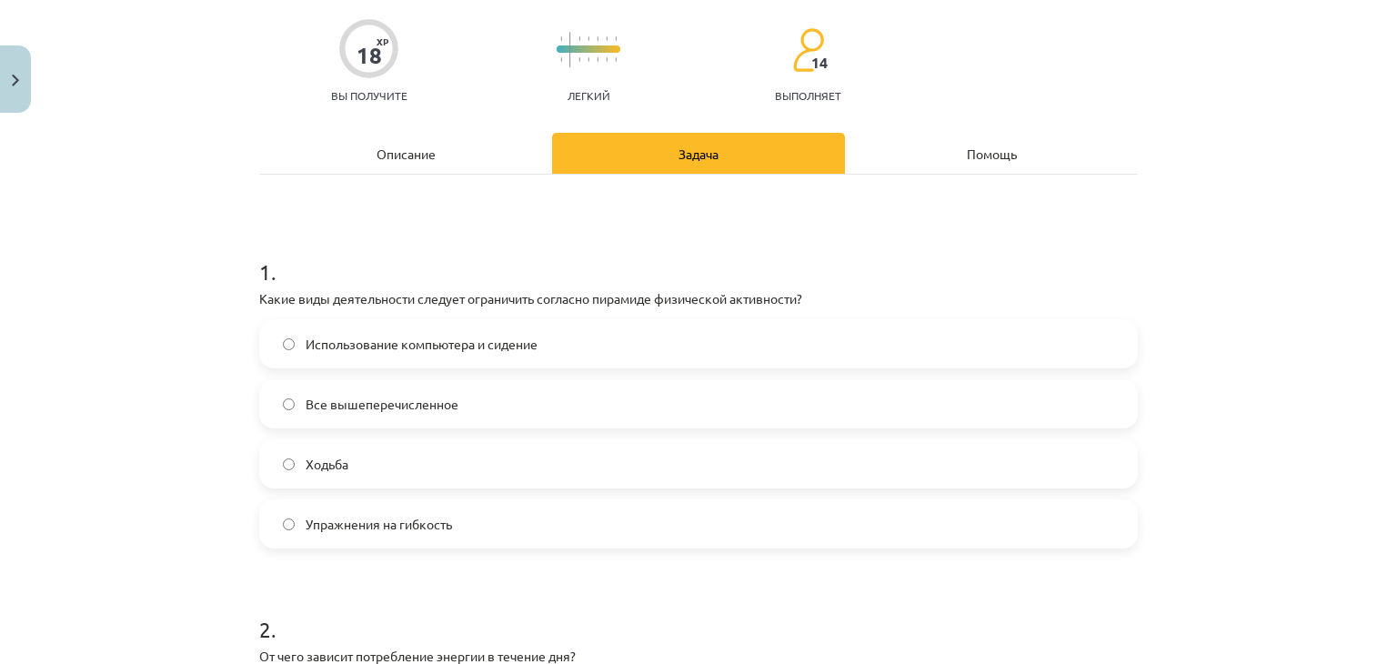
scroll to position [0, 0]
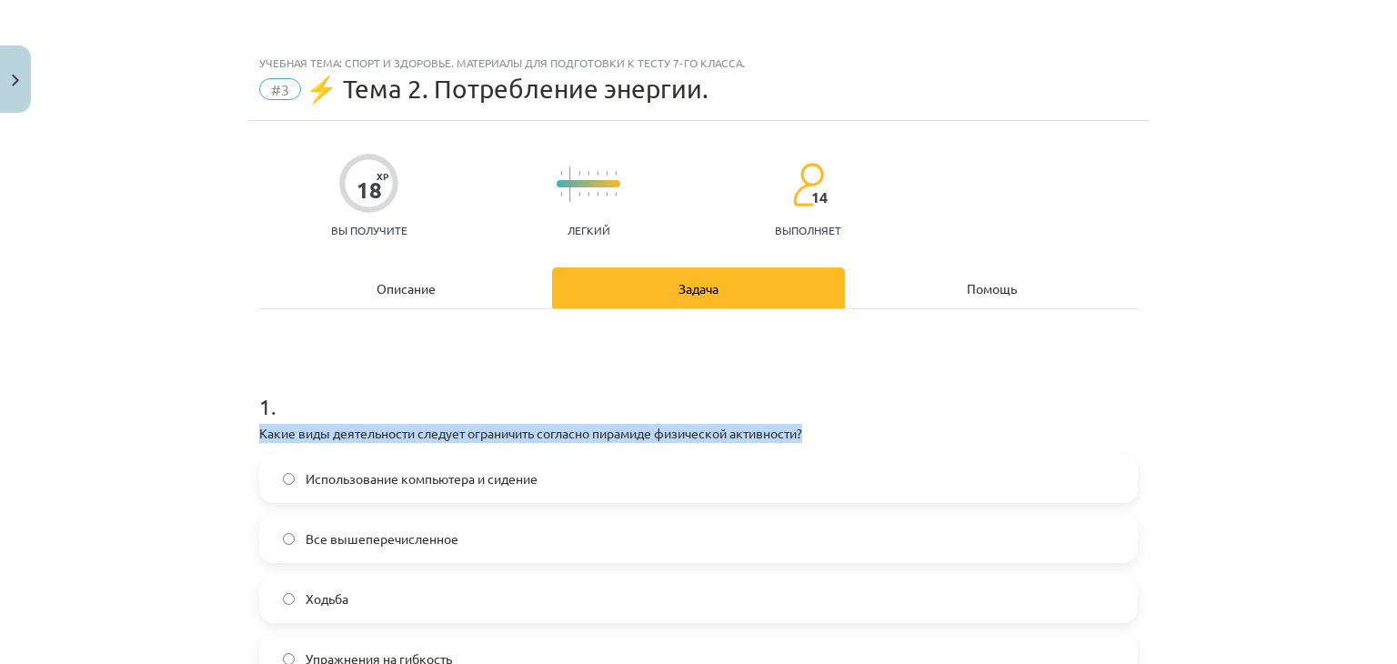
drag, startPoint x: 1261, startPoint y: 452, endPoint x: 489, endPoint y: 296, distance: 788.0
click at [568, 299] on div "Учебная тема: Спорт и здоровье. Материалы для подготовки к тесту 7-го класса. #…" at bounding box center [698, 332] width 1397 height 664
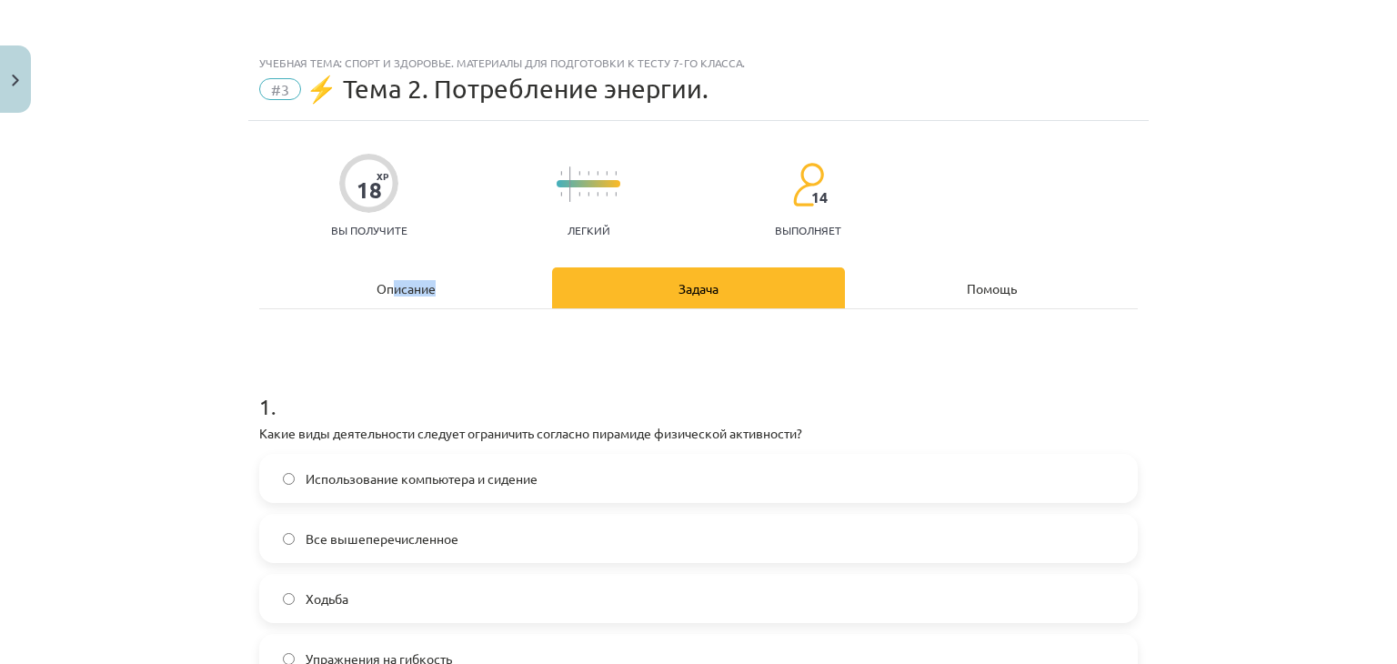
click at [437, 276] on div "Описание" at bounding box center [405, 287] width 293 height 41
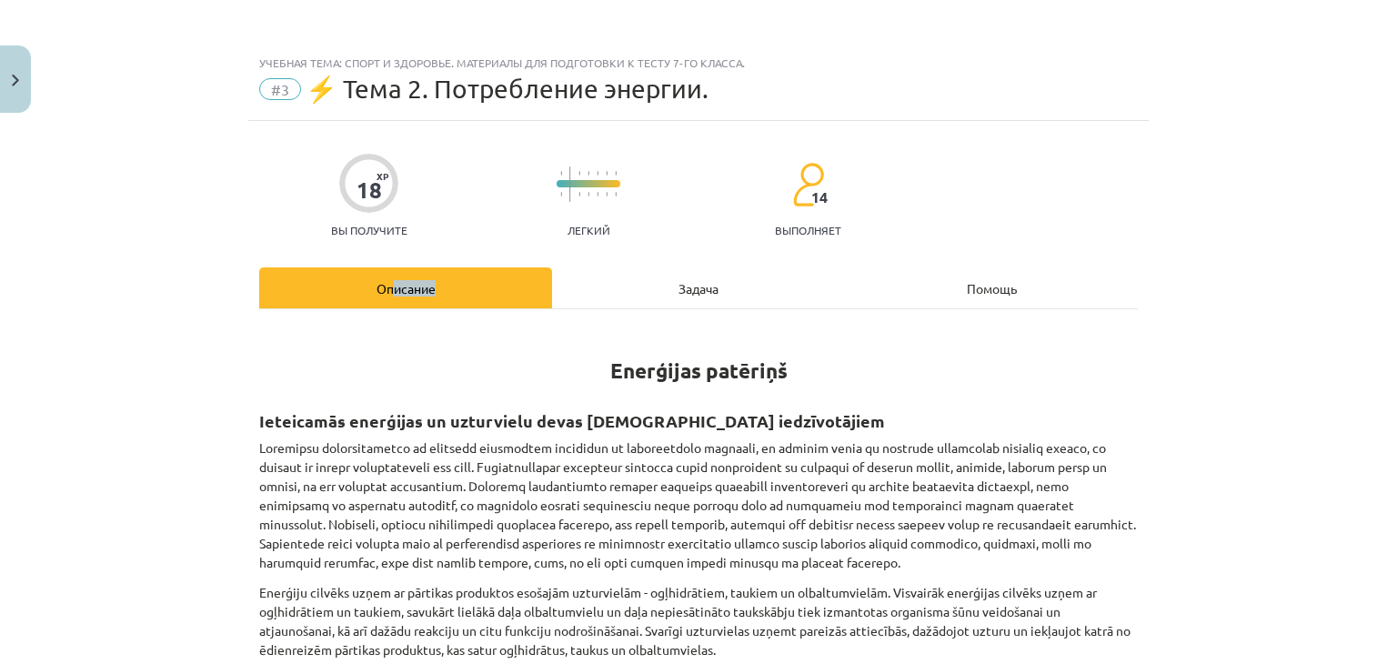
scroll to position [45, 0]
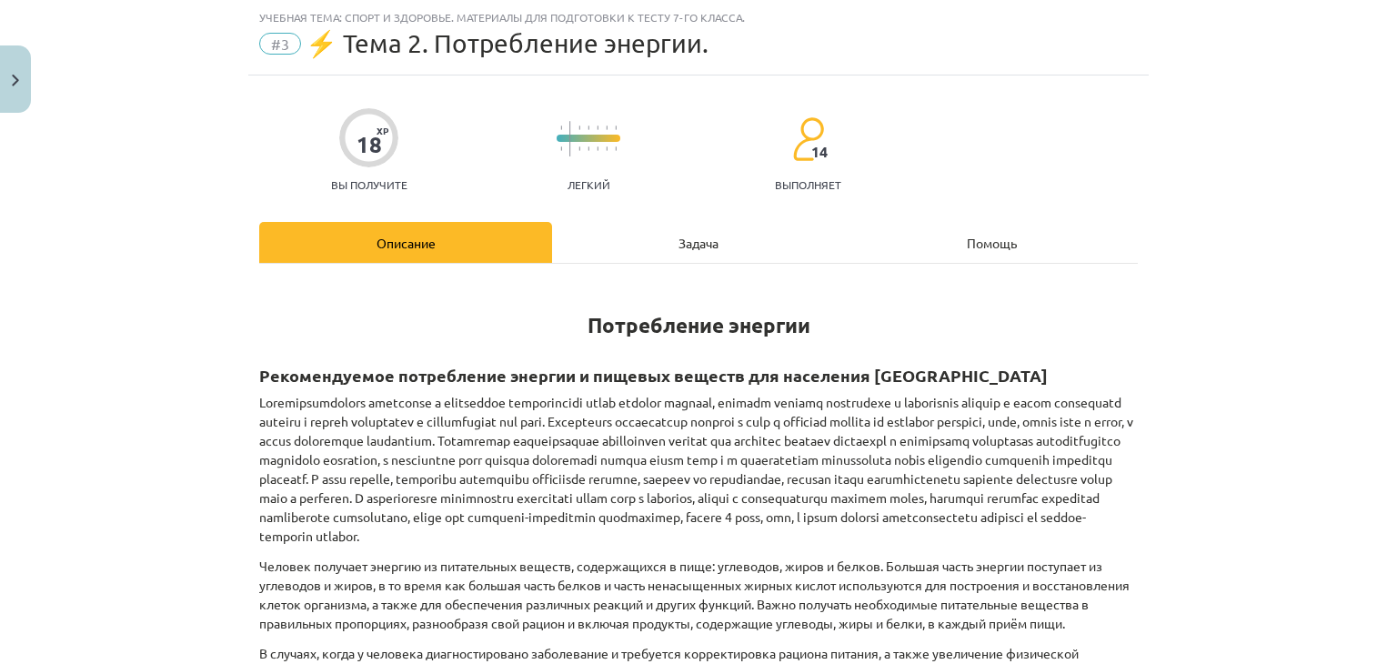
click at [393, 328] on h1 "Потребление энергии" at bounding box center [698, 308] width 879 height 57
click at [659, 235] on div "Задача" at bounding box center [698, 242] width 293 height 41
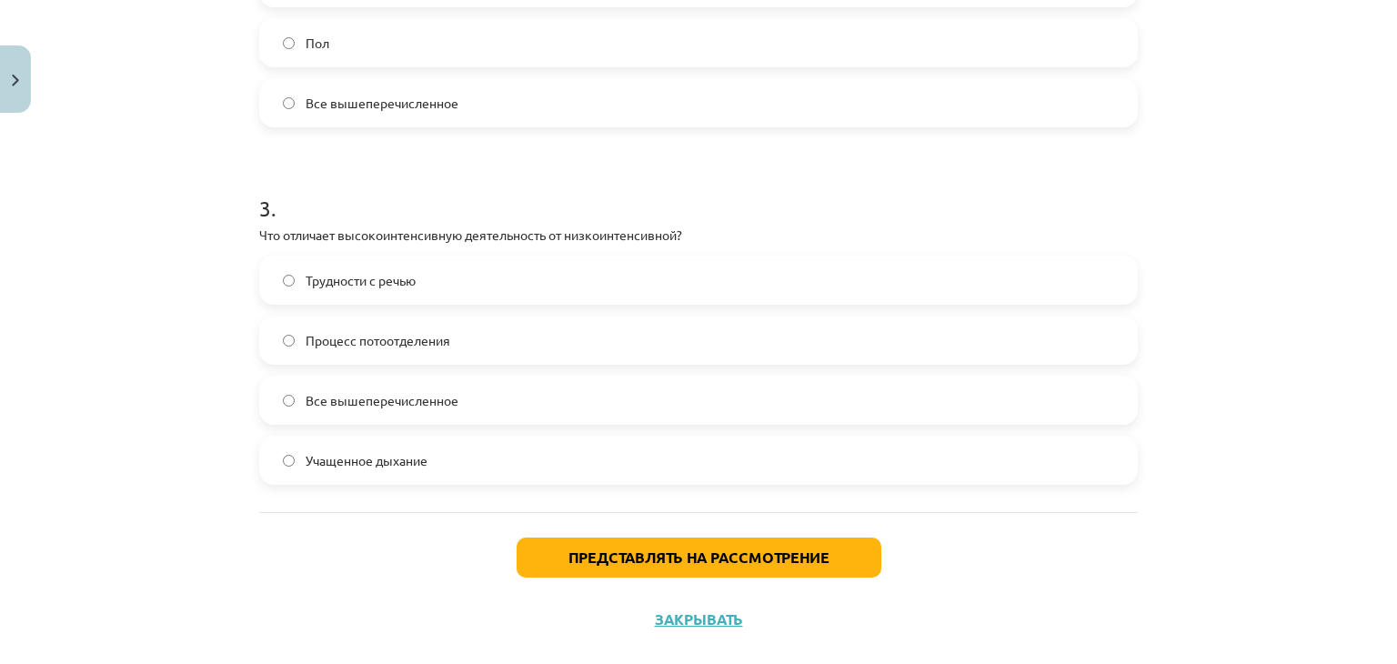
scroll to position [945, 0]
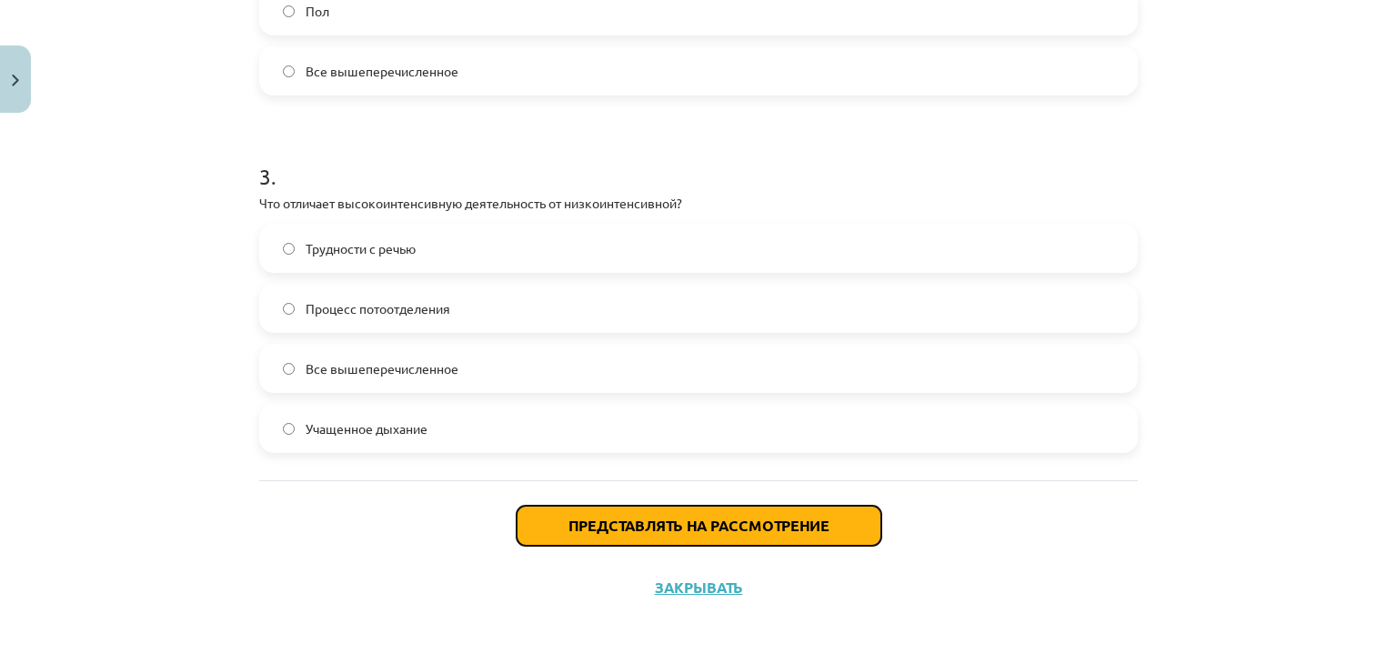
click at [610, 533] on button "Представлять на рассмотрение" at bounding box center [699, 526] width 365 height 40
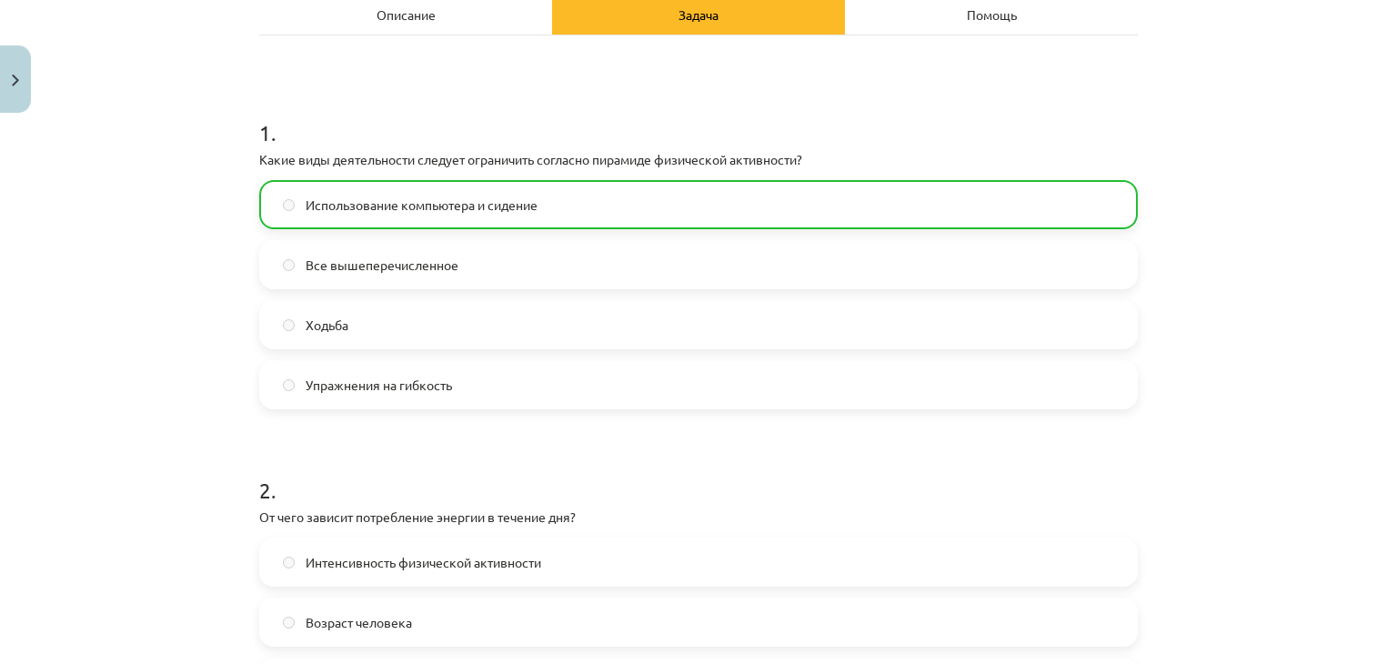
scroll to position [0, 0]
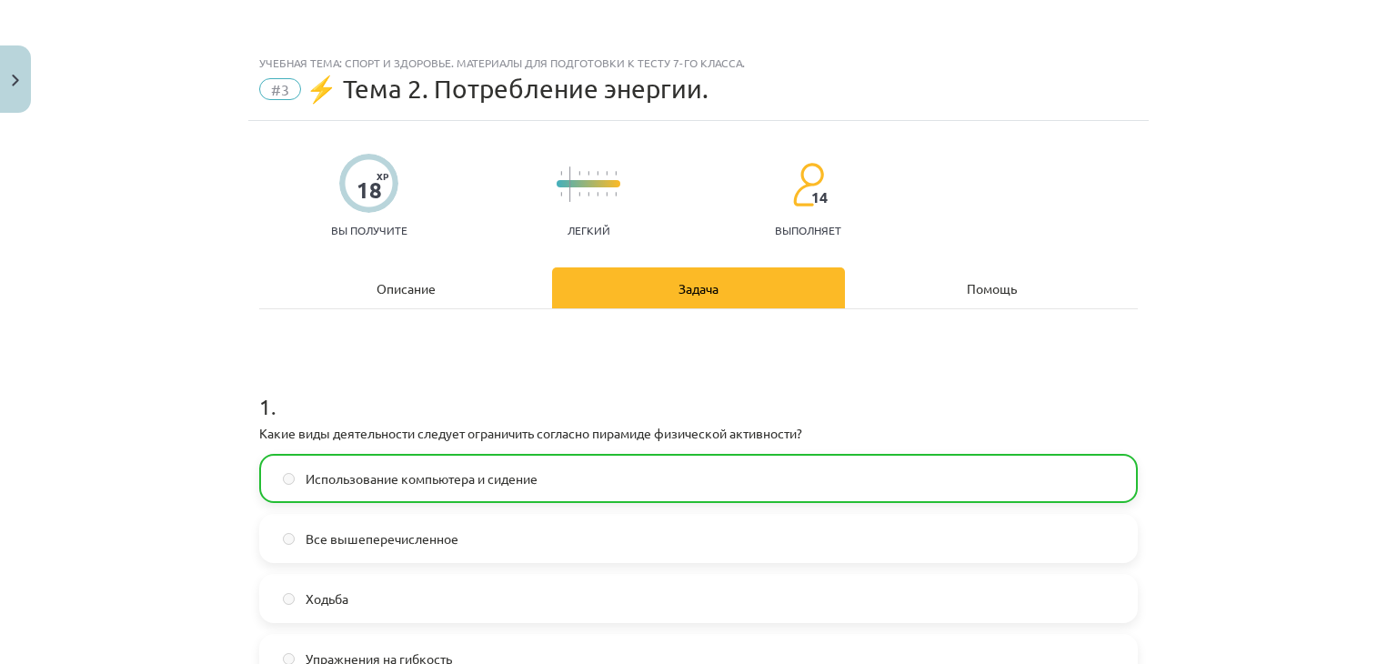
drag, startPoint x: 379, startPoint y: 285, endPoint x: 0, endPoint y: 161, distance: 399.0
click at [349, 277] on div "Описание" at bounding box center [405, 287] width 293 height 41
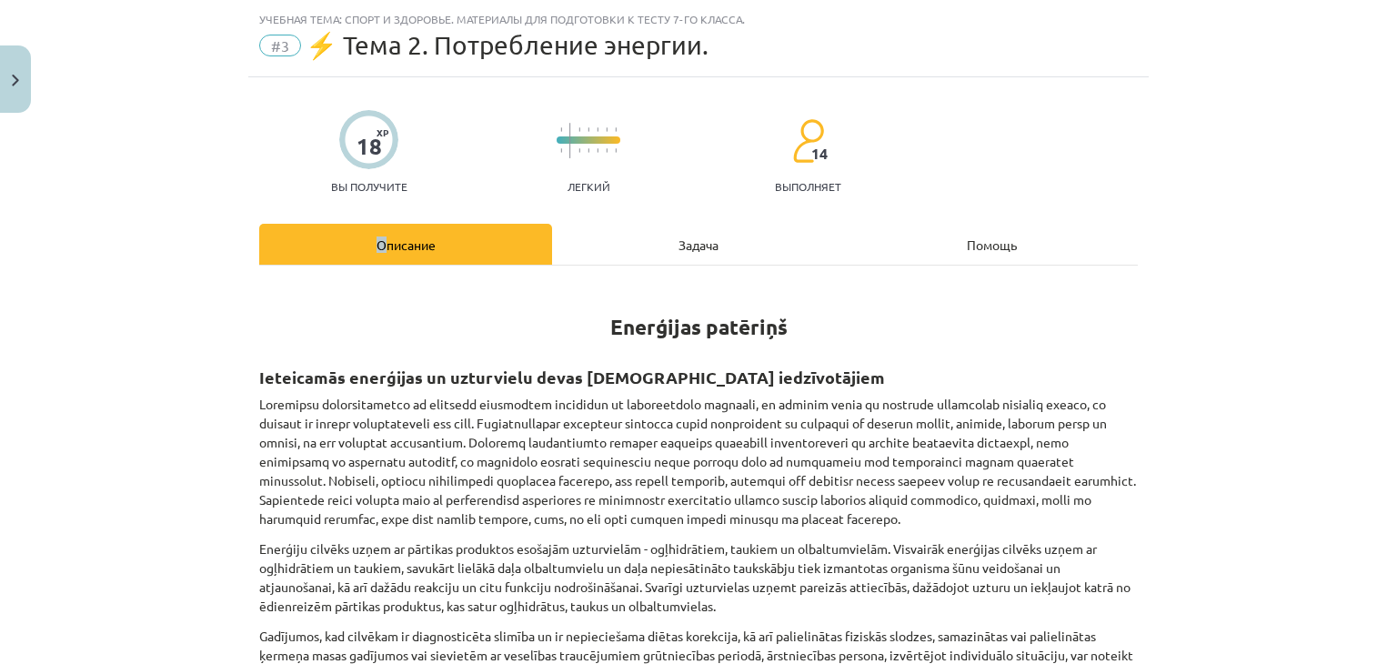
scroll to position [45, 0]
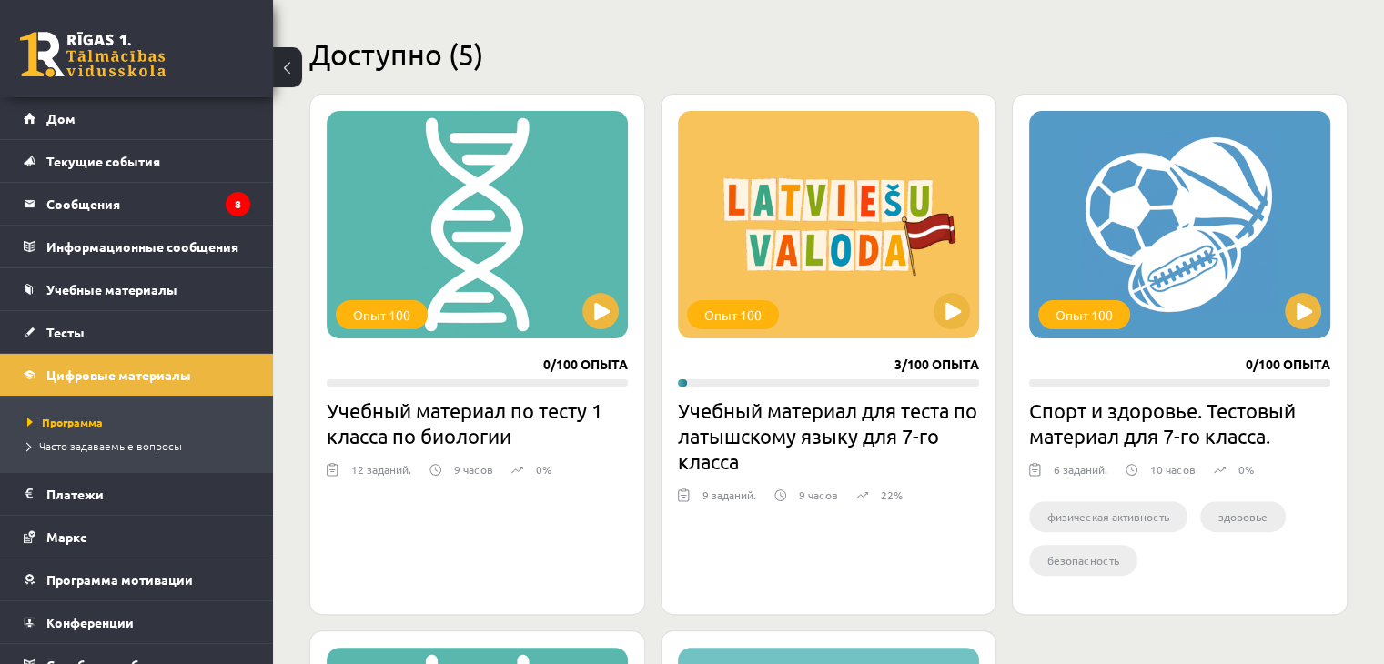
scroll to position [480, 0]
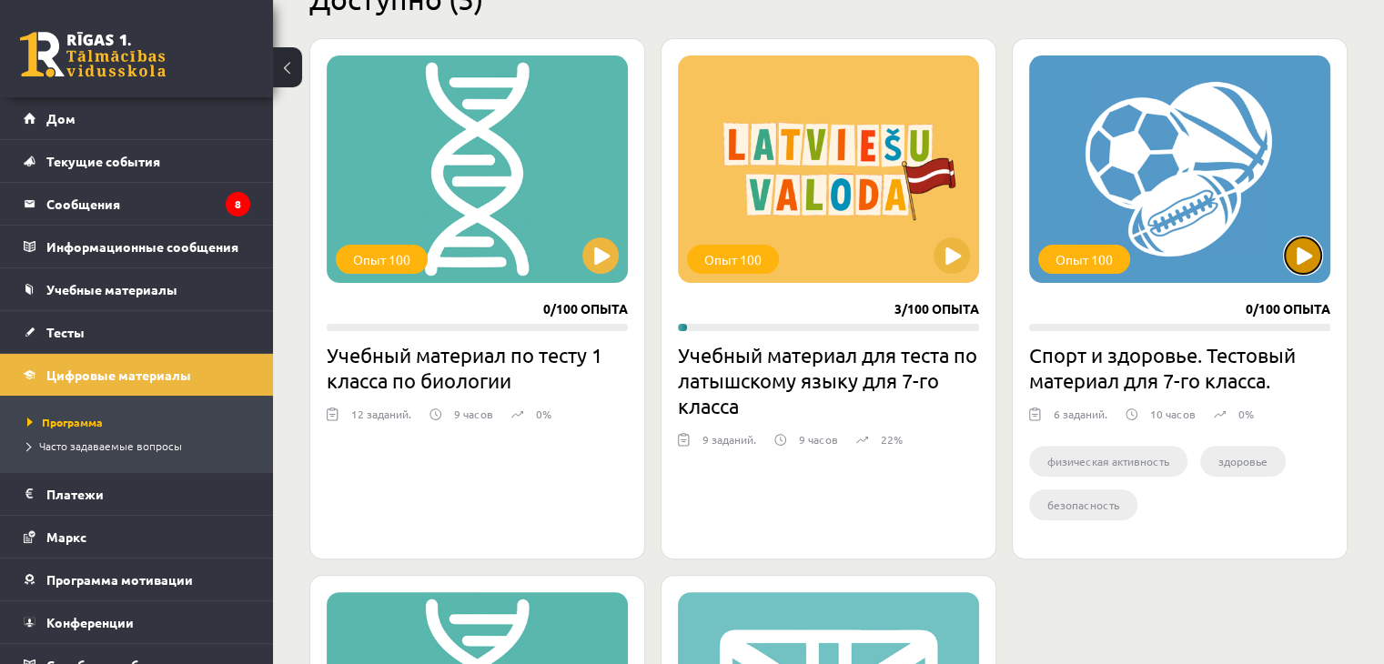
click at [1306, 259] on button at bounding box center [1303, 255] width 36 height 36
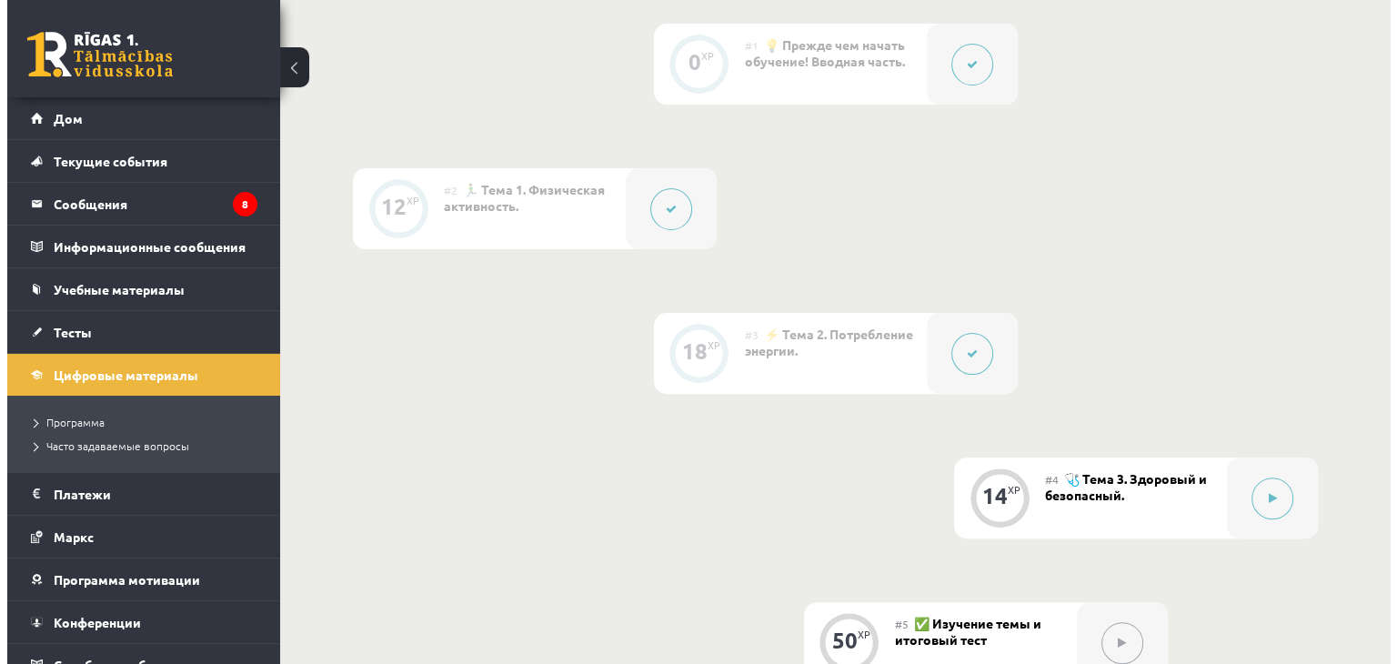
scroll to position [517, 0]
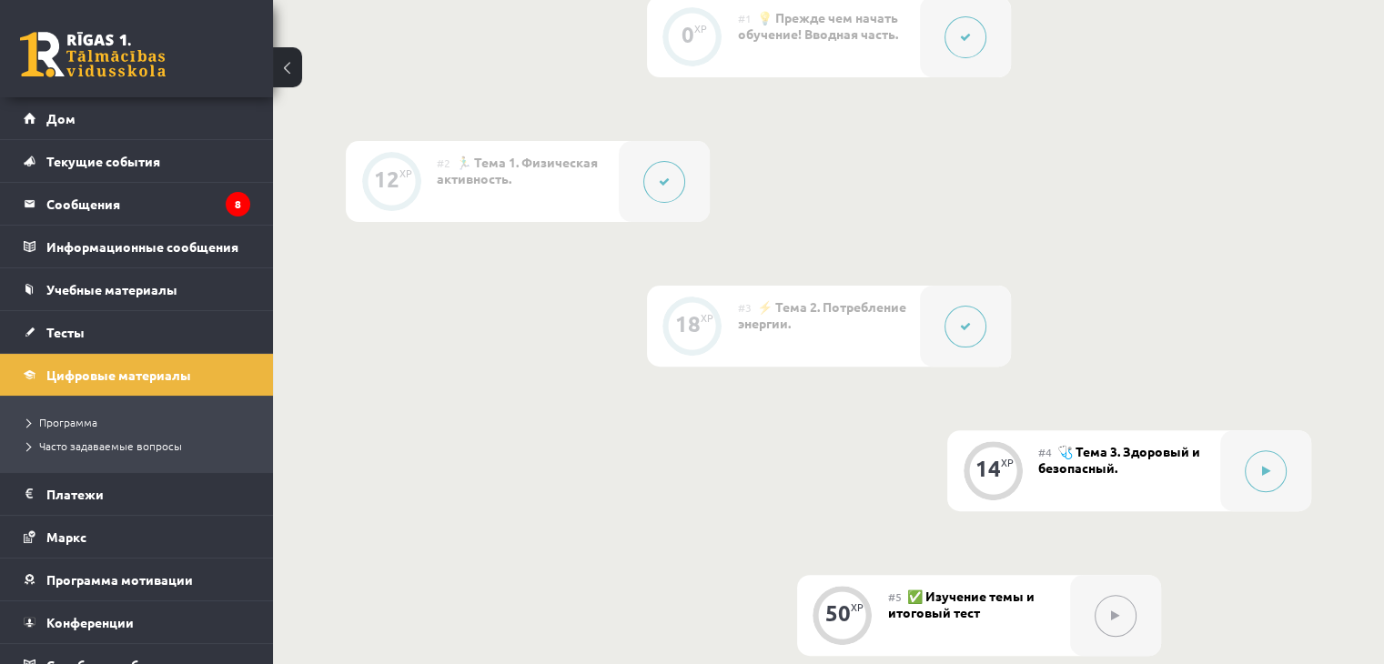
click at [959, 338] on button at bounding box center [965, 327] width 42 height 42
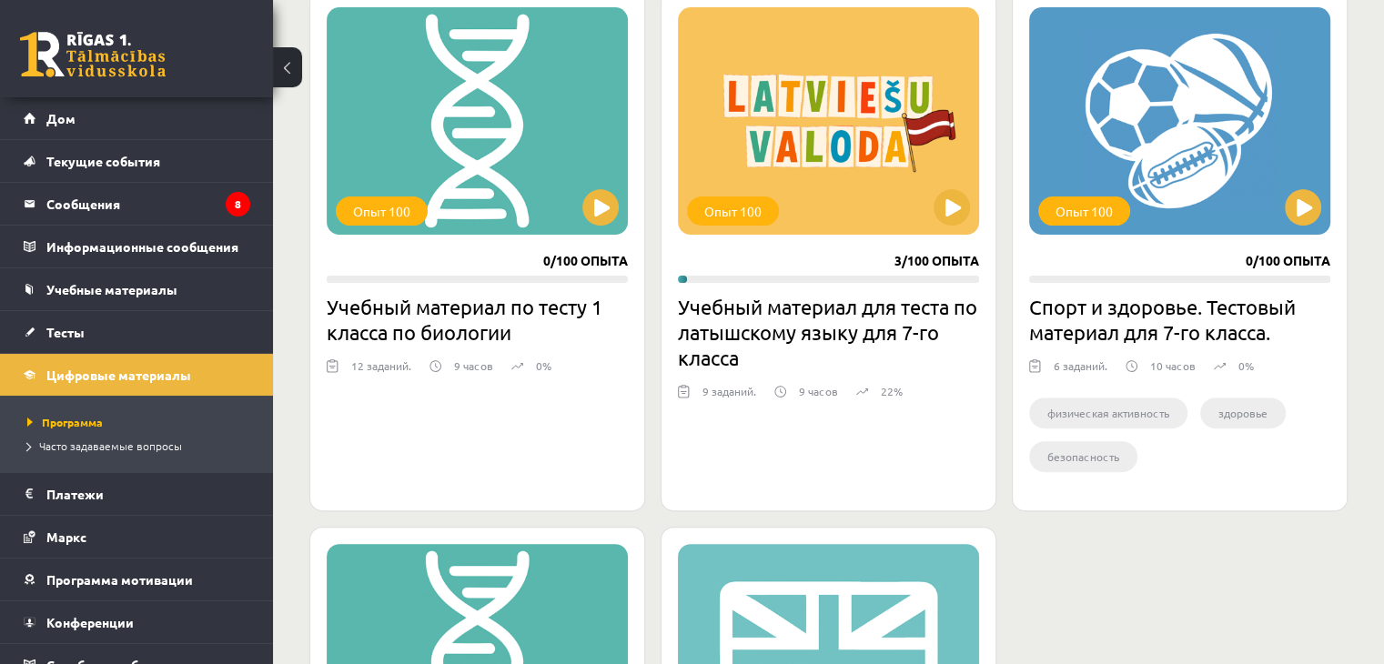
scroll to position [571, 0]
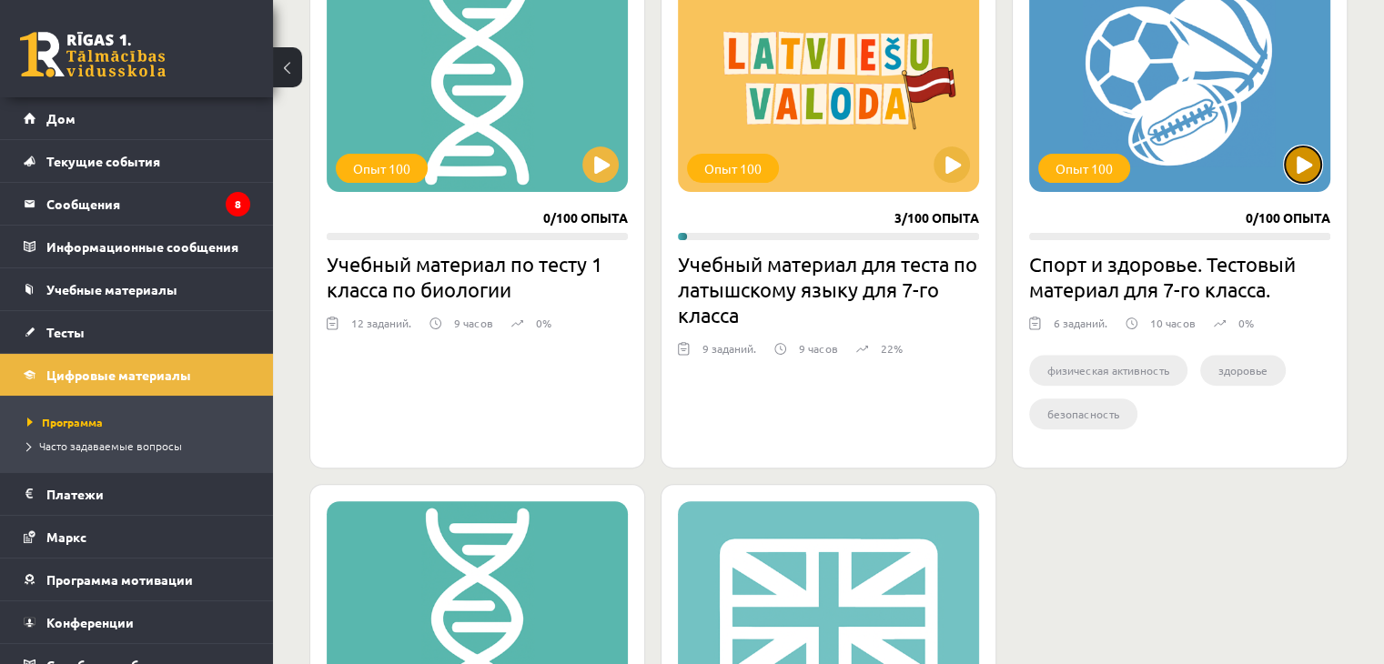
click at [1306, 154] on button at bounding box center [1303, 164] width 36 height 36
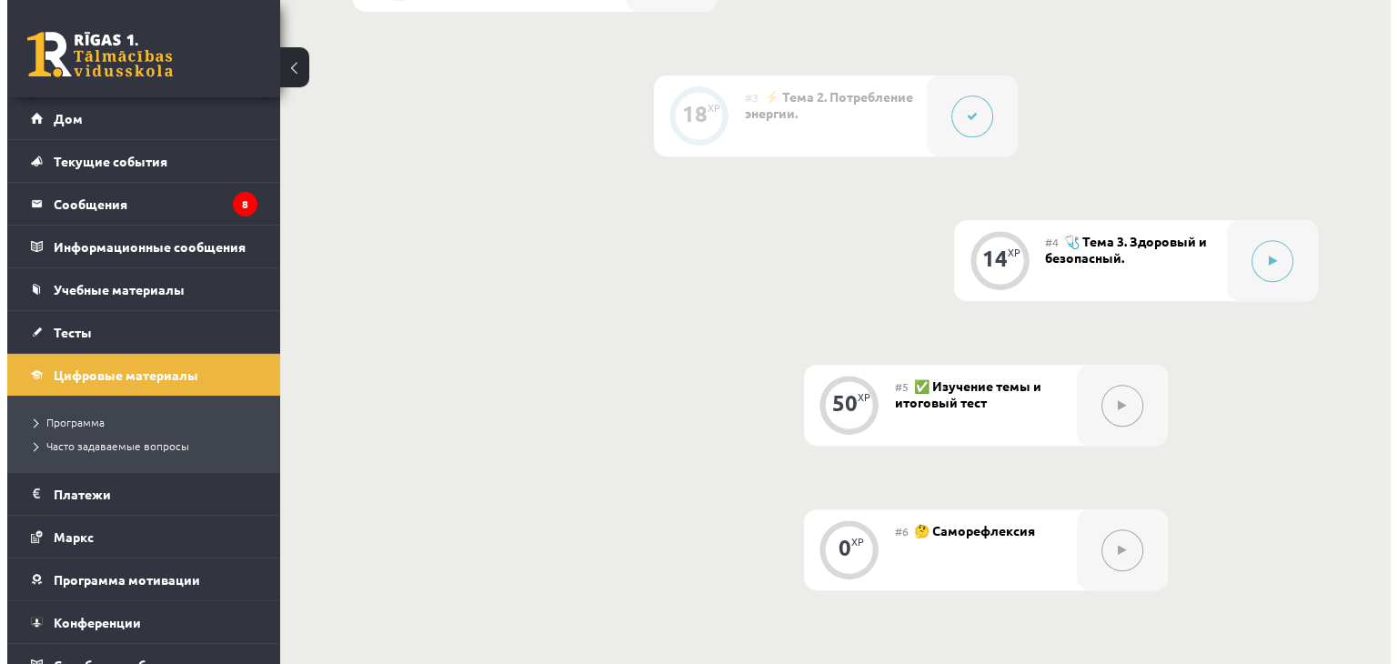
scroll to position [728, 0]
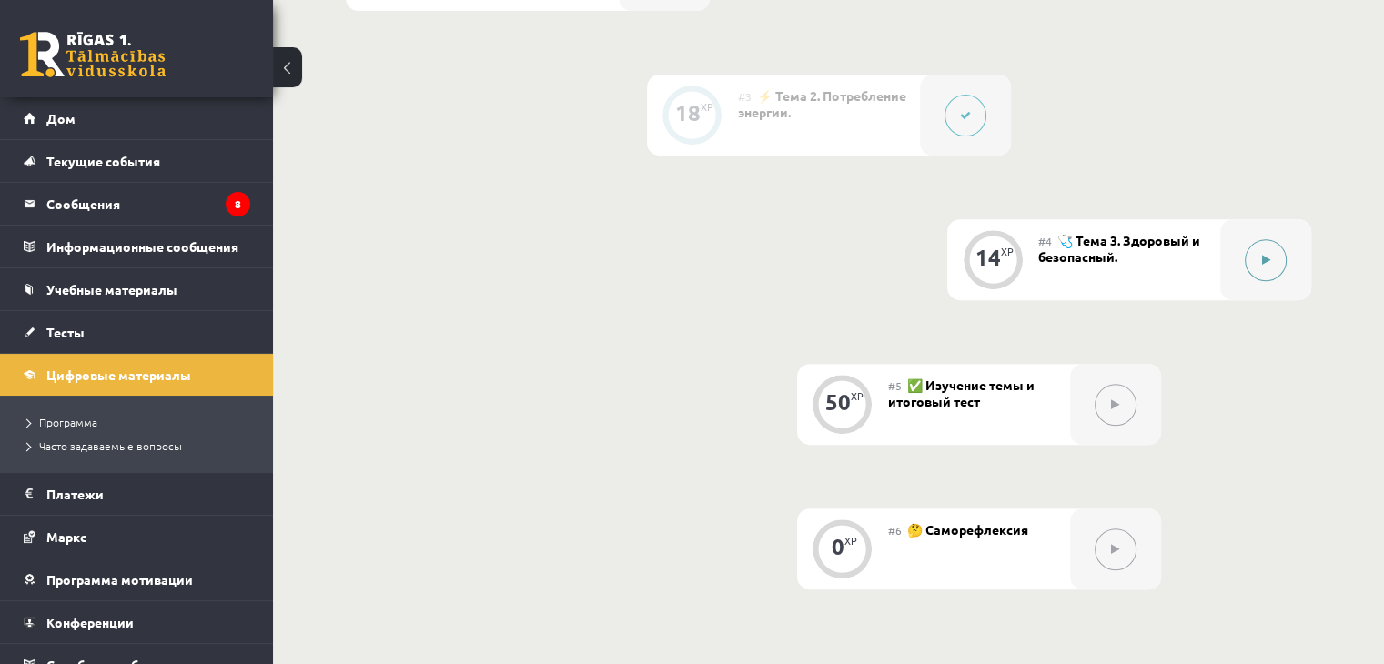
click at [1252, 256] on button at bounding box center [1266, 260] width 42 height 42
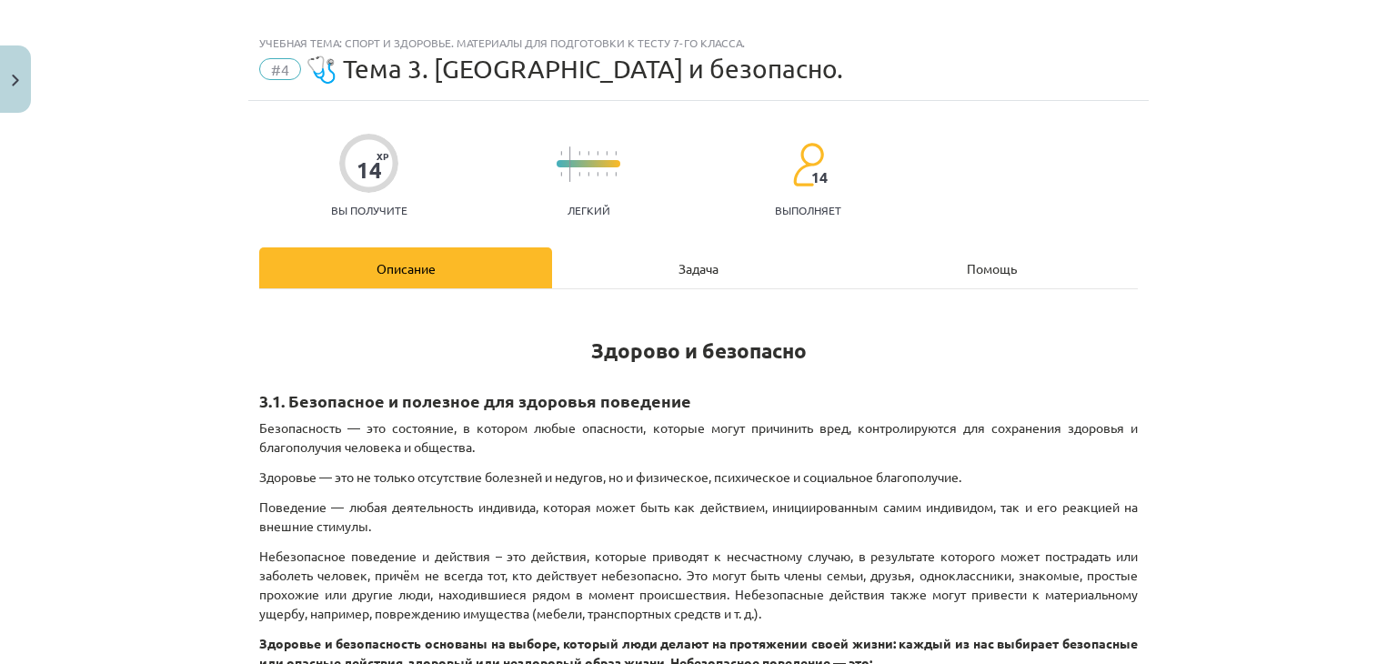
scroll to position [0, 0]
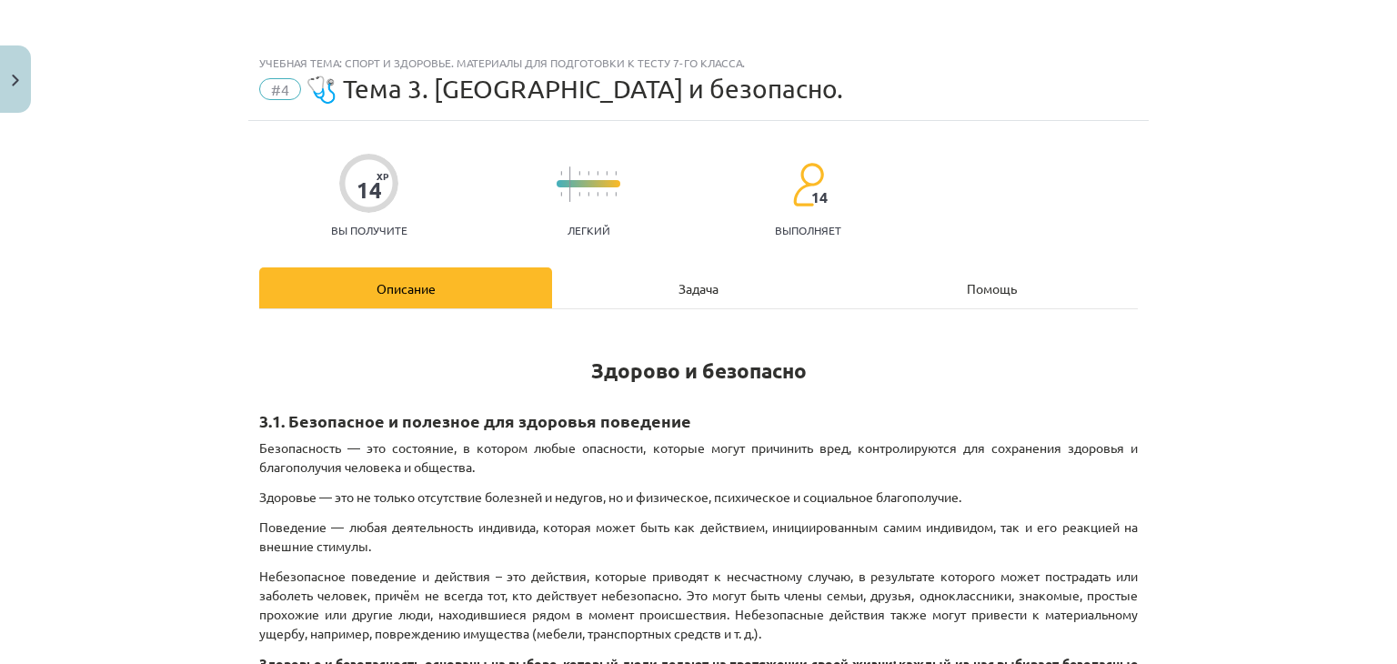
drag, startPoint x: 692, startPoint y: 276, endPoint x: 680, endPoint y: 290, distance: 19.3
click at [688, 278] on div "Задача" at bounding box center [698, 287] width 293 height 41
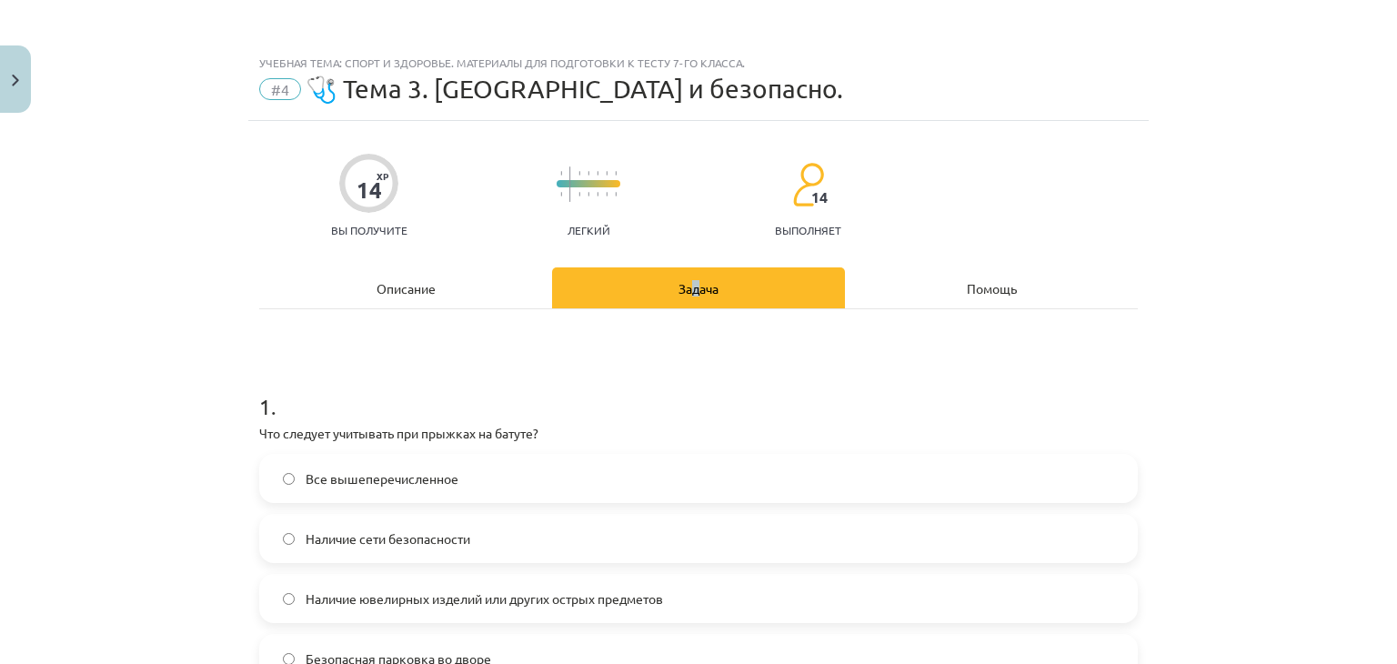
scroll to position [273, 0]
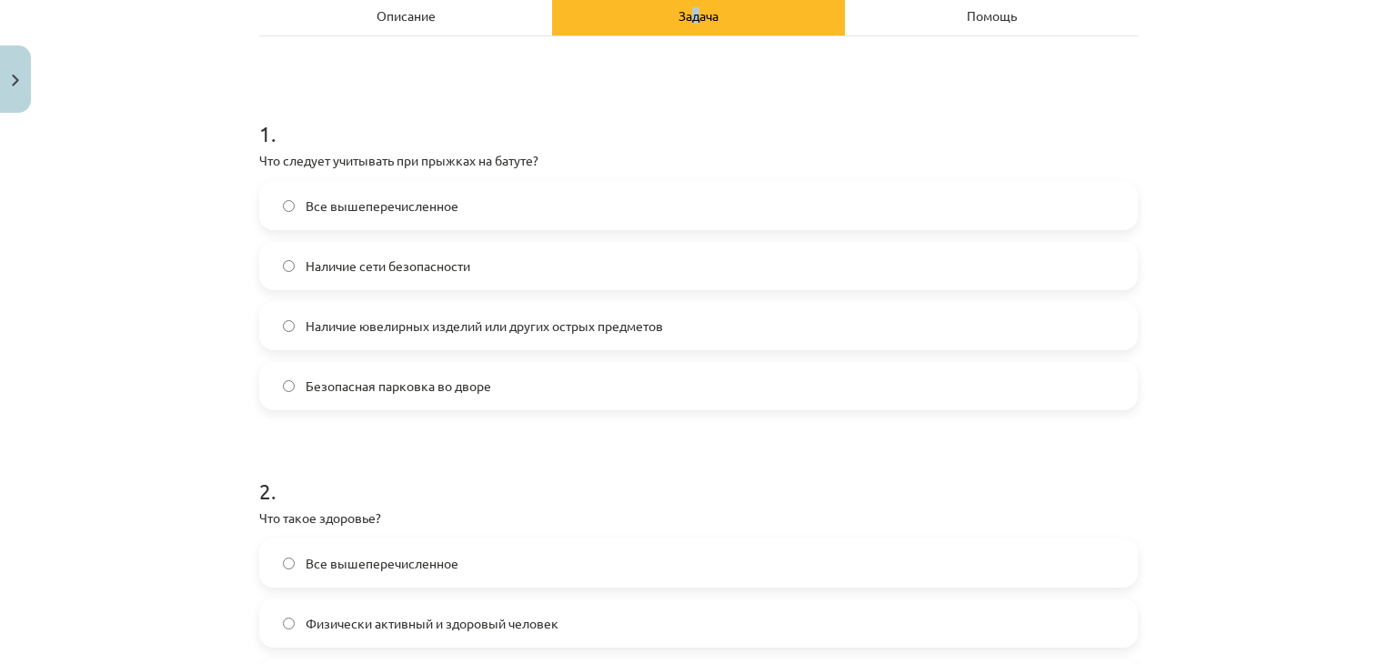
click at [287, 197] on label "Все вышеперечисленное" at bounding box center [698, 205] width 875 height 45
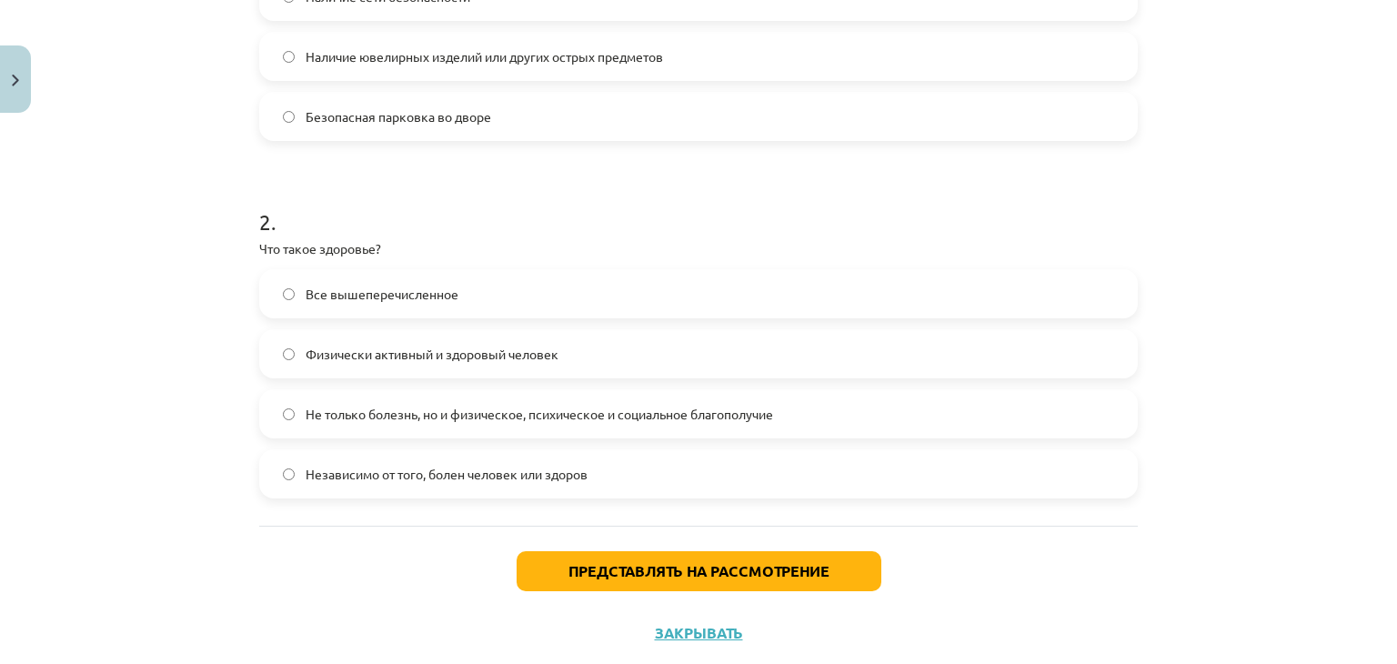
scroll to position [546, 0]
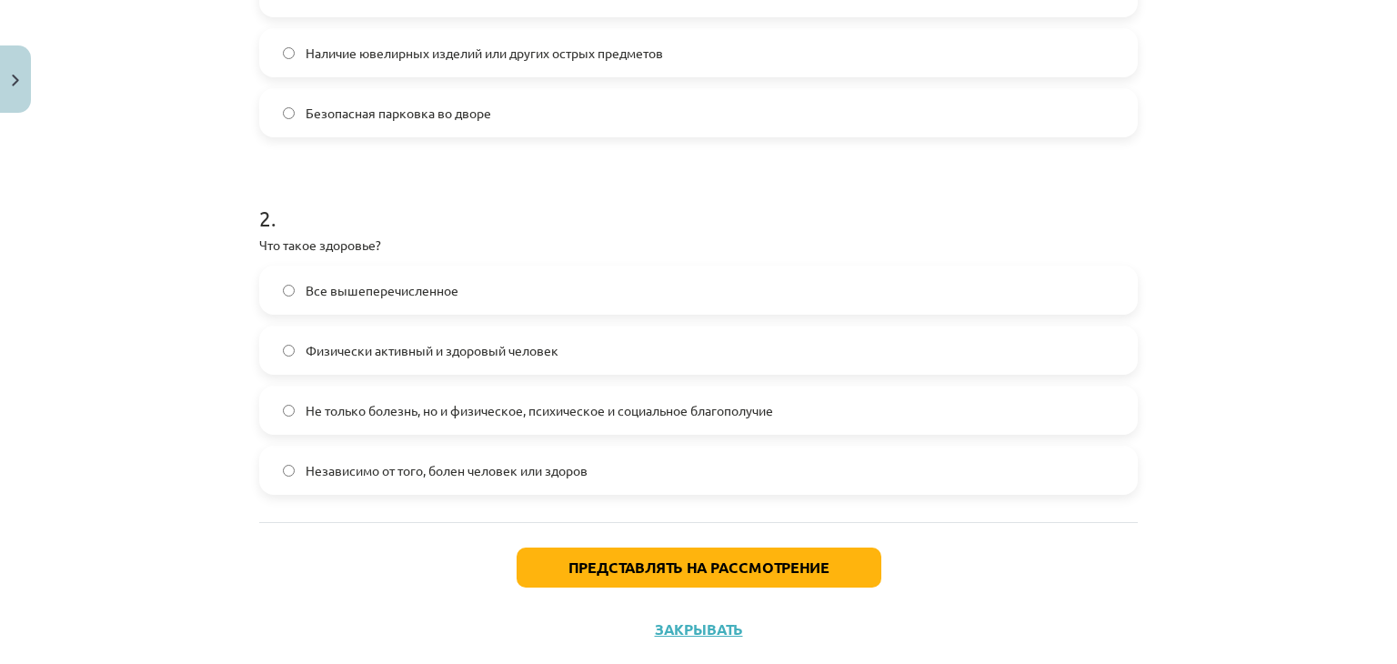
click at [1257, 183] on div "Учебная тема: Спорт и здоровье. Материалы для подготовки к тесту 7-го класса. #…" at bounding box center [698, 332] width 1397 height 664
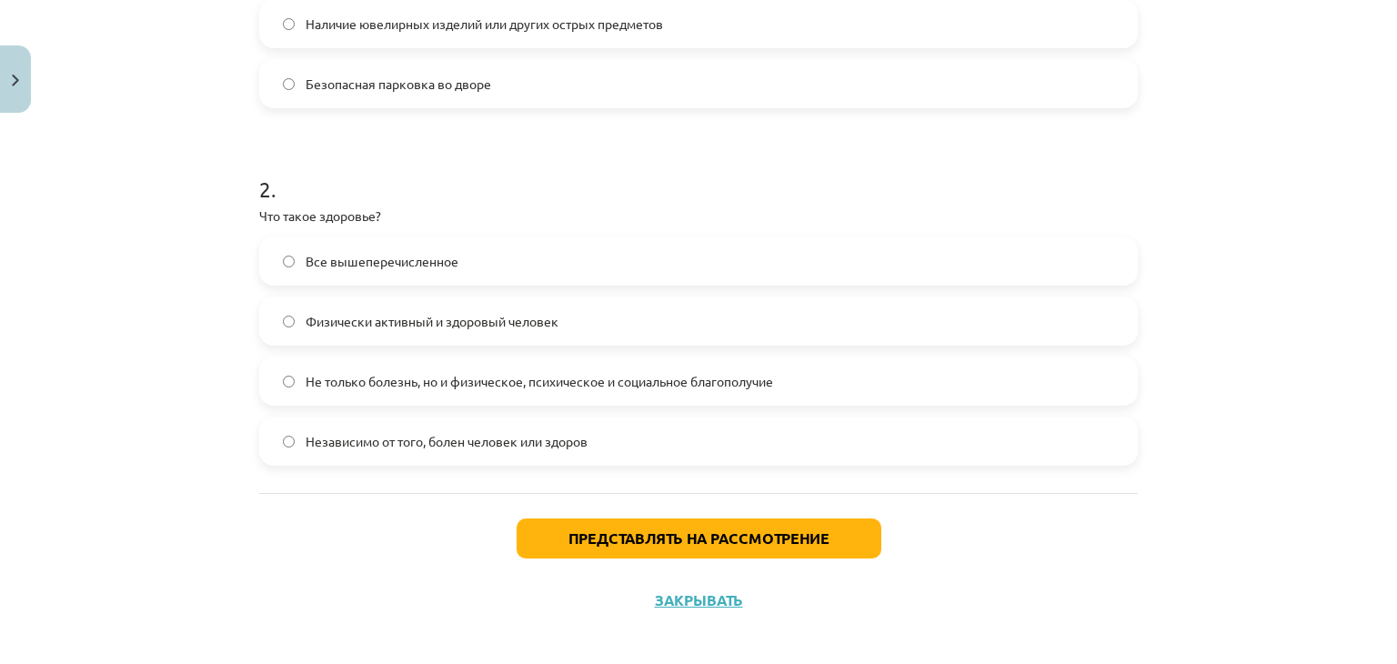
scroll to position [587, 0]
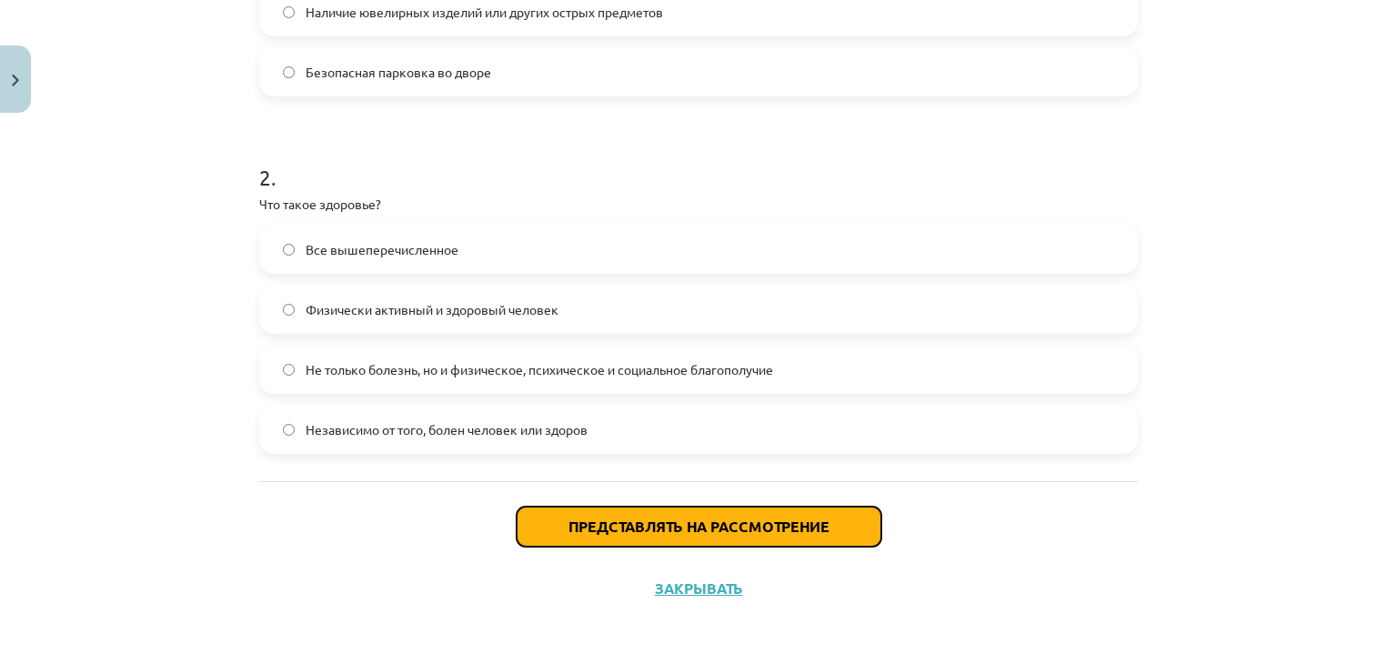
click at [618, 534] on button "Представлять на рассмотрение" at bounding box center [699, 527] width 365 height 40
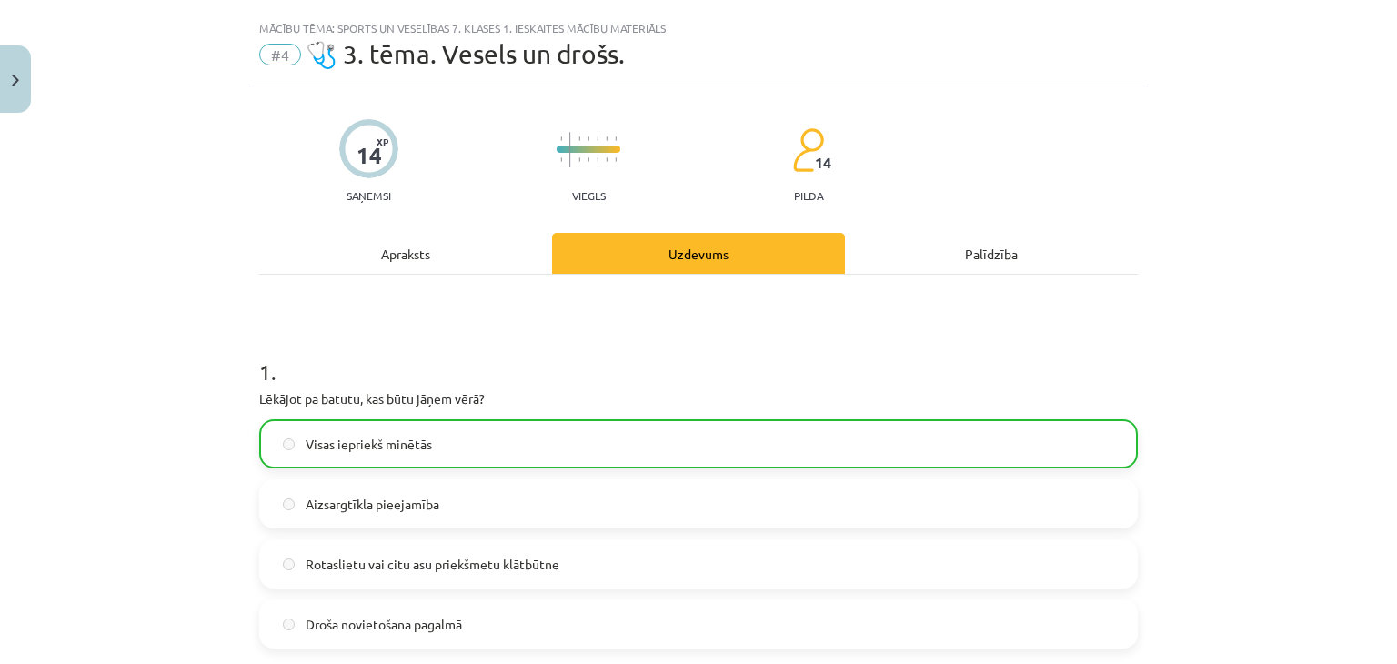
scroll to position [0, 0]
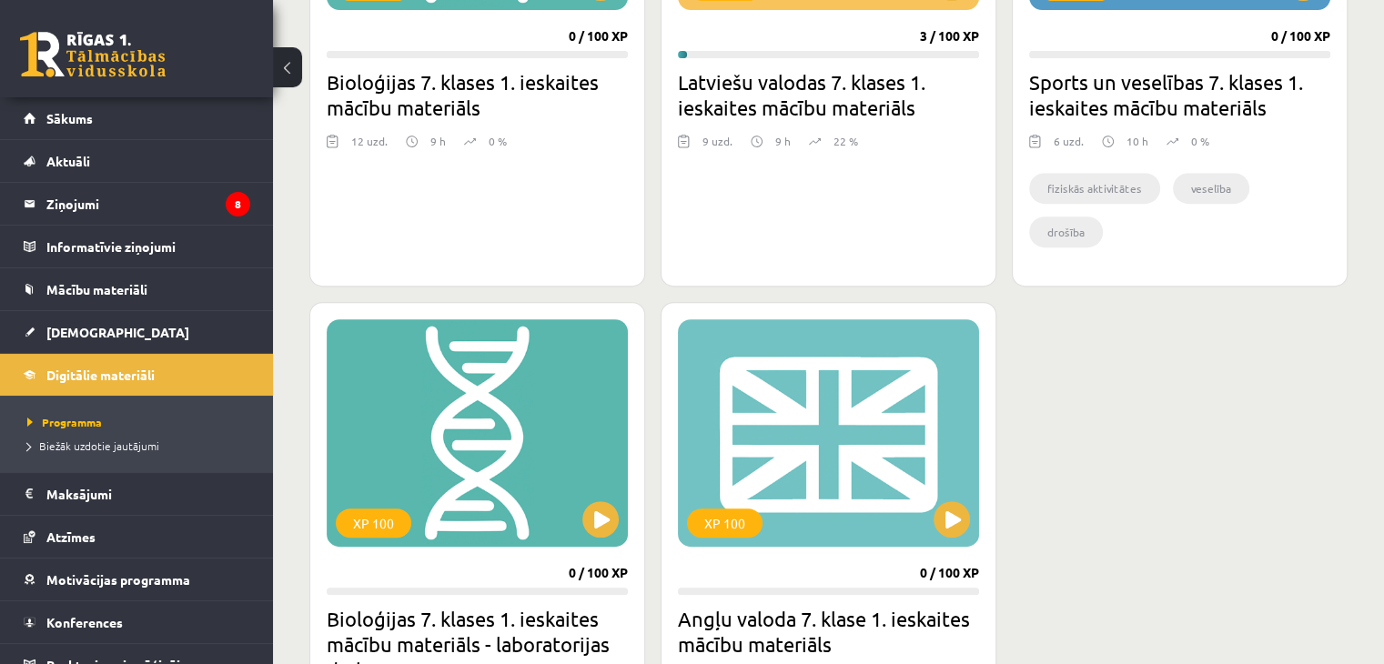
scroll to position [844, 0]
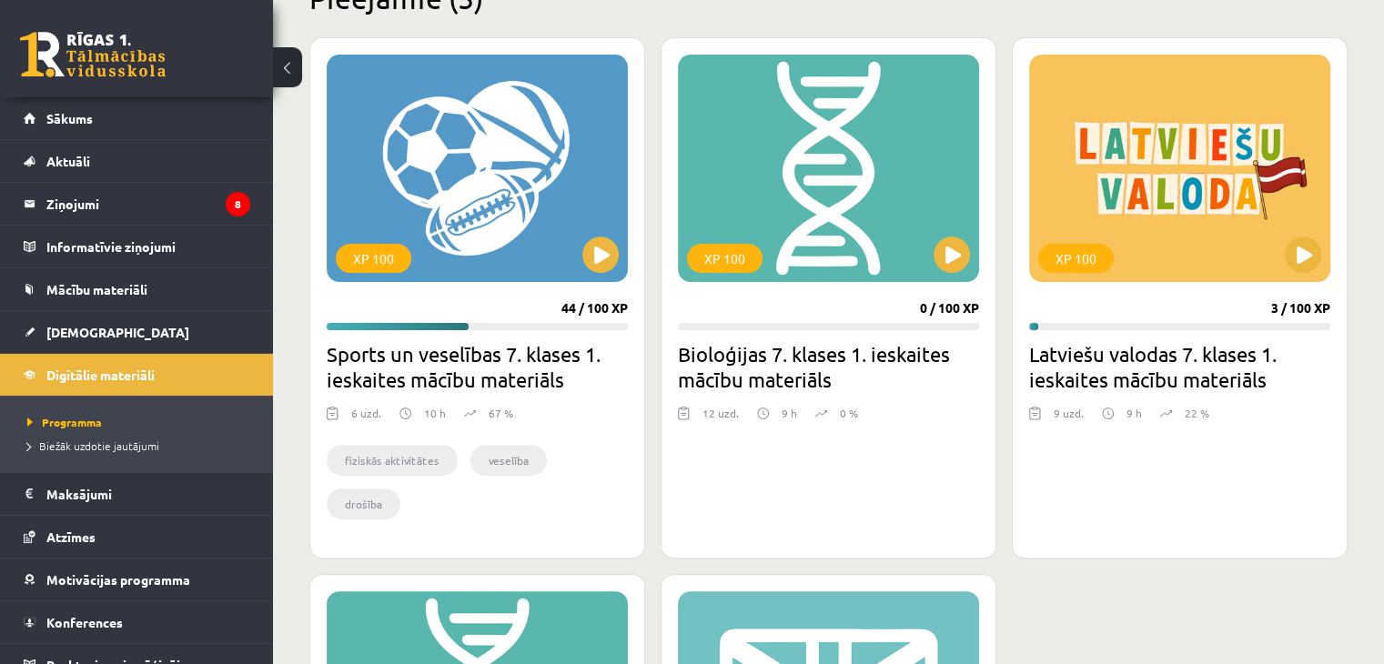
scroll to position [479, 0]
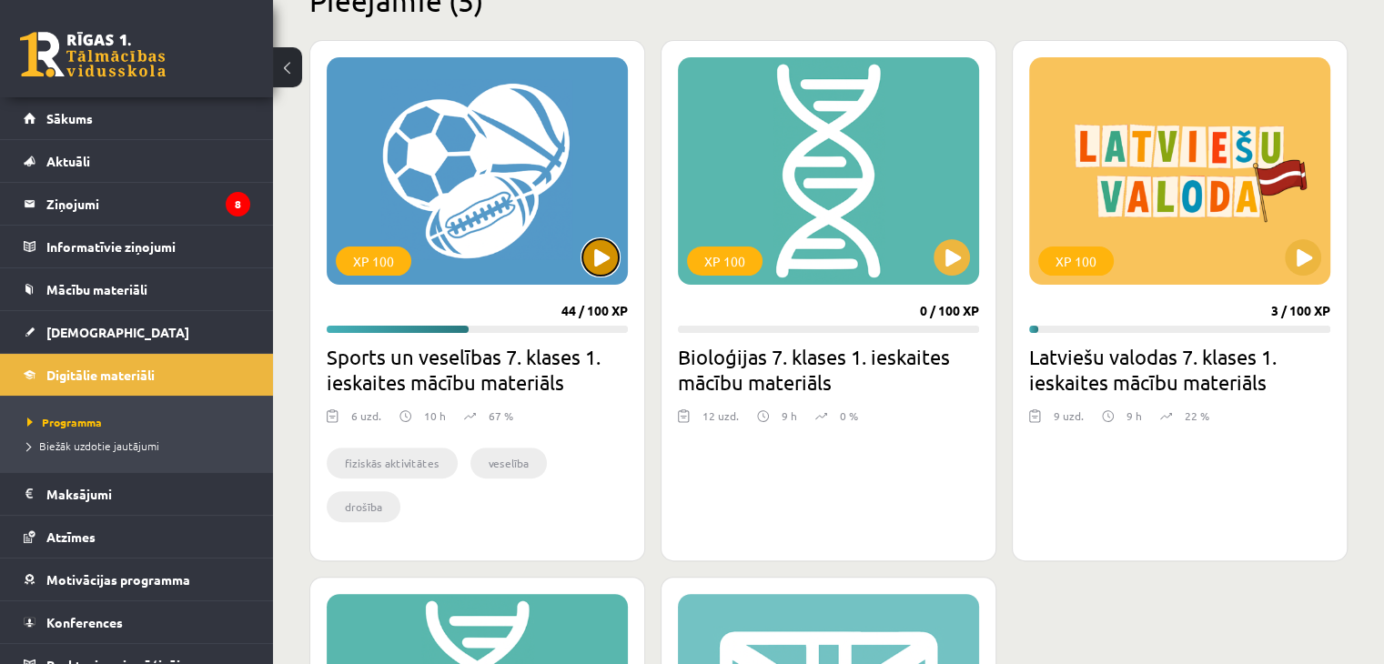
click at [611, 270] on button at bounding box center [600, 257] width 36 height 36
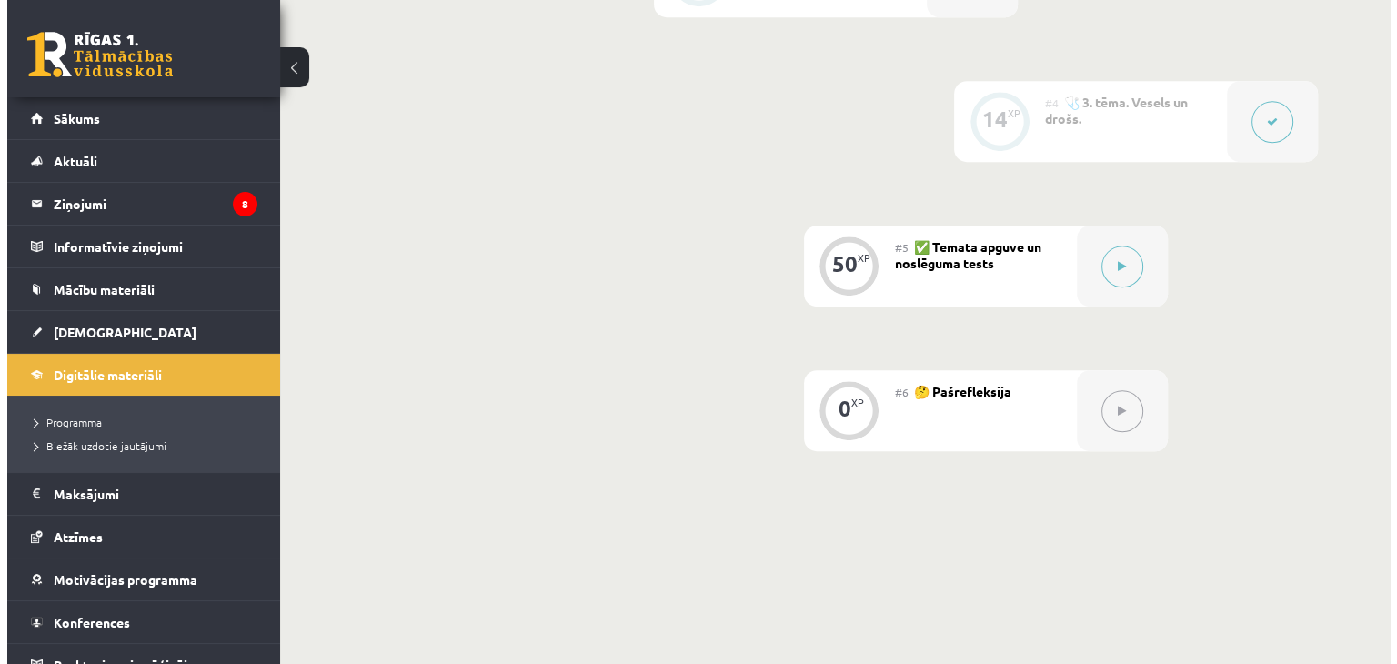
scroll to position [910, 0]
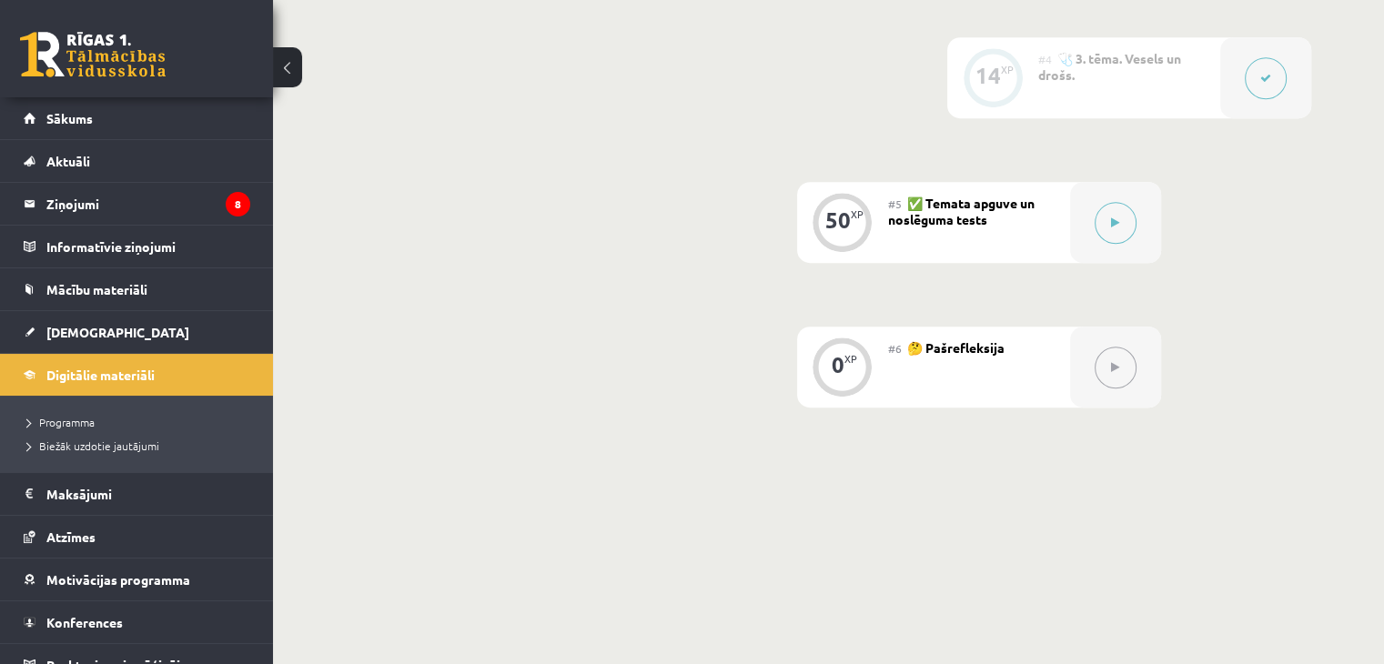
click at [1263, 90] on button at bounding box center [1266, 78] width 42 height 42
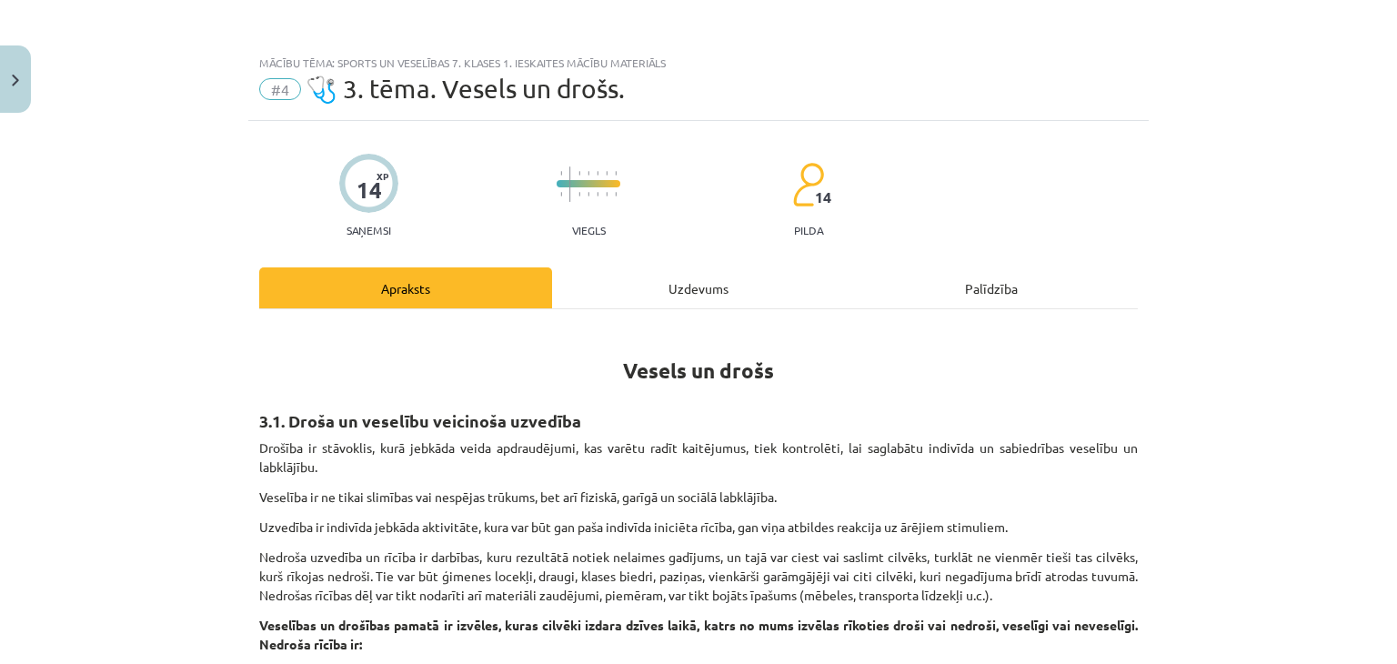
click at [702, 281] on div "Uzdevums" at bounding box center [698, 287] width 293 height 41
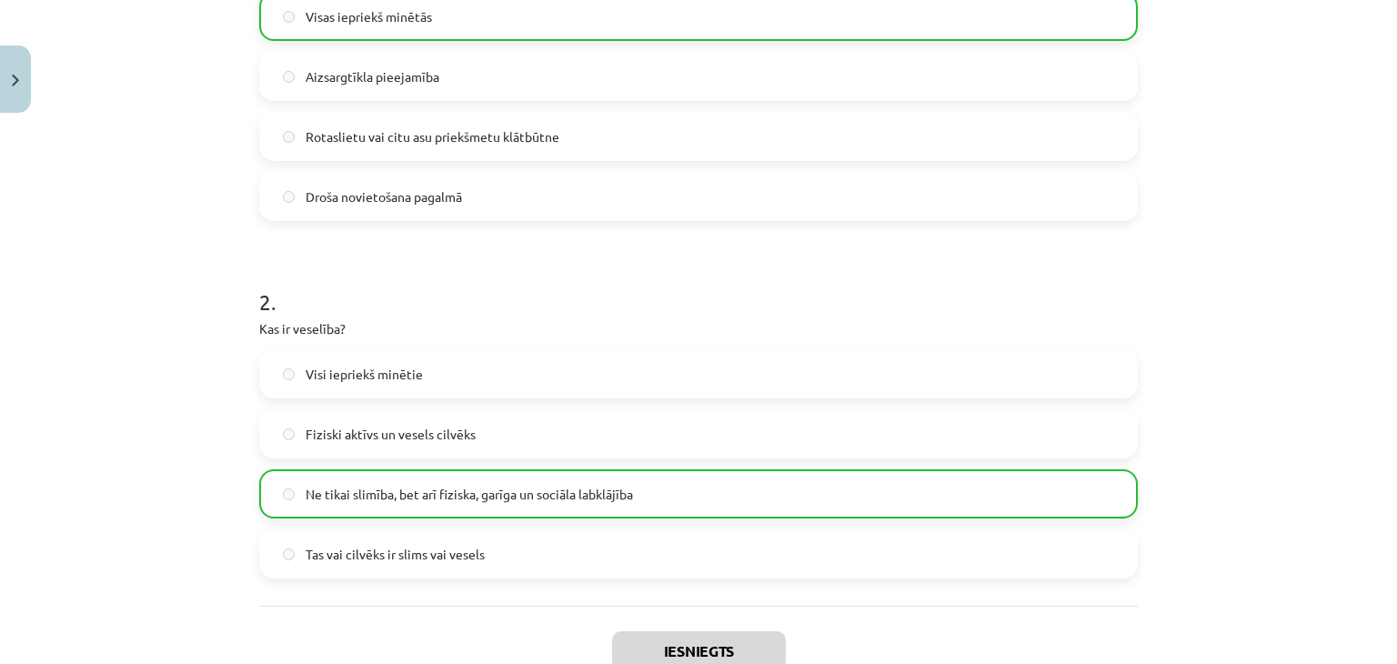
scroll to position [371, 0]
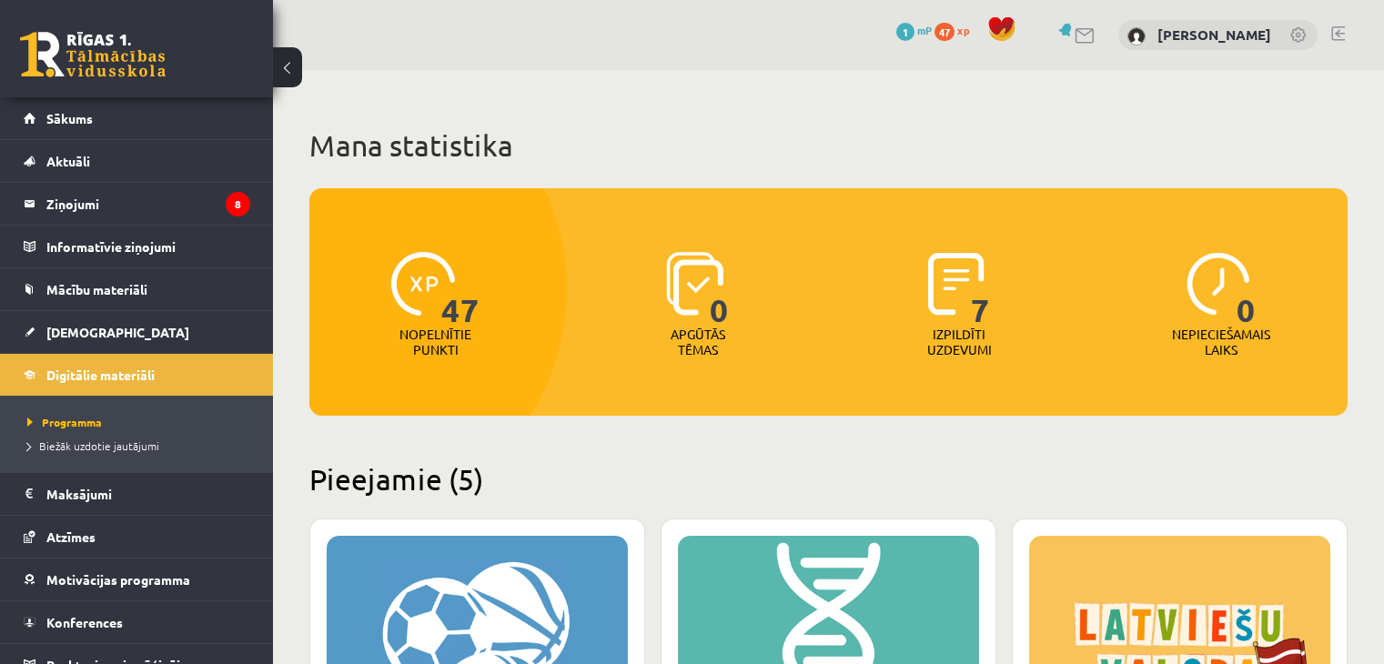
scroll to position [478, 0]
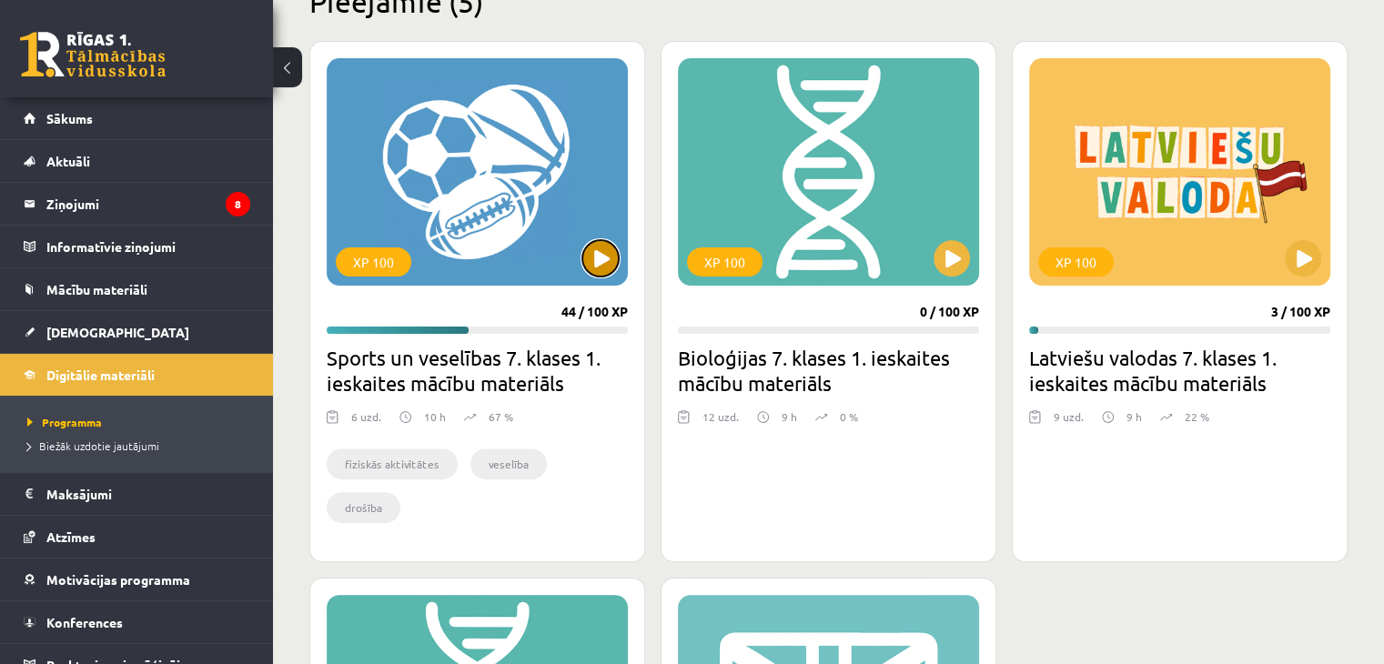
click at [597, 258] on button at bounding box center [600, 258] width 36 height 36
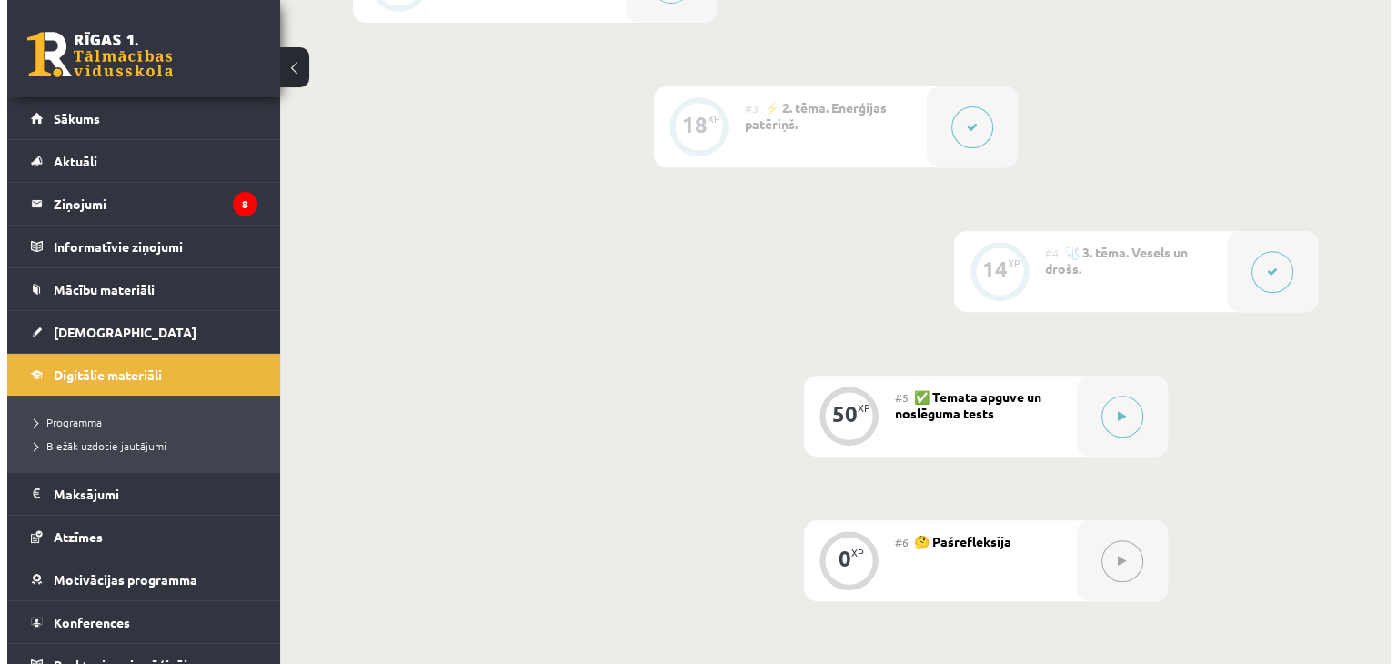
scroll to position [728, 0]
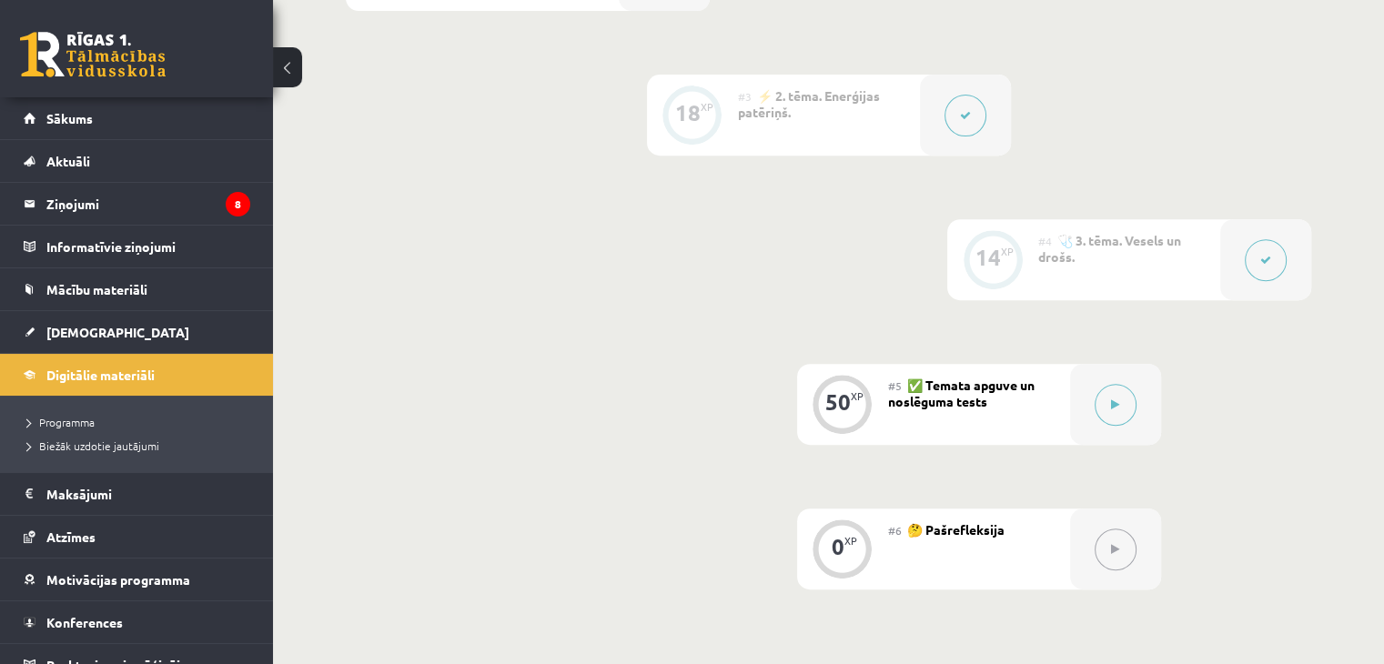
click at [1263, 279] on div at bounding box center [1265, 259] width 91 height 81
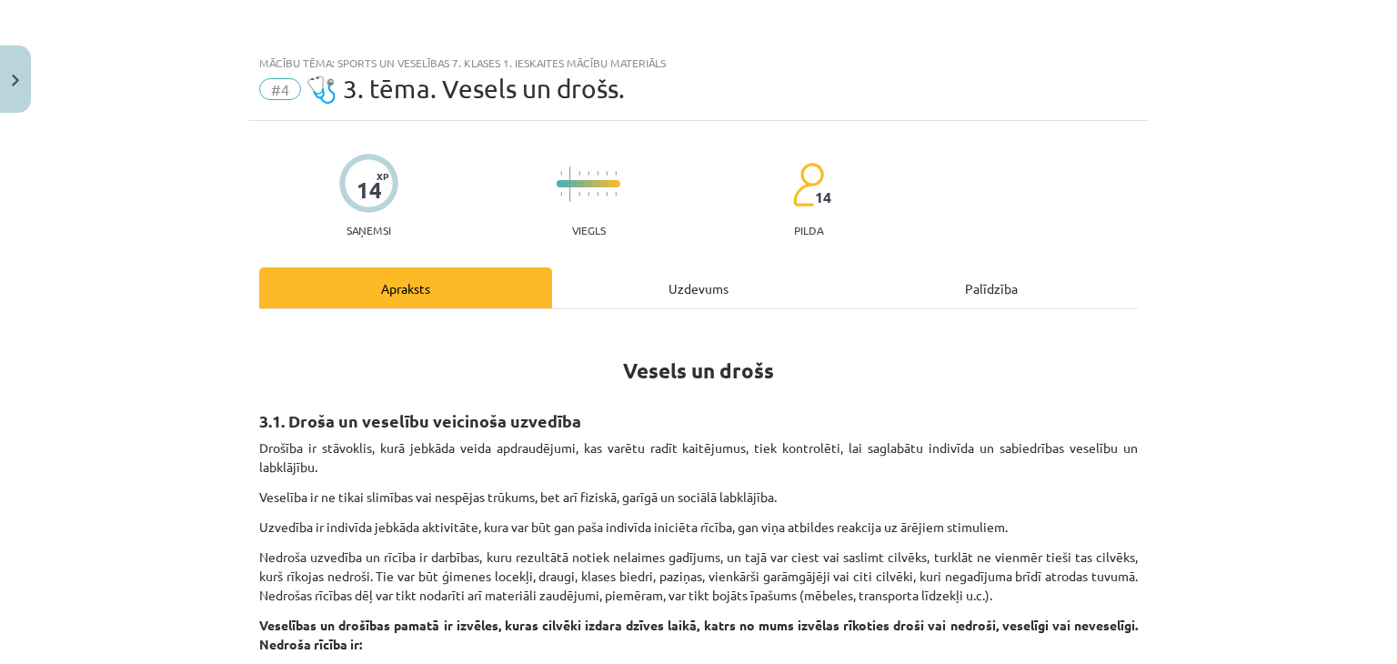
click at [762, 301] on div "Uzdevums" at bounding box center [698, 287] width 293 height 41
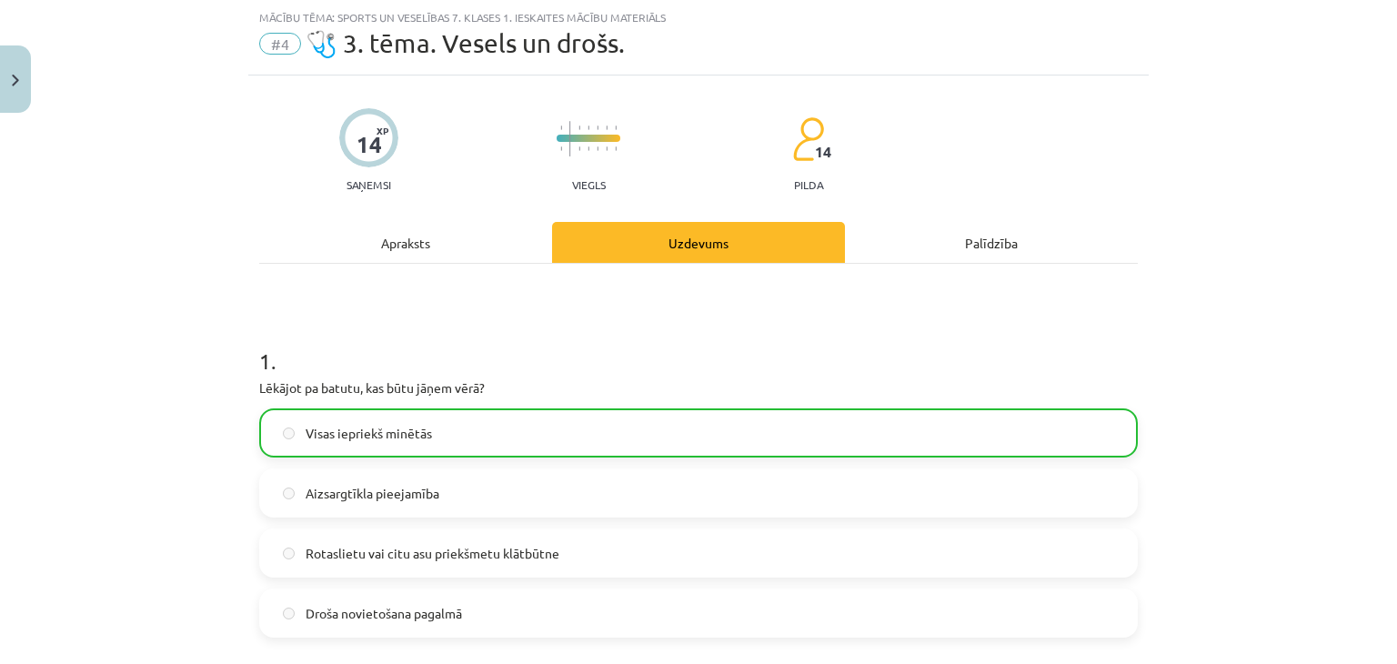
click at [469, 247] on div "Apraksts" at bounding box center [405, 242] width 293 height 41
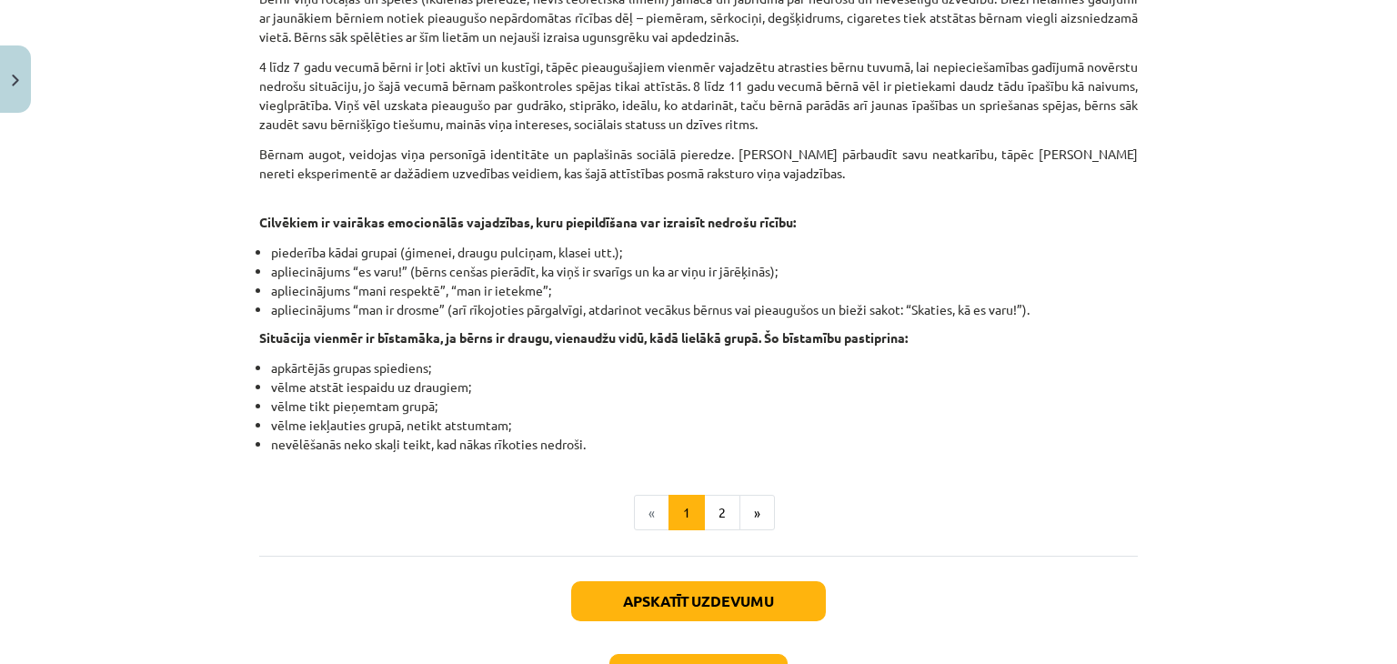
scroll to position [1234, 0]
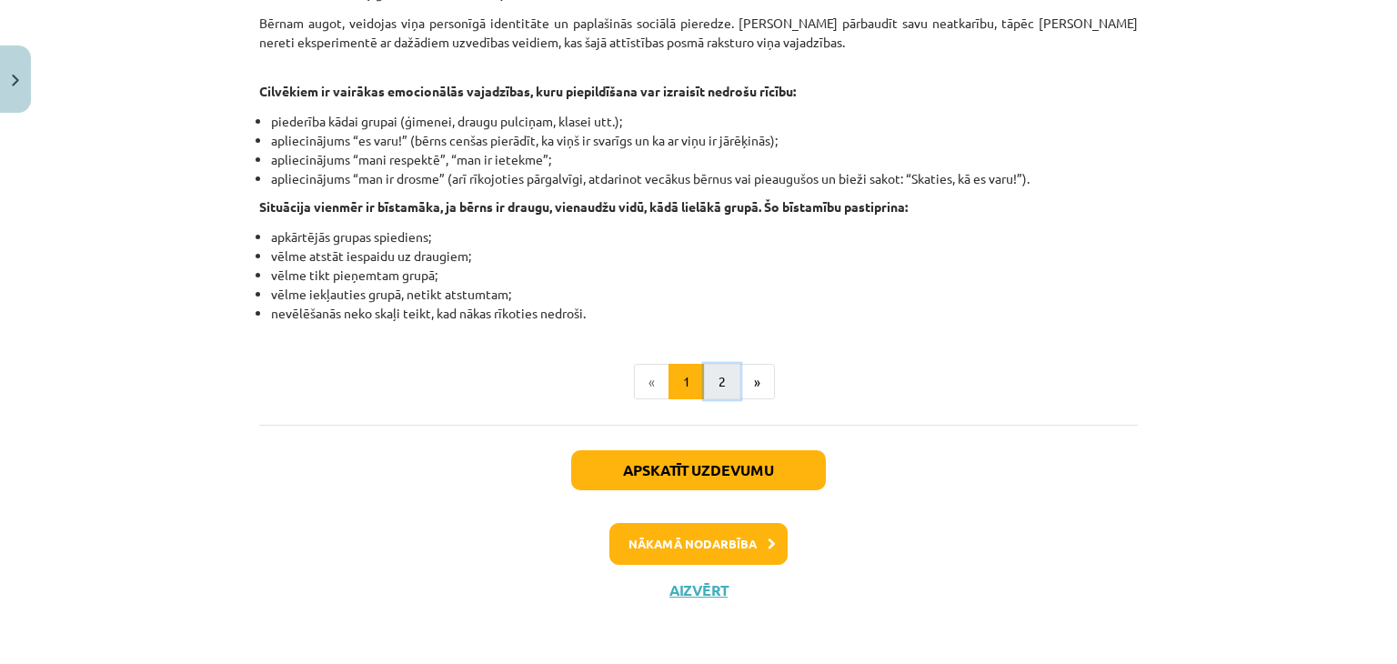
click at [716, 378] on button "2" at bounding box center [722, 382] width 36 height 36
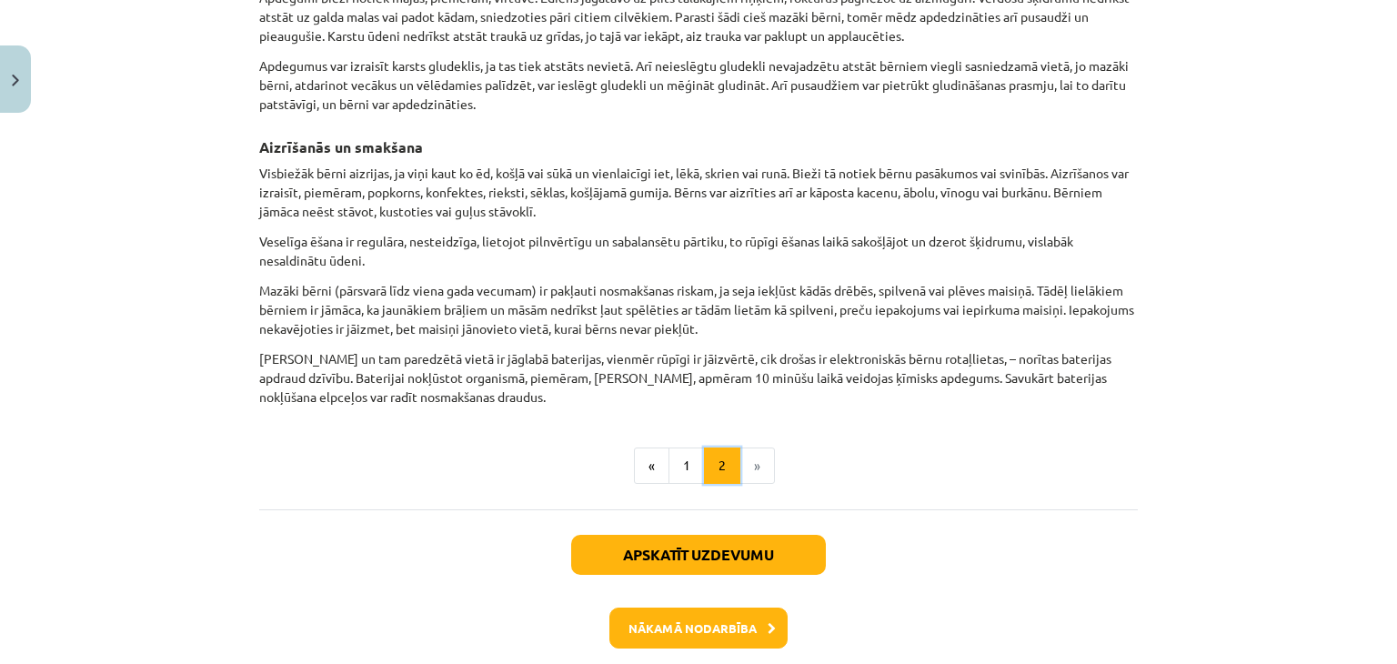
scroll to position [1919, 0]
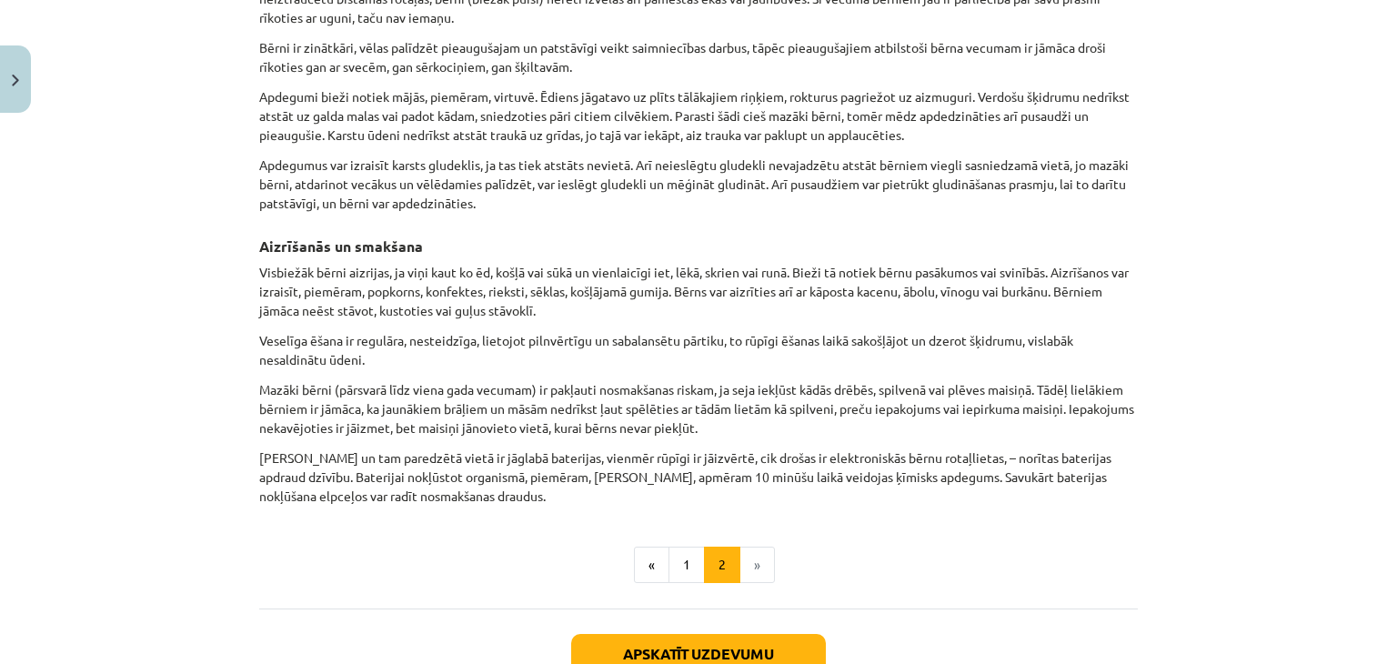
drag, startPoint x: 750, startPoint y: 558, endPoint x: 742, endPoint y: 539, distance: 20.4
click at [750, 559] on li "»" at bounding box center [758, 565] width 35 height 36
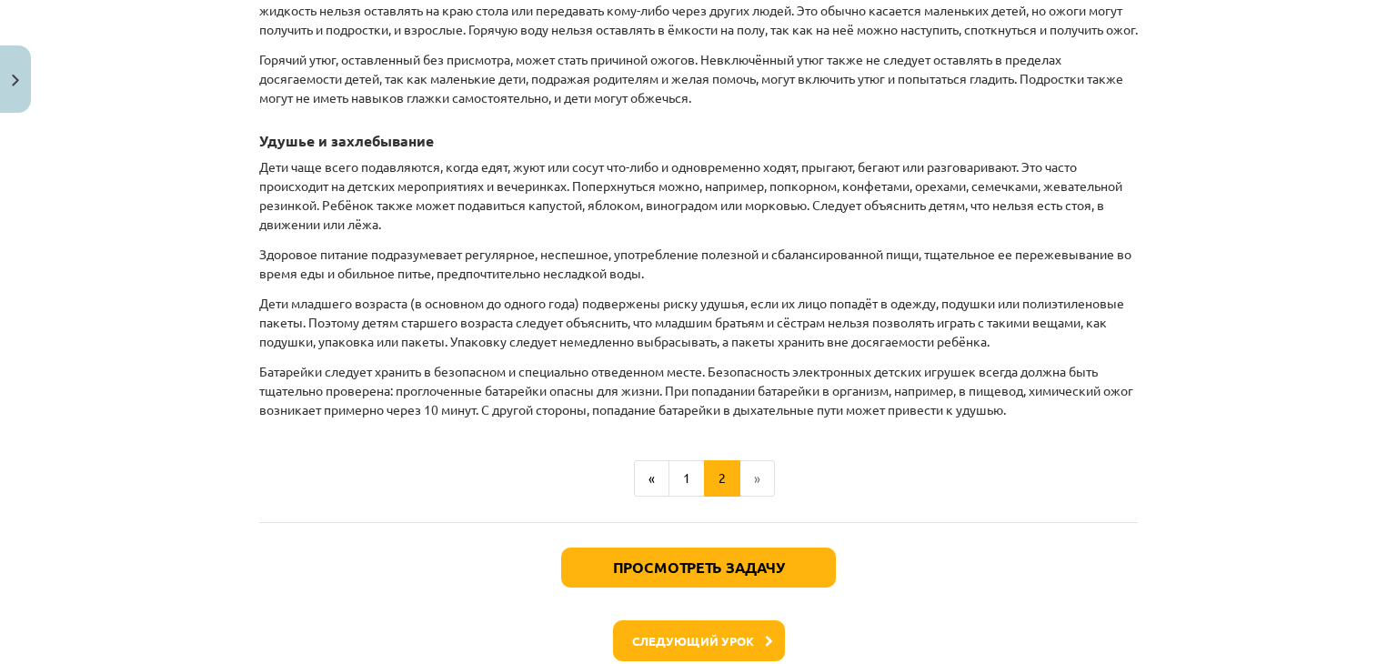
scroll to position [2215, 0]
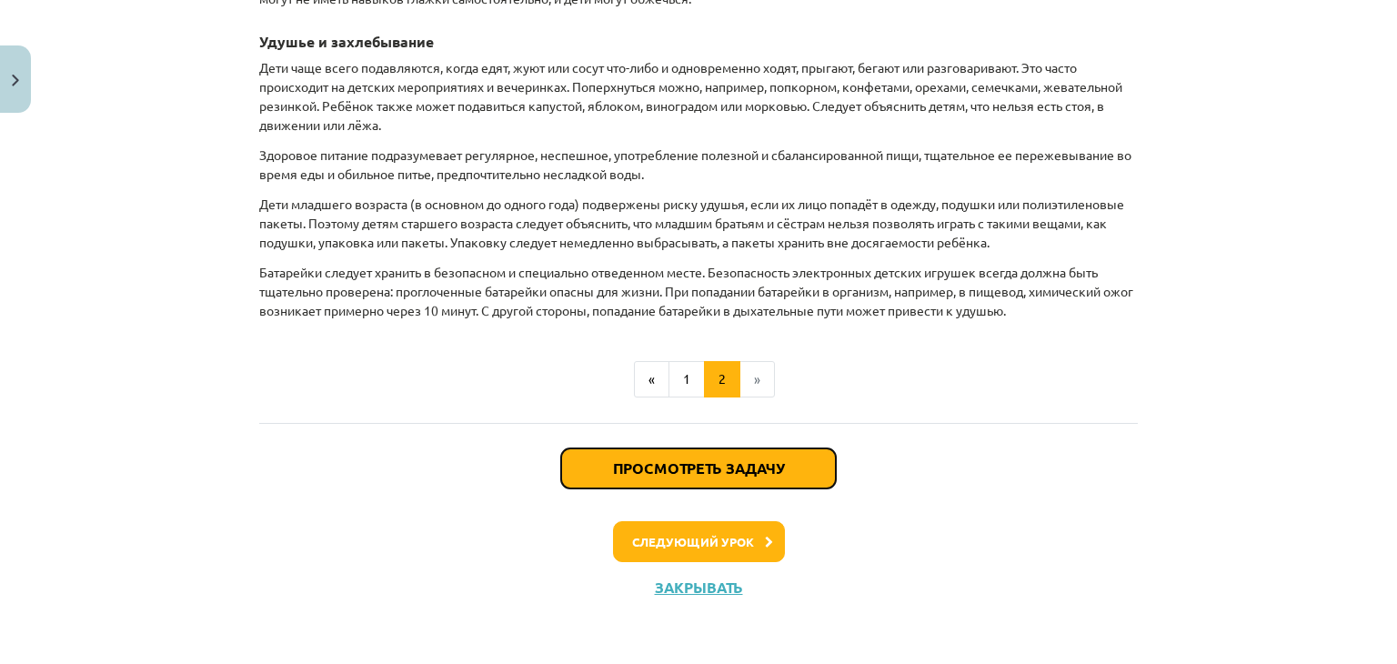
click at [666, 478] on font "Просмотреть задачу" at bounding box center [698, 468] width 171 height 19
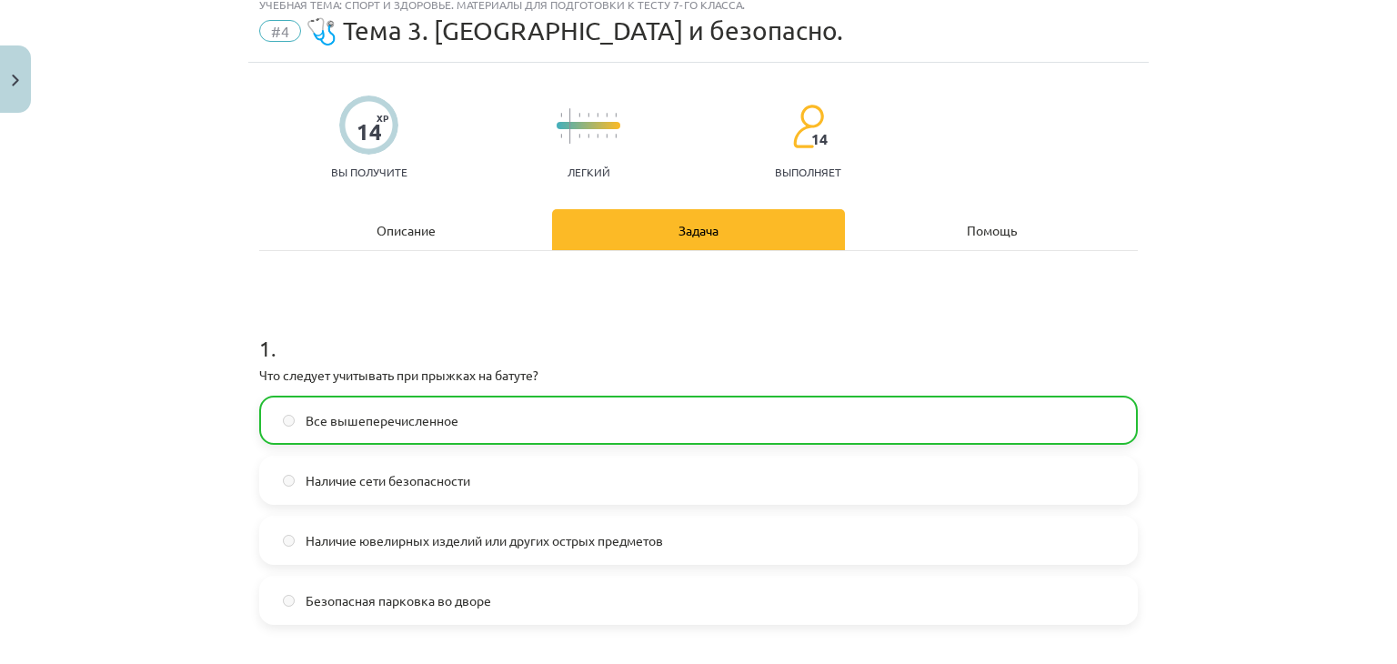
scroll to position [45, 0]
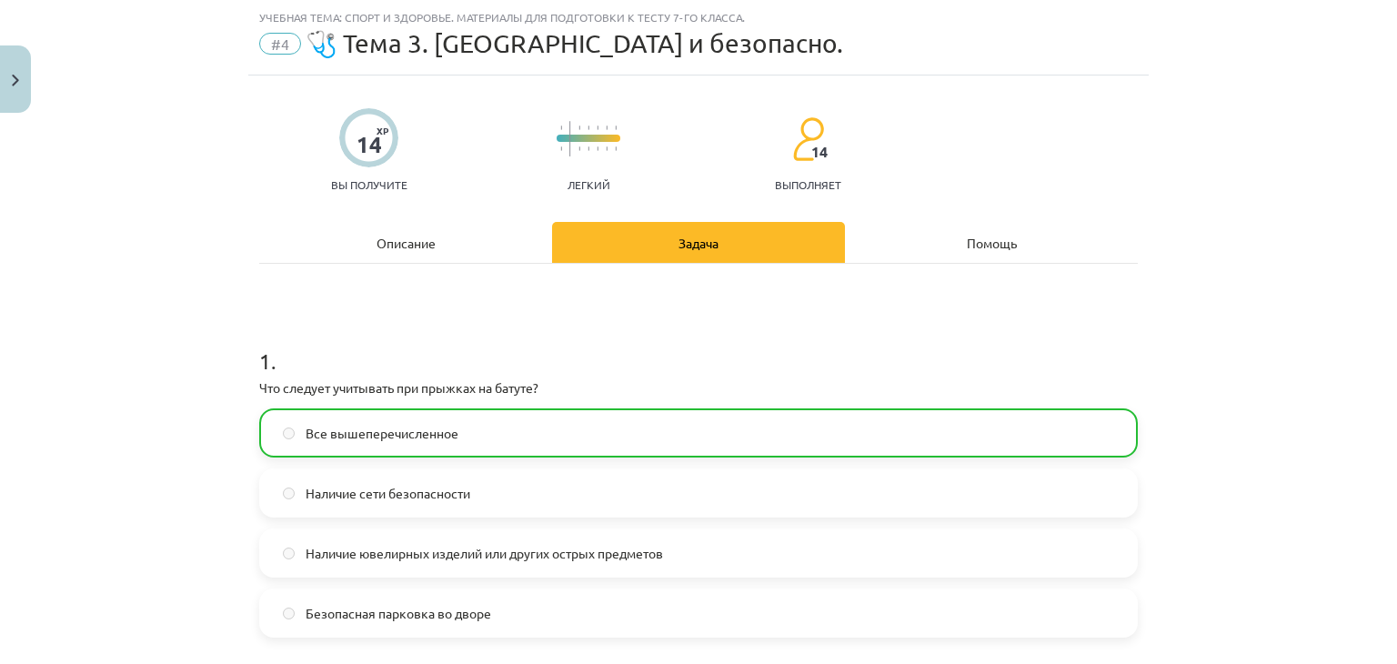
click at [340, 247] on div "Описание" at bounding box center [405, 242] width 293 height 41
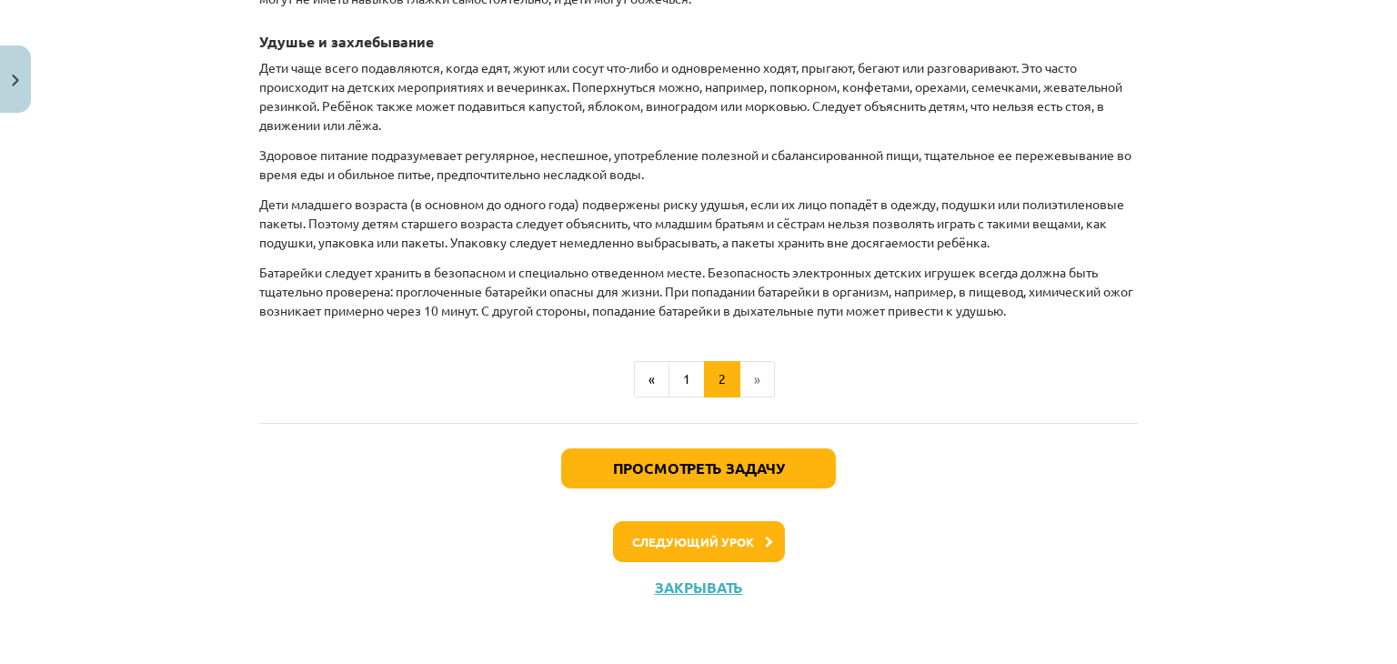
scroll to position [2292, 0]
click at [704, 540] on font "Следующий урок" at bounding box center [693, 541] width 122 height 15
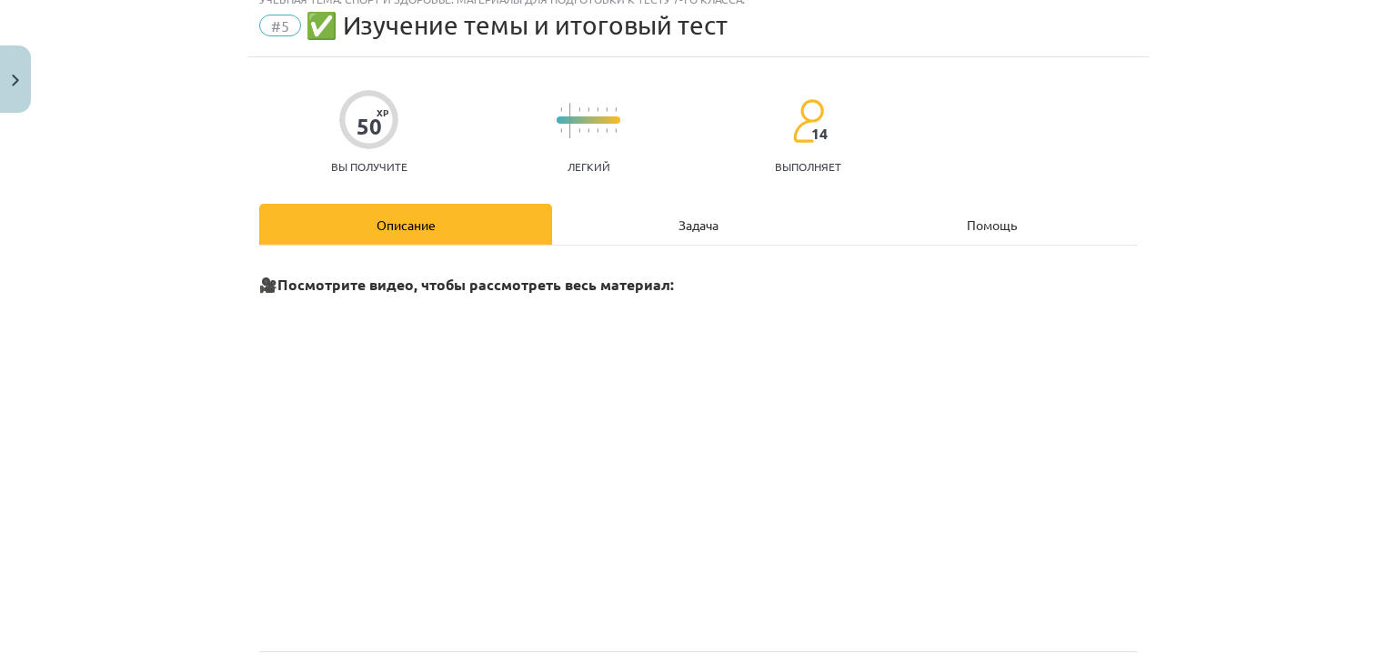
scroll to position [91, 0]
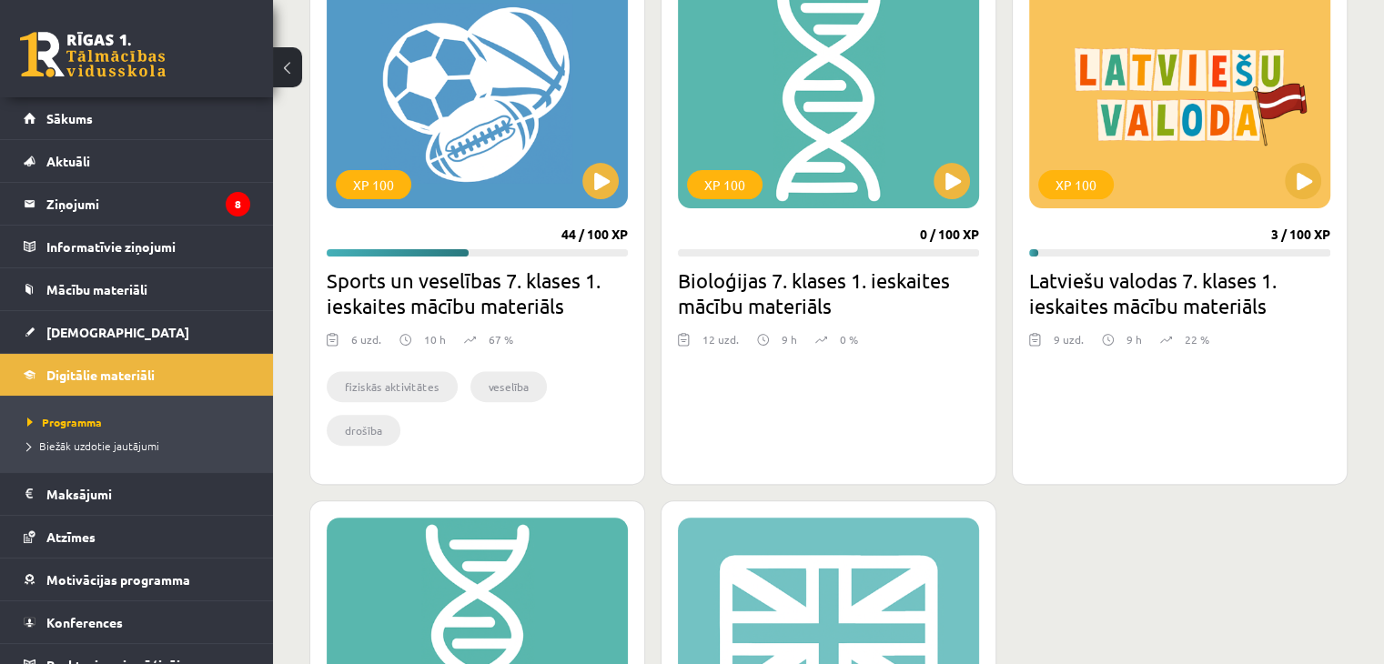
scroll to position [659, 0]
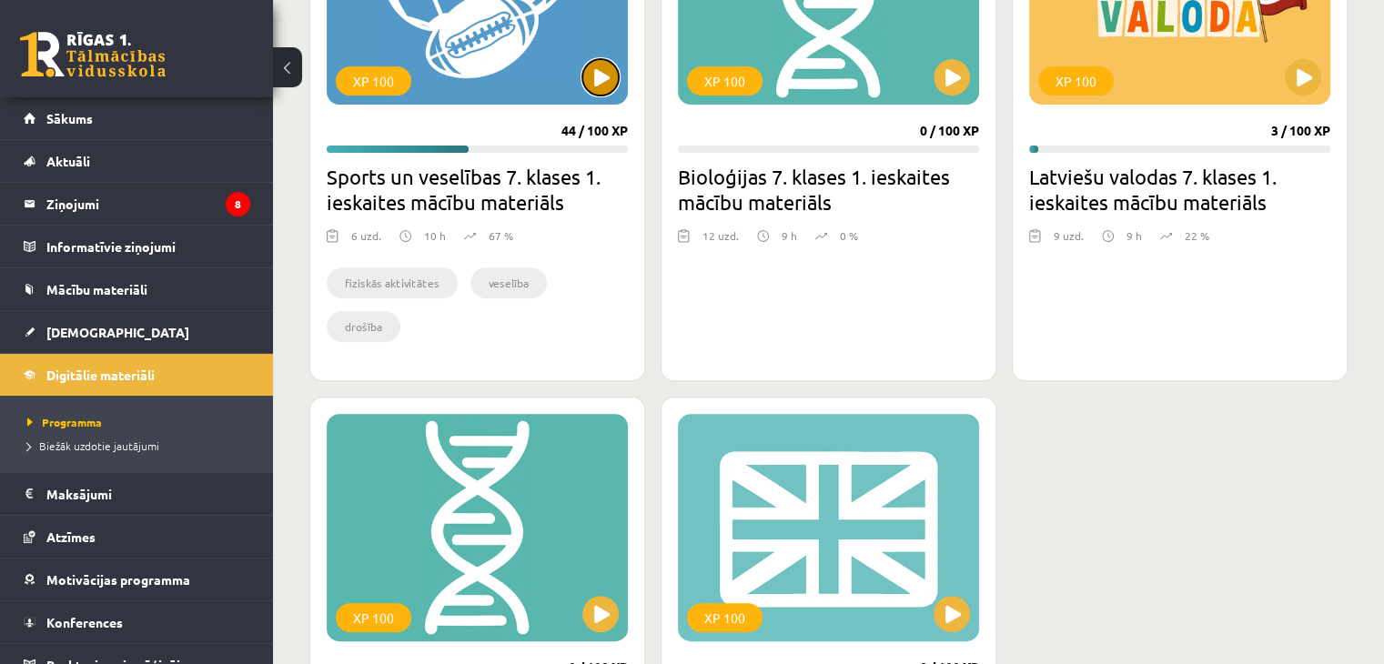
click at [600, 64] on button at bounding box center [600, 77] width 36 height 36
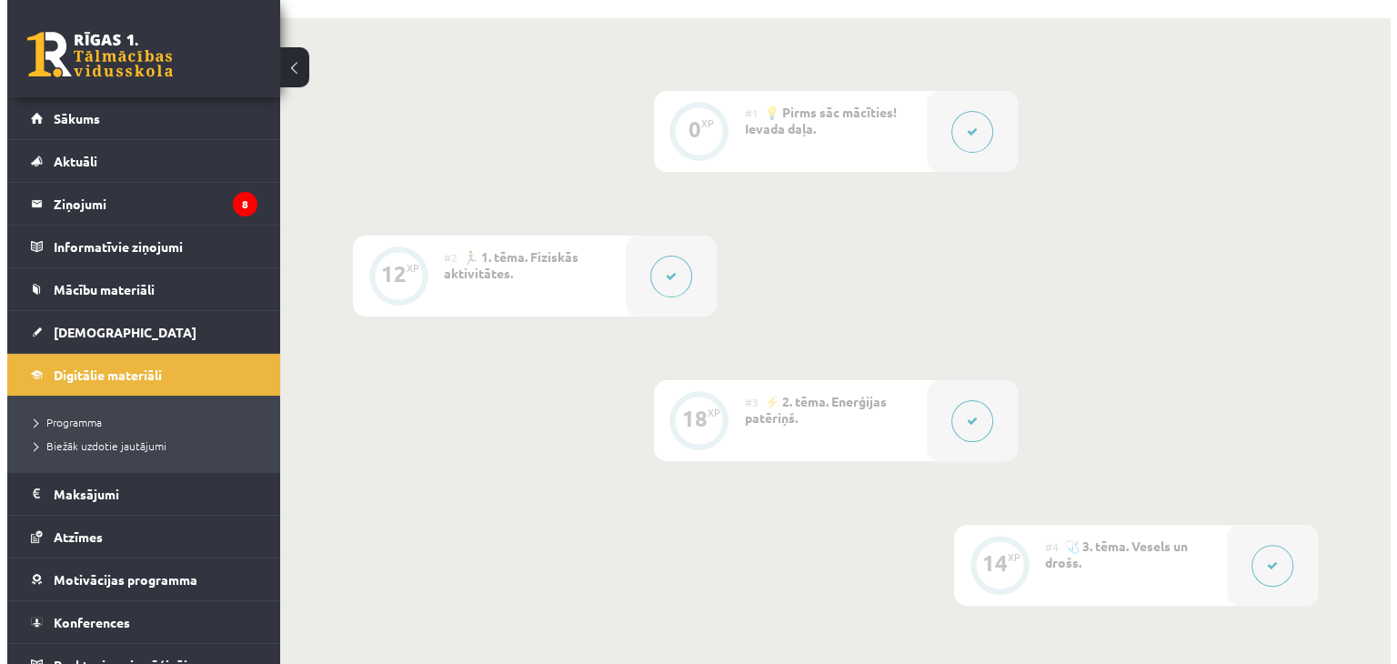
scroll to position [455, 0]
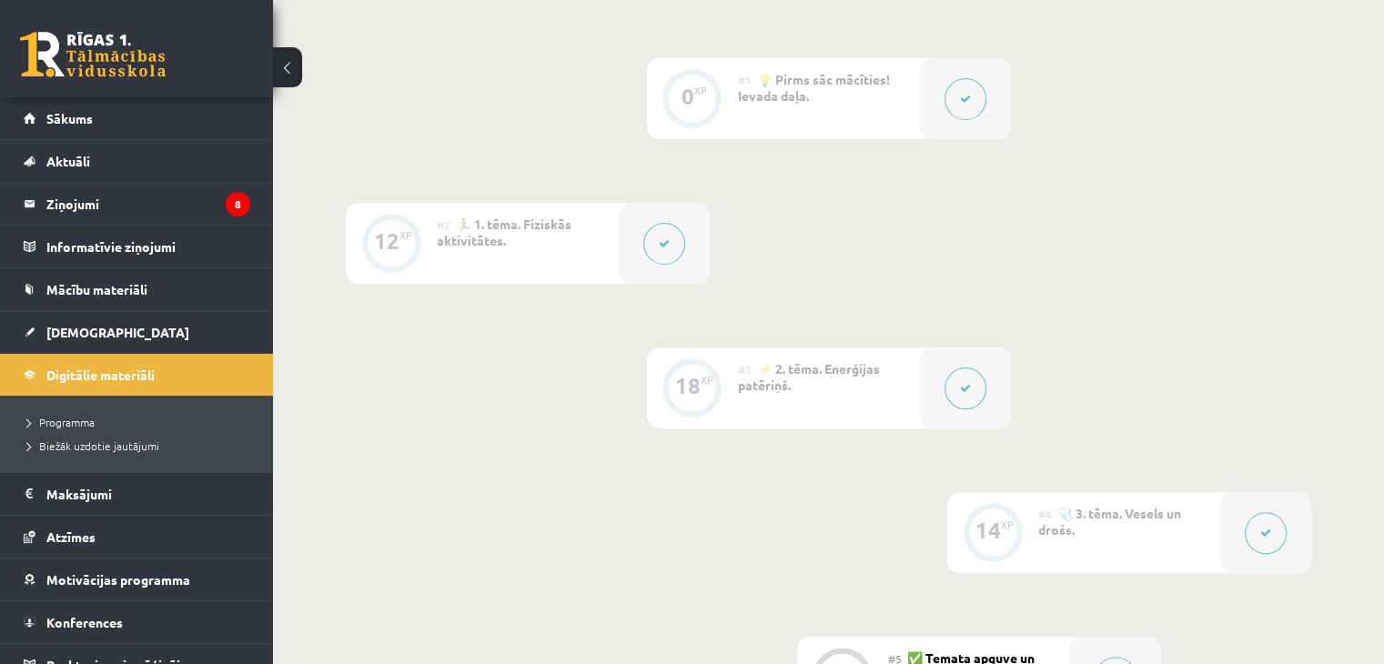
click at [964, 94] on icon at bounding box center [965, 99] width 11 height 11
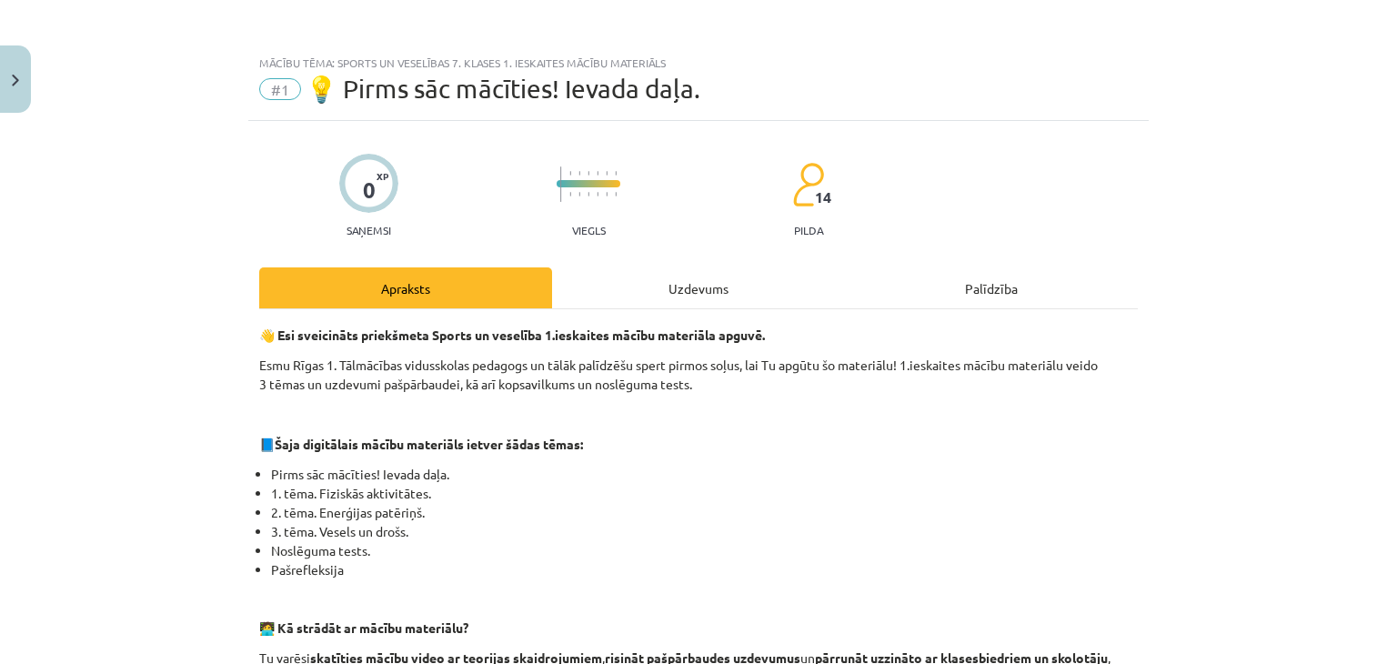
click at [666, 287] on div "Uzdevums" at bounding box center [698, 287] width 293 height 41
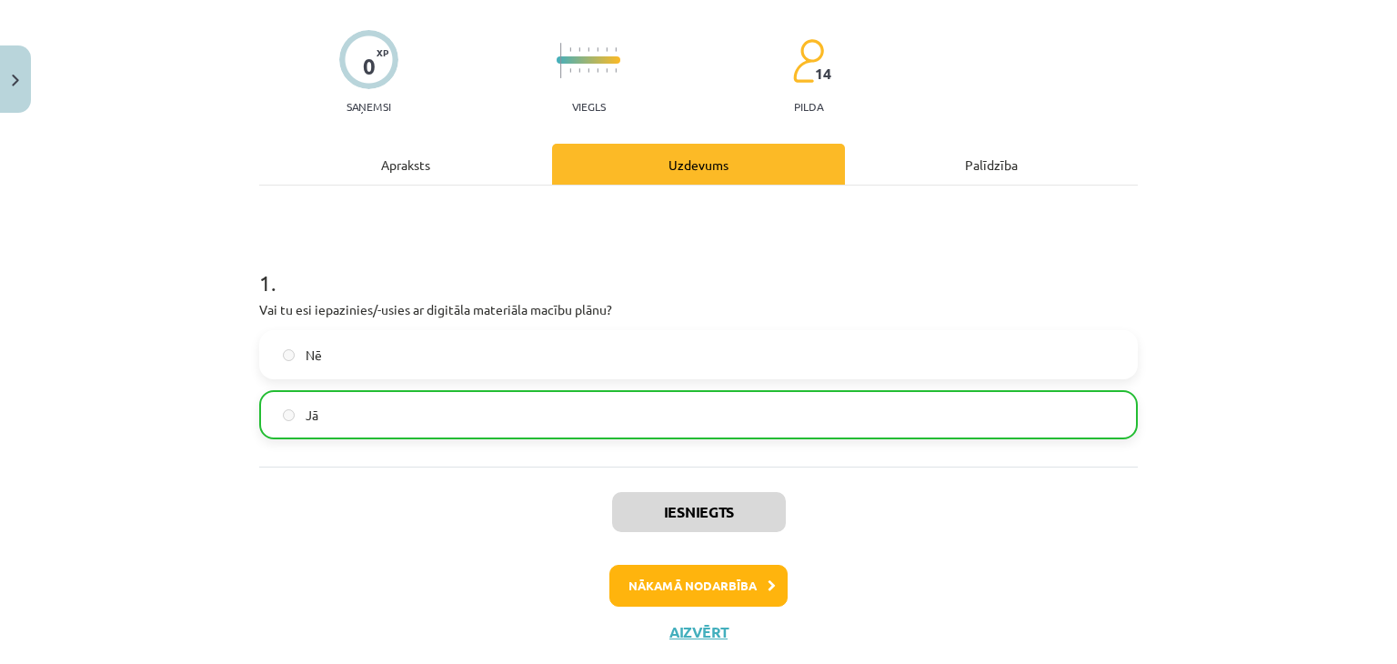
scroll to position [167, 0]
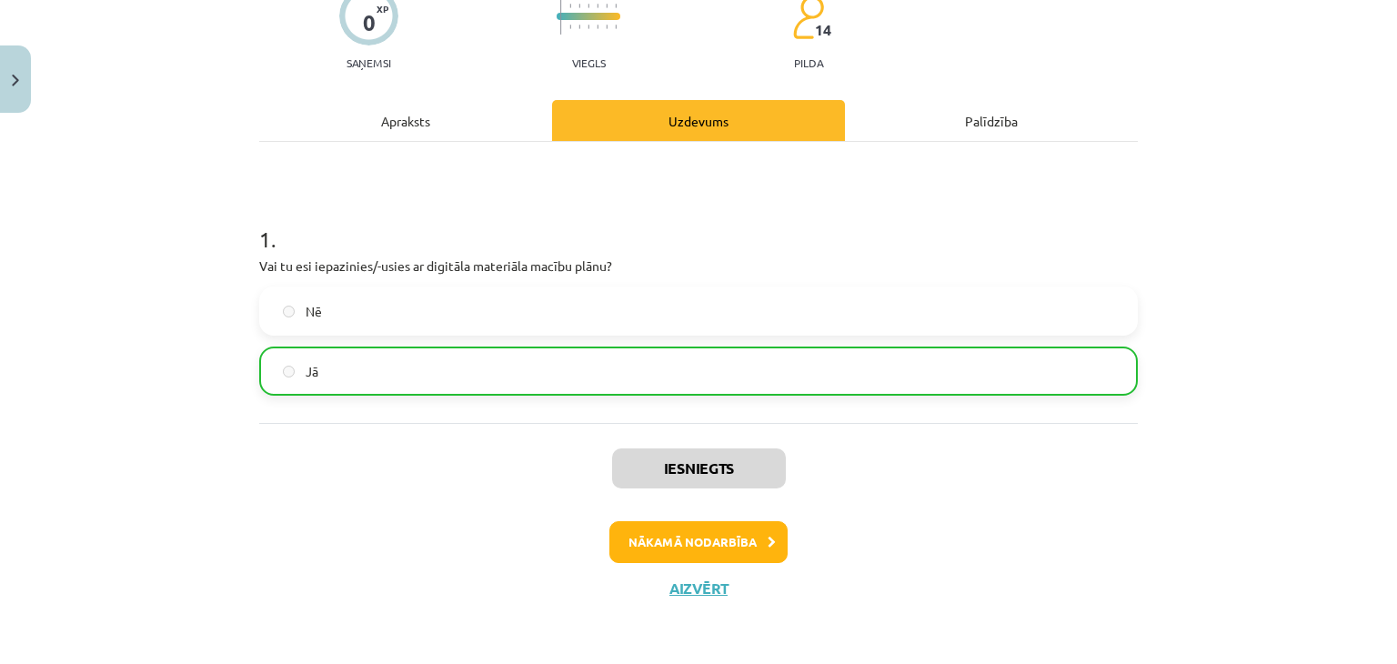
click at [464, 123] on div "Apraksts" at bounding box center [405, 120] width 293 height 41
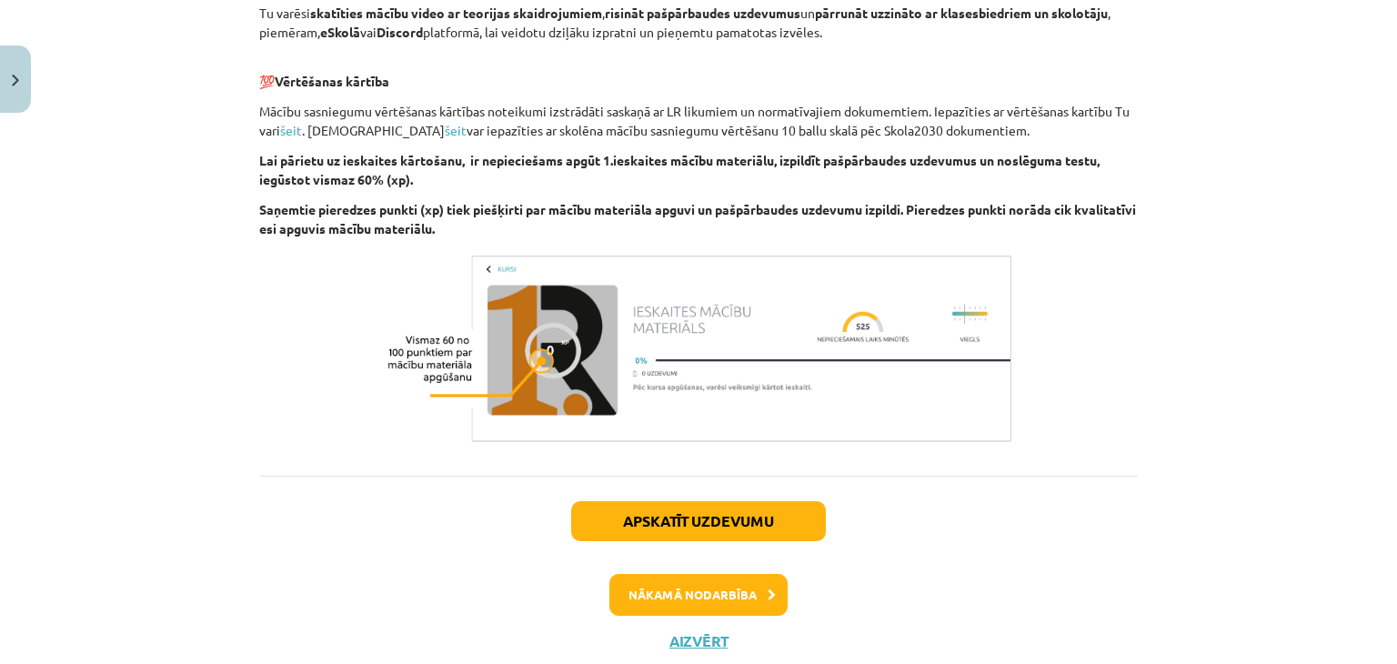
scroll to position [698, 0]
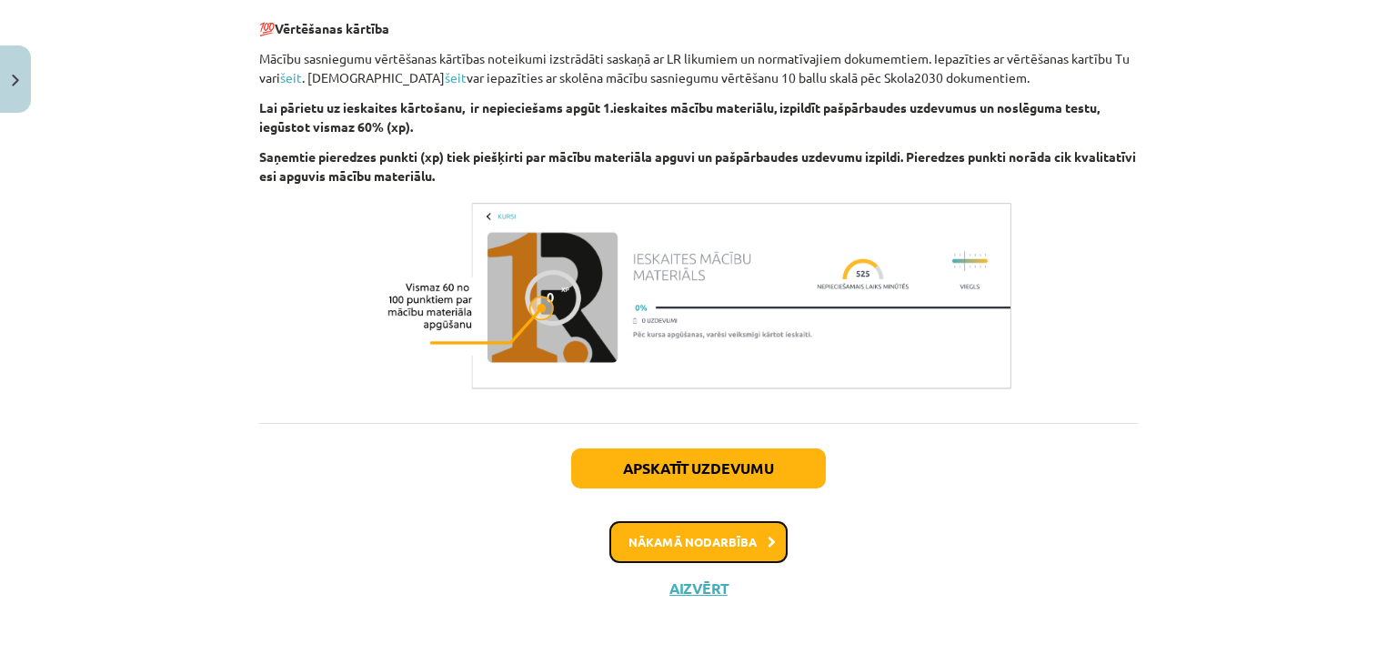
click at [740, 547] on button "Nākamā nodarbība" at bounding box center [699, 542] width 178 height 42
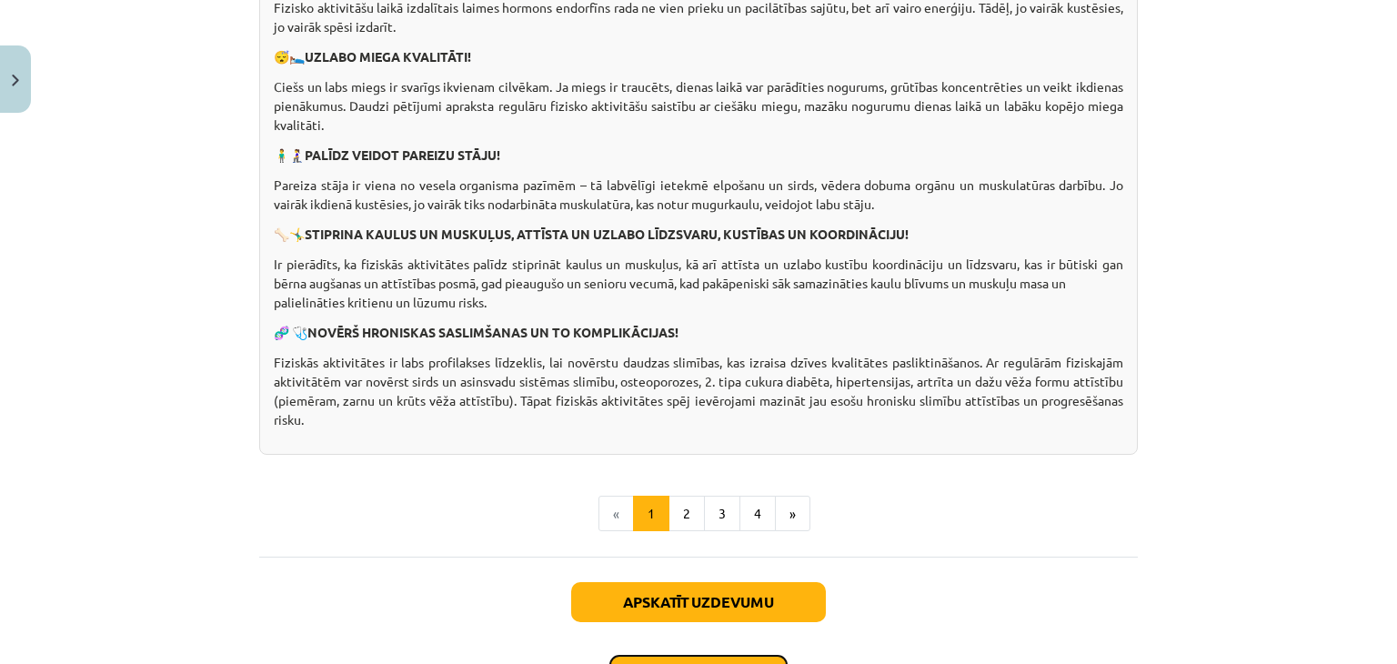
scroll to position [1365, 0]
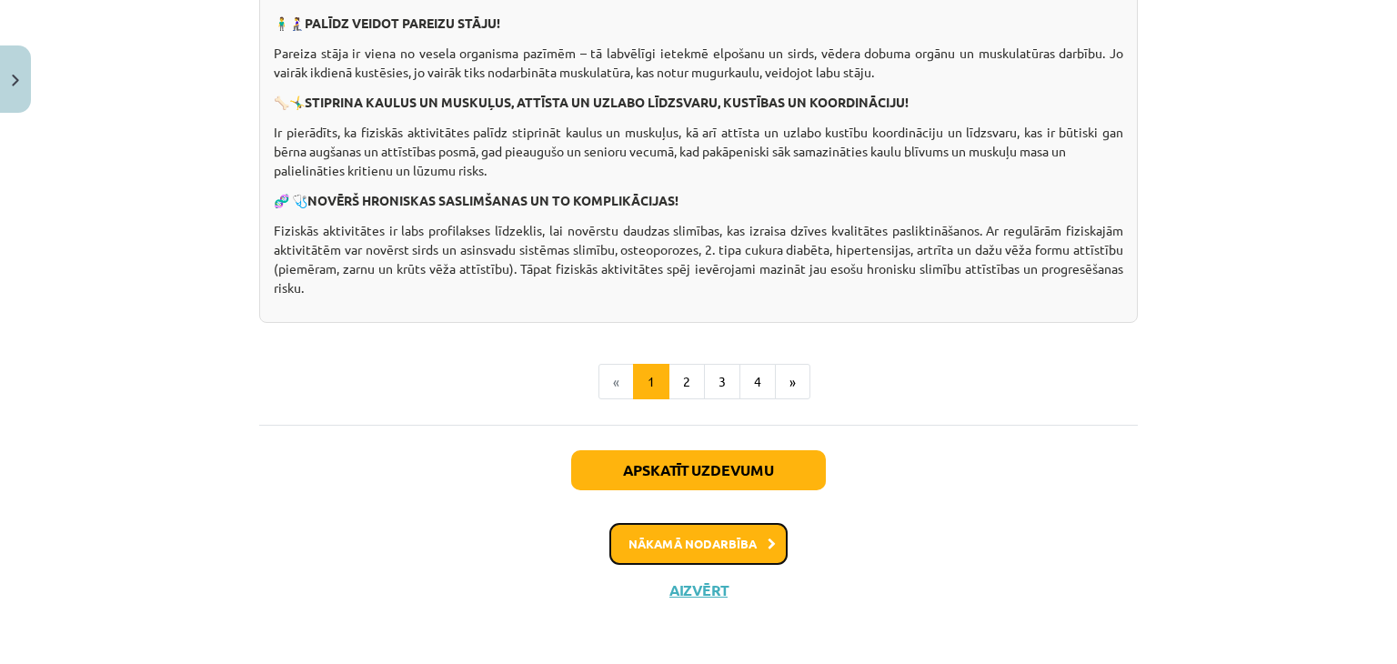
click at [647, 539] on button "Nākamā nodarbība" at bounding box center [699, 544] width 178 height 42
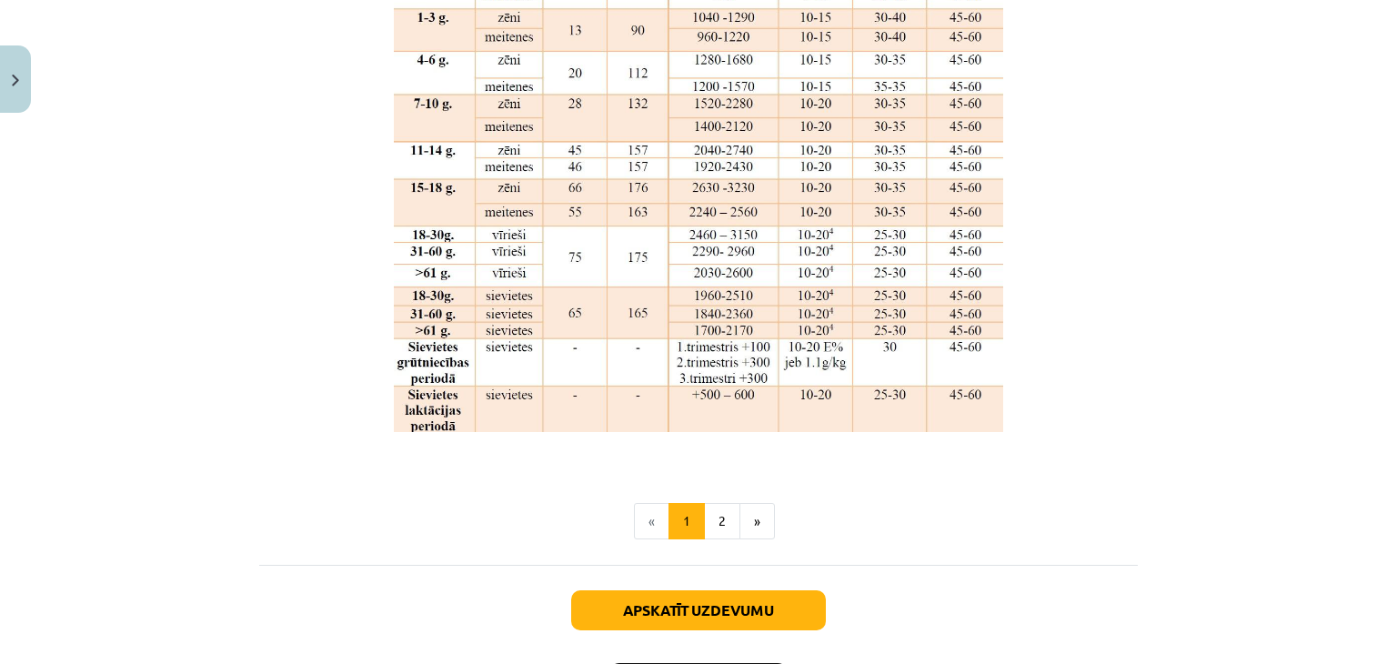
scroll to position [2001, 0]
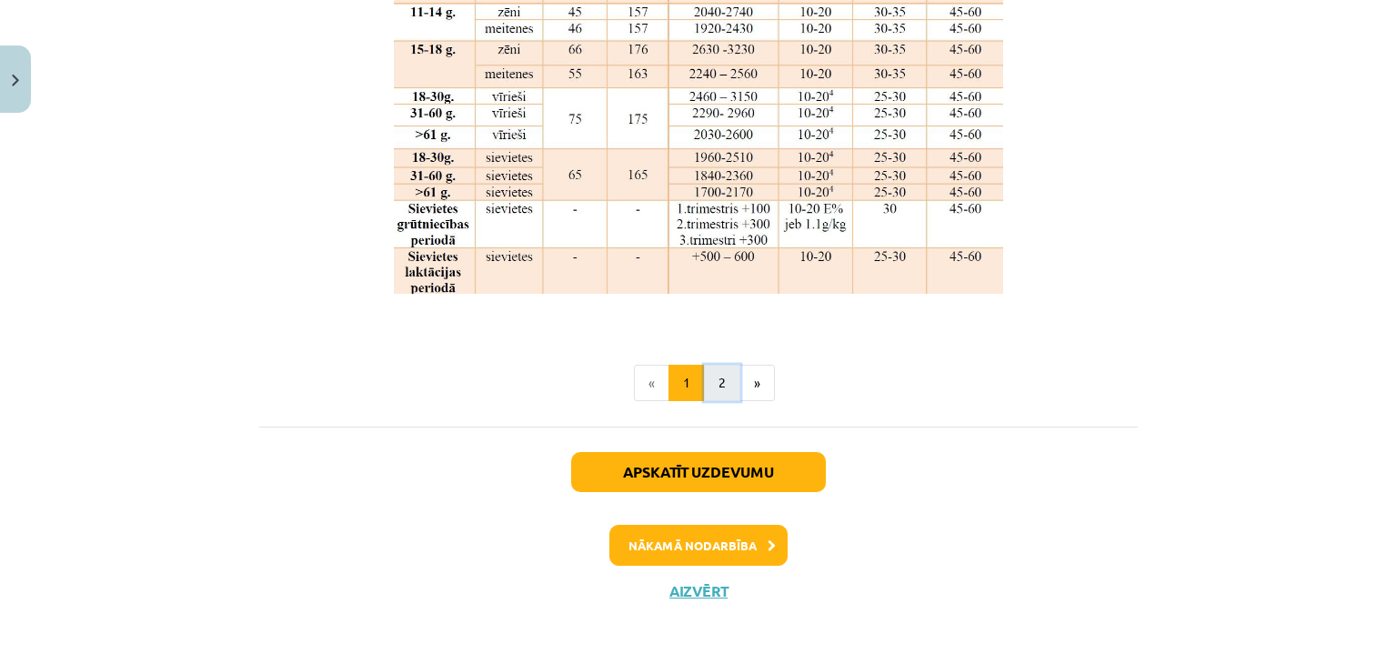
click at [711, 373] on button "2" at bounding box center [722, 383] width 36 height 36
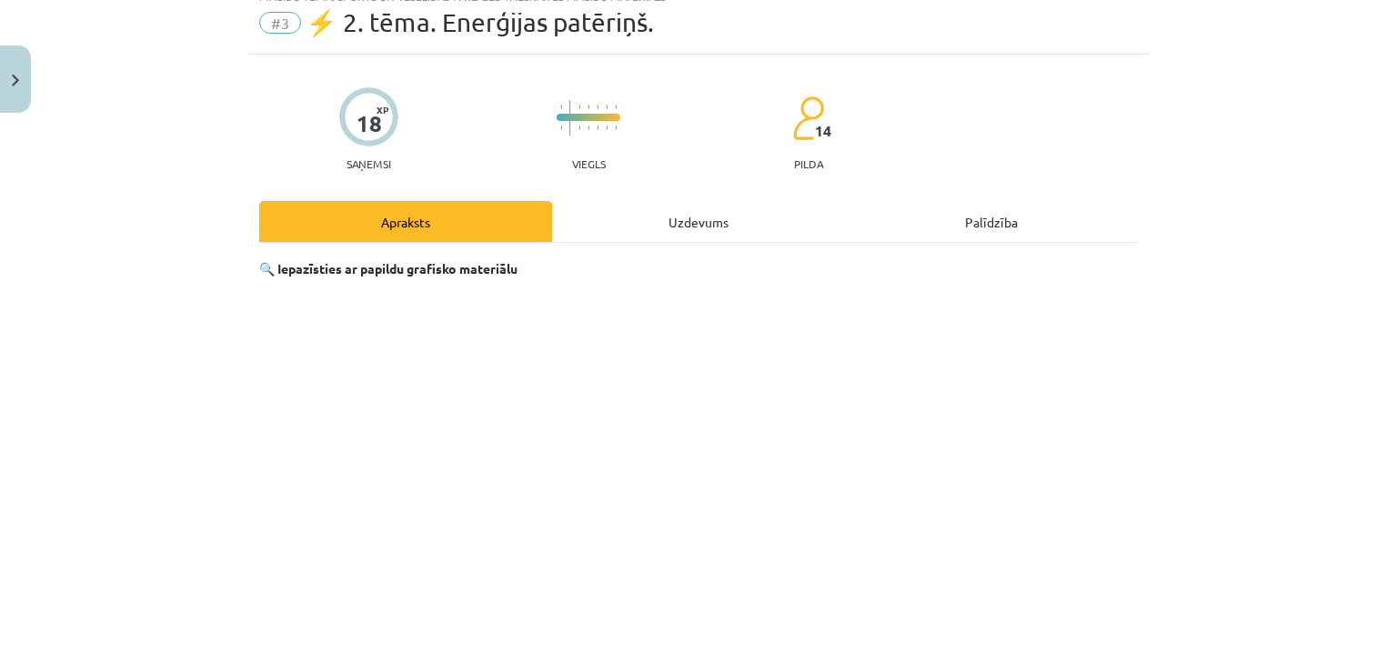
scroll to position [0, 0]
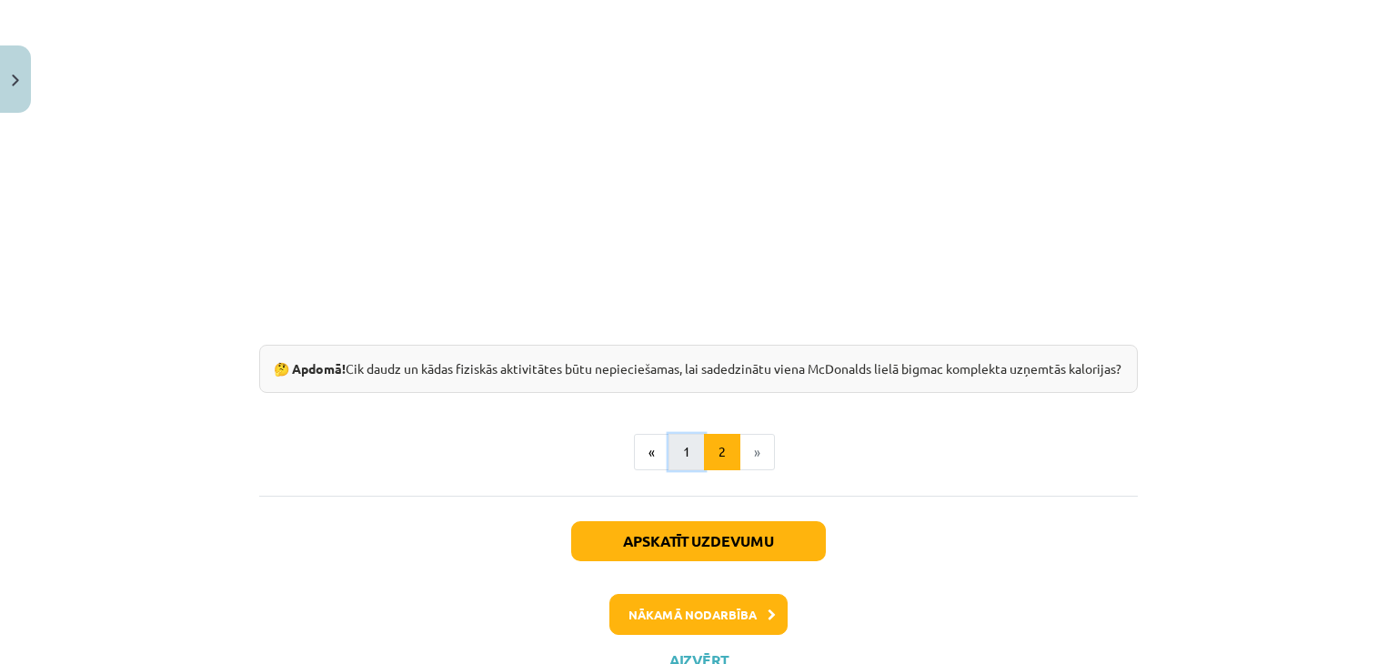
click at [680, 468] on button "1" at bounding box center [687, 452] width 36 height 36
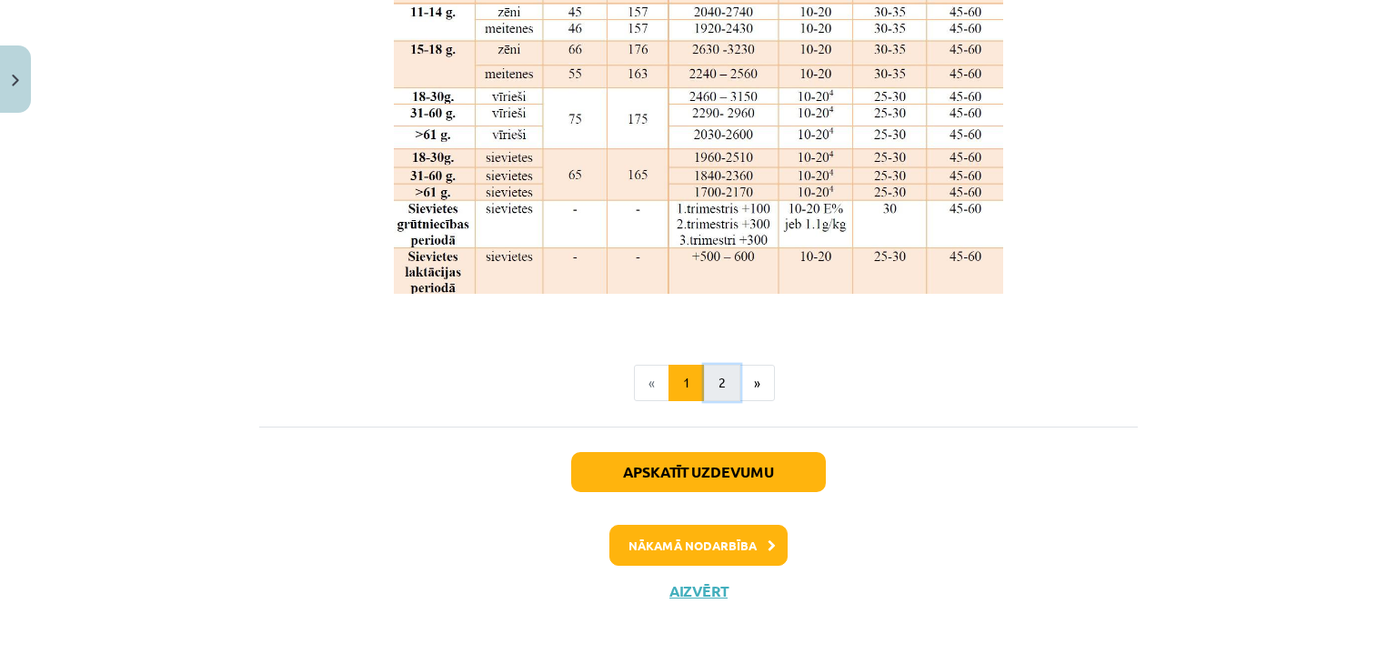
click at [714, 382] on button "2" at bounding box center [722, 383] width 36 height 36
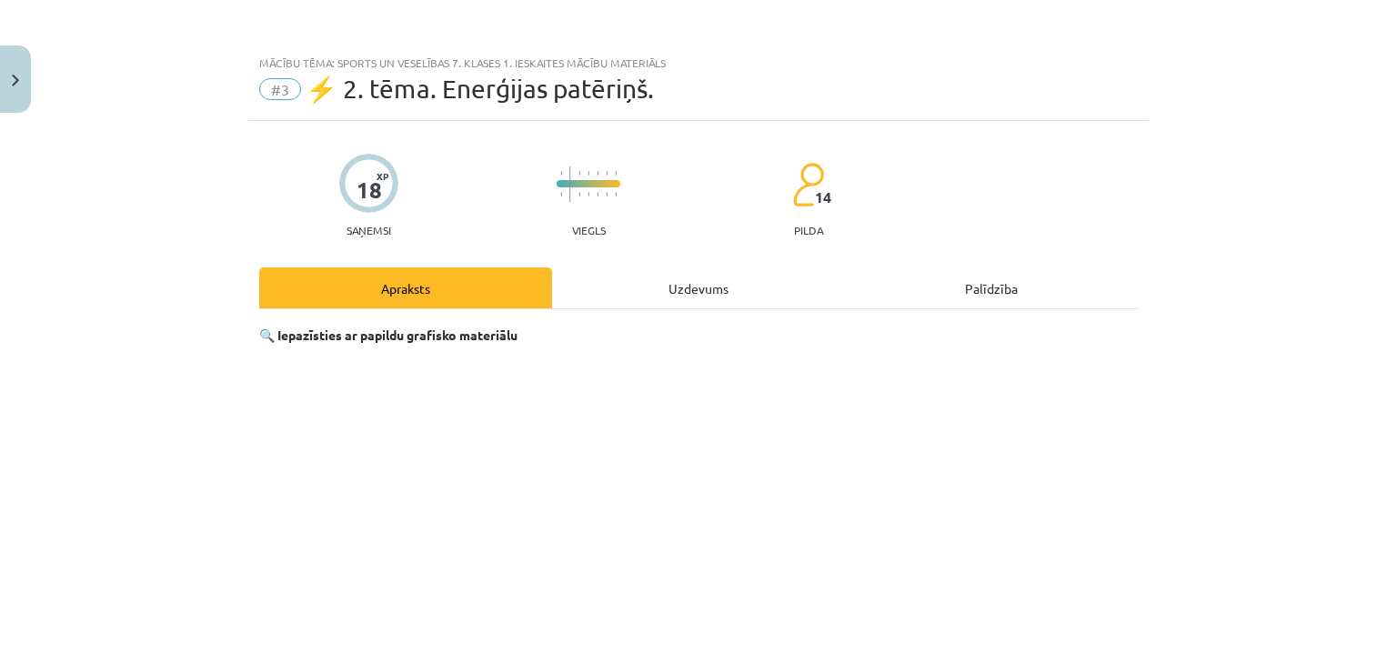
click at [950, 281] on div "Palīdzība" at bounding box center [991, 287] width 293 height 41
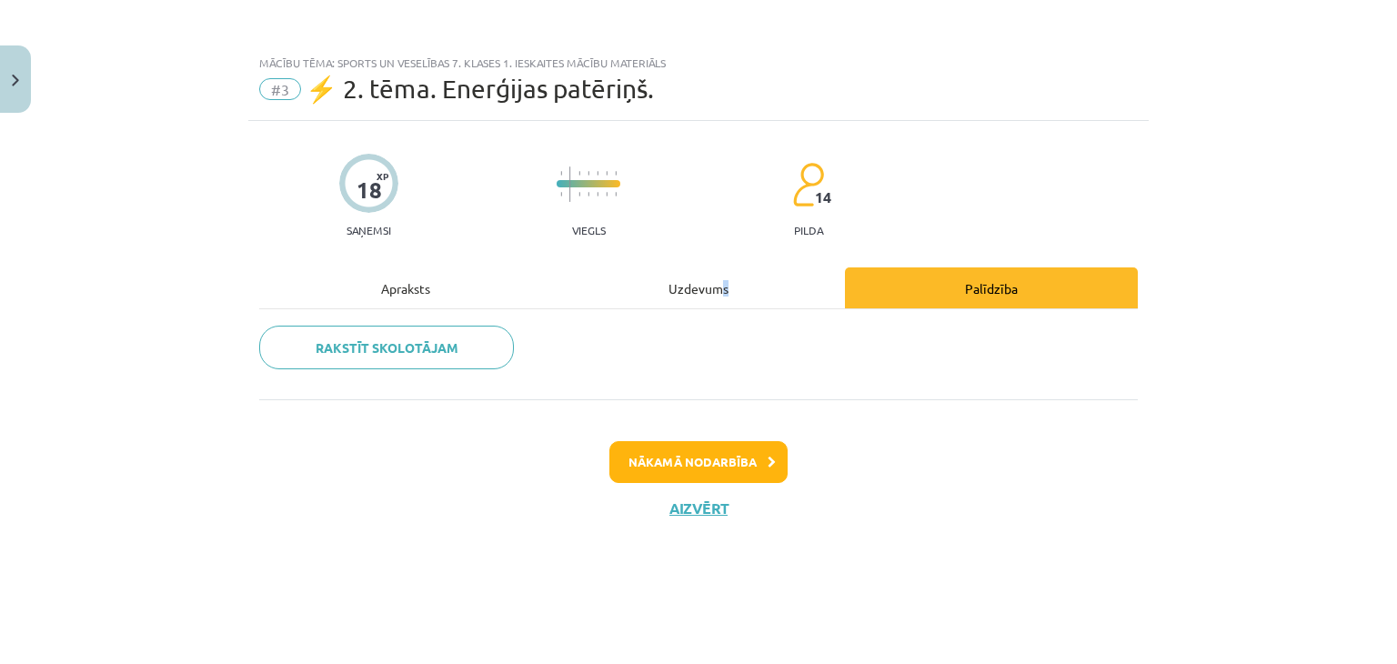
drag, startPoint x: 724, startPoint y: 288, endPoint x: 691, endPoint y: 279, distance: 34.0
click at [717, 287] on div "Uzdevums" at bounding box center [698, 287] width 293 height 41
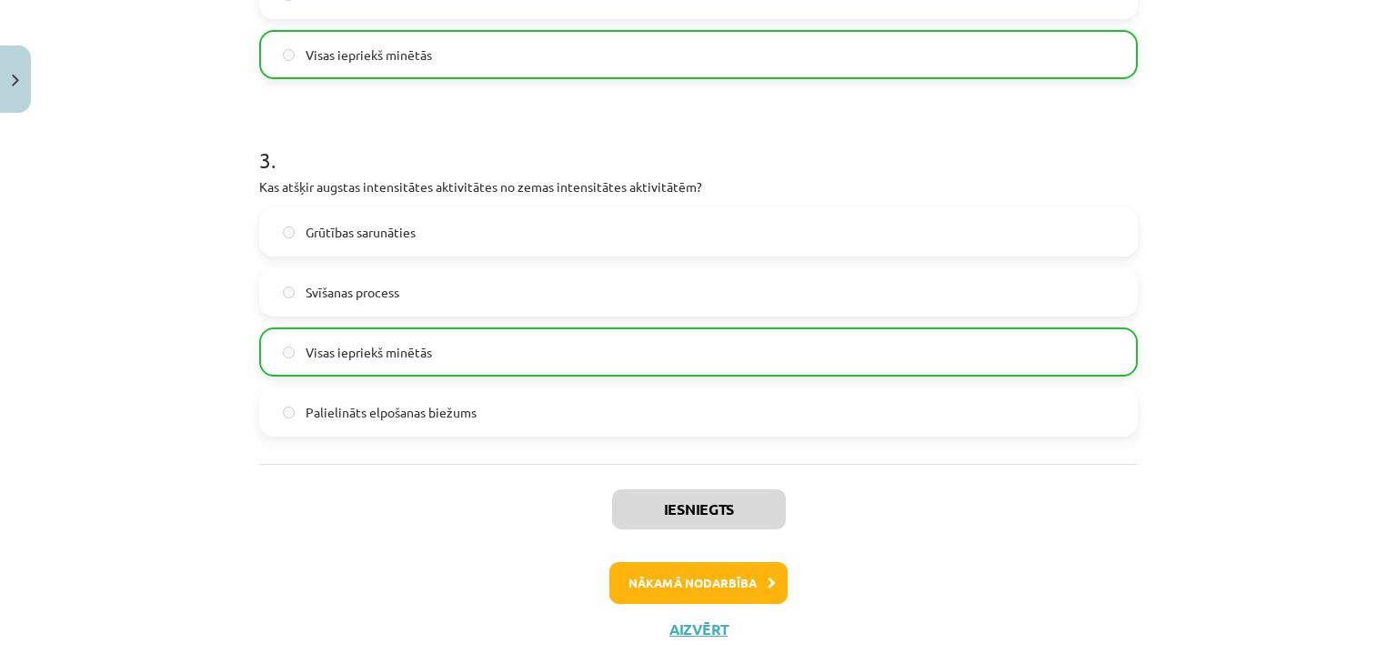
scroll to position [1002, 0]
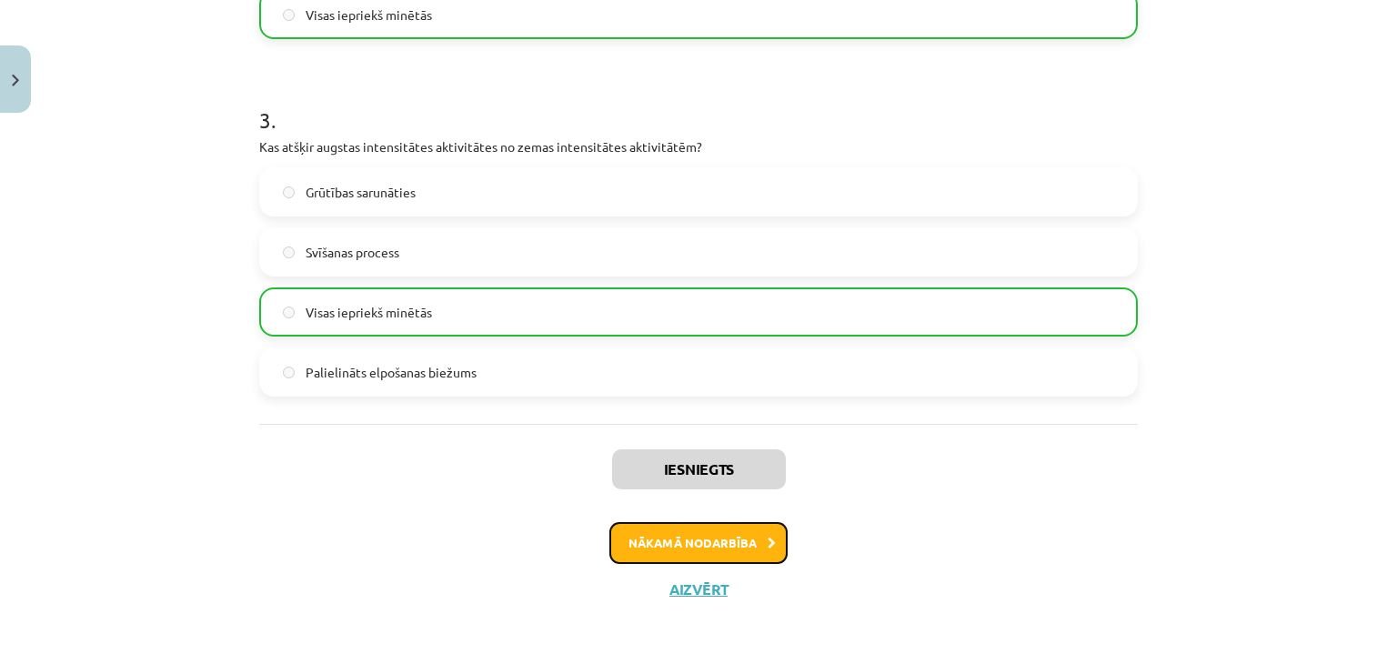
click at [664, 547] on button "Nākamā nodarbība" at bounding box center [699, 543] width 178 height 42
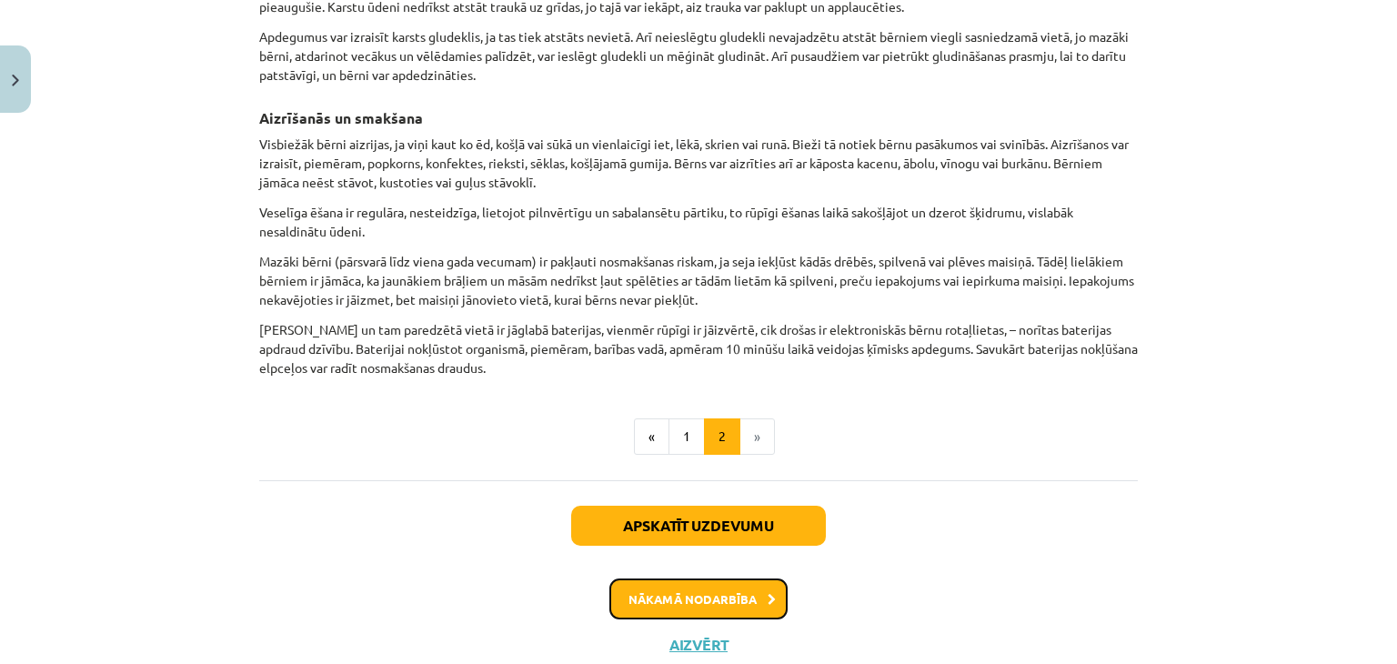
scroll to position [2101, 0]
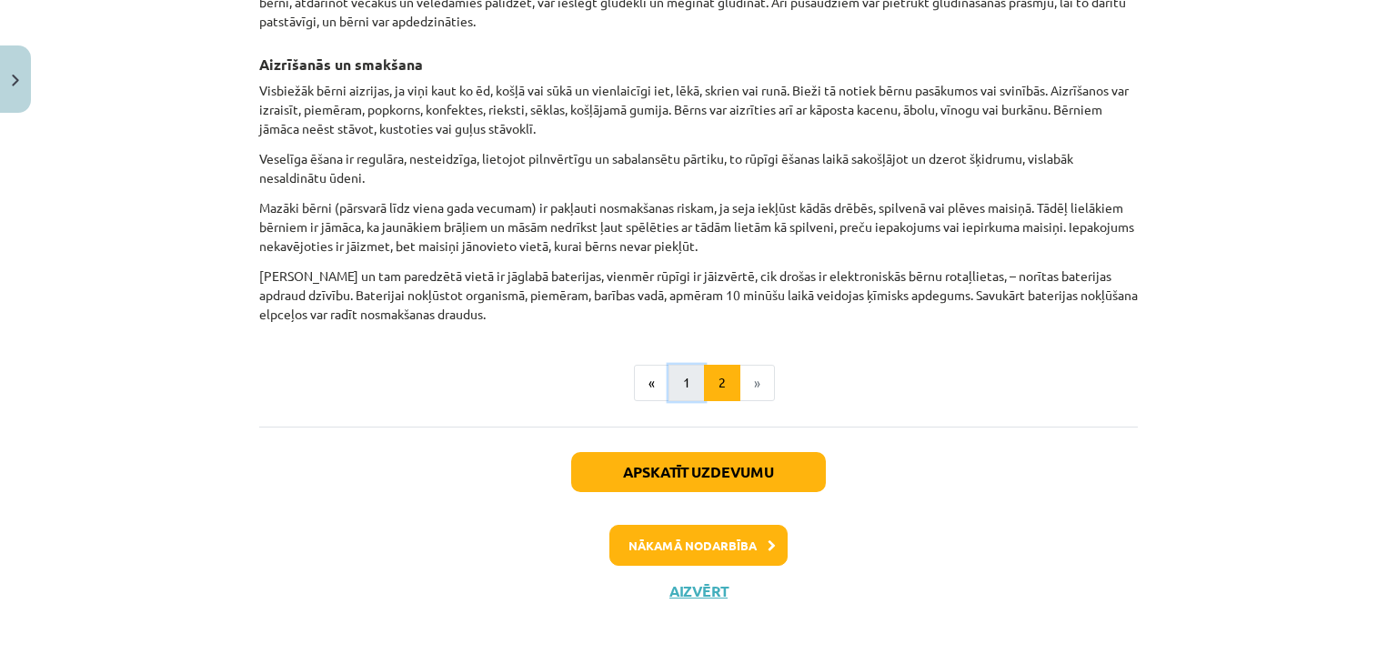
click at [680, 385] on button "1" at bounding box center [687, 383] width 36 height 36
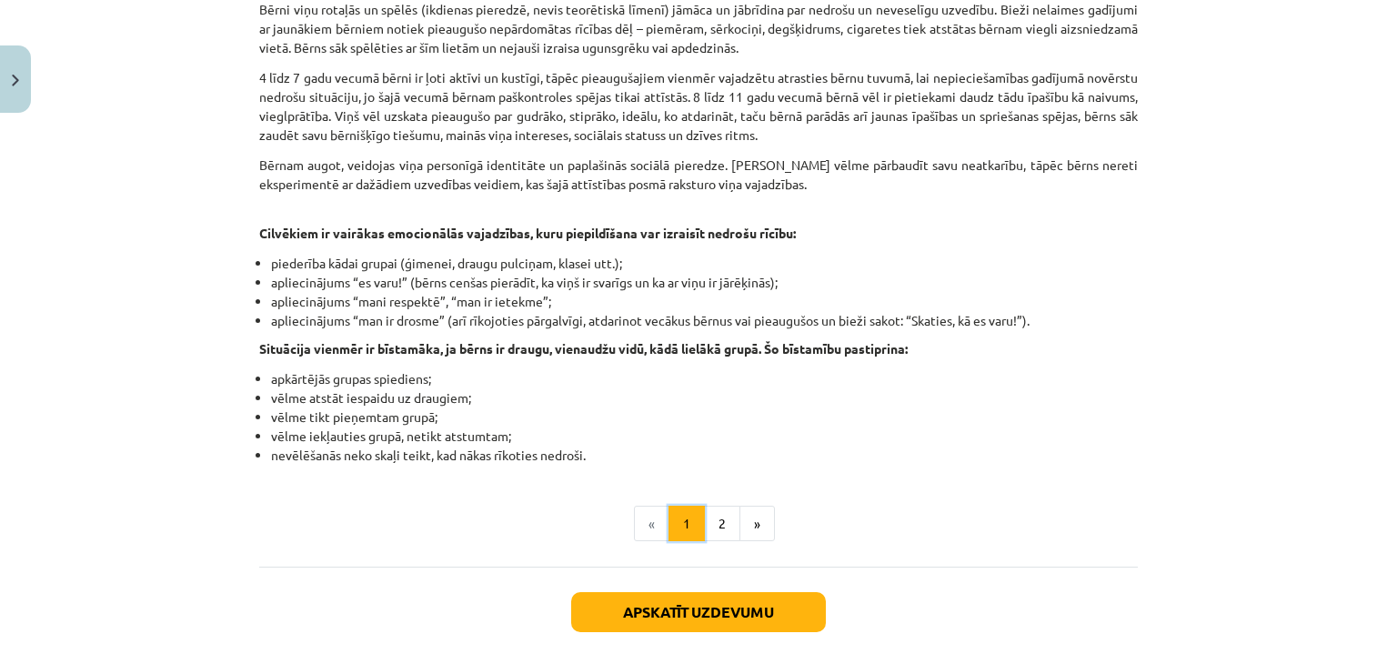
scroll to position [1234, 0]
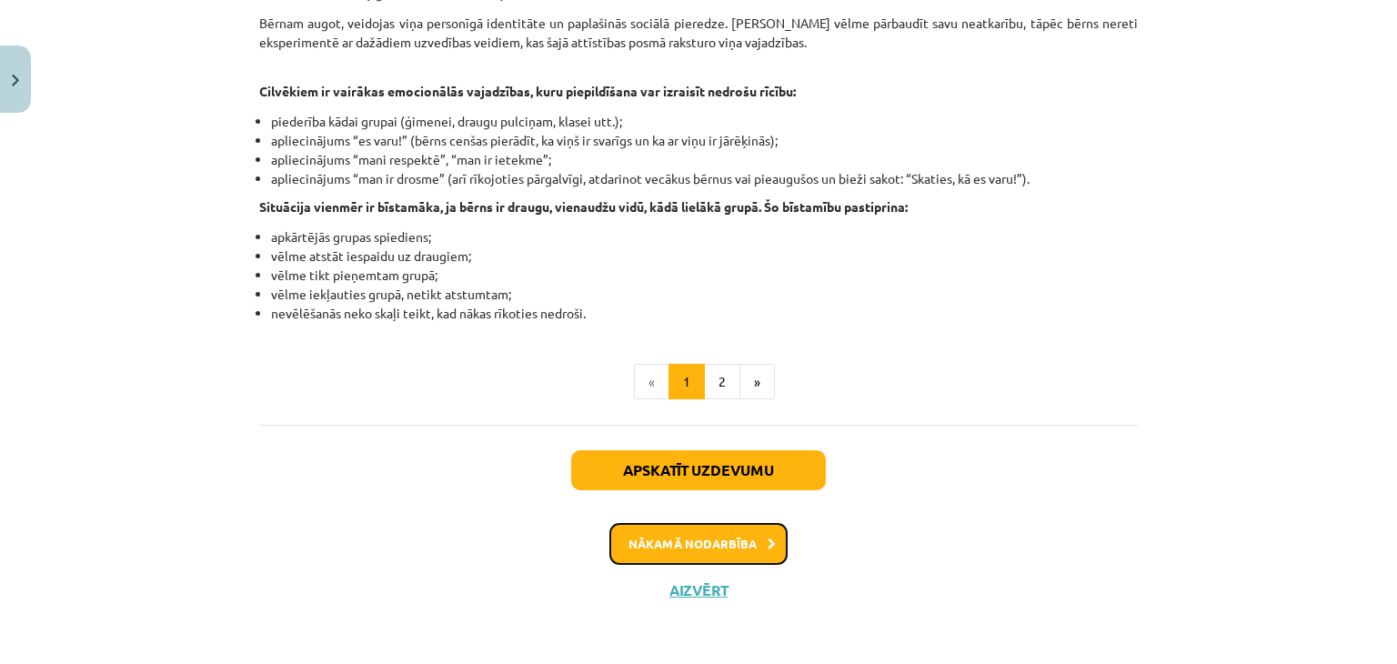
click at [720, 543] on button "Nākamā nodarbība" at bounding box center [699, 544] width 178 height 42
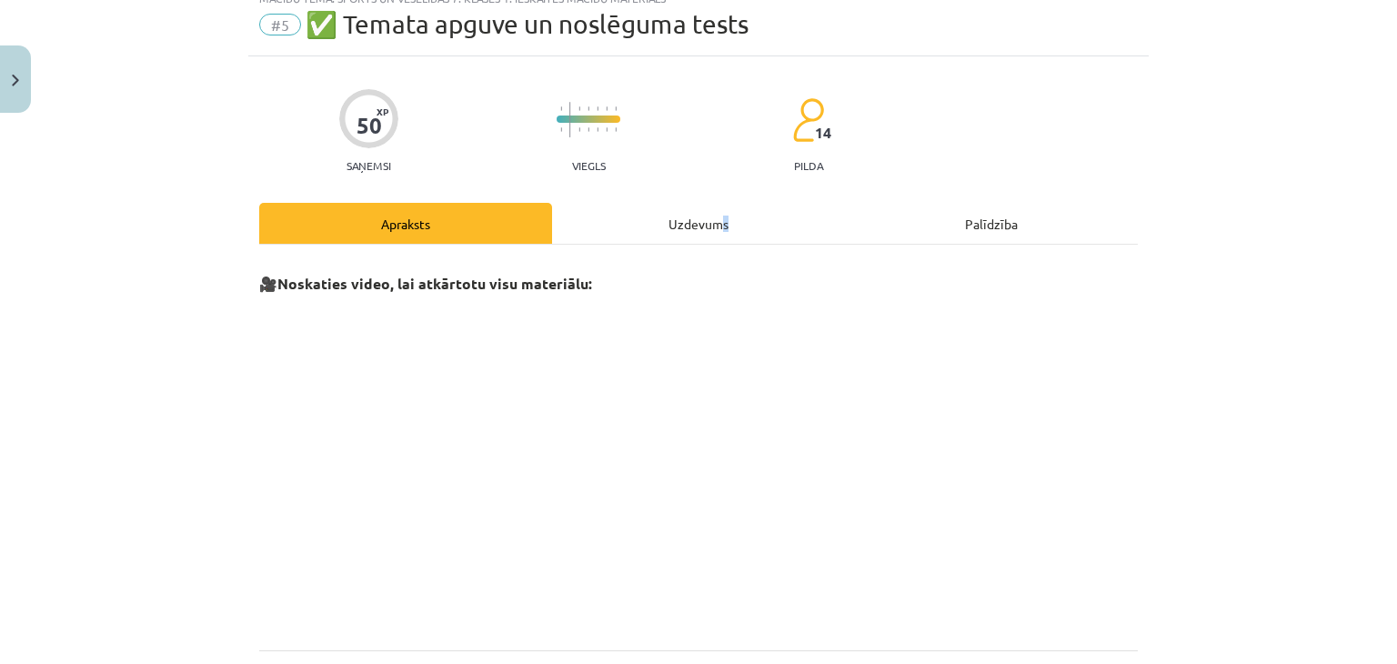
scroll to position [0, 0]
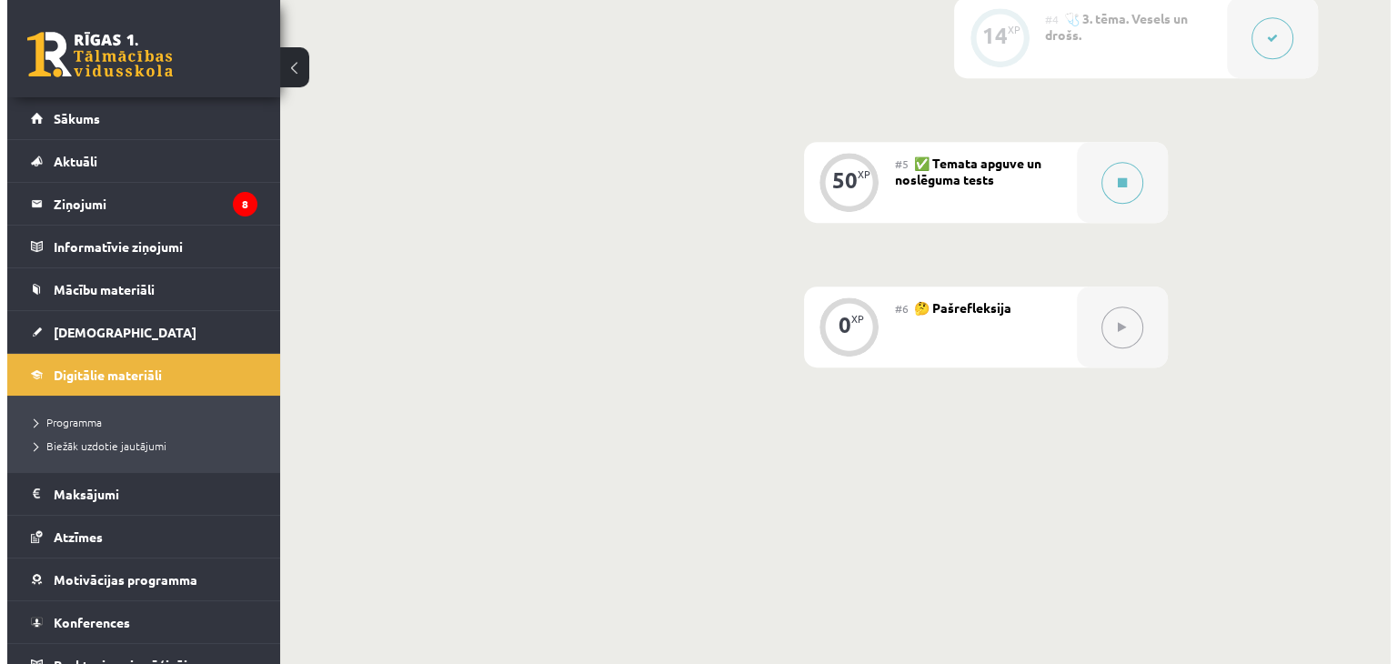
scroll to position [972, 0]
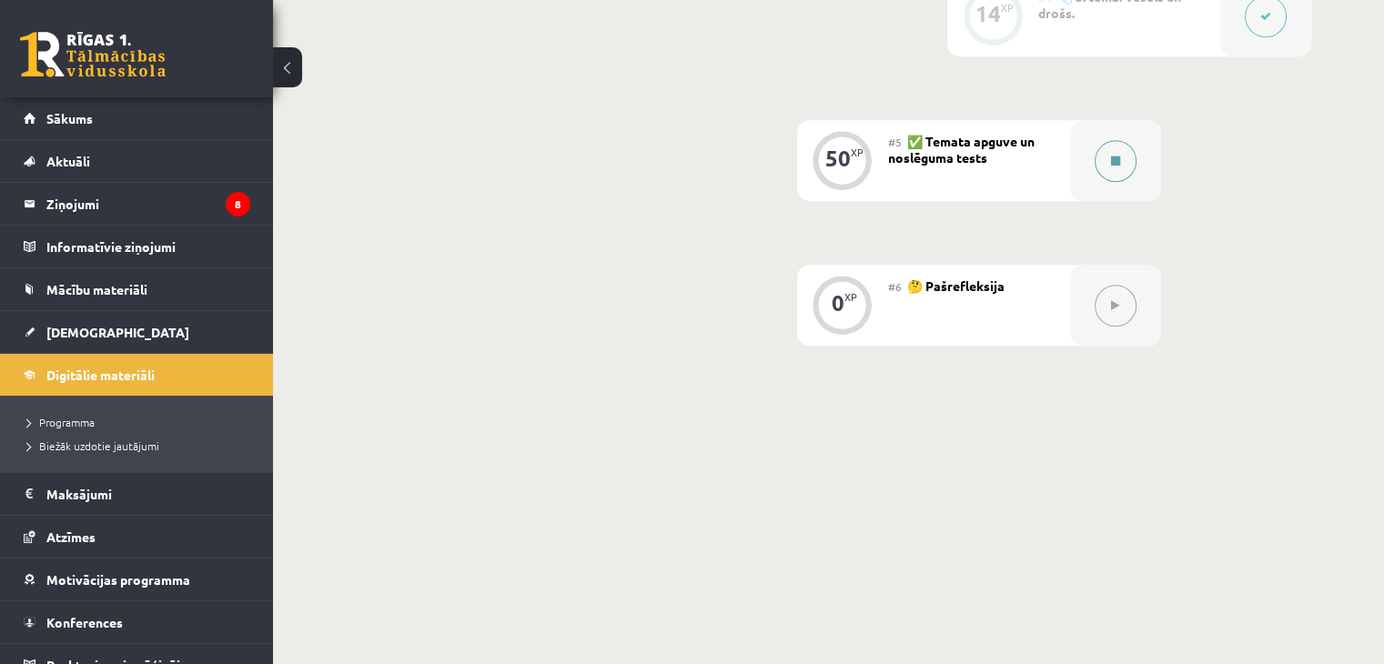
click at [1136, 161] on div at bounding box center [1115, 160] width 91 height 81
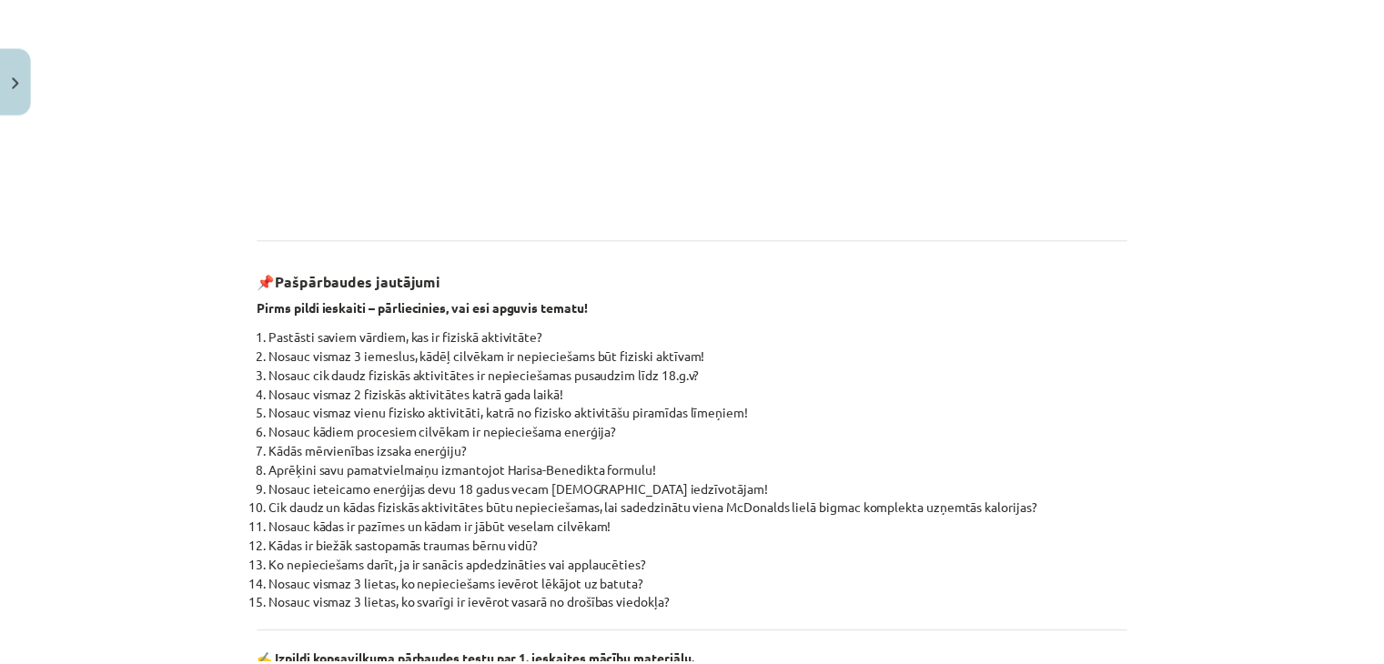
scroll to position [691, 0]
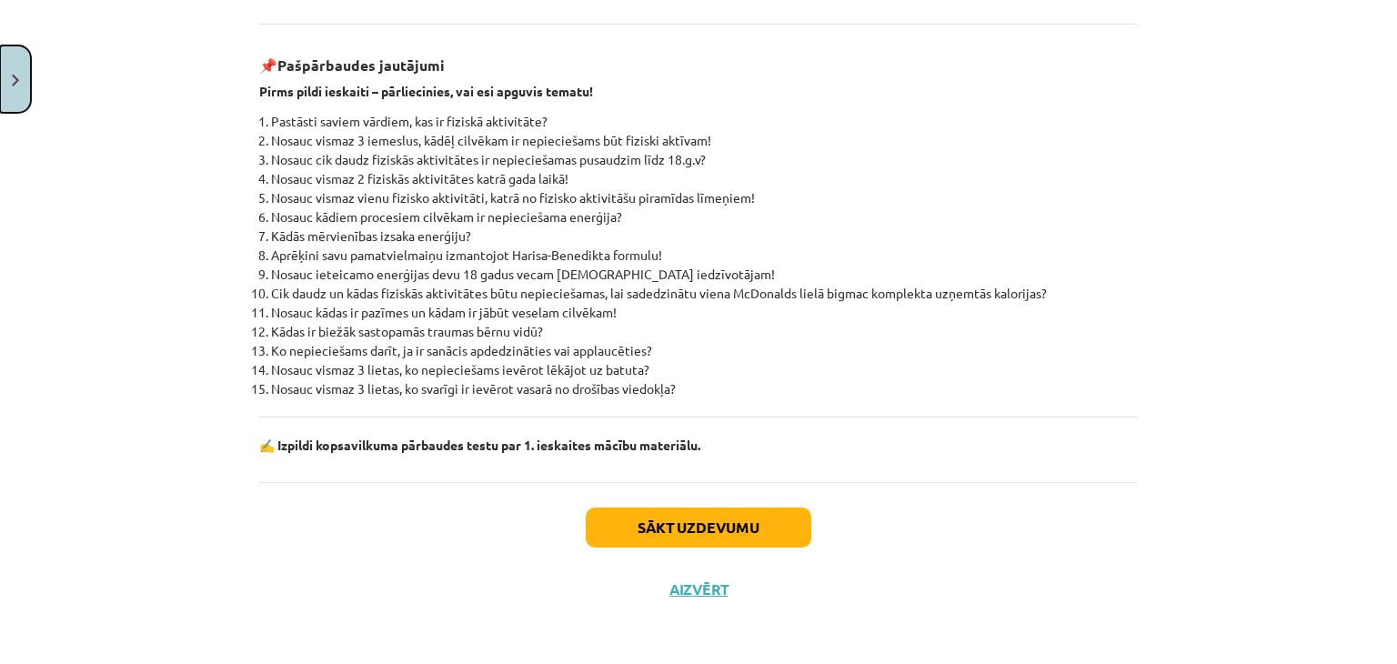
click at [21, 103] on button "Close" at bounding box center [15, 78] width 31 height 67
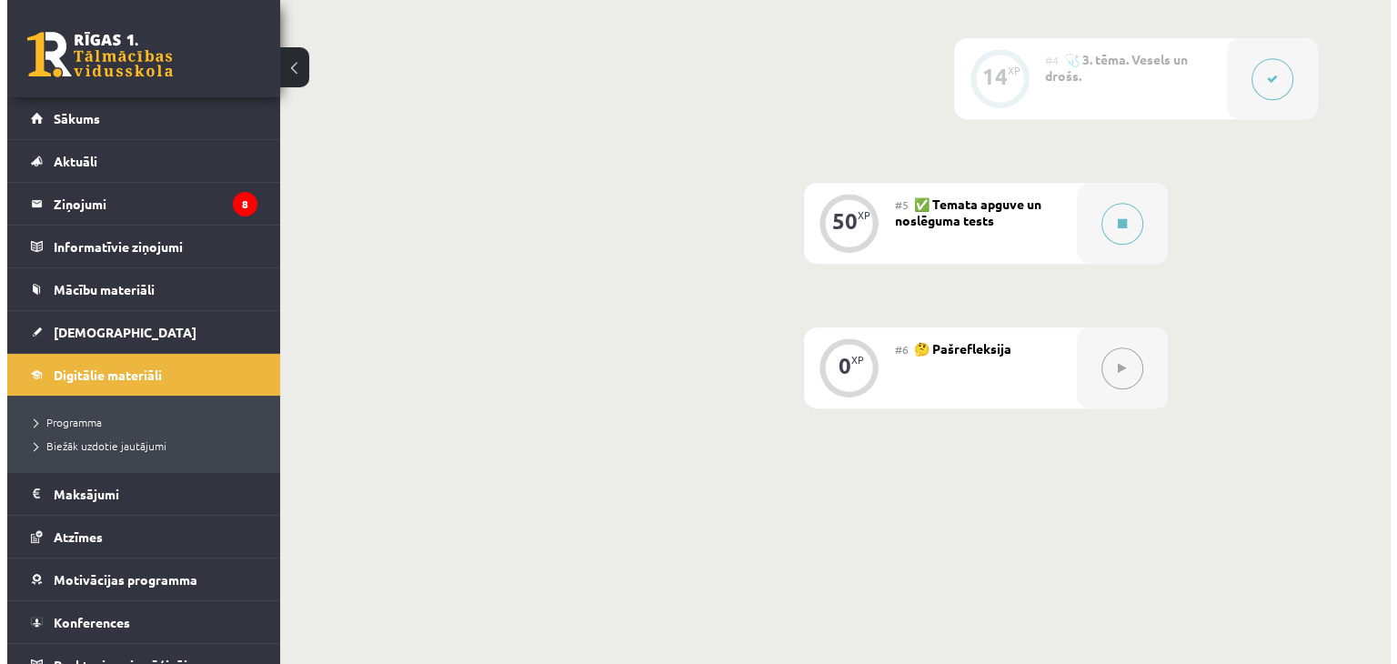
scroll to position [881, 0]
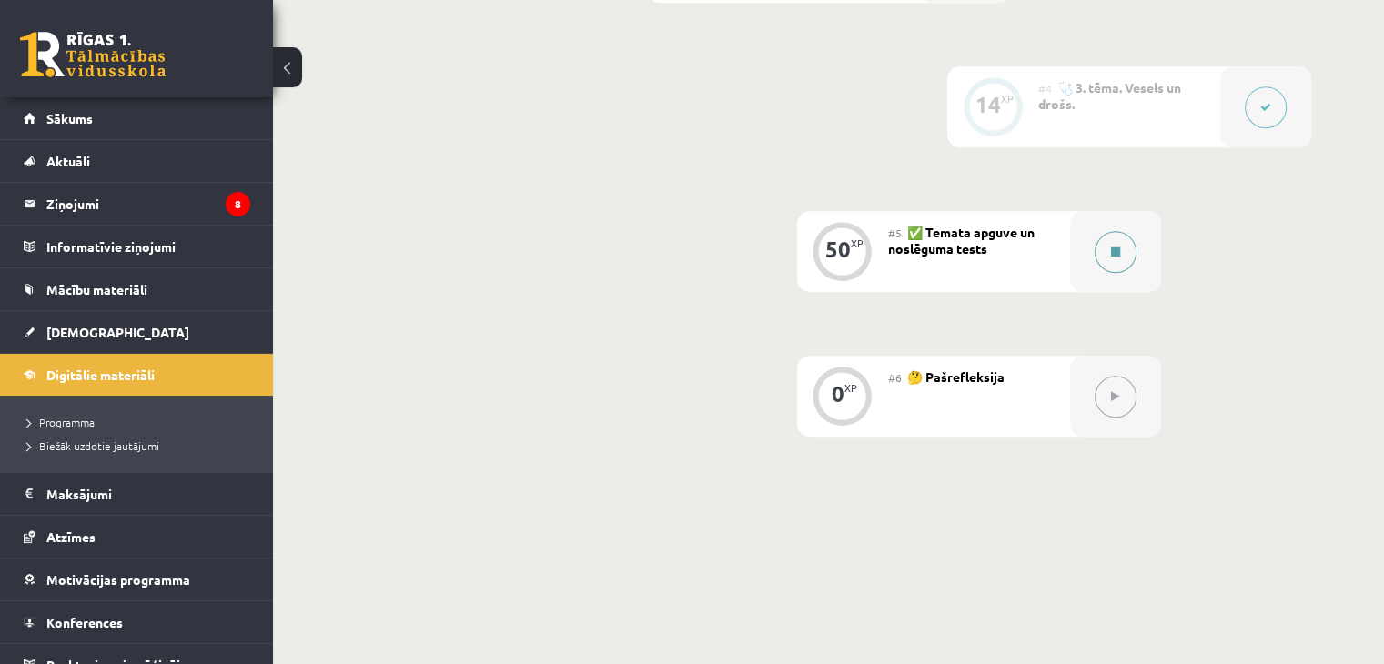
click at [1106, 256] on button at bounding box center [1115, 252] width 42 height 42
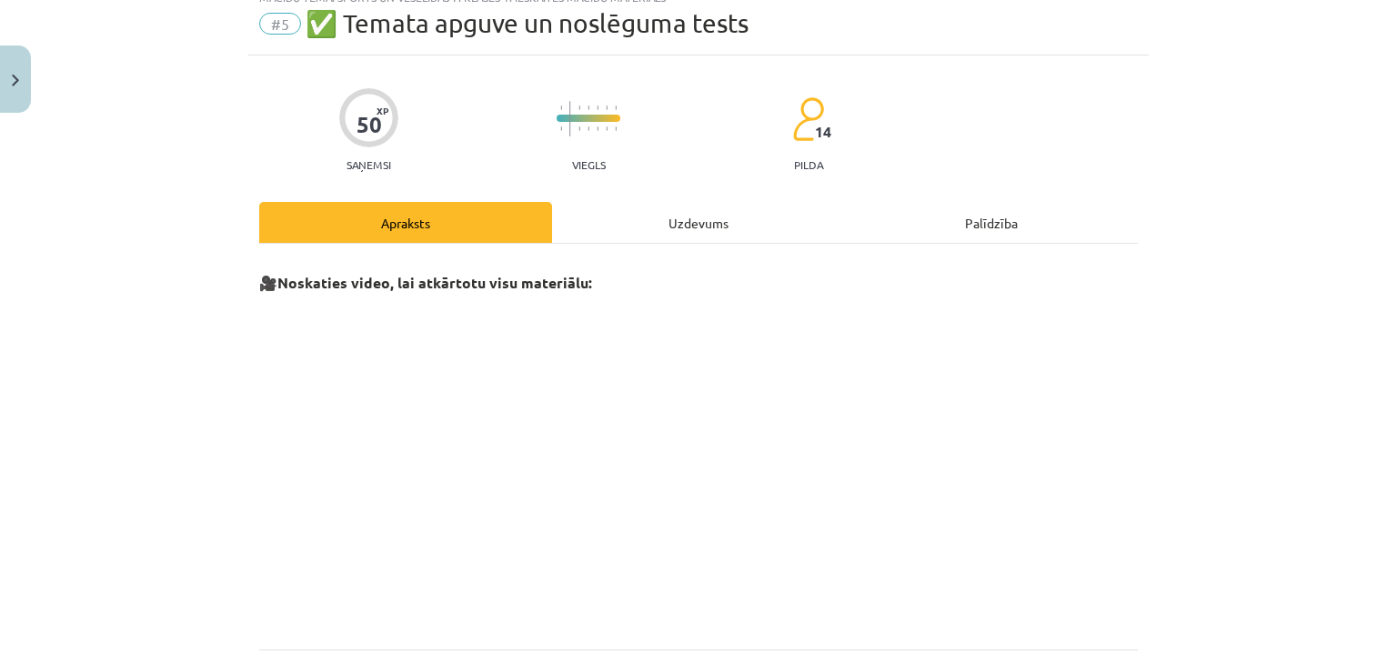
scroll to position [0, 0]
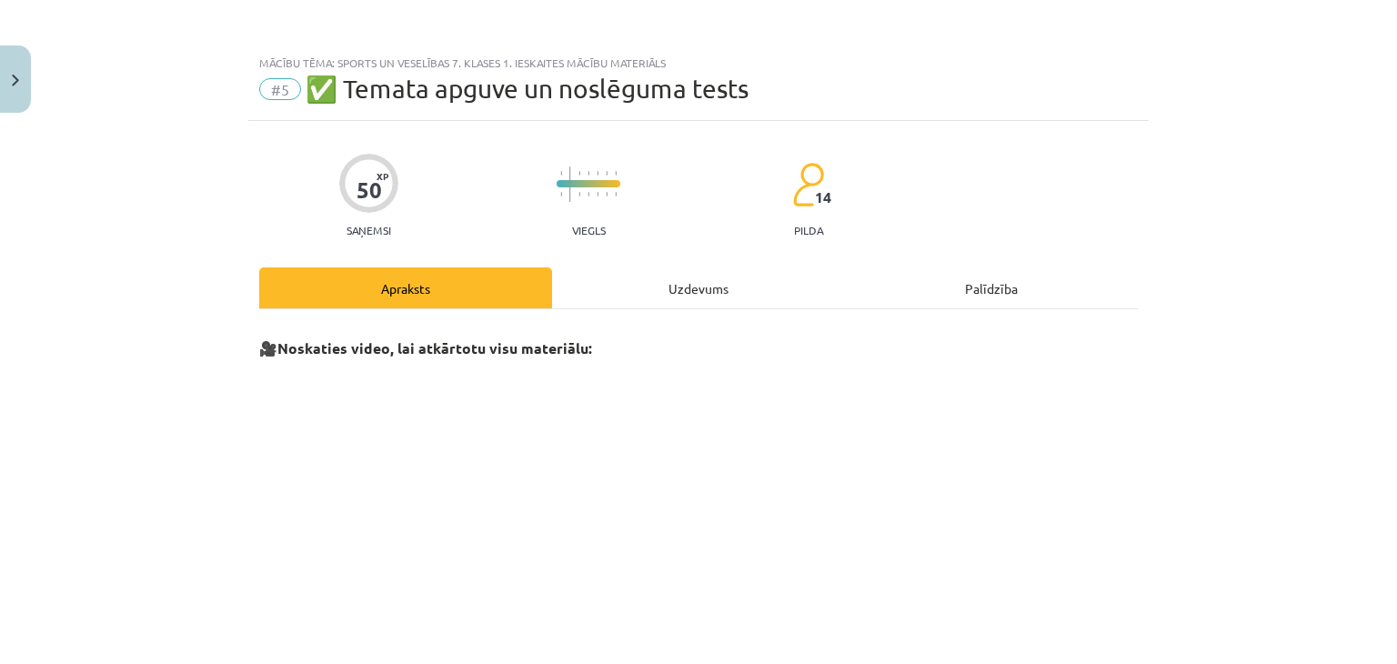
click at [728, 304] on div "Uzdevums" at bounding box center [698, 287] width 293 height 41
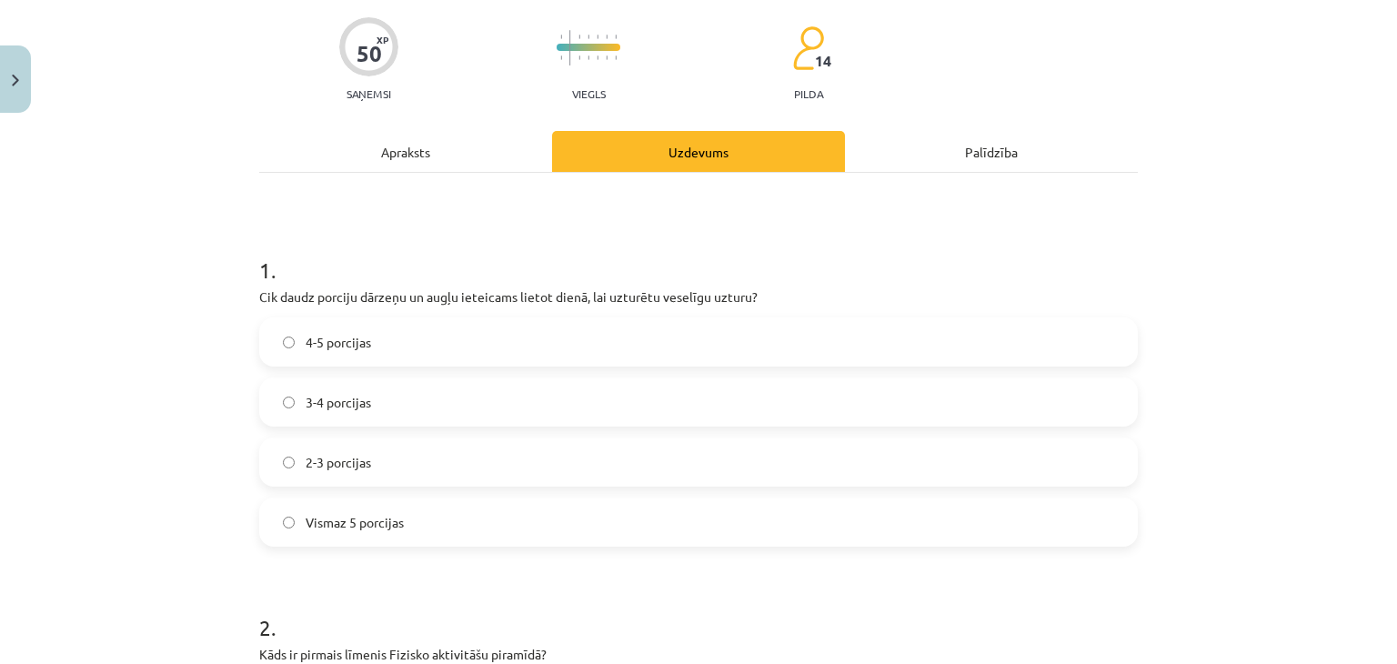
scroll to position [45, 0]
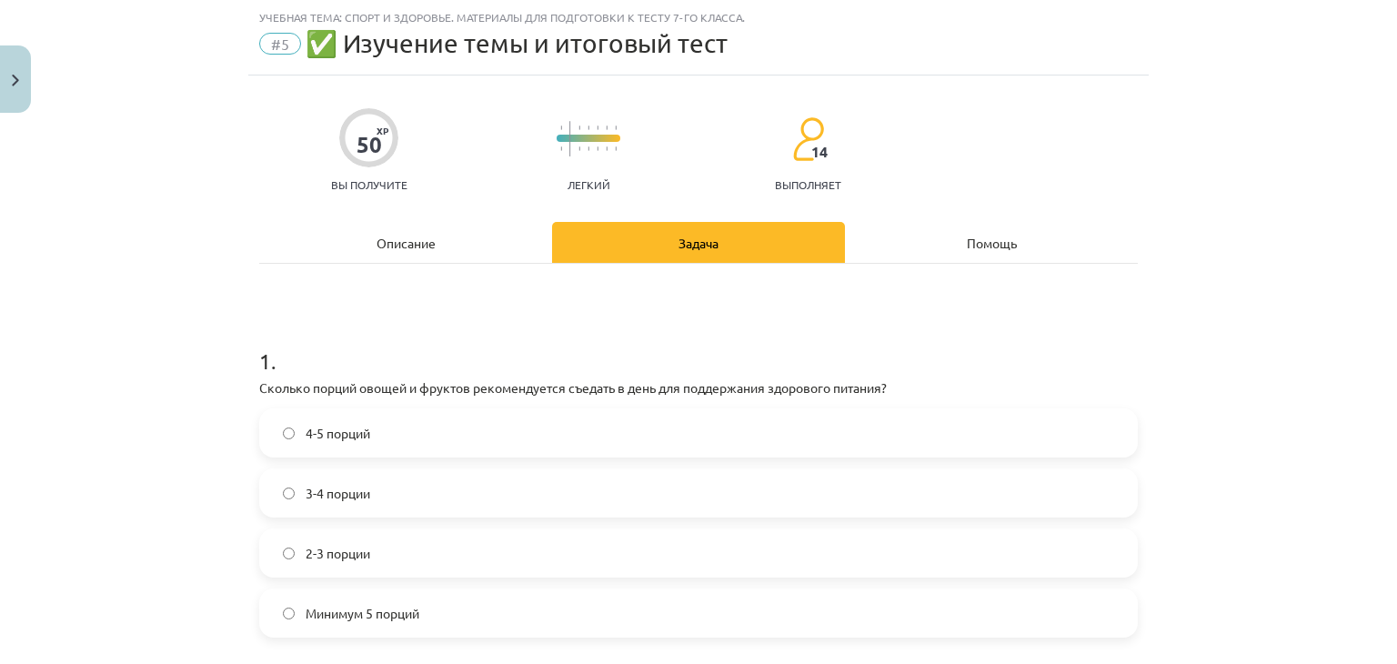
click at [368, 237] on div "Описание" at bounding box center [405, 242] width 293 height 41
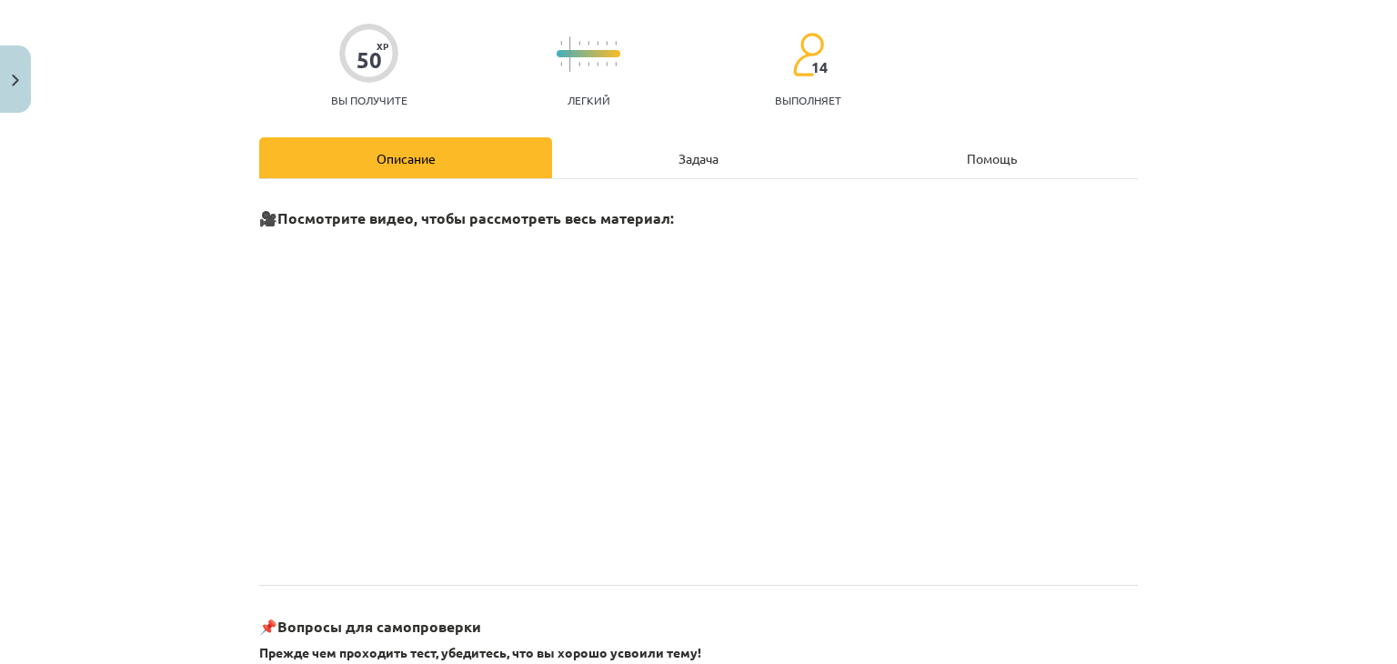
scroll to position [0, 0]
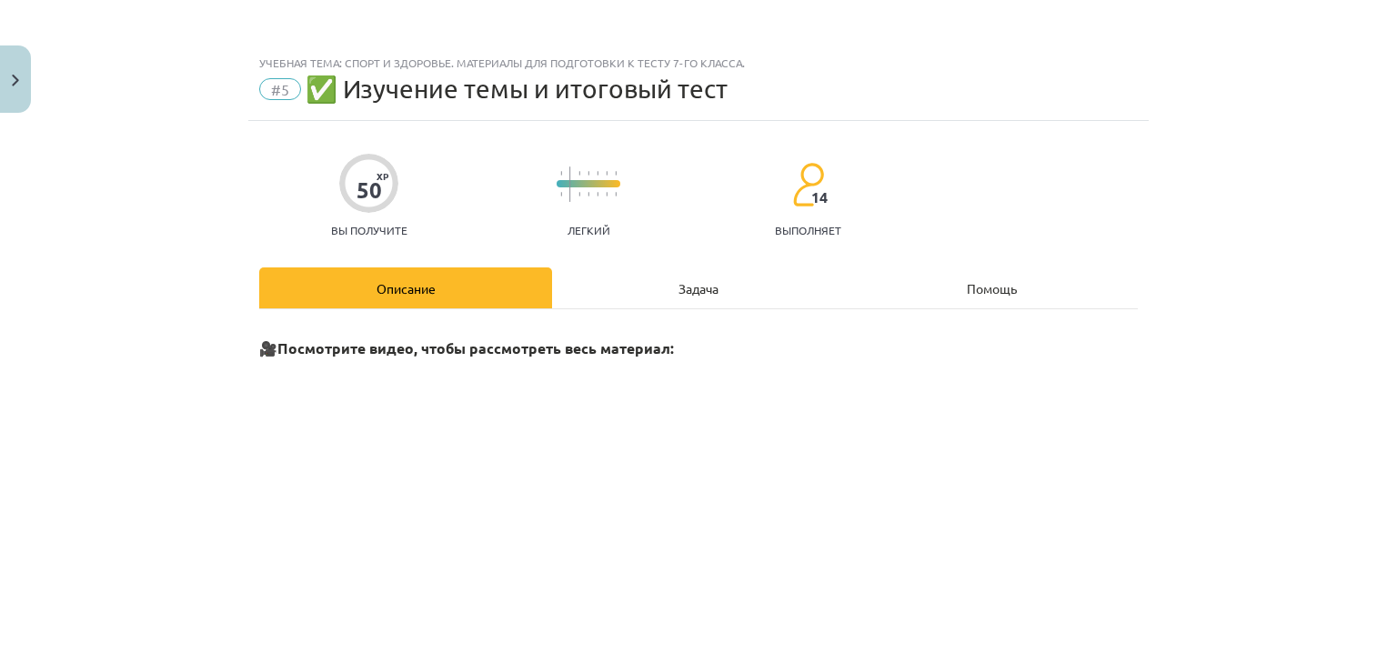
click at [660, 297] on div "Задача" at bounding box center [698, 287] width 293 height 41
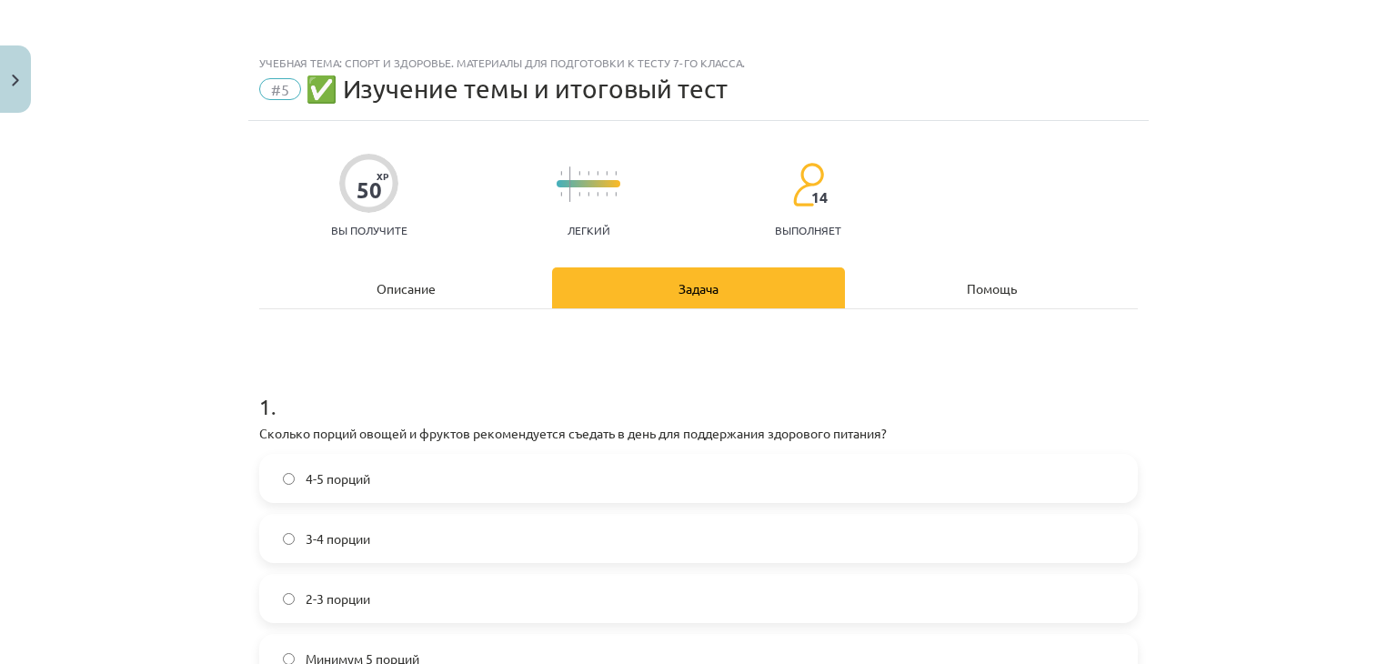
click at [378, 288] on font "Описание" at bounding box center [406, 288] width 59 height 16
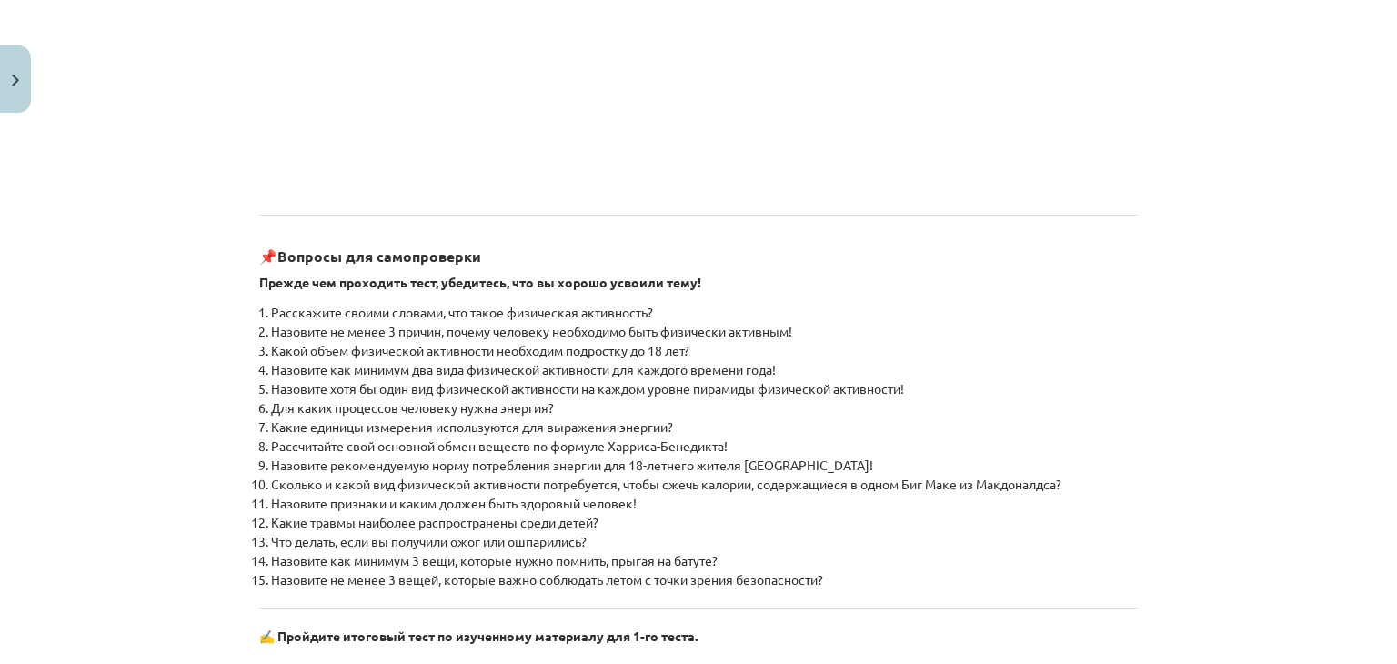
scroll to position [591, 0]
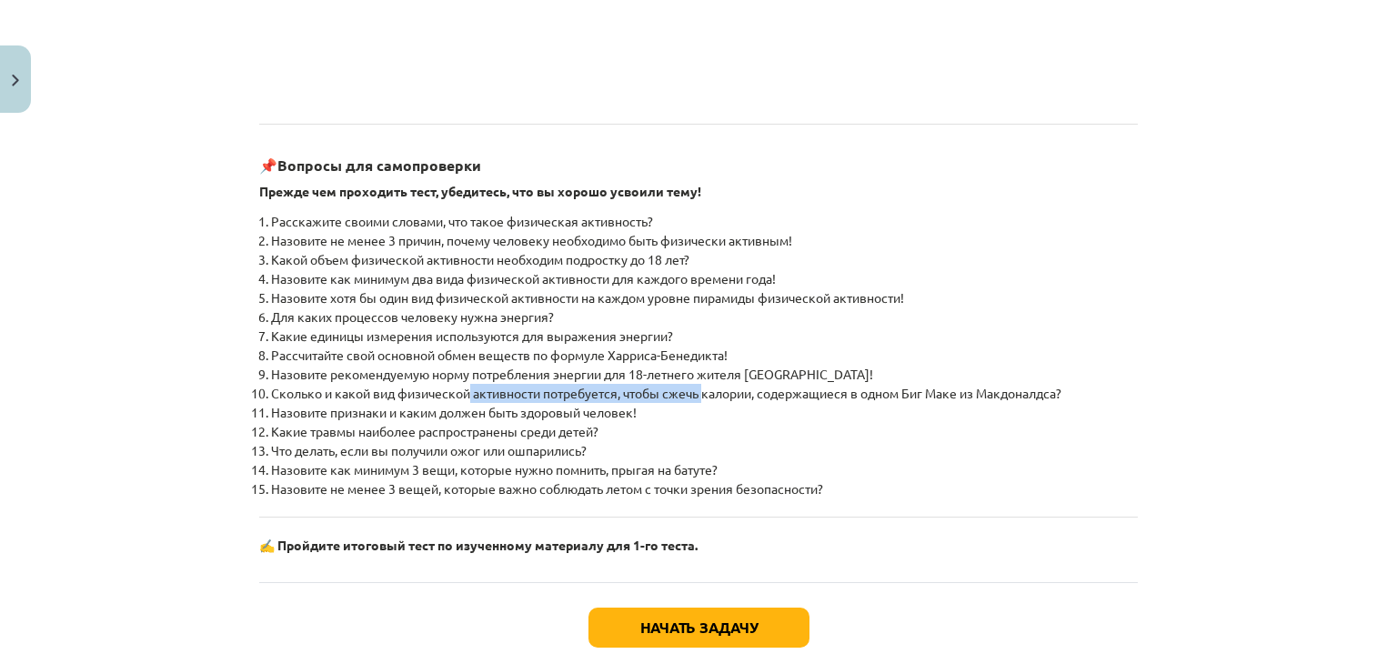
drag, startPoint x: 464, startPoint y: 387, endPoint x: 699, endPoint y: 390, distance: 234.7
click at [699, 390] on font "Сколько и какой вид физической активности потребуется, чтобы сжечь калории, сод…" at bounding box center [666, 393] width 791 height 16
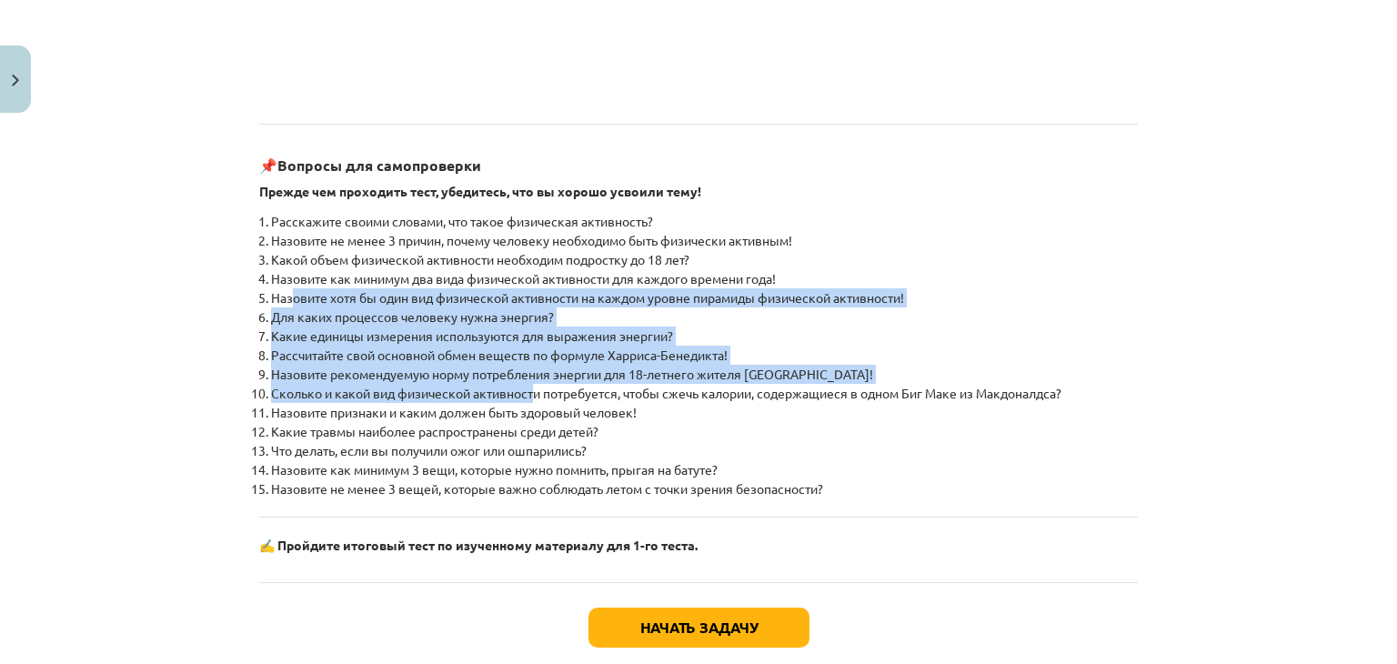
drag, startPoint x: 284, startPoint y: 292, endPoint x: 555, endPoint y: 380, distance: 285.1
click at [539, 395] on ol "Расскажите своими словами, что такое физическая активность? Назовите не менее 3…" at bounding box center [698, 355] width 879 height 287
click at [1123, 293] on li "Назовите хотя бы один вид физической активности на каждом уровне пирамиды физич…" at bounding box center [704, 297] width 867 height 19
click at [656, 376] on font "Назовите рекомендуемую норму потребления энергии для 18-летнего жителя [GEOGRAP…" at bounding box center [572, 374] width 602 height 16
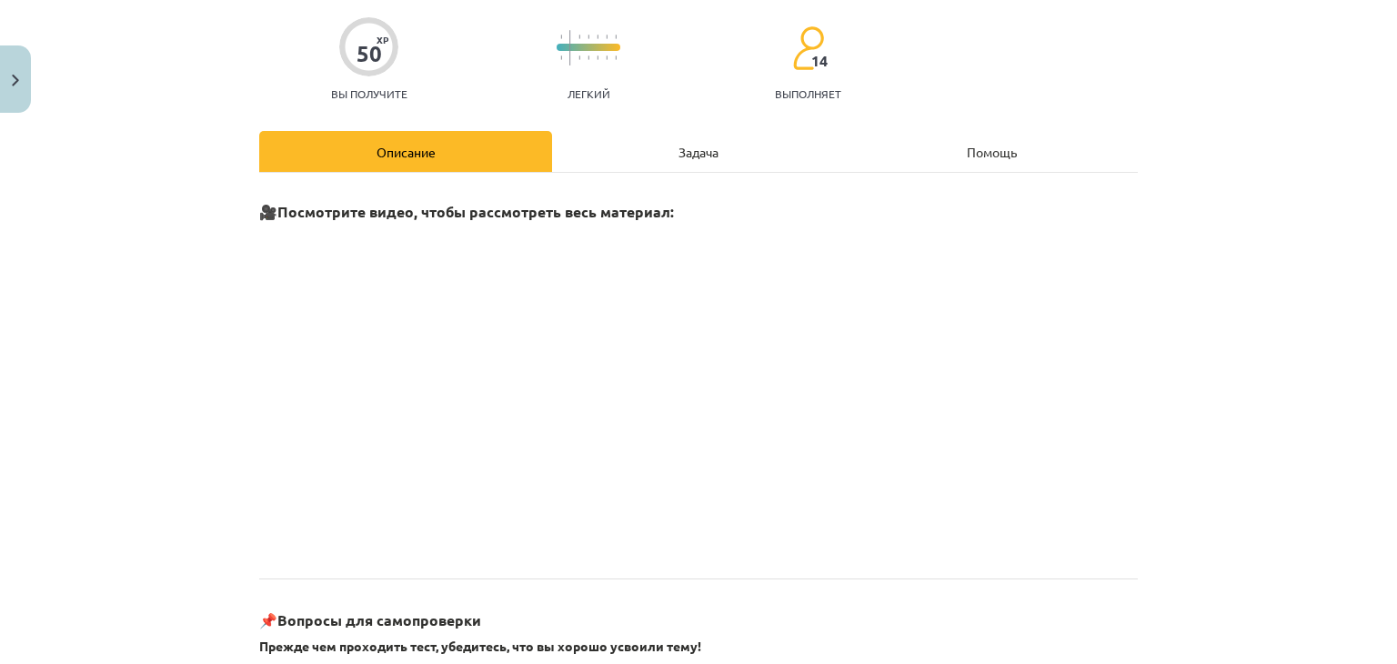
scroll to position [45, 0]
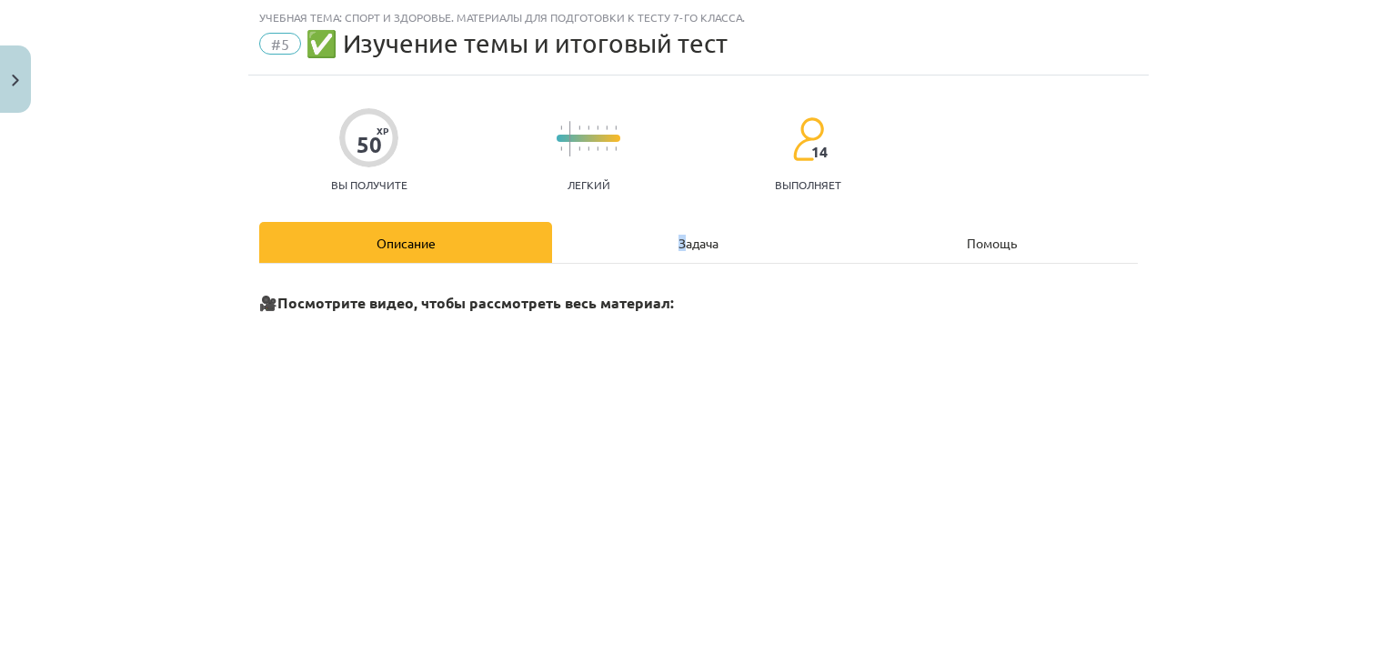
click at [679, 243] on font "Задача" at bounding box center [699, 243] width 40 height 16
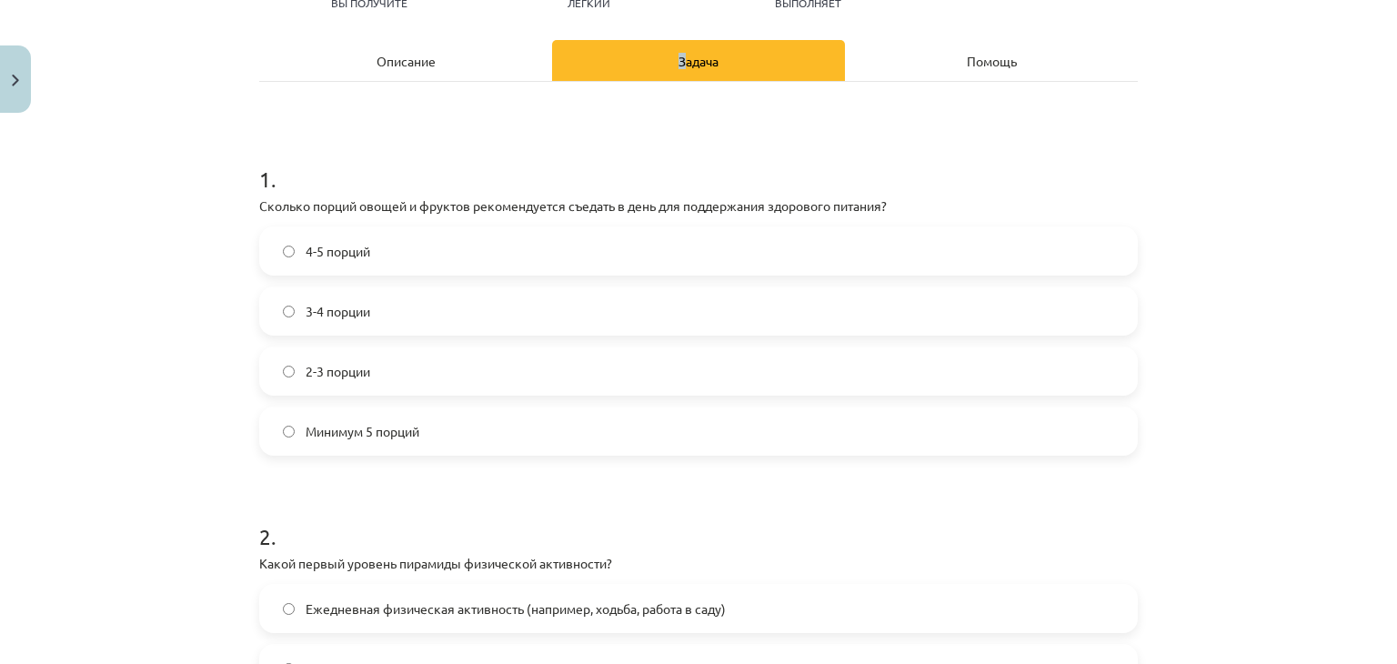
scroll to position [0, 0]
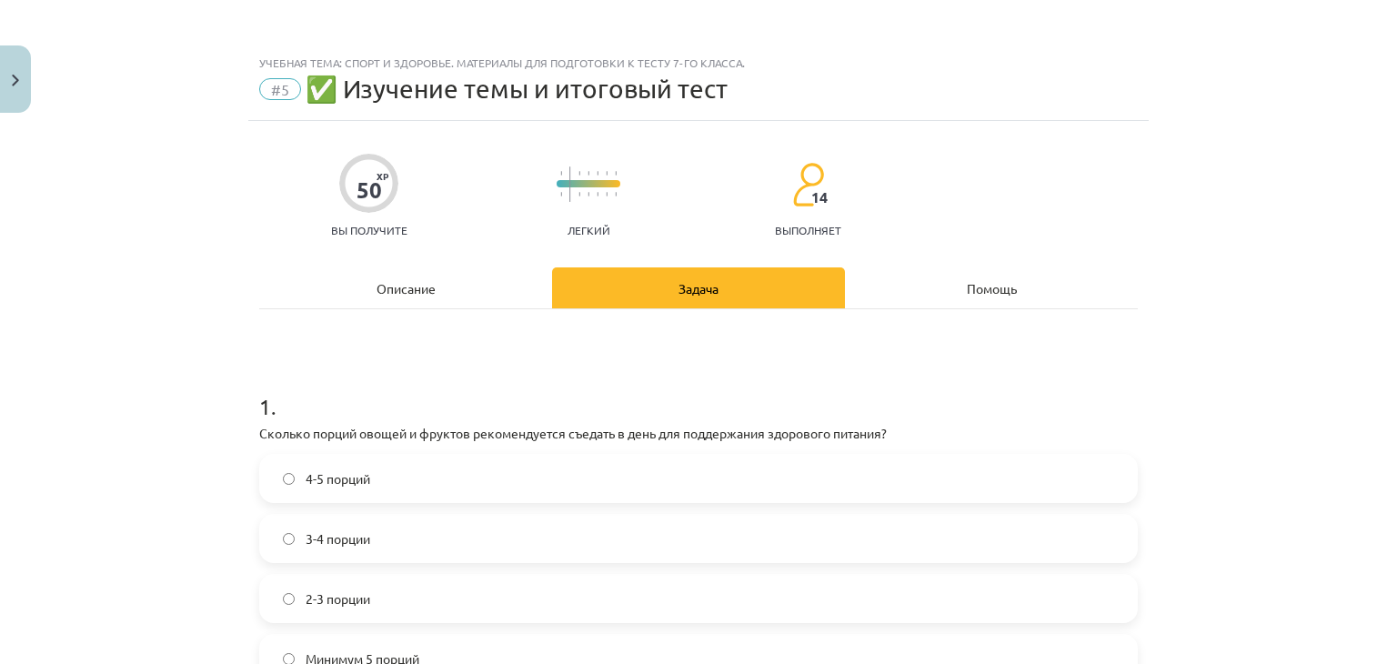
click at [450, 285] on div "Описание" at bounding box center [405, 287] width 293 height 41
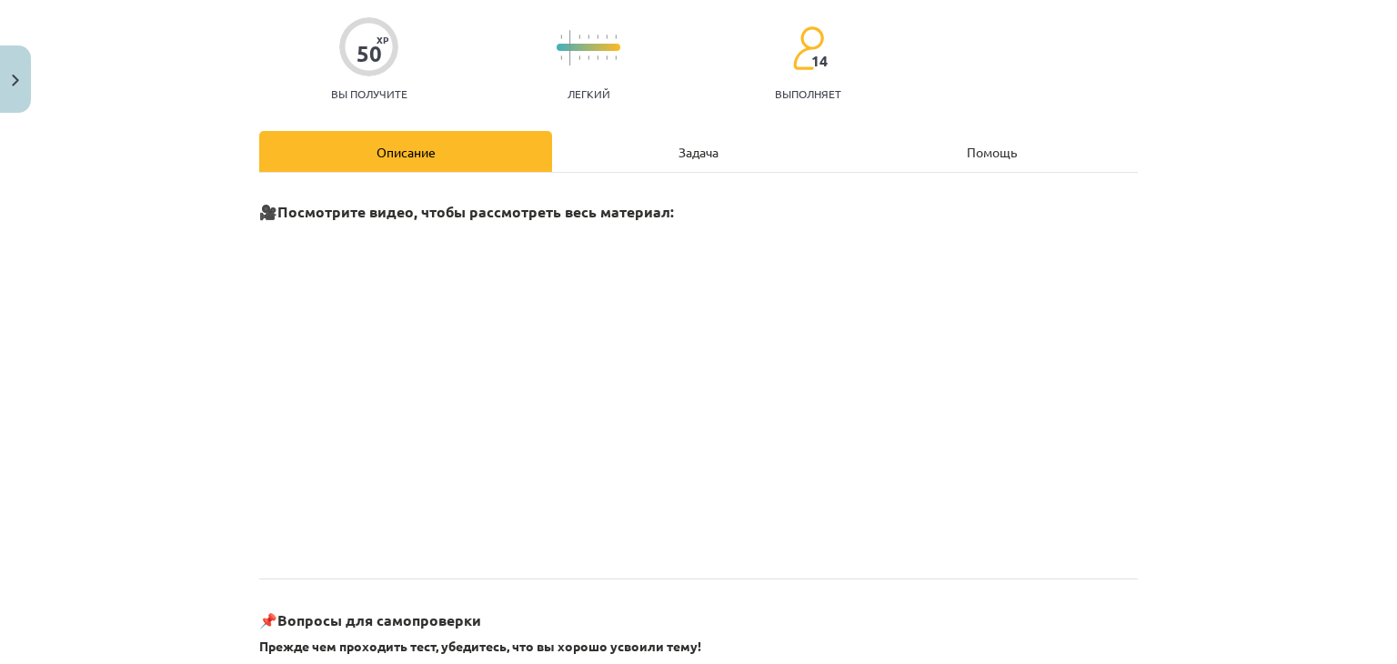
click at [668, 155] on div "Задача" at bounding box center [698, 151] width 293 height 41
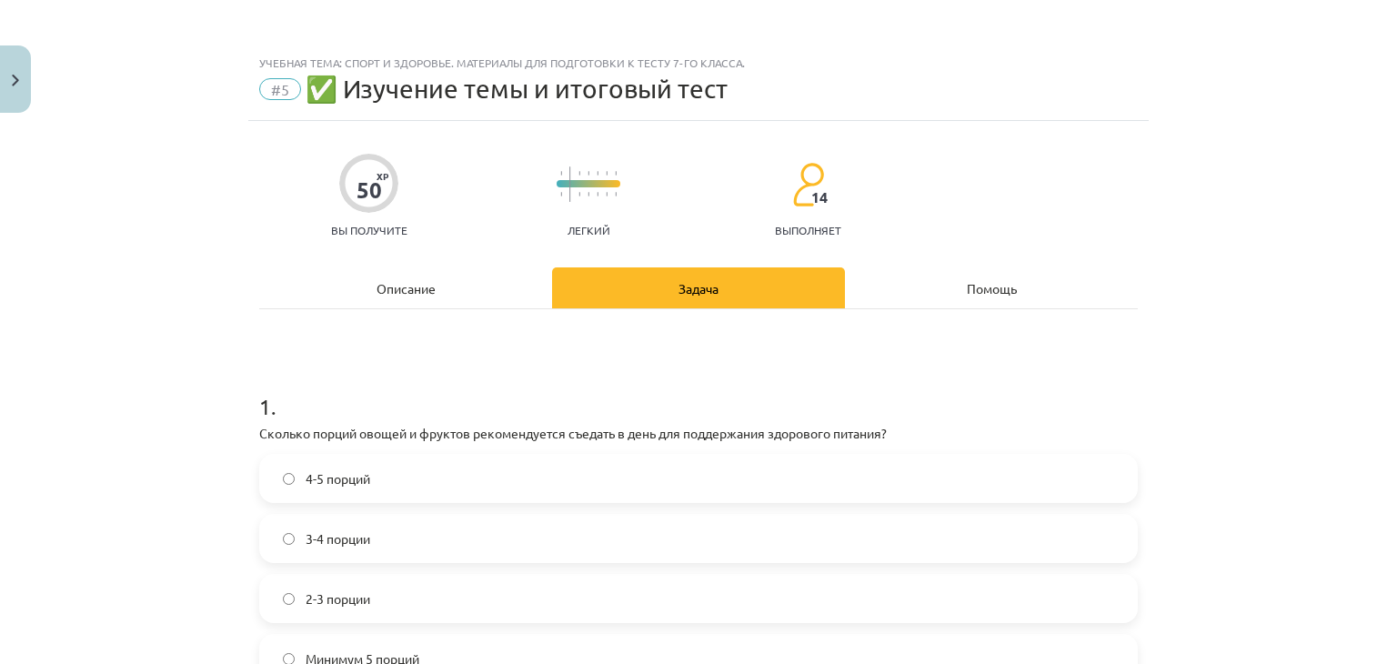
click at [394, 302] on div "Описание" at bounding box center [405, 287] width 293 height 41
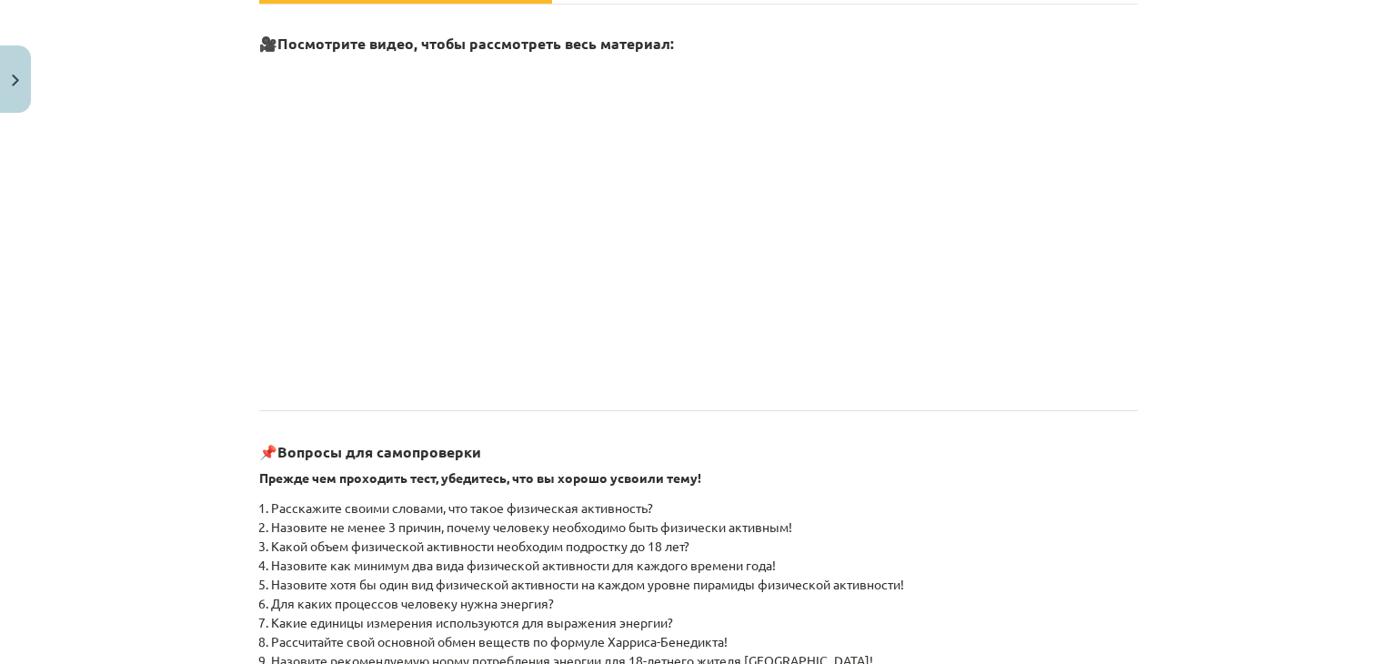
scroll to position [55, 0]
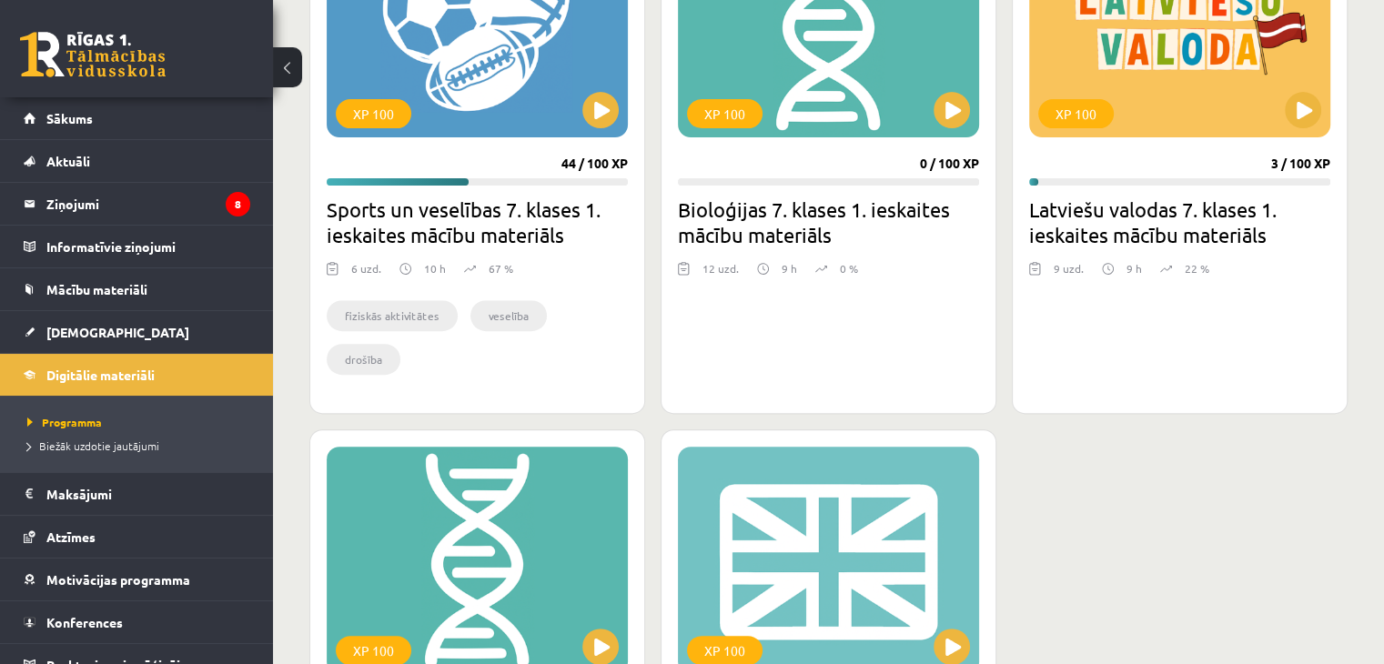
scroll to position [568, 0]
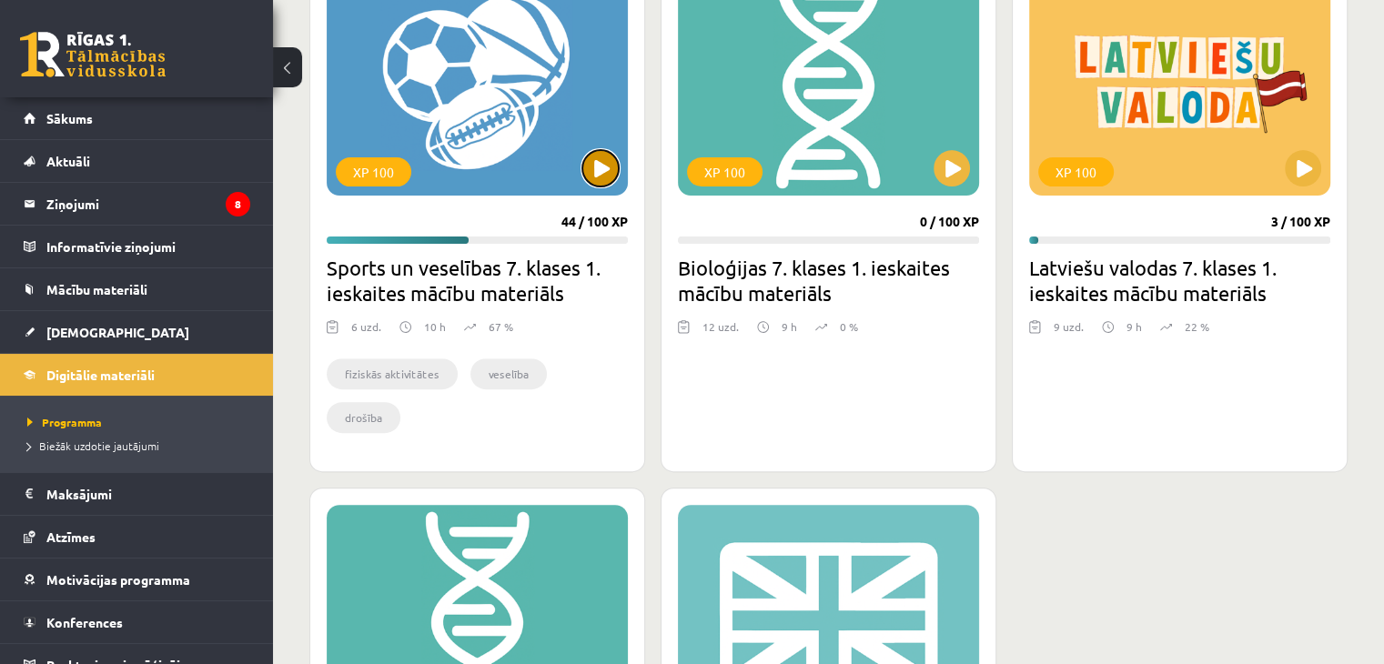
click at [602, 154] on button at bounding box center [600, 168] width 36 height 36
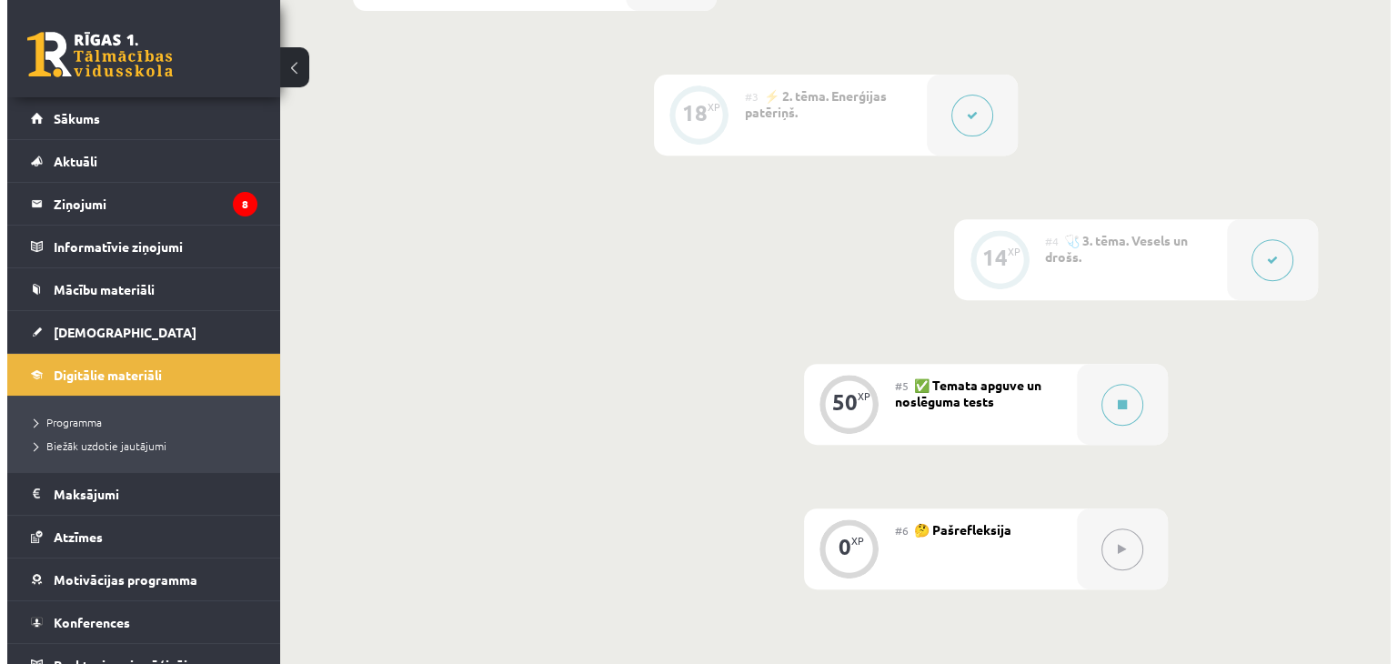
scroll to position [819, 0]
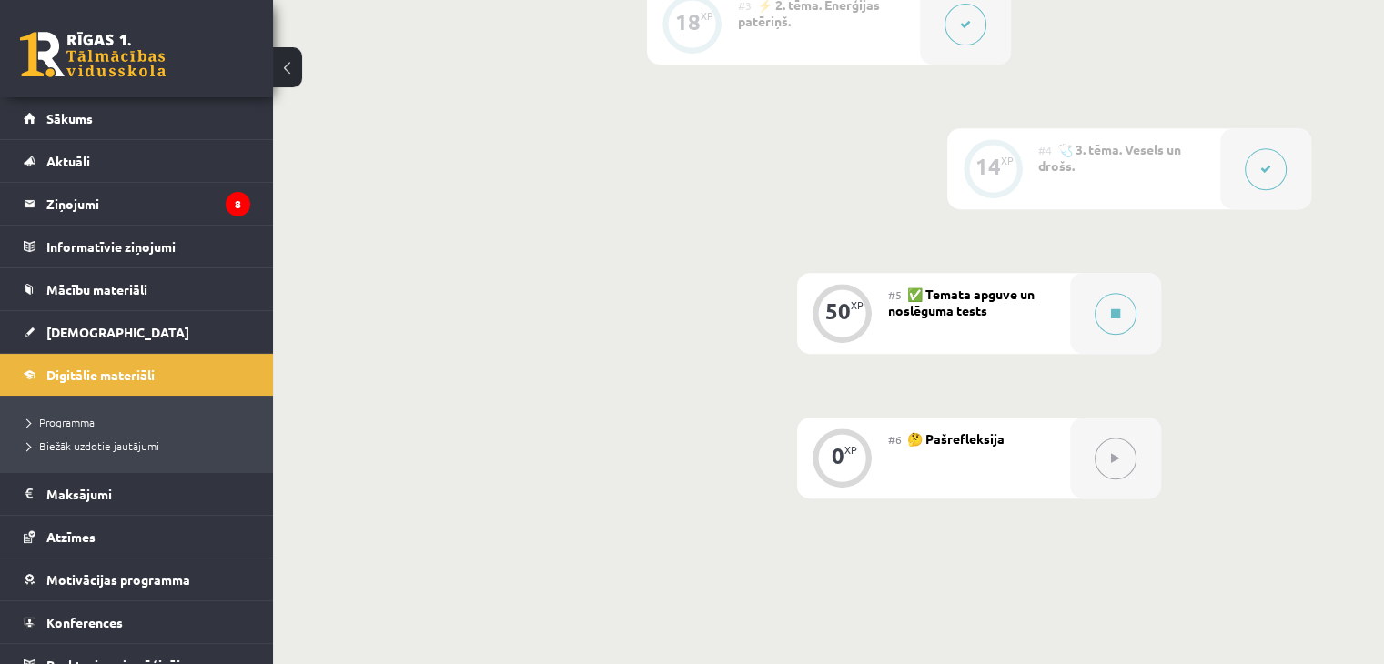
click at [1255, 177] on button at bounding box center [1266, 169] width 42 height 42
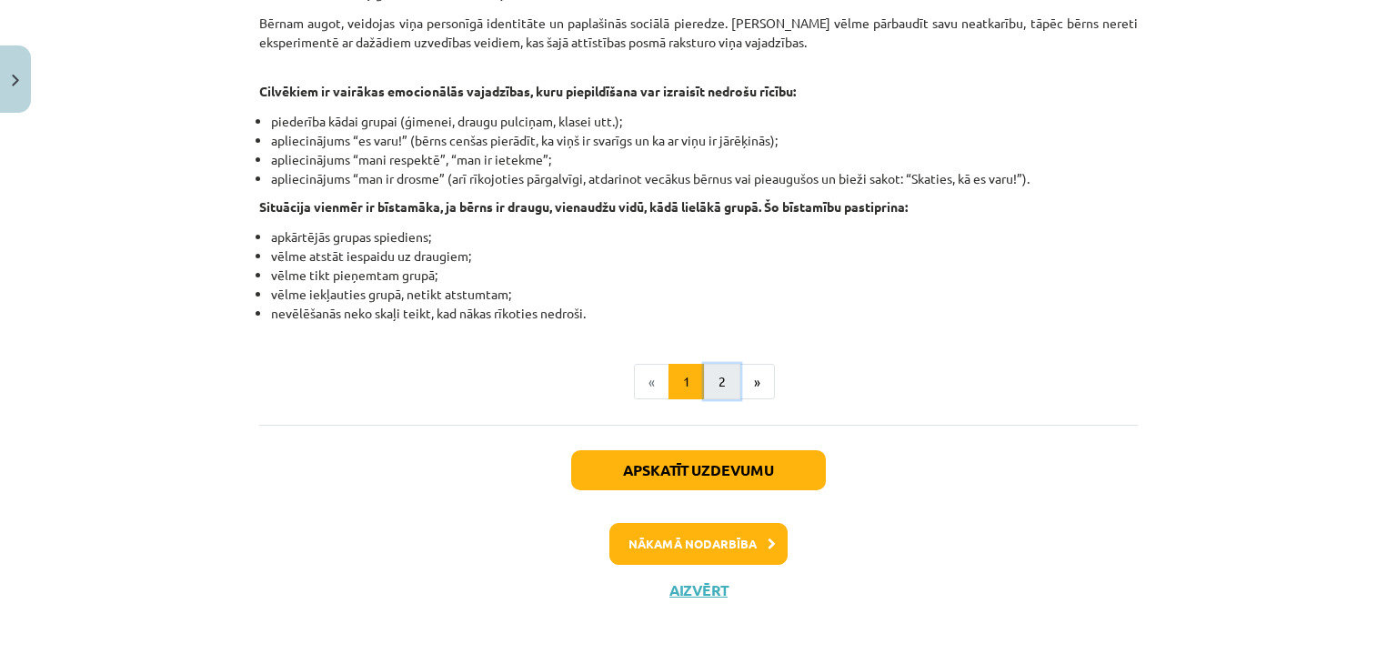
click at [710, 380] on button "2" at bounding box center [722, 382] width 36 height 36
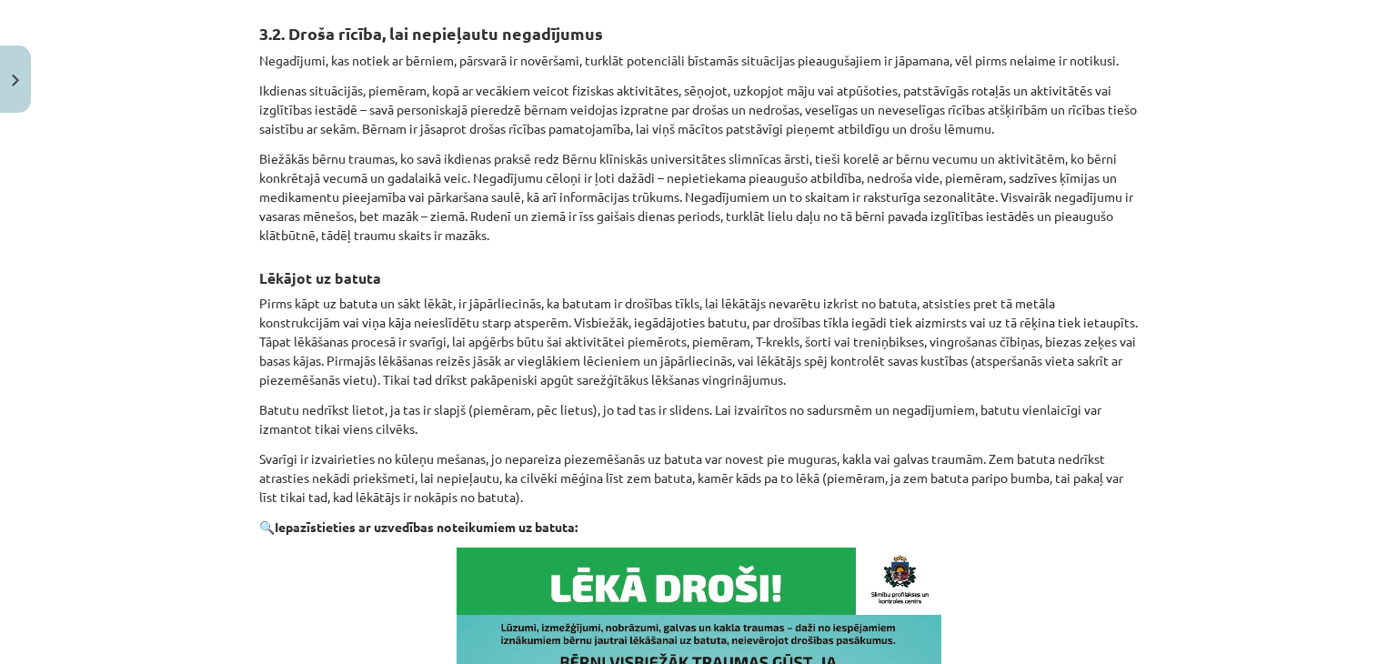
scroll to position [0, 0]
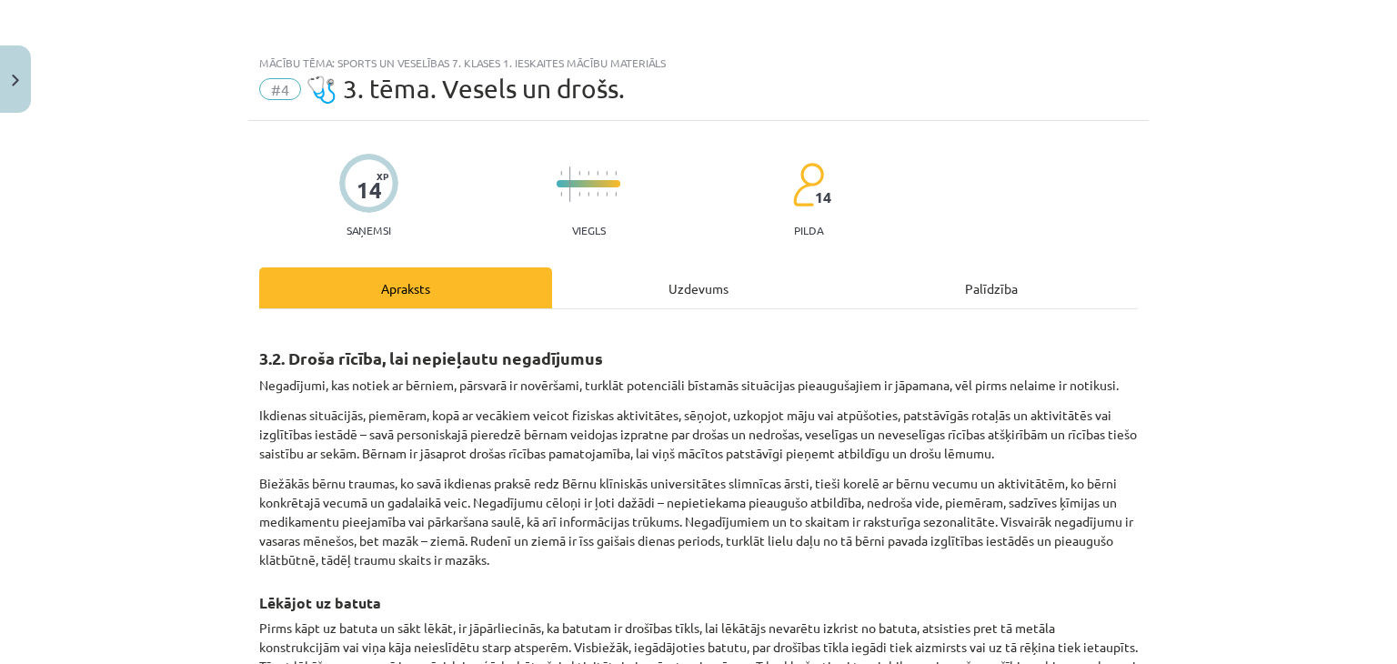
click at [721, 281] on div "Uzdevums" at bounding box center [698, 287] width 293 height 41
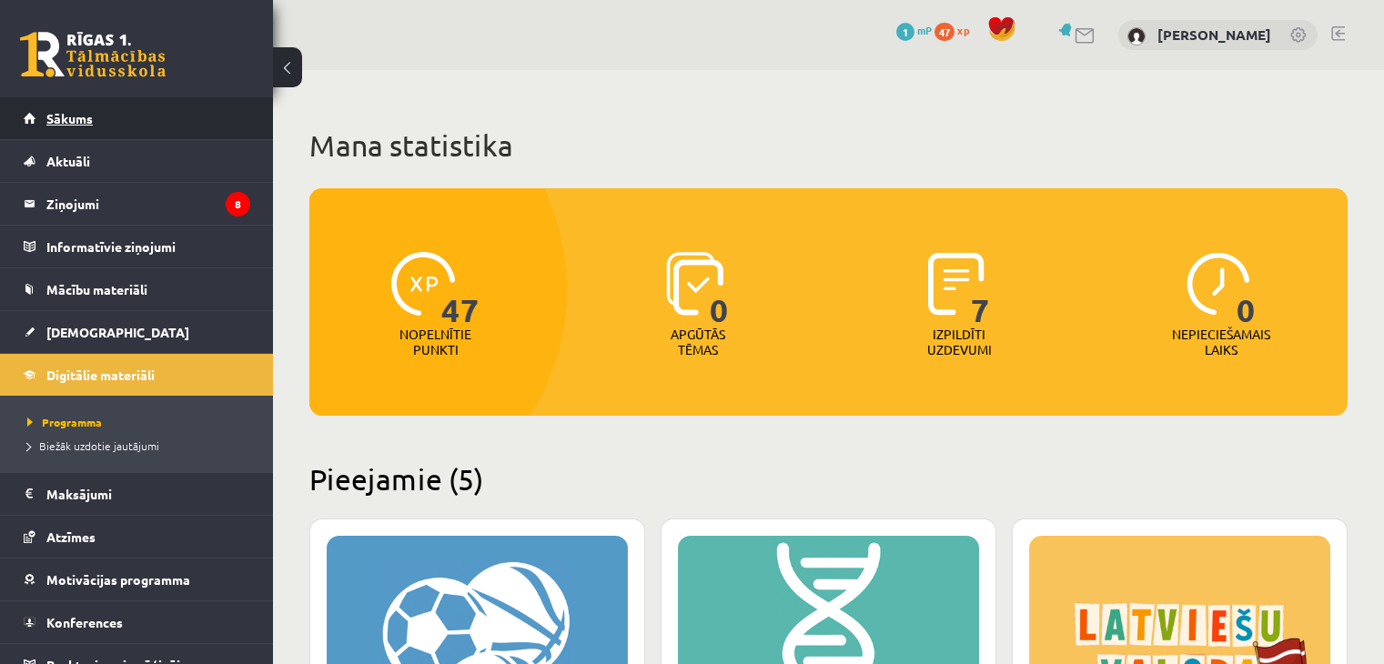
scroll to position [568, 0]
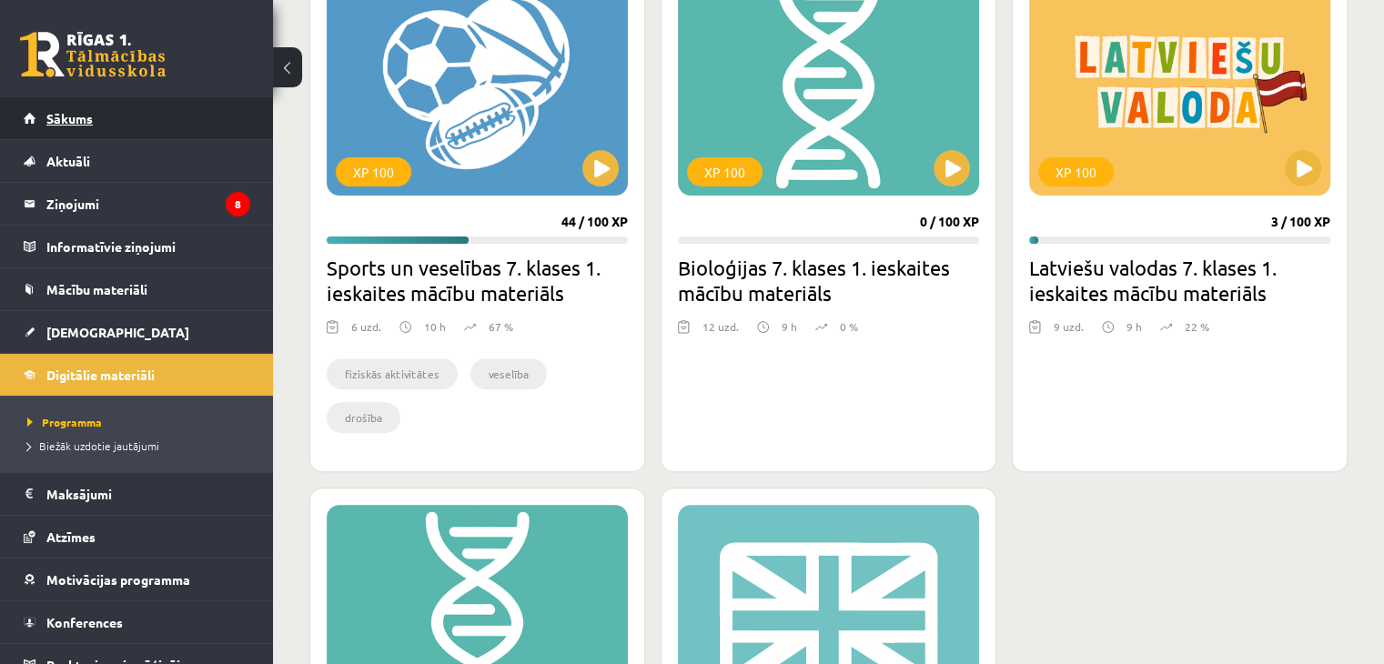
click at [126, 127] on link "Sākums" at bounding box center [137, 118] width 227 height 42
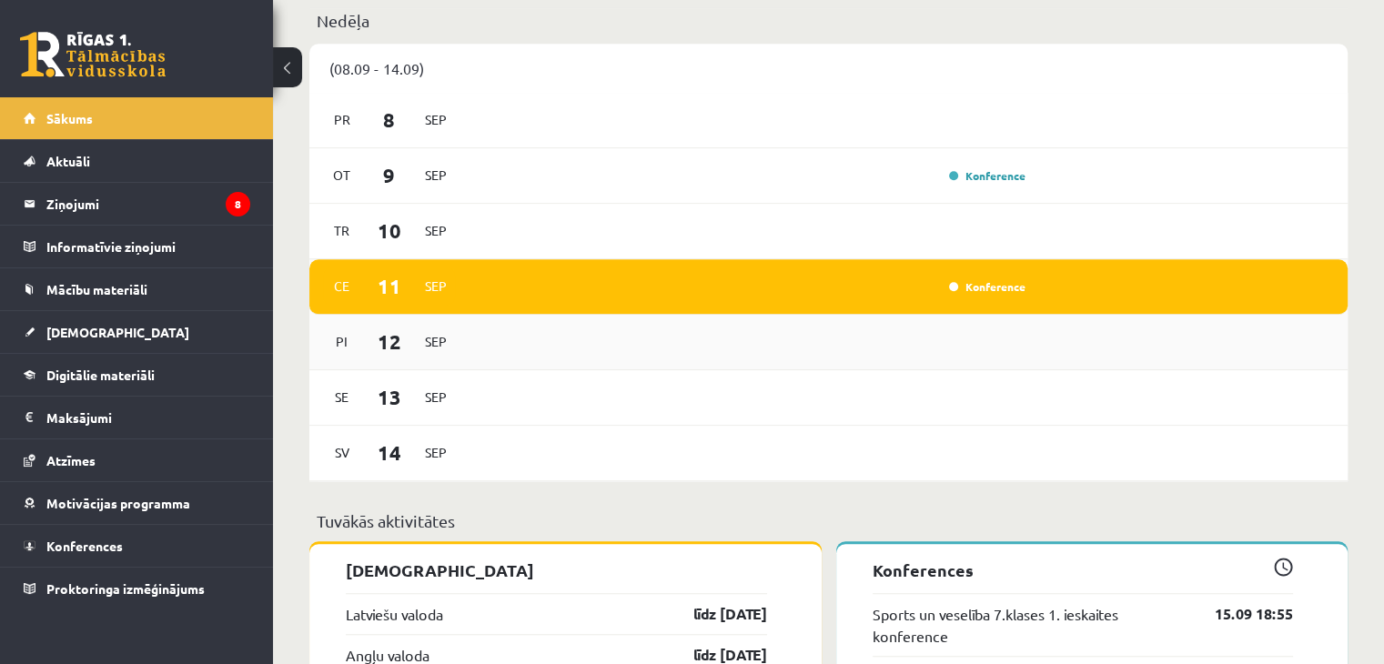
scroll to position [1183, 0]
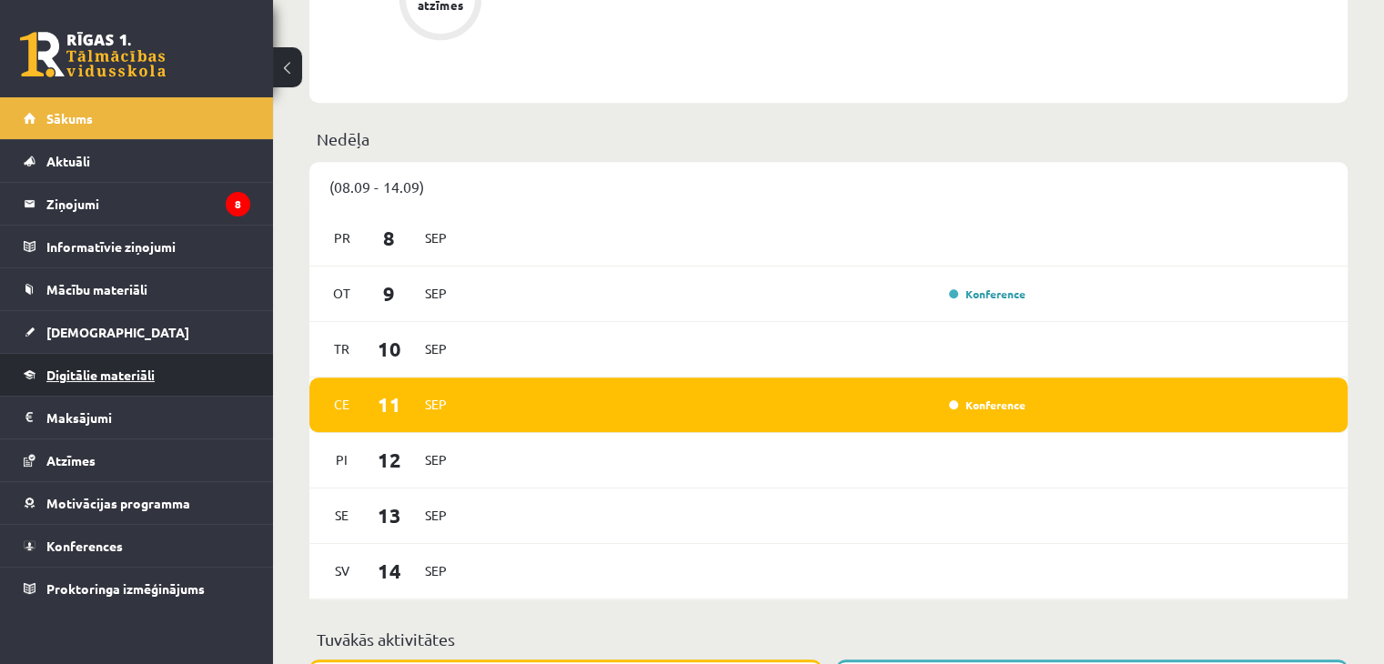
click at [55, 361] on link "Digitālie materiāli" at bounding box center [137, 375] width 227 height 42
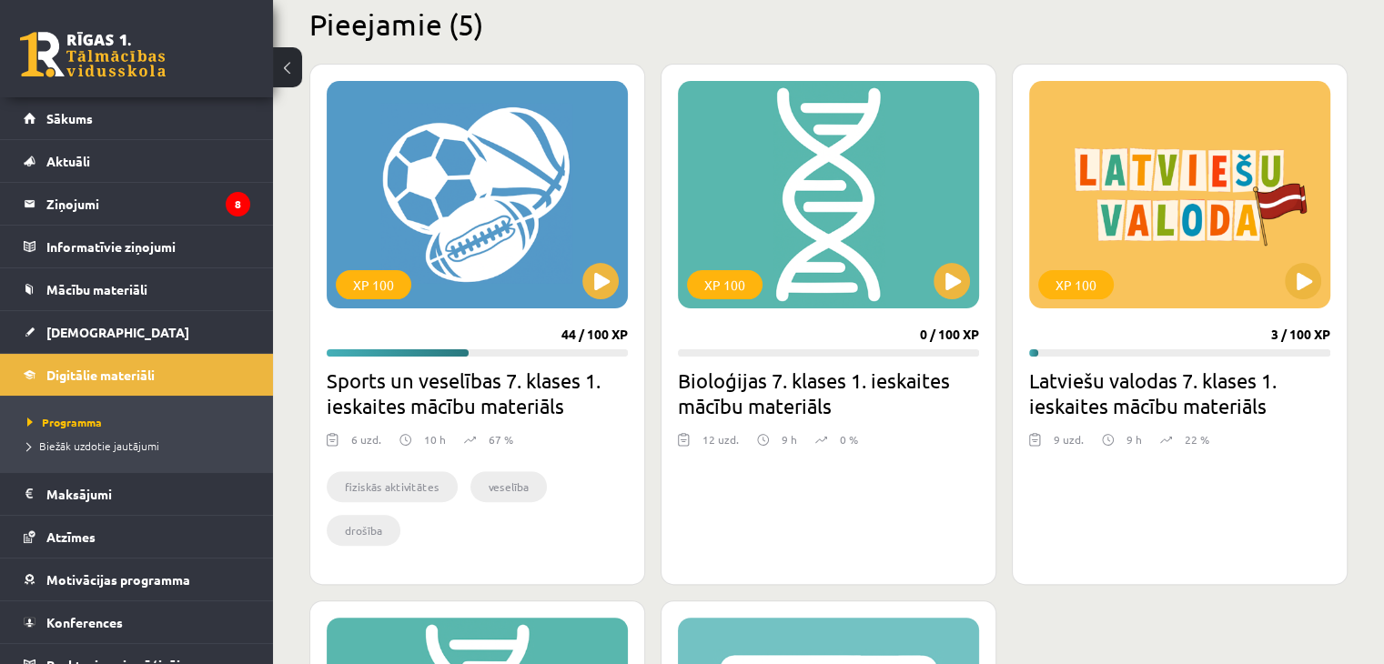
scroll to position [364, 0]
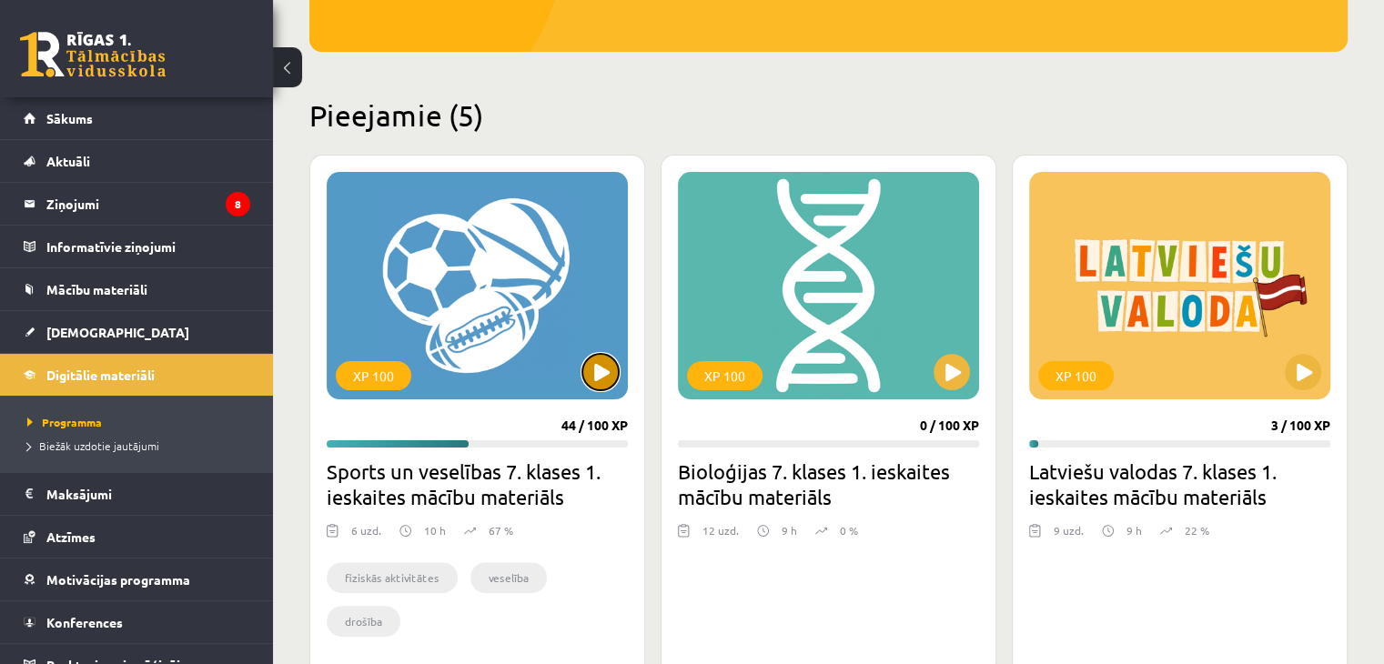
drag, startPoint x: 597, startPoint y: 355, endPoint x: 618, endPoint y: 368, distance: 25.0
click at [612, 366] on button at bounding box center [600, 372] width 36 height 36
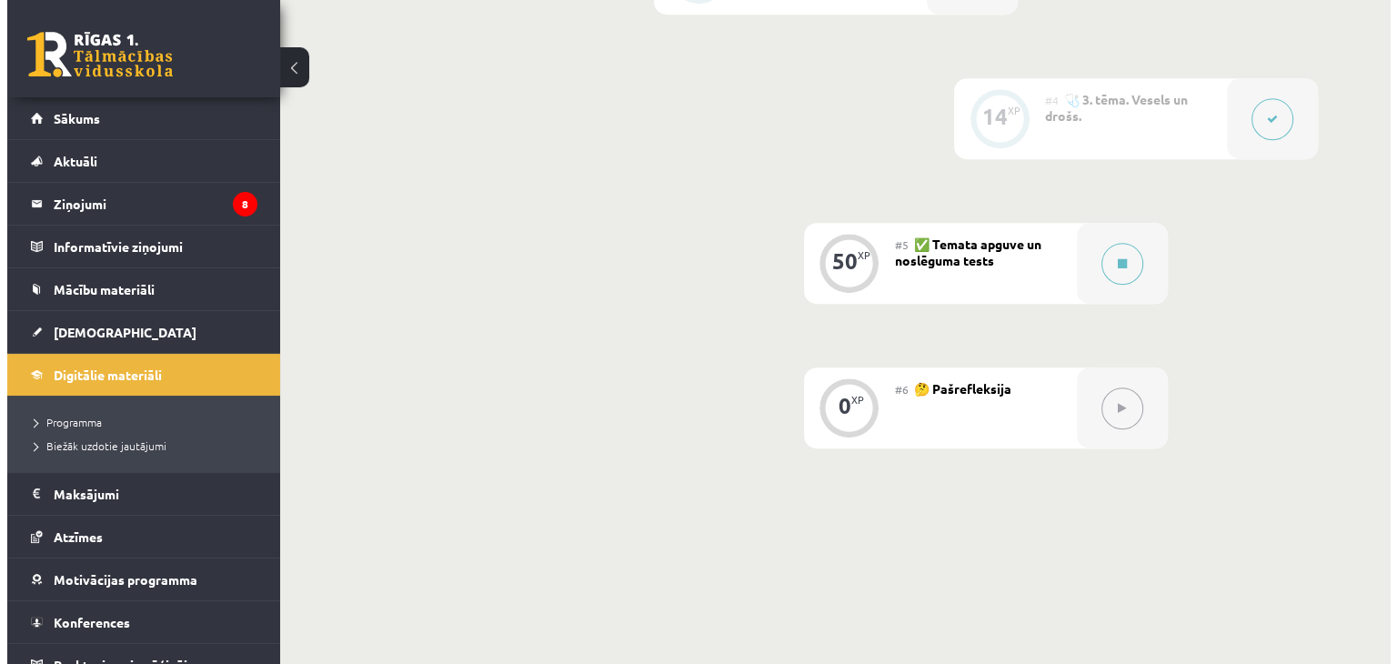
scroll to position [910, 0]
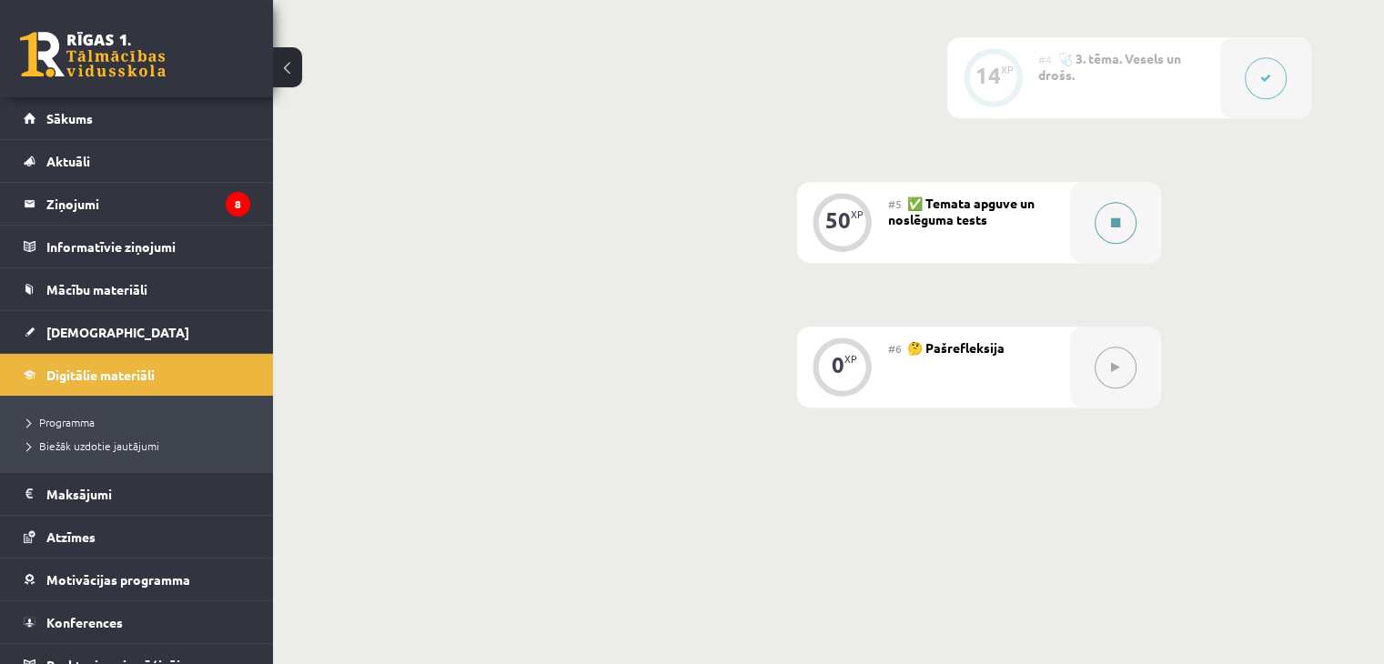
click at [1121, 222] on button at bounding box center [1115, 223] width 42 height 42
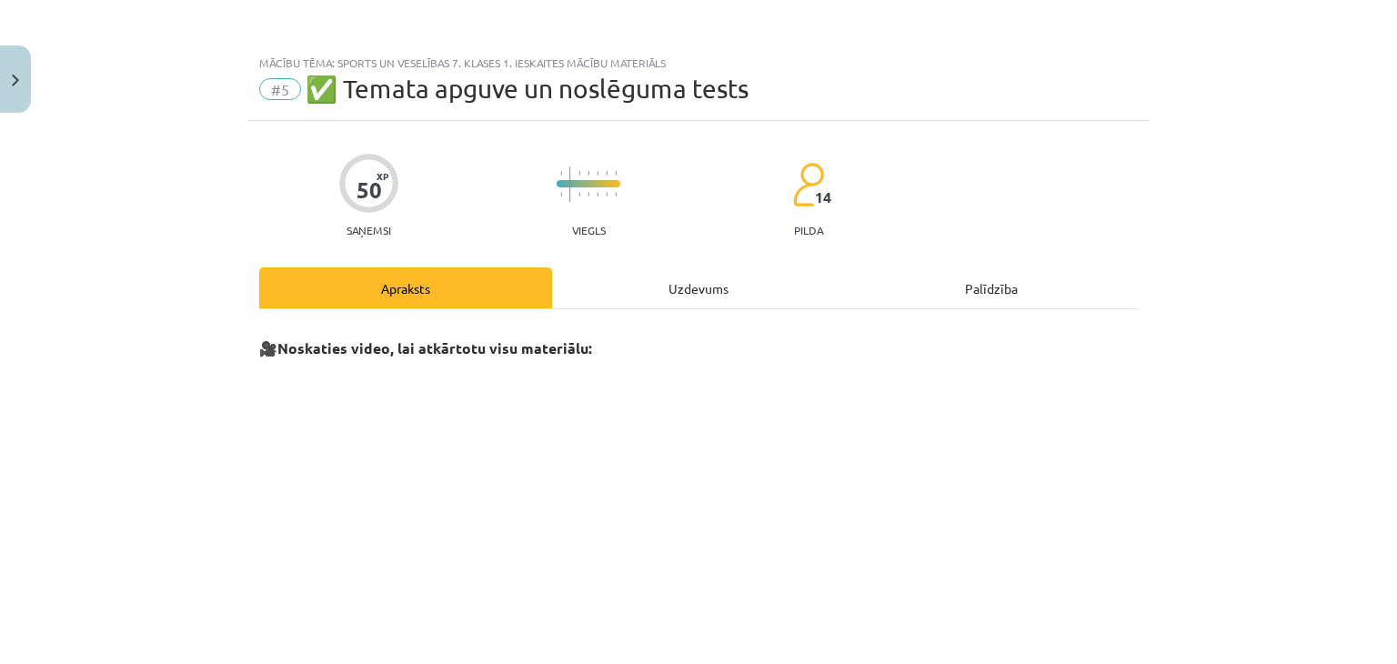
click at [610, 297] on div "Uzdevums" at bounding box center [698, 287] width 293 height 41
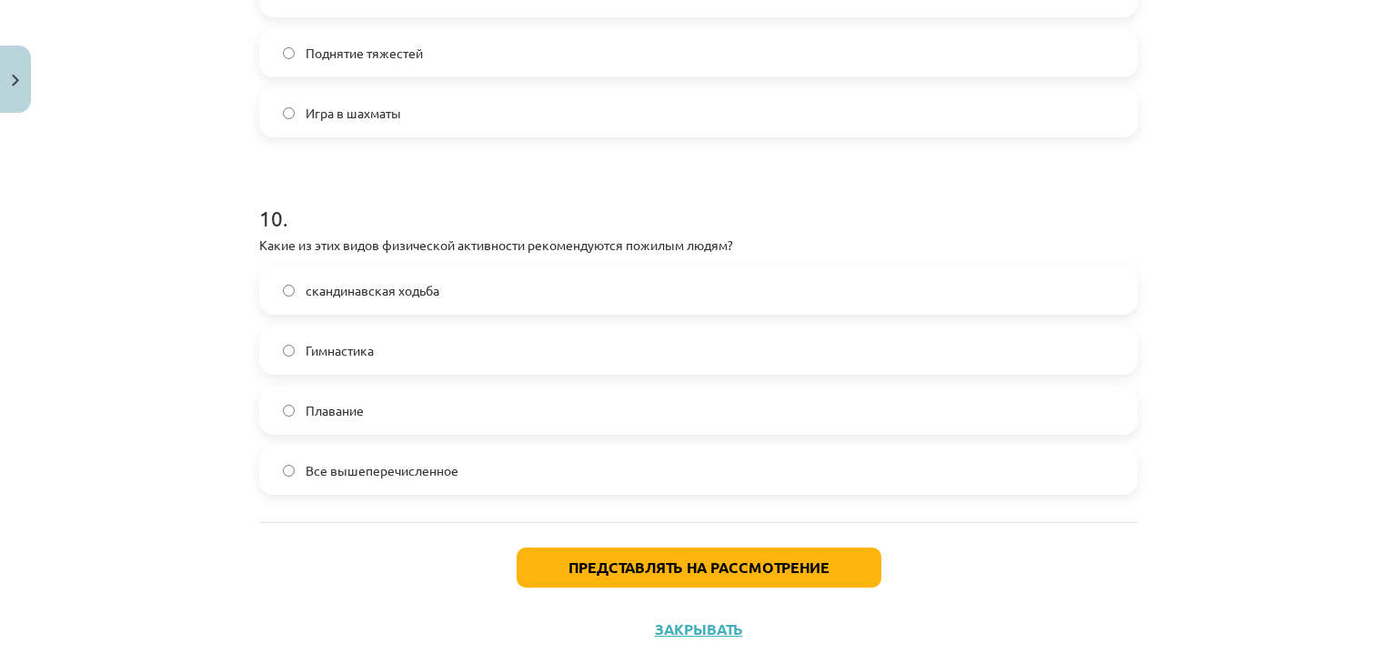
scroll to position [3447, 0]
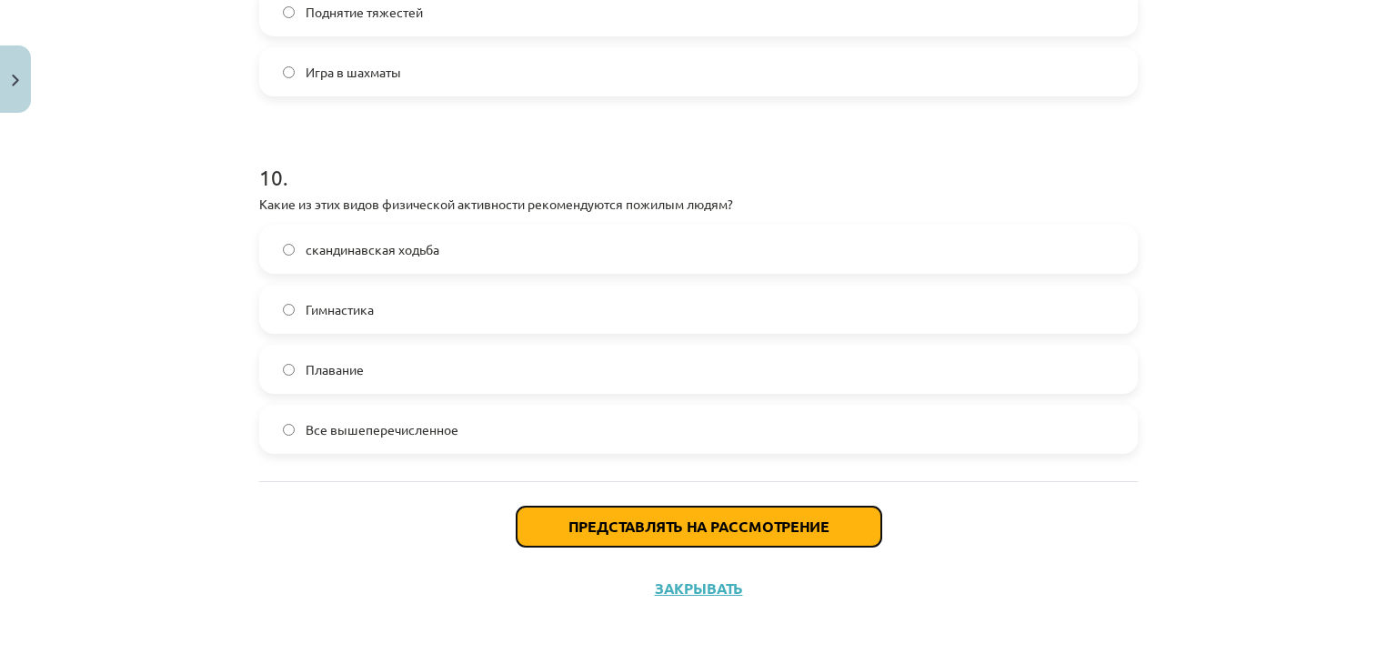
click at [549, 528] on button "Представлять на рассмотрение" at bounding box center [699, 527] width 365 height 40
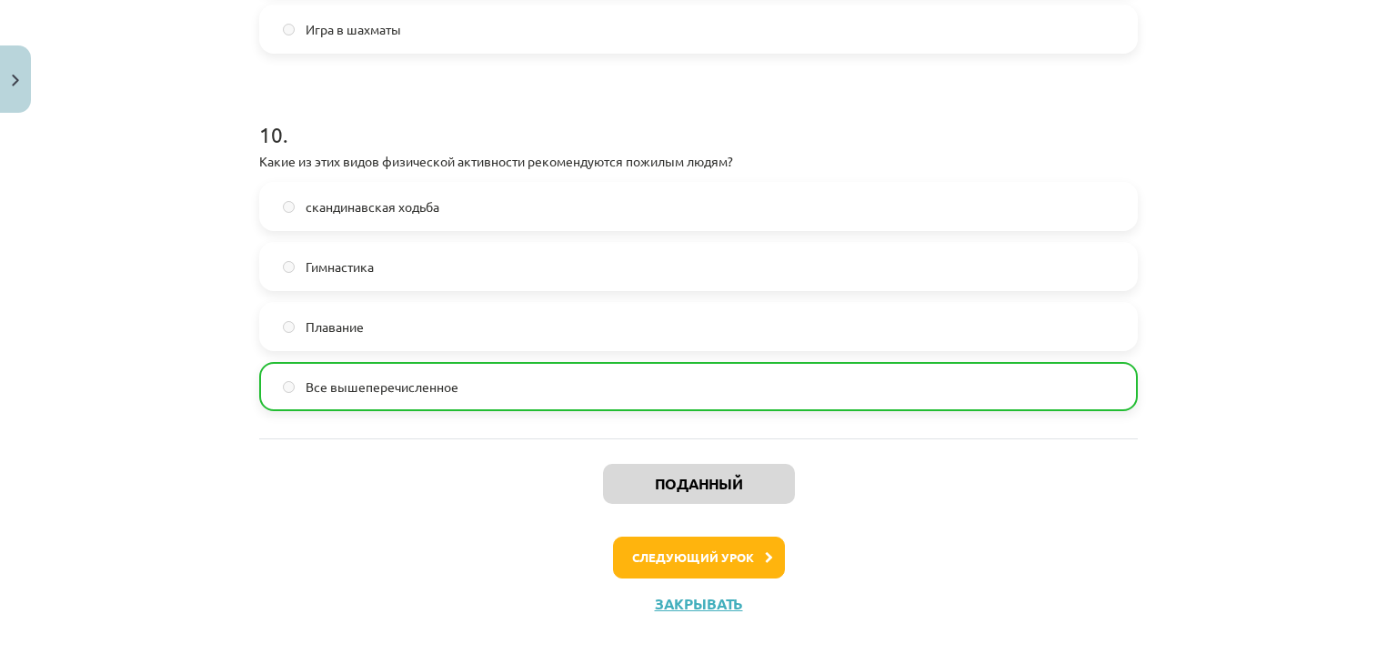
scroll to position [3504, 0]
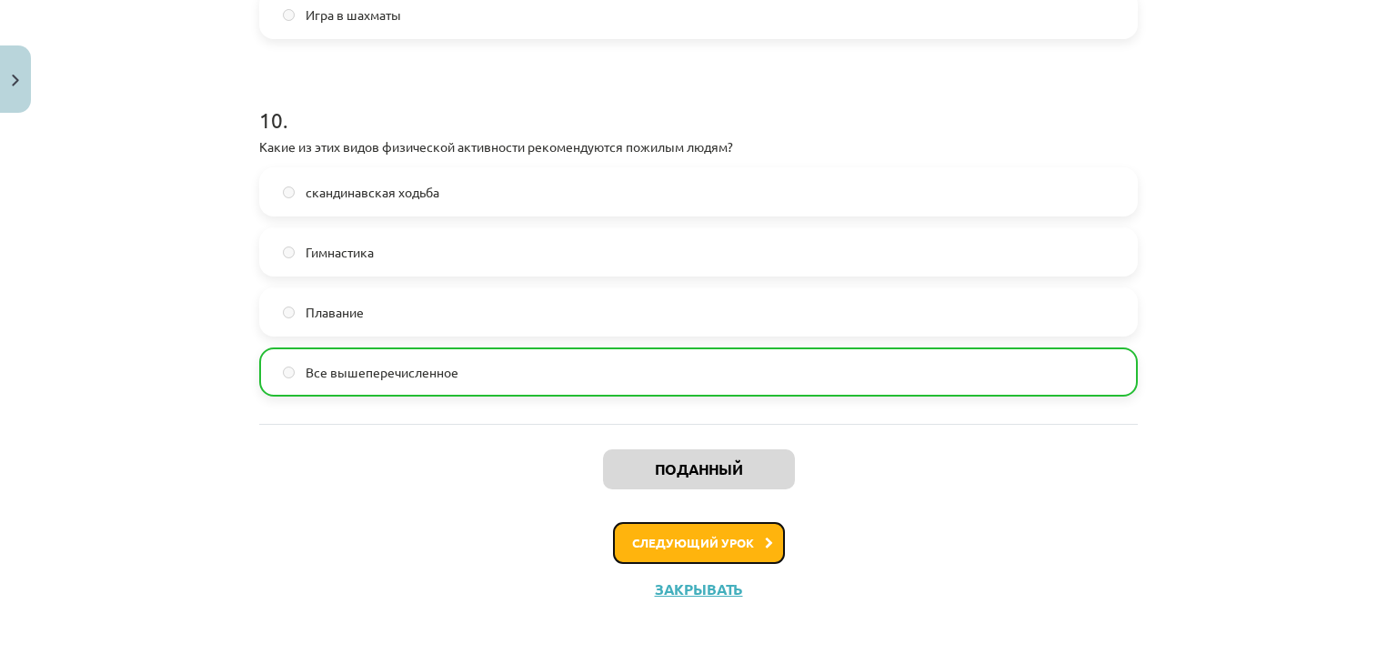
click at [644, 535] on font "Следующий урок" at bounding box center [693, 542] width 122 height 15
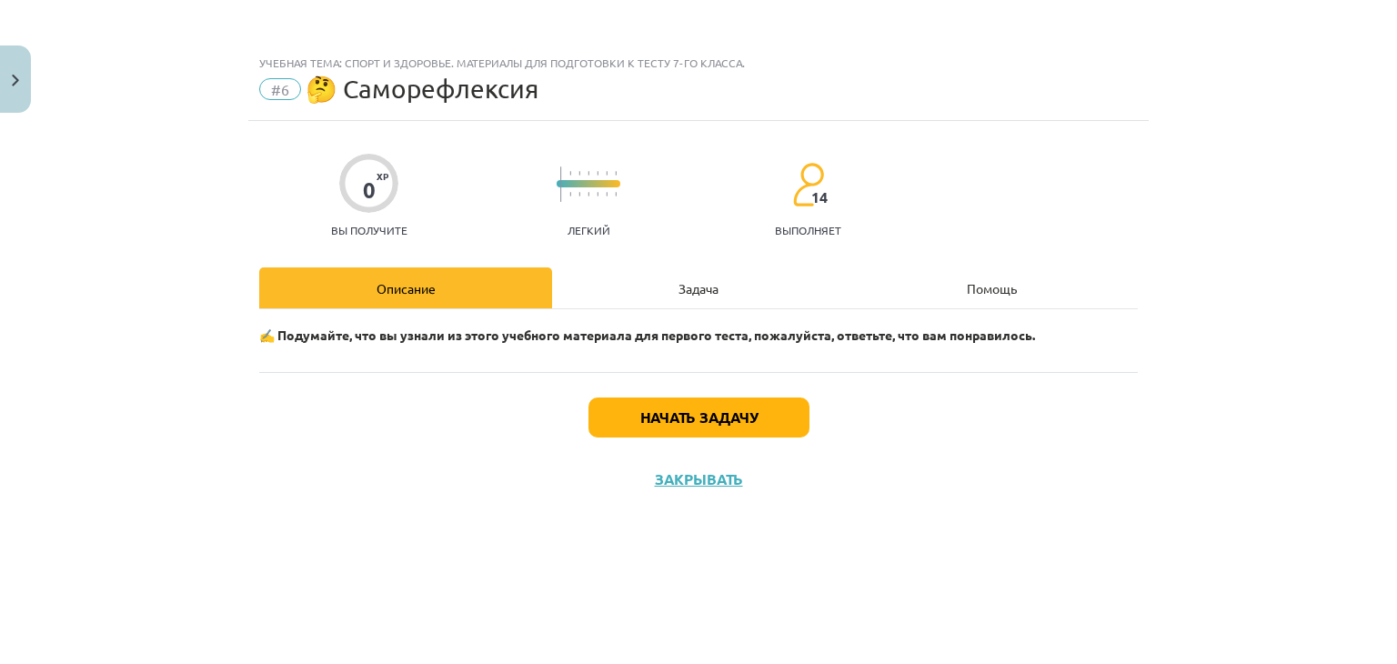
click at [679, 288] on font "Задача" at bounding box center [699, 288] width 40 height 16
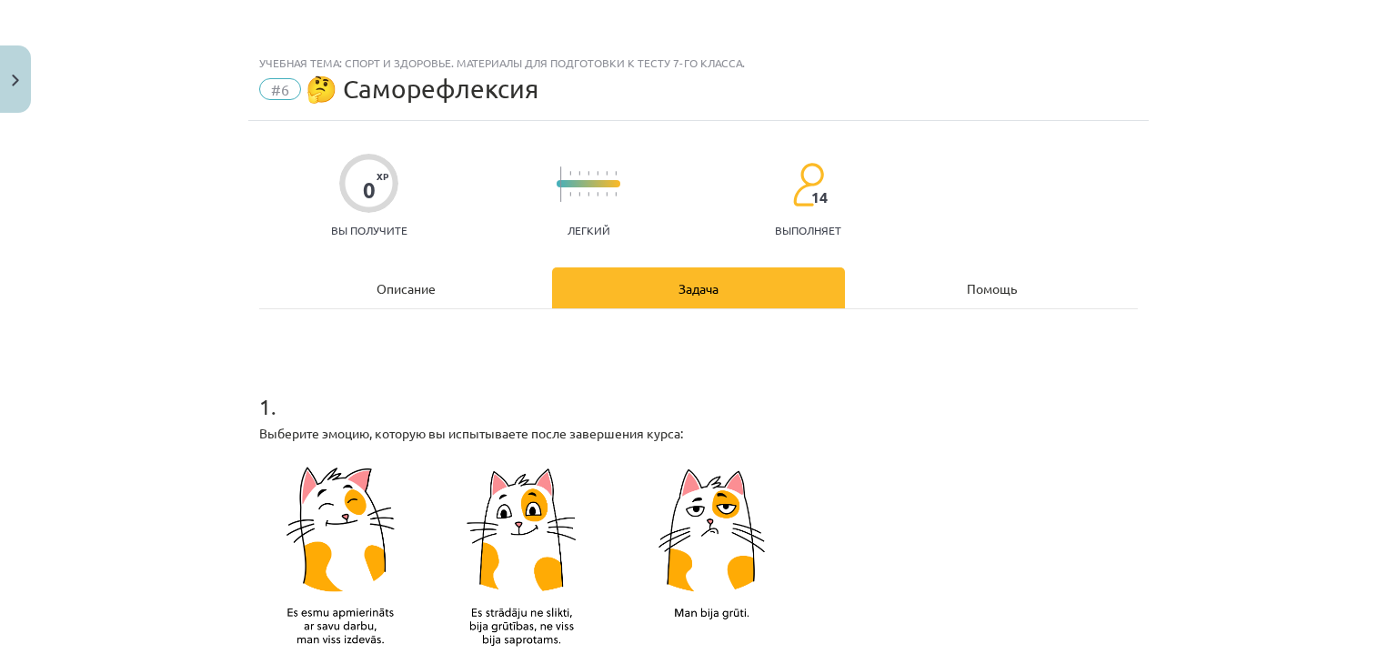
click at [438, 289] on div "Описание" at bounding box center [405, 287] width 293 height 41
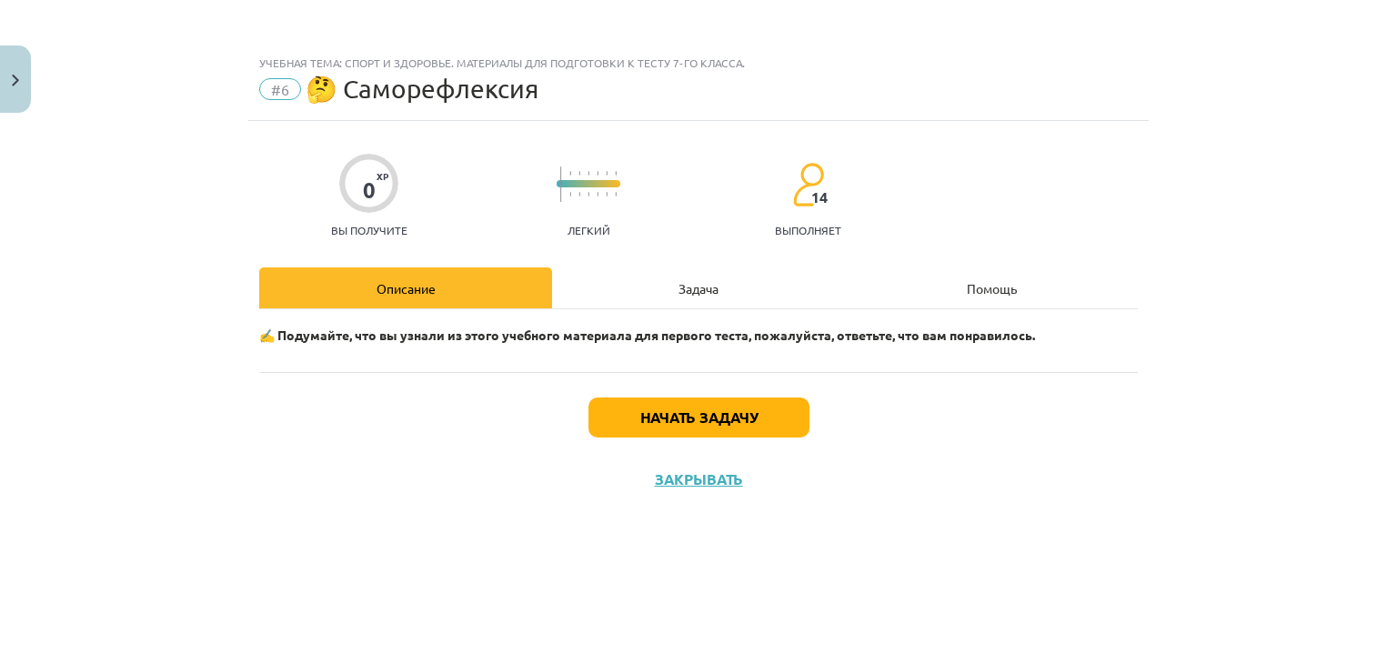
click at [695, 298] on div "Задача" at bounding box center [698, 287] width 293 height 41
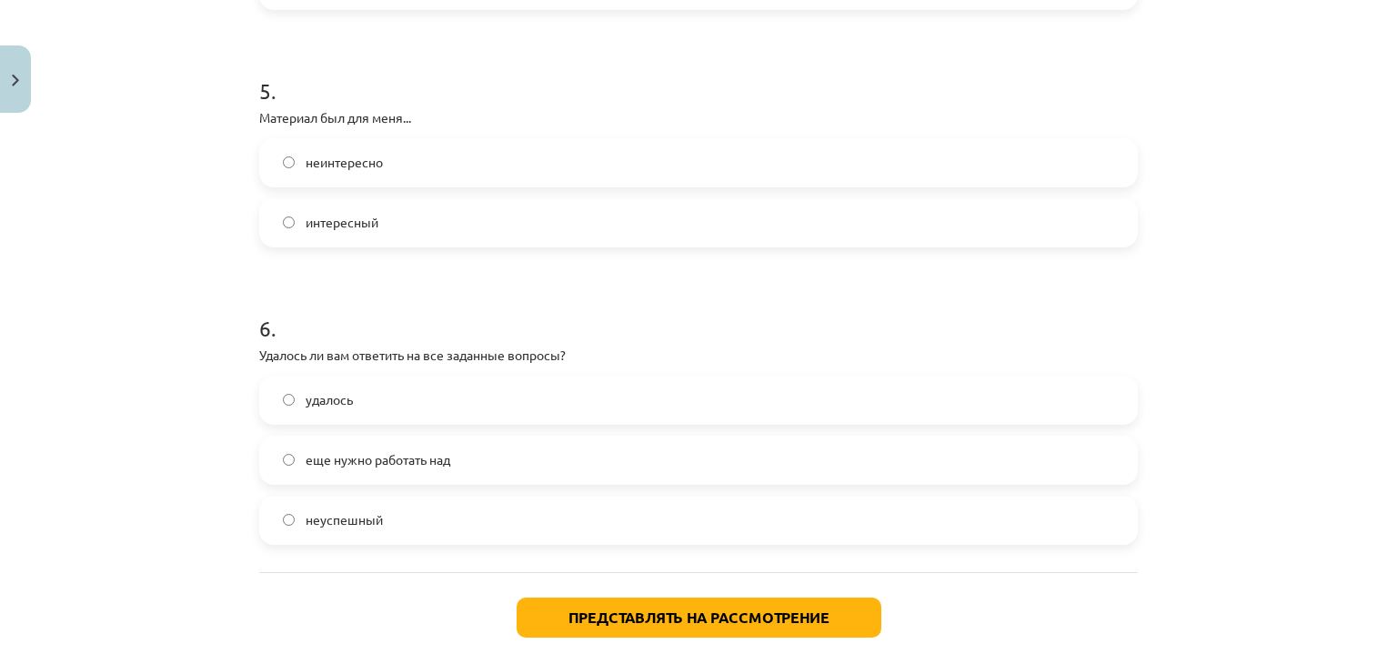
scroll to position [1641, 0]
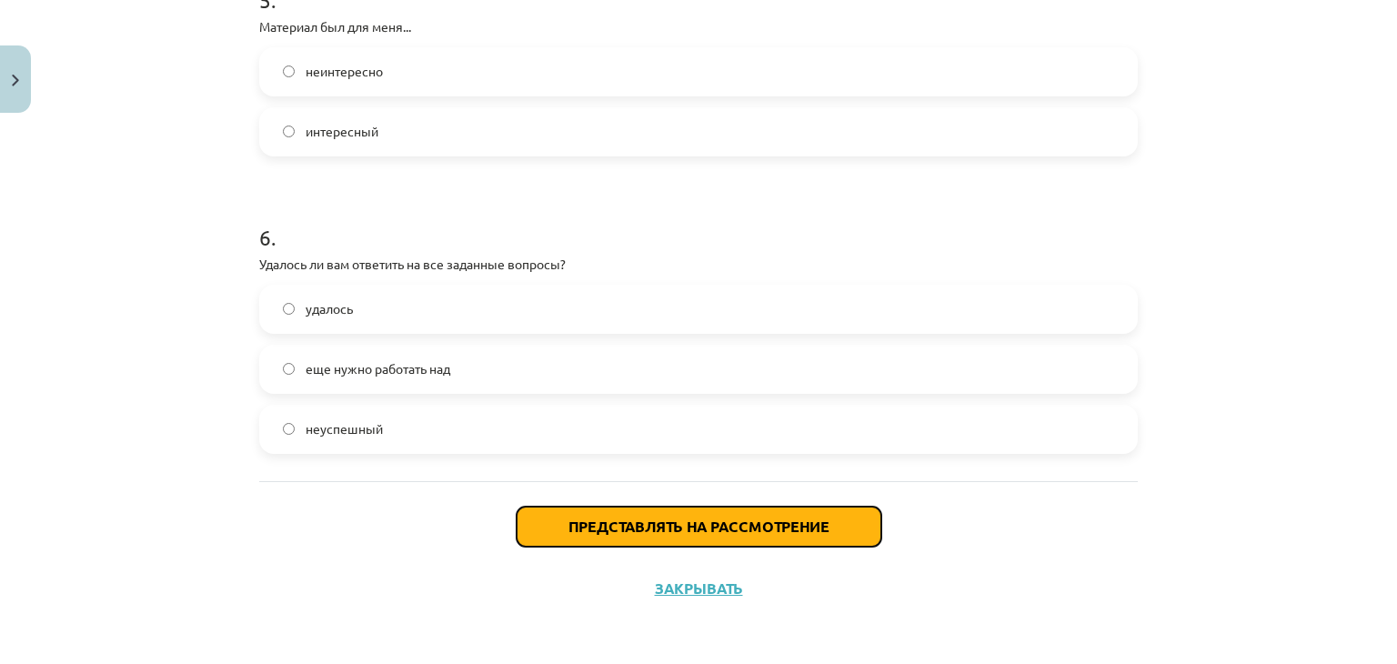
click at [621, 521] on font "Представлять на рассмотрение" at bounding box center [699, 526] width 261 height 19
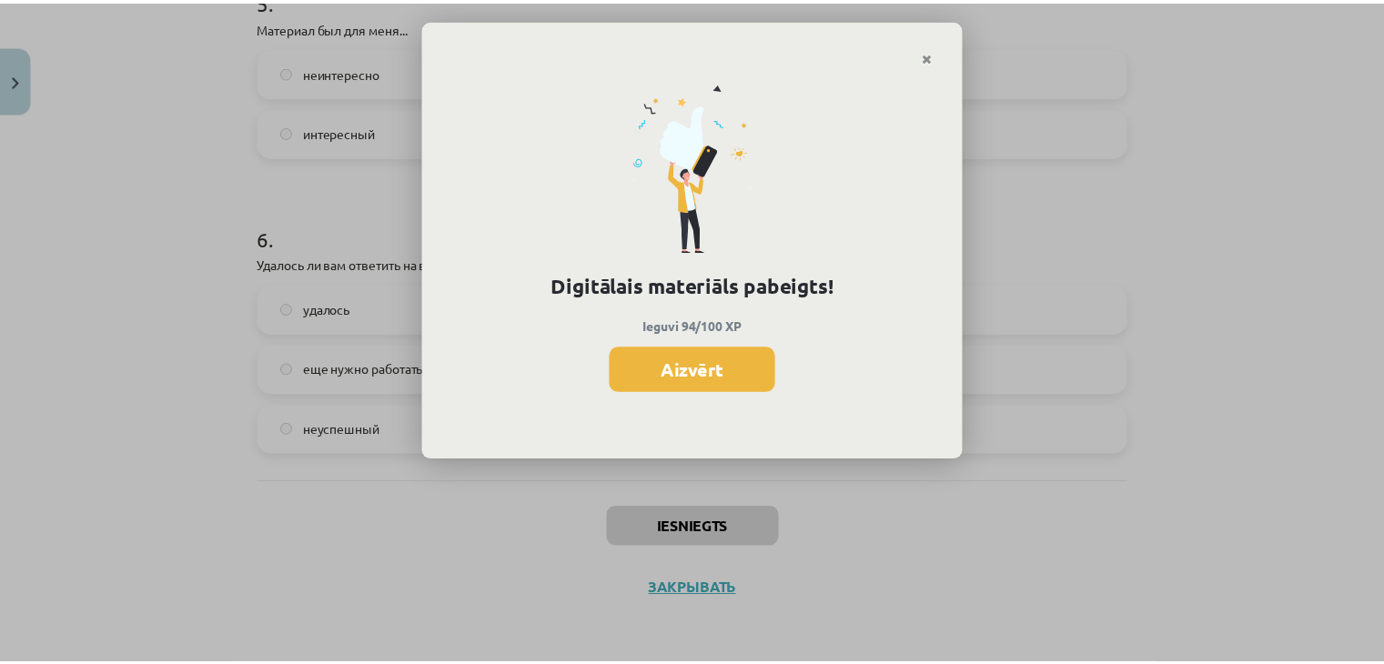
scroll to position [908, 0]
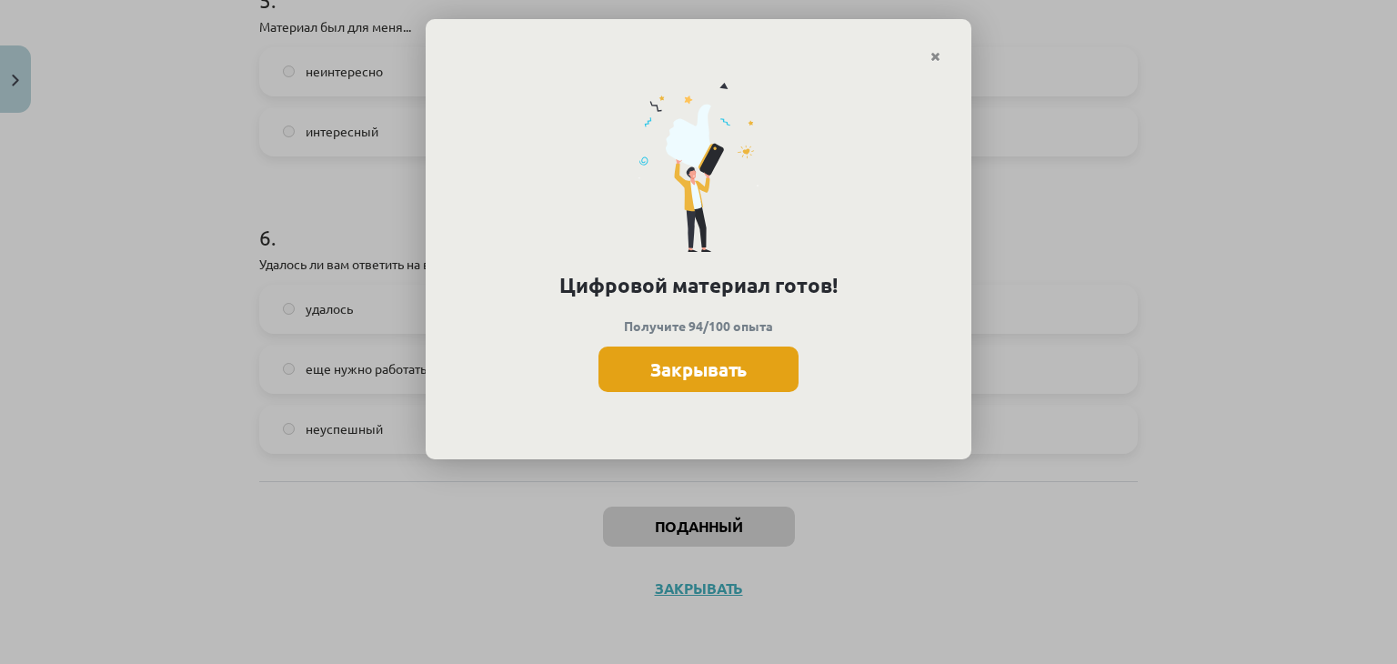
click at [721, 372] on font "Закрывать" at bounding box center [698, 370] width 96 height 24
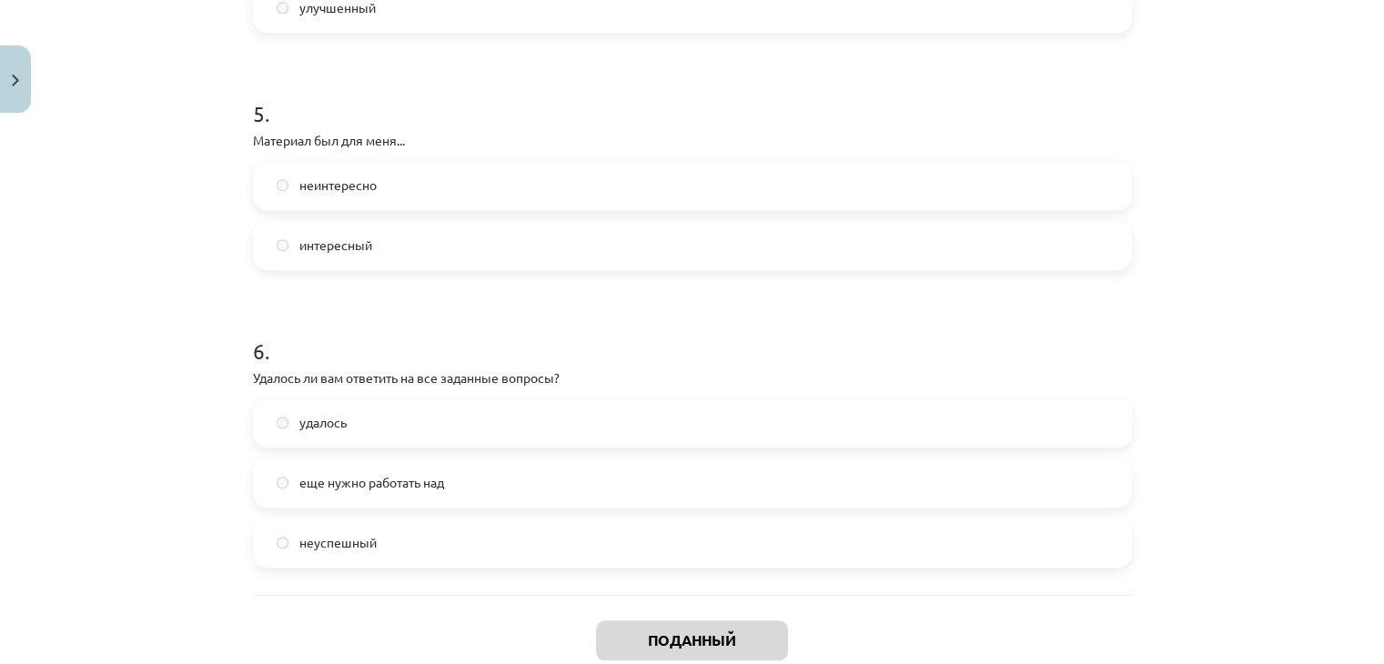
scroll to position [1641, 0]
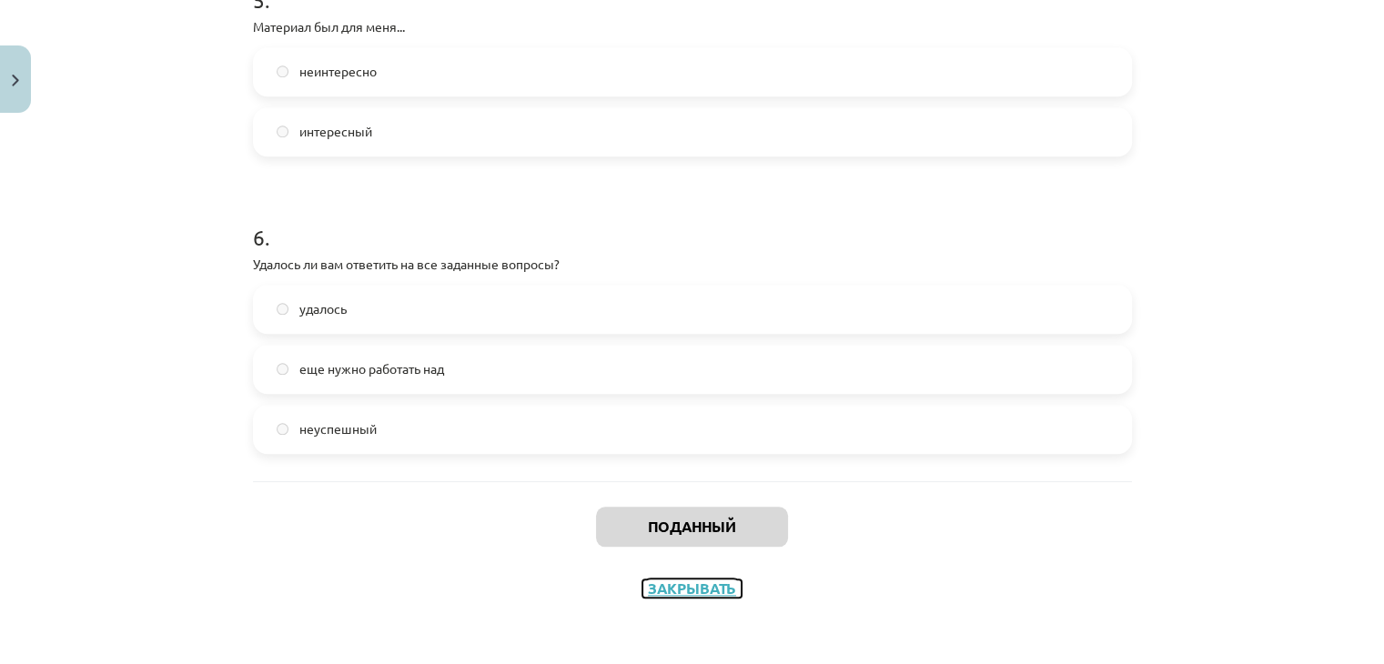
click at [691, 589] on font "Закрывать" at bounding box center [692, 588] width 88 height 19
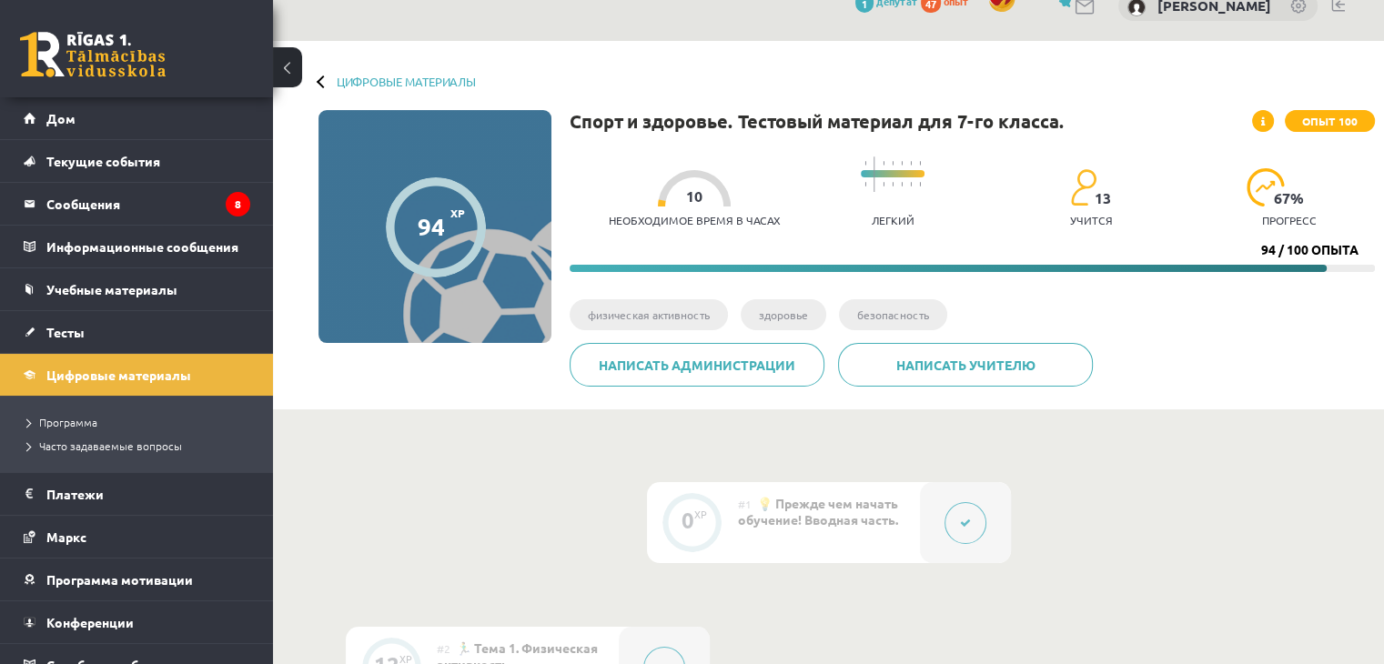
scroll to position [0, 0]
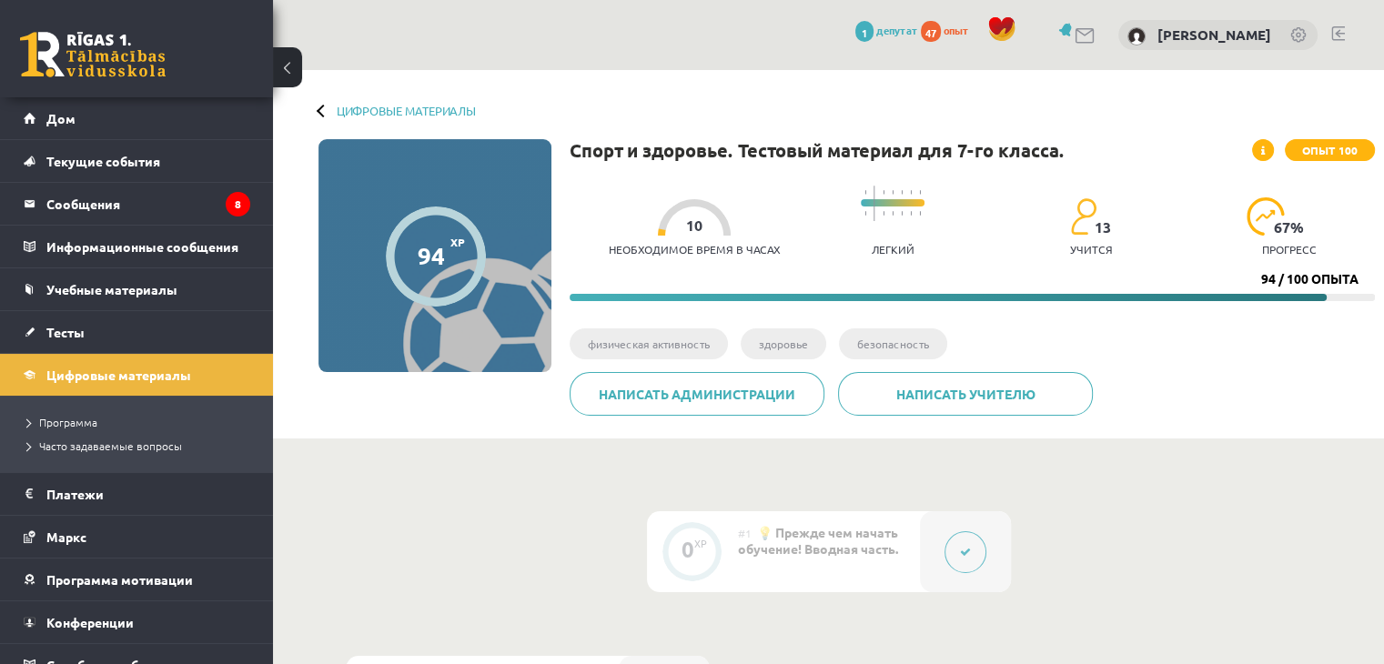
click at [690, 238] on div "Необходимое время в часах 10" at bounding box center [694, 232] width 171 height 67
click at [713, 285] on div "Необходимое время в часах 10 Легкий 13 учится 67 % прогресс 94 / 100 опыта" at bounding box center [971, 238] width 805 height 125
click at [317, 114] on div "Цифровые материалы 94 XP Опыт 100 94 / 100 опыта Спорт и здоровье. Тестовый мат…" at bounding box center [828, 254] width 1111 height 368
click at [320, 111] on div at bounding box center [323, 110] width 13 height 13
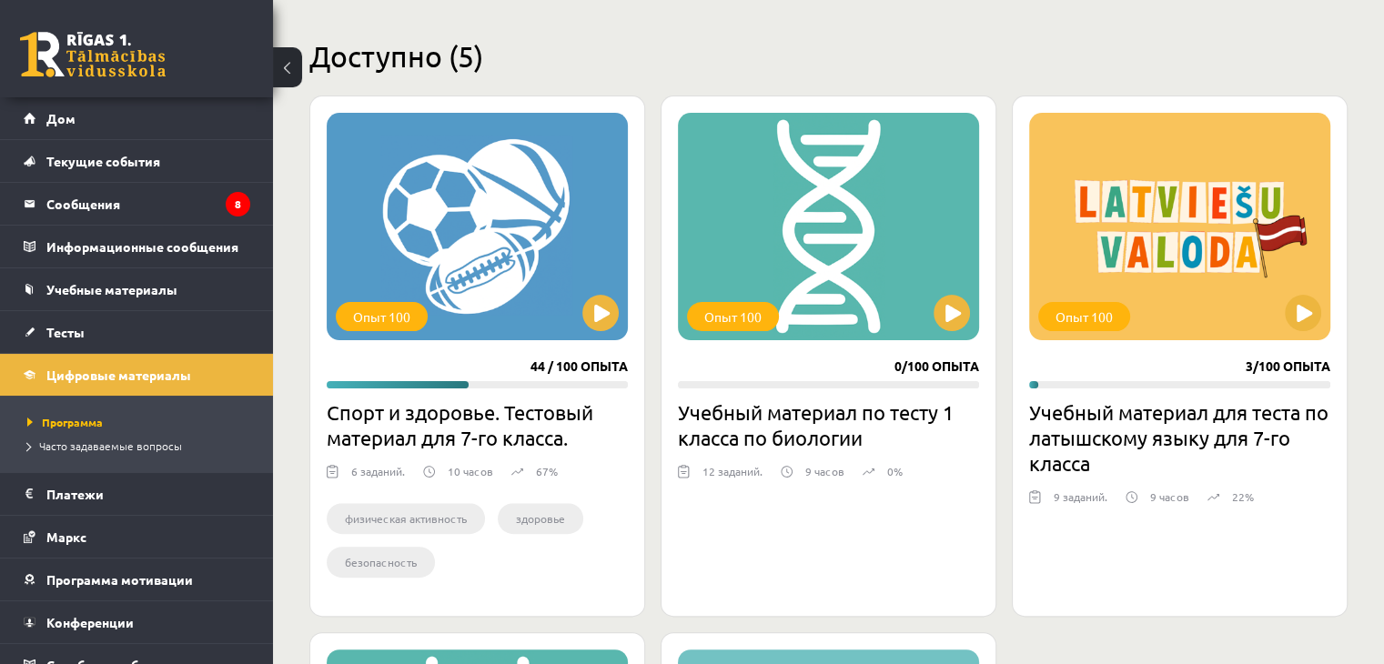
scroll to position [455, 0]
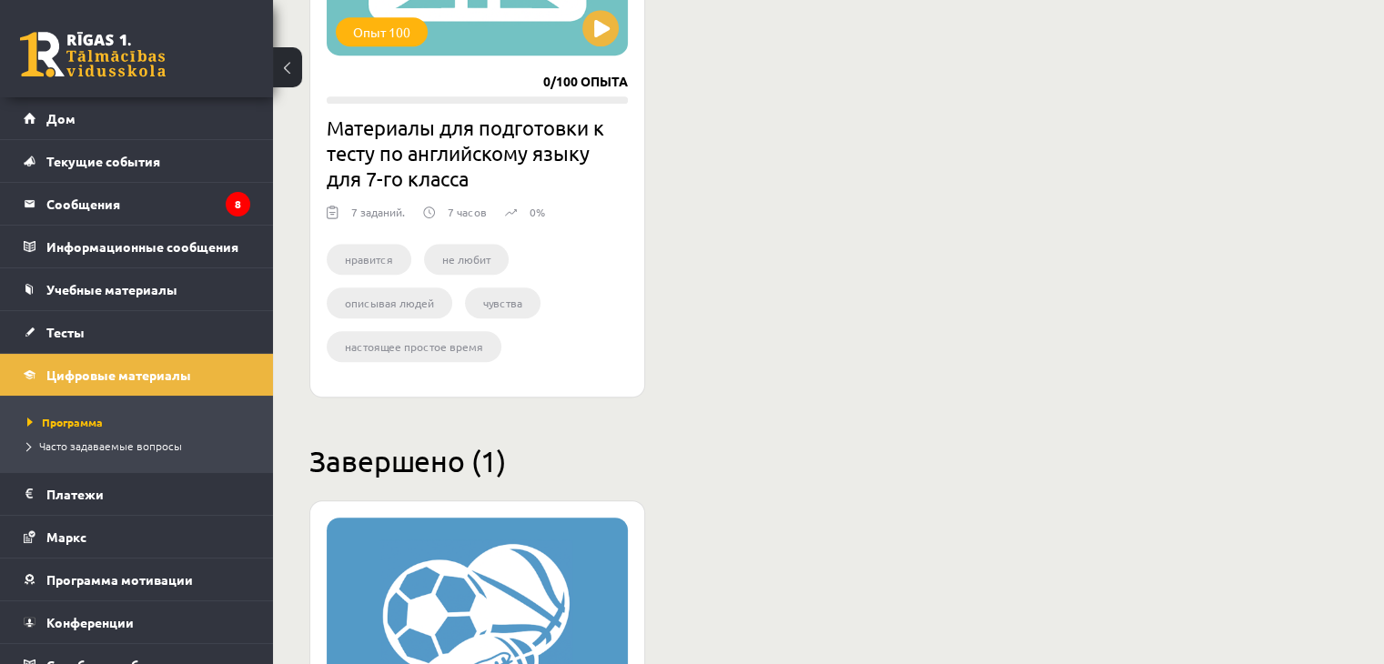
scroll to position [1547, 0]
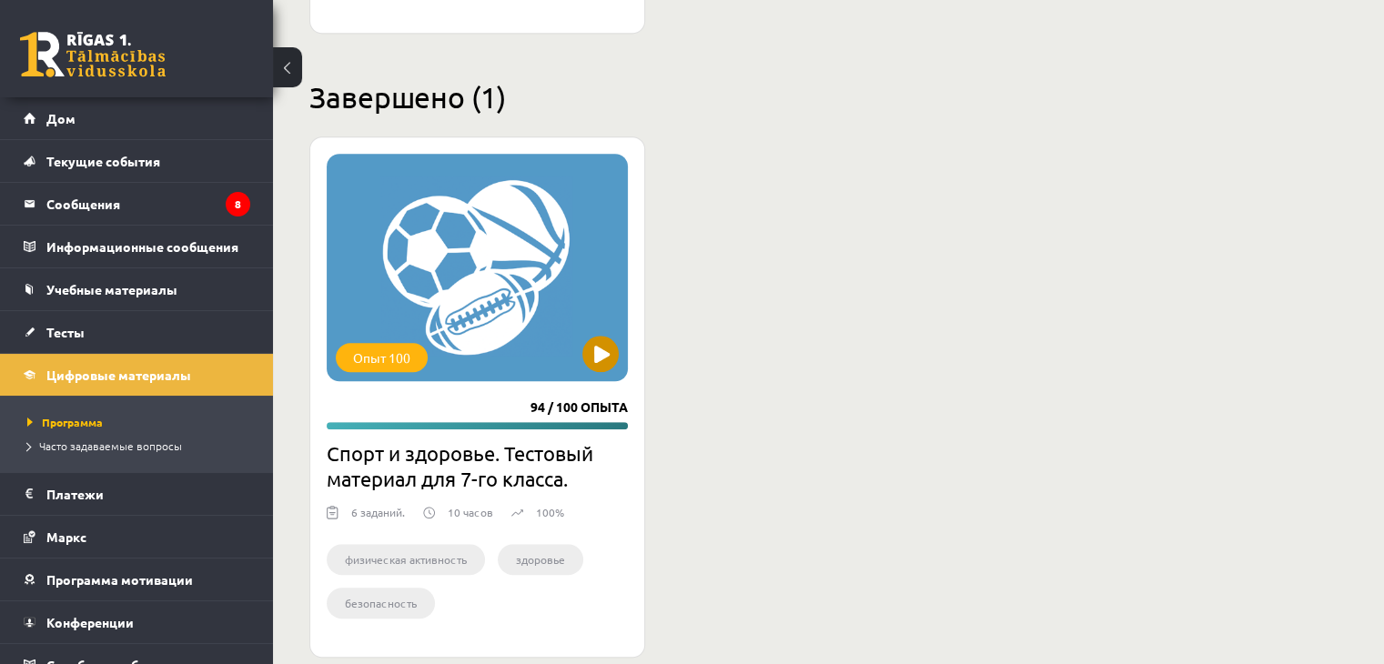
click at [569, 344] on div "Опыт 100" at bounding box center [477, 267] width 301 height 227
click at [370, 365] on div "Опыт 100" at bounding box center [382, 357] width 92 height 29
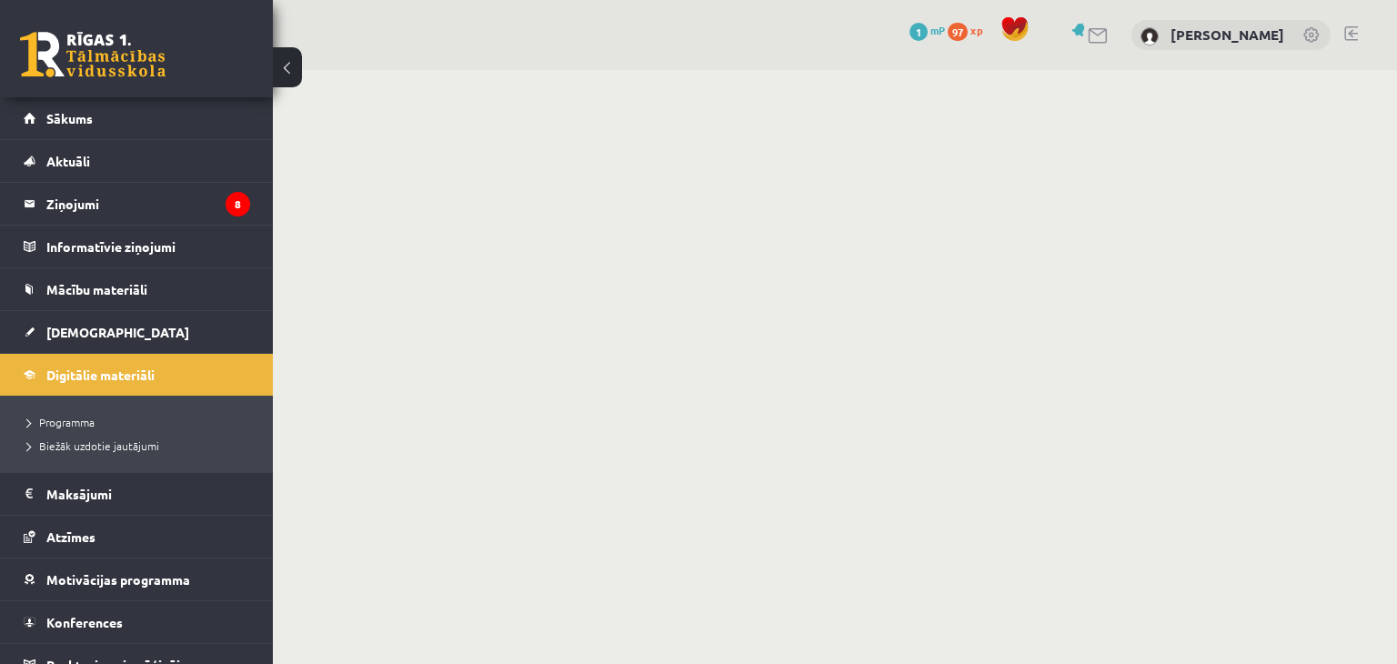
click at [370, 365] on body "0 Dāvanas 1 mP 97 xp [PERSON_NAME] Sākums Aktuāli Kā mācīties eSKOLĀ Kontakti N…" at bounding box center [698, 332] width 1397 height 664
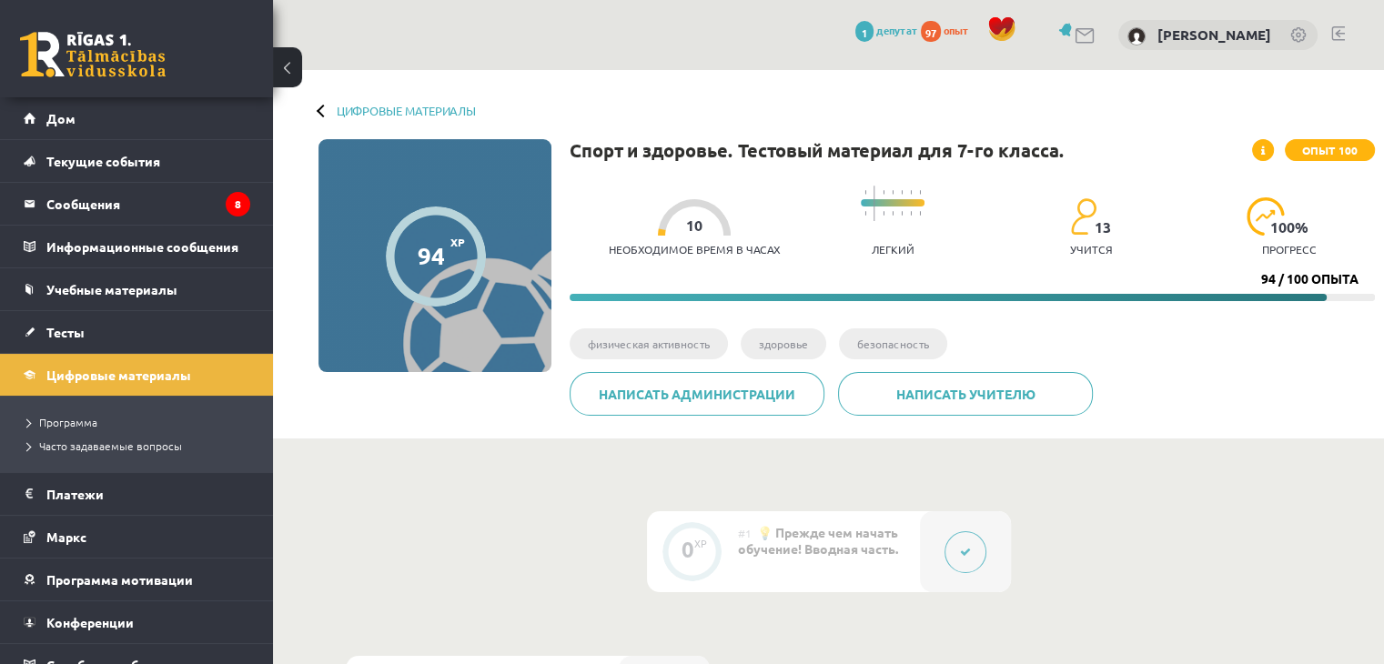
click at [1092, 220] on img at bounding box center [1083, 216] width 26 height 38
drag, startPoint x: 1096, startPoint y: 230, endPoint x: 1124, endPoint y: 225, distance: 28.7
click at [1124, 225] on div "Необходимое время в часах 10 Легкий 13 учится 100 % прогресс" at bounding box center [992, 221] width 766 height 90
click at [1022, 249] on div "Необходимое время в часах 10 Легкий 13 учится 100 % прогресс" at bounding box center [992, 221] width 766 height 90
drag, startPoint x: 1077, startPoint y: 245, endPoint x: 1207, endPoint y: 252, distance: 130.3
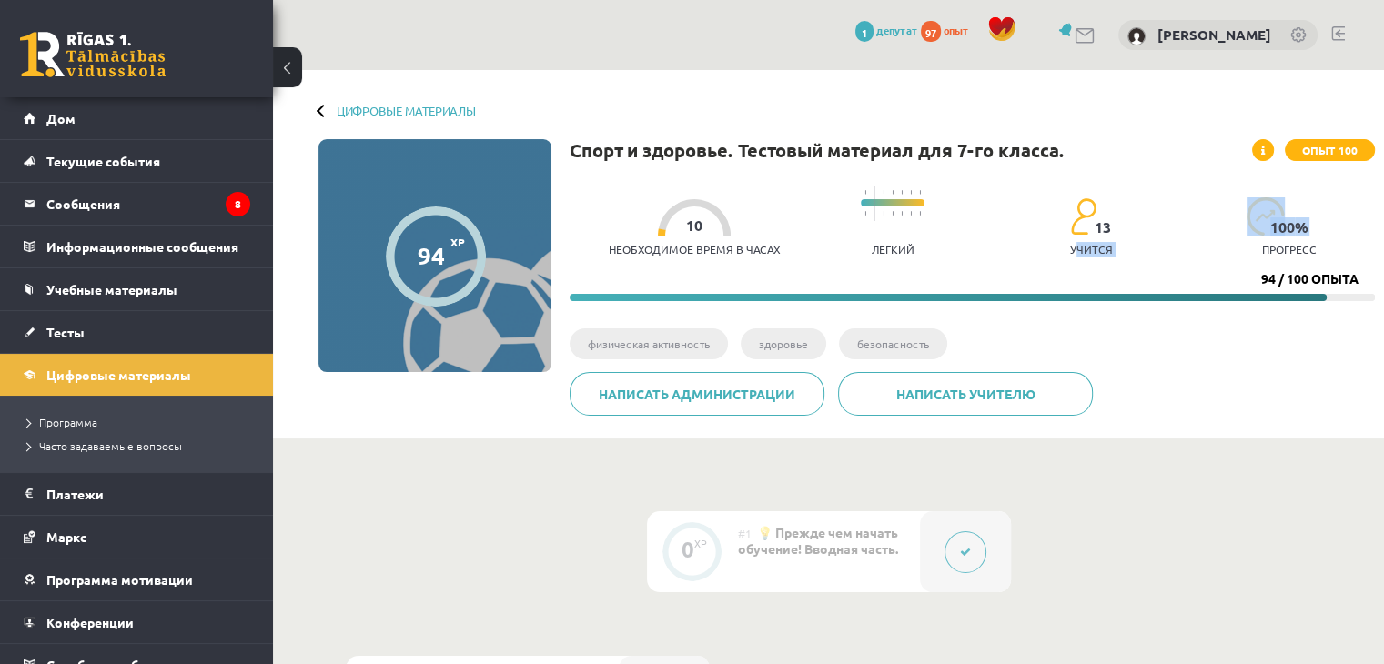
click at [1207, 252] on div "Необходимое время в часах 10 Легкий 13 учится 100 % прогресс" at bounding box center [992, 221] width 766 height 90
click at [951, 241] on div "Необходимое время в часах 10 Легкий 13 учится 100 % прогресс" at bounding box center [992, 221] width 766 height 90
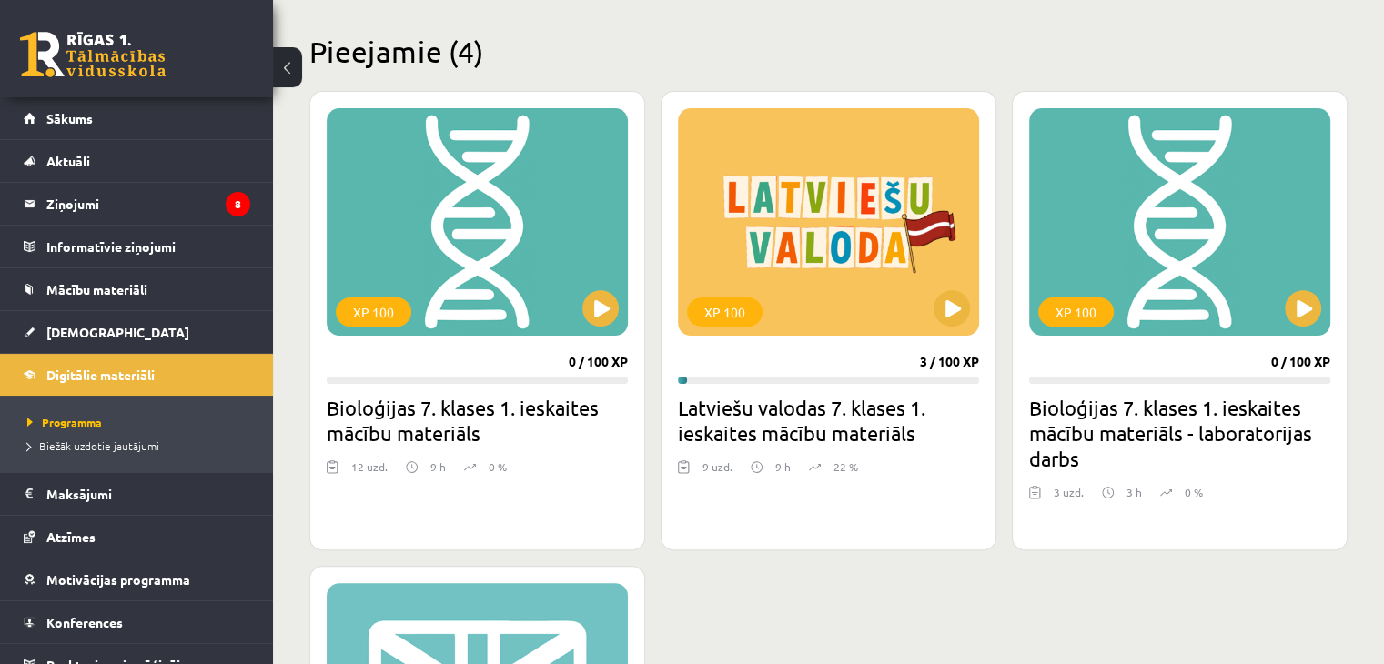
scroll to position [368, 0]
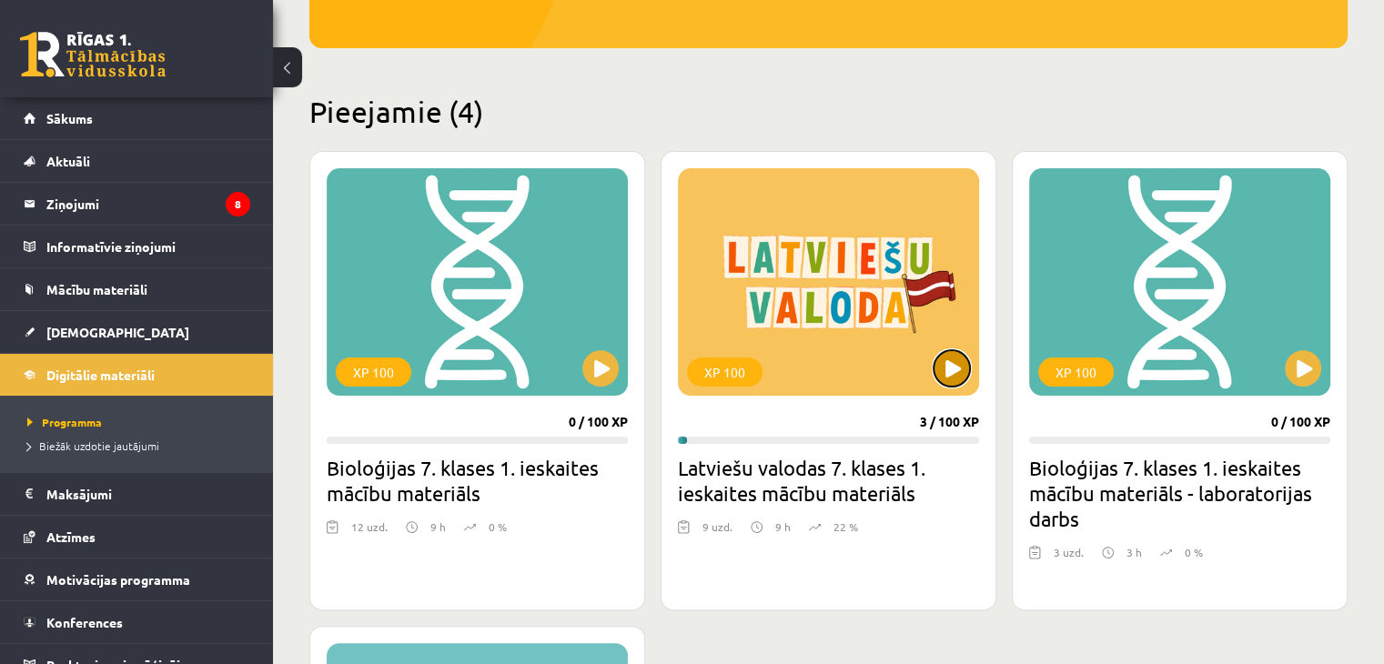
click at [939, 370] on button at bounding box center [951, 368] width 36 height 36
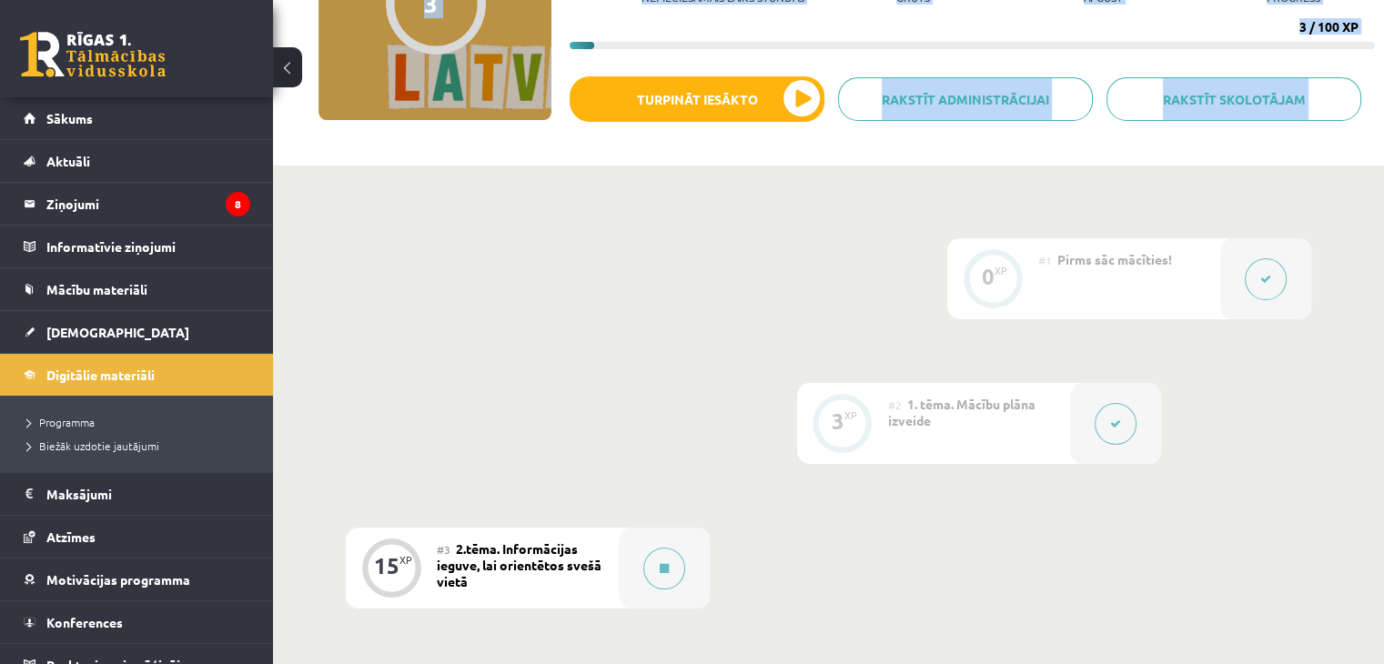
scroll to position [273, 0]
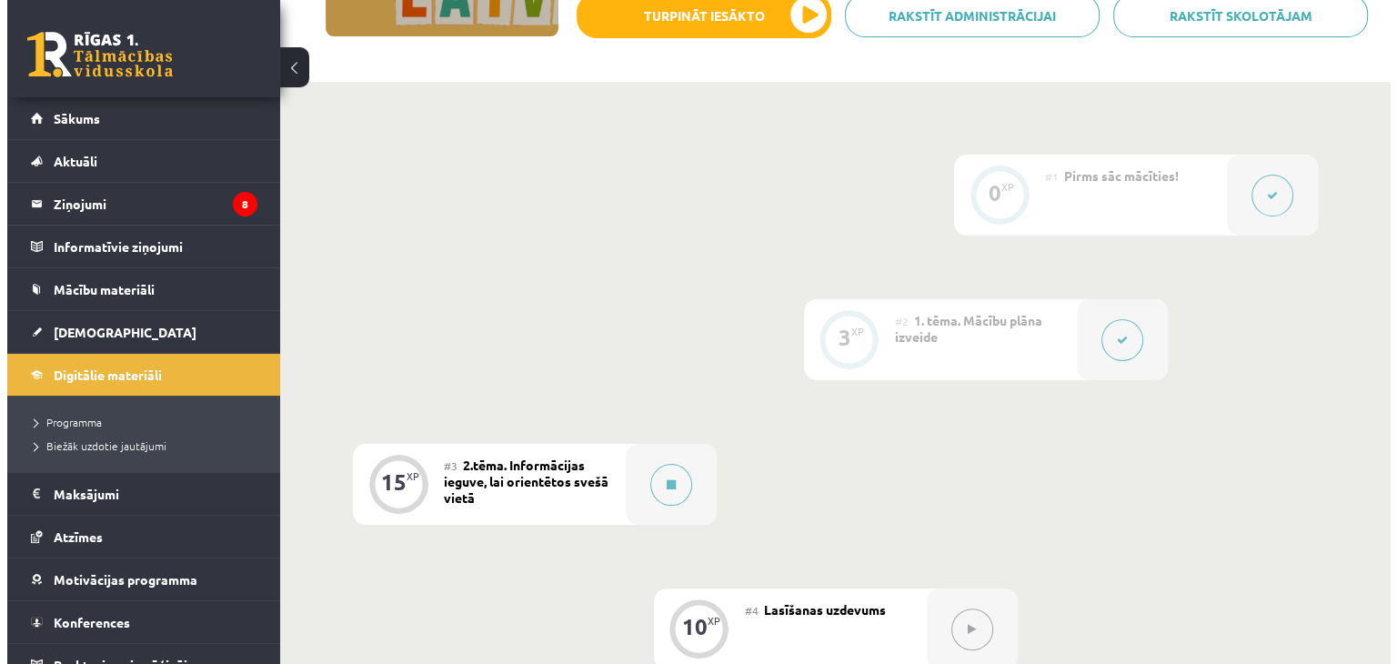
scroll to position [364, 0]
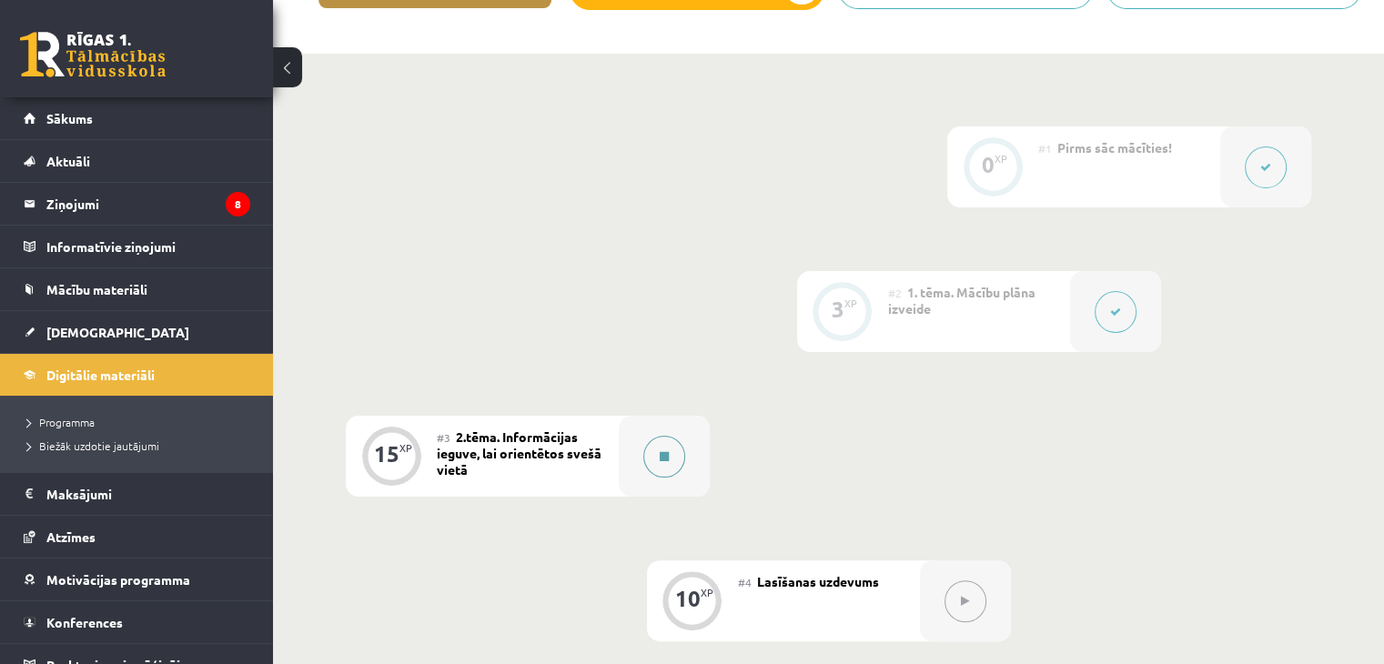
click at [670, 458] on button at bounding box center [664, 457] width 42 height 42
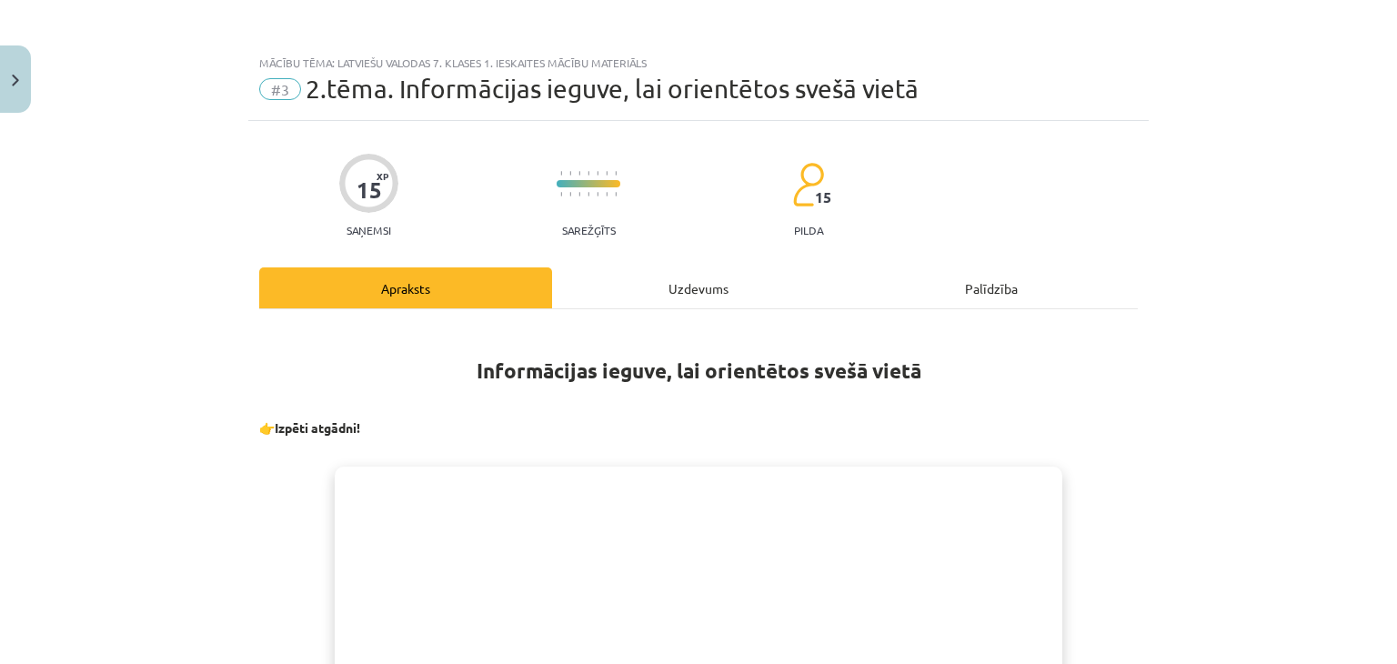
click at [666, 284] on div "Uzdevums" at bounding box center [698, 287] width 293 height 41
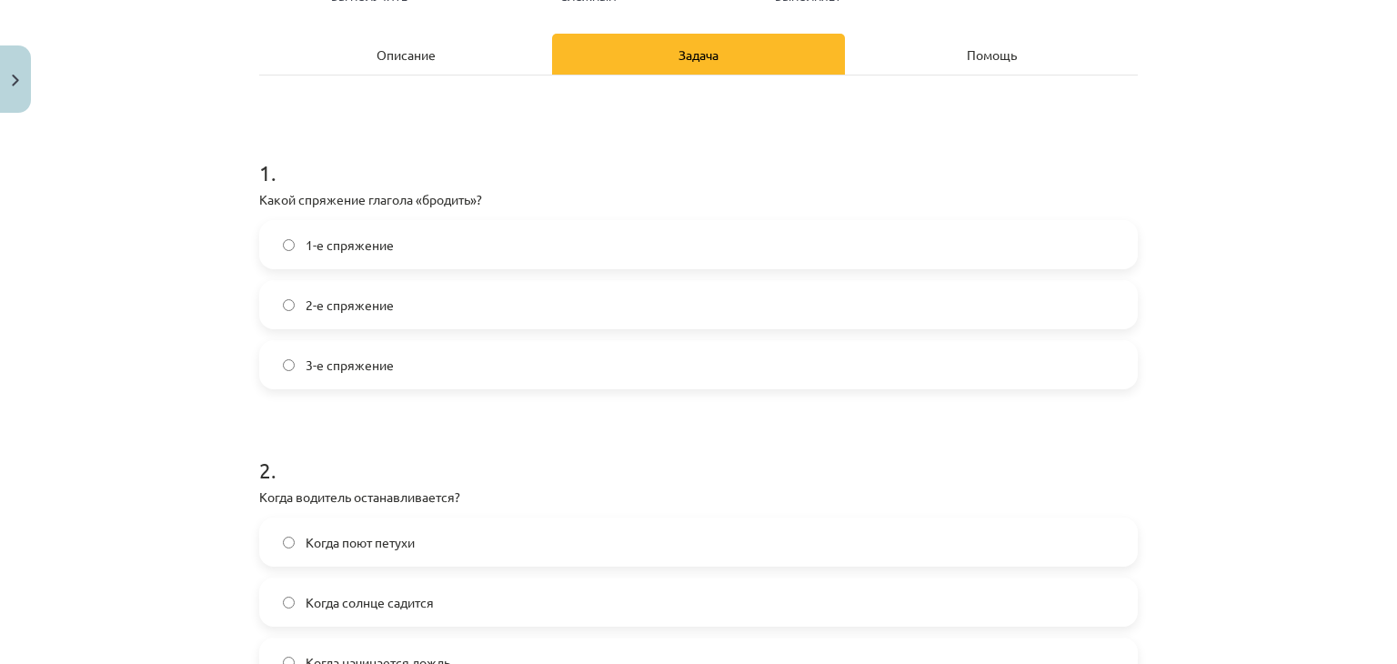
scroll to position [273, 0]
